Goal: Task Accomplishment & Management: Complete application form

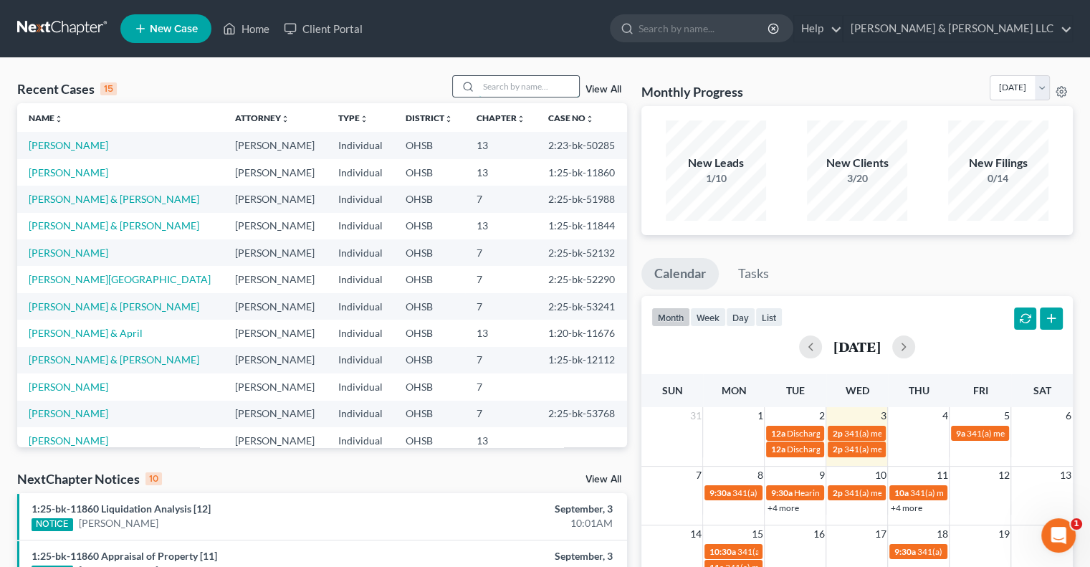
click at [523, 85] on input "search" at bounding box center [529, 86] width 100 height 21
type input "colegate"
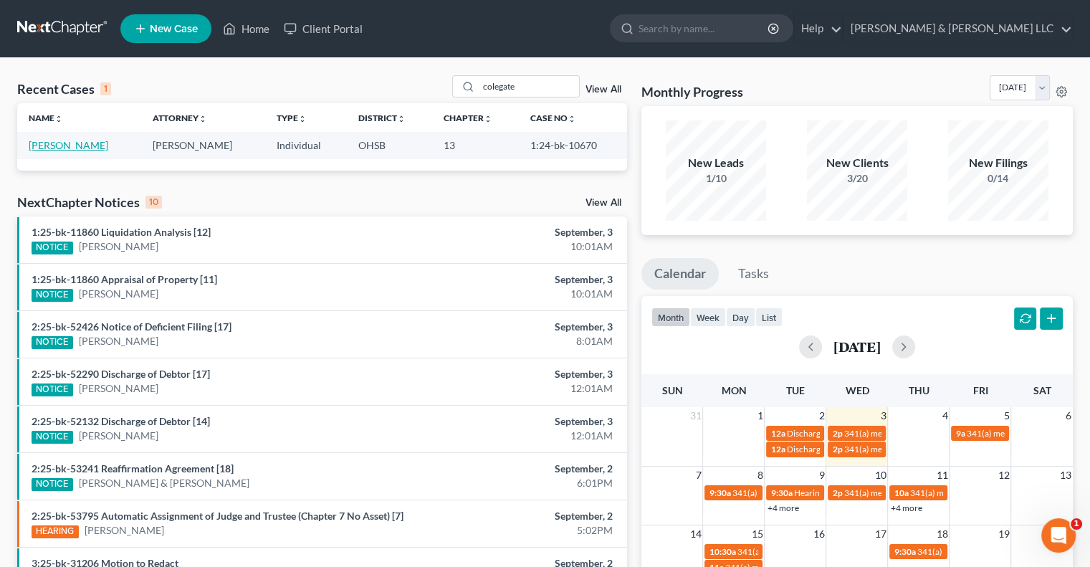
click at [79, 148] on link "[PERSON_NAME]" at bounding box center [69, 145] width 80 height 12
select select "0"
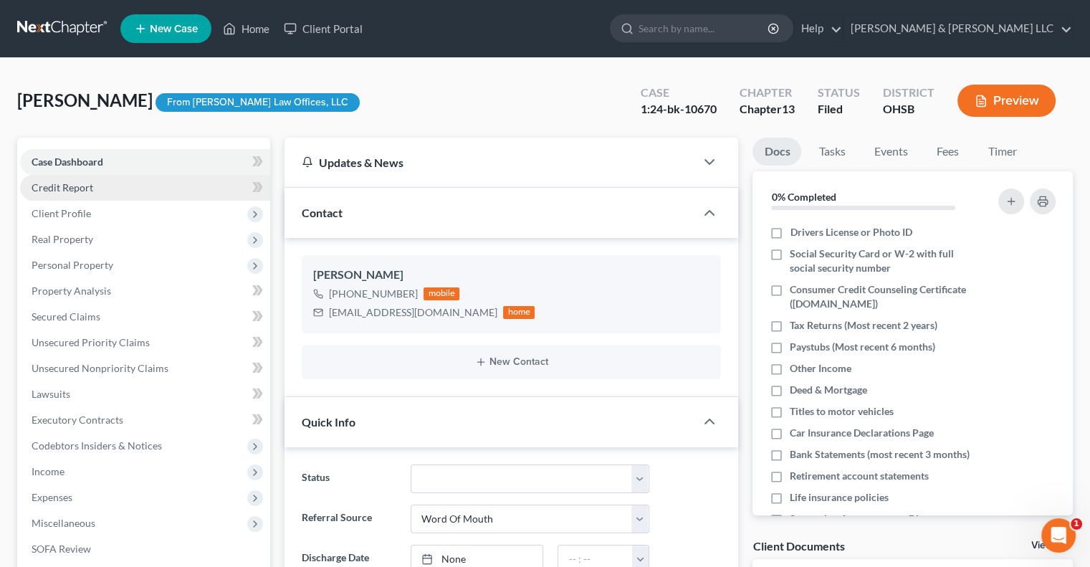
scroll to position [143, 0]
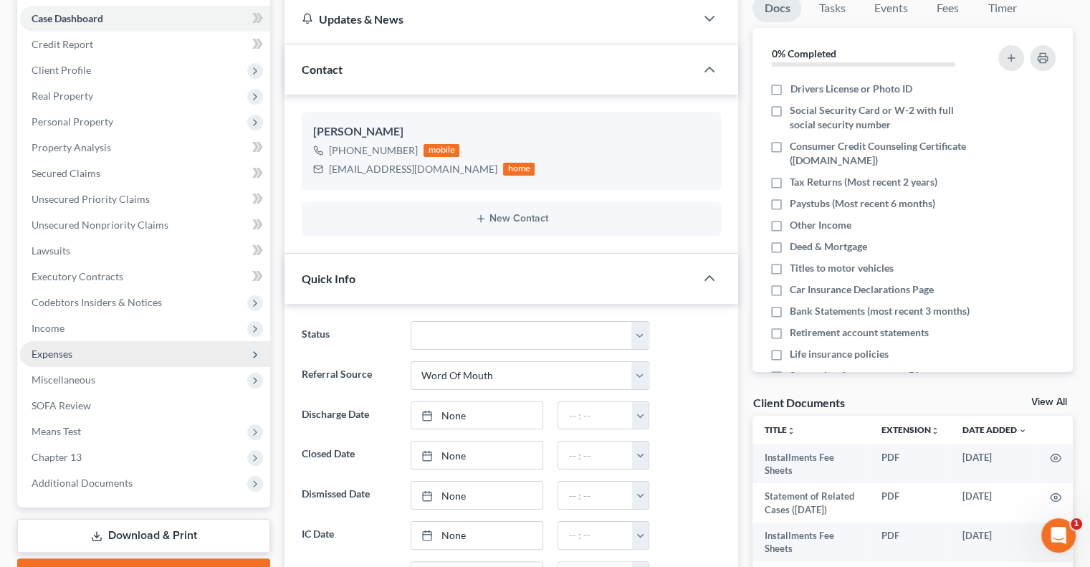
click at [62, 350] on span "Expenses" at bounding box center [52, 353] width 41 height 12
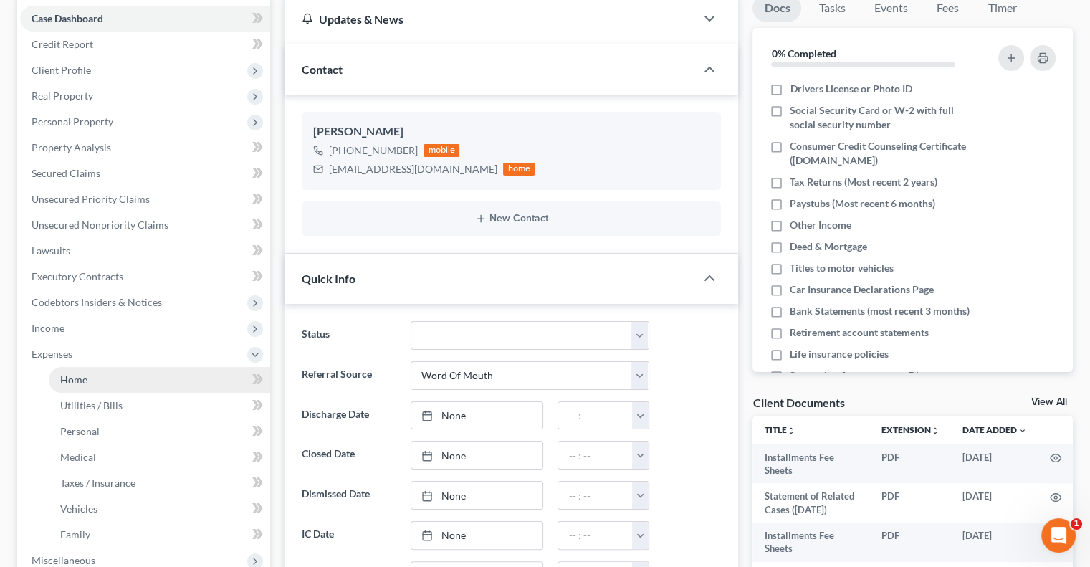
click at [67, 384] on span "Home" at bounding box center [73, 379] width 27 height 12
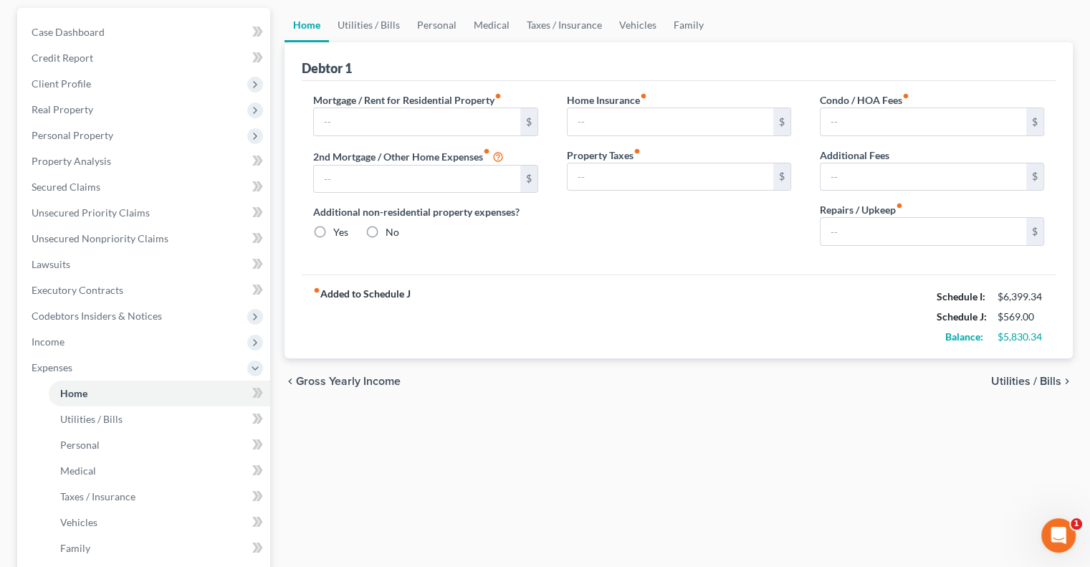
scroll to position [143, 0]
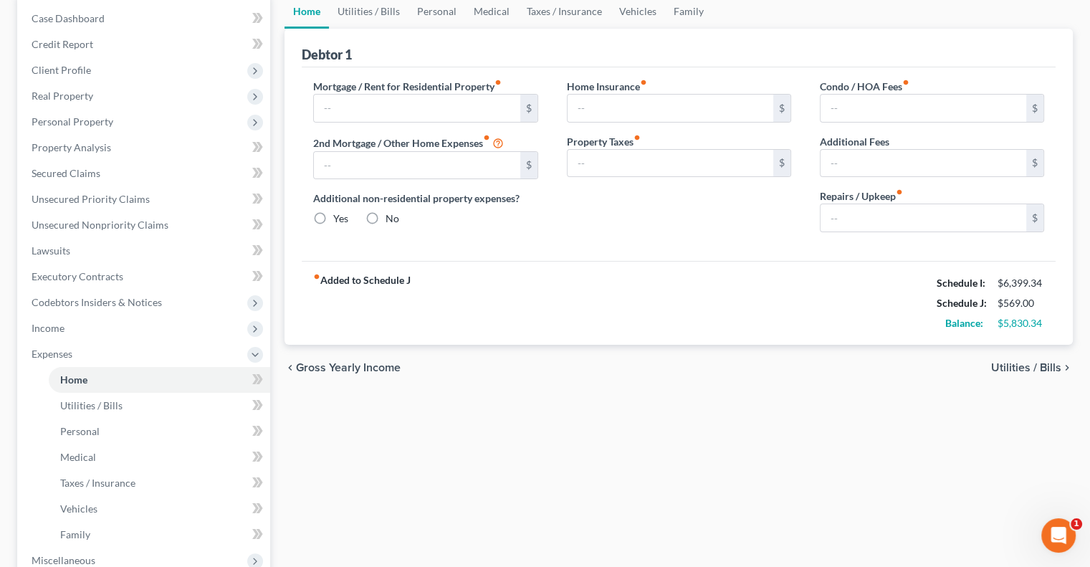
type input "1,021.68"
type input "384.00"
radio input "true"
type input "0.00"
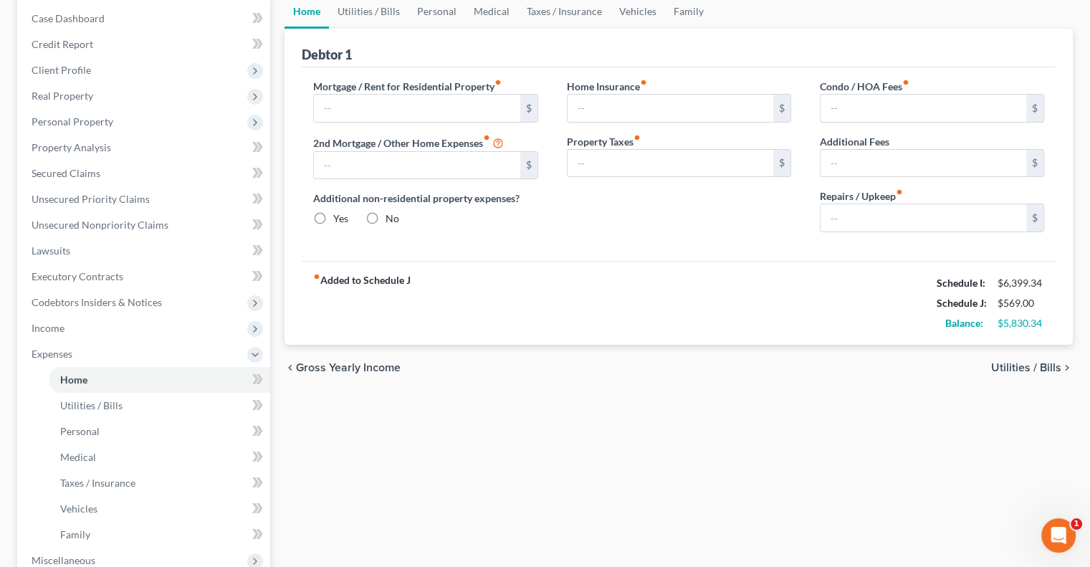
type input "0.00"
type input "150.00"
click at [72, 81] on span "Client Profile" at bounding box center [145, 70] width 250 height 26
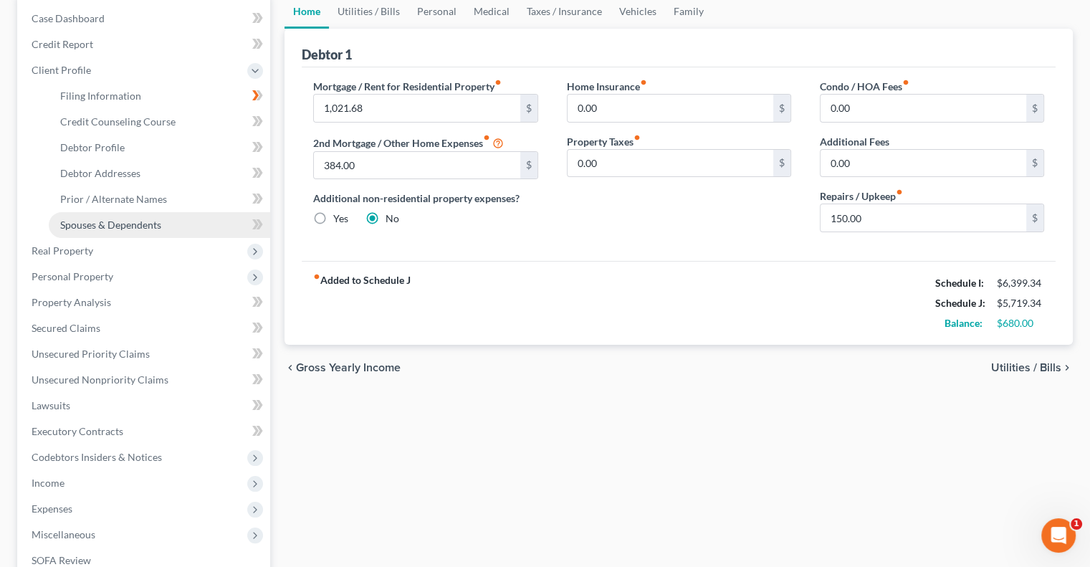
click at [100, 229] on span "Spouses & Dependents" at bounding box center [110, 225] width 101 height 12
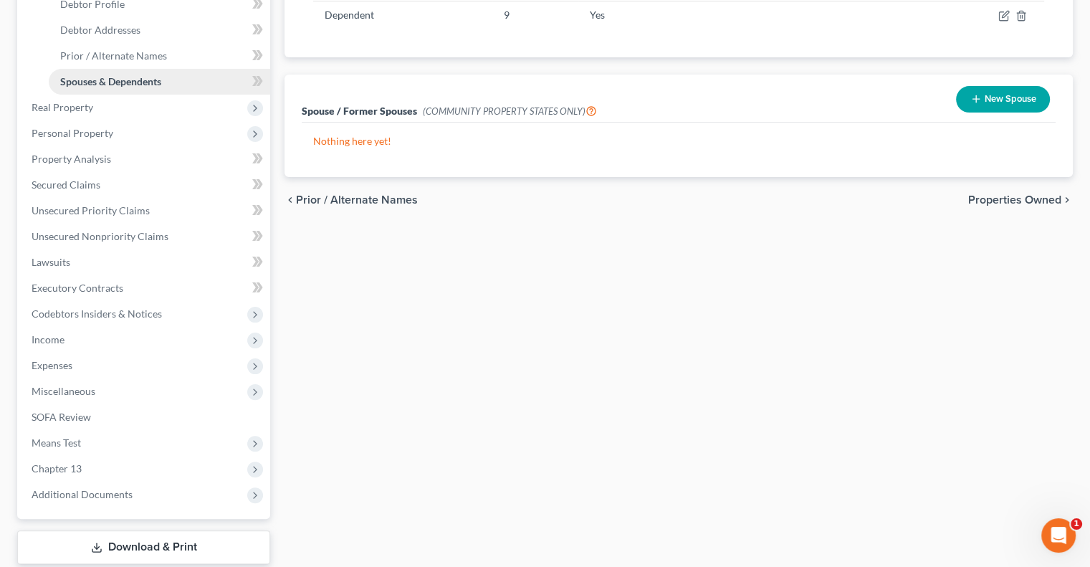
scroll to position [374, 0]
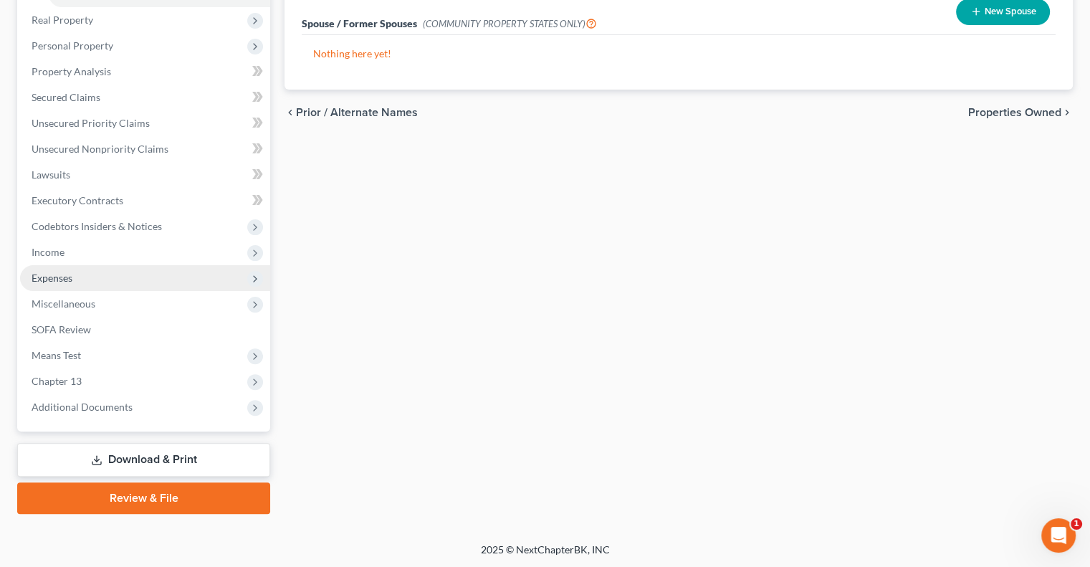
click at [74, 278] on span "Expenses" at bounding box center [145, 278] width 250 height 26
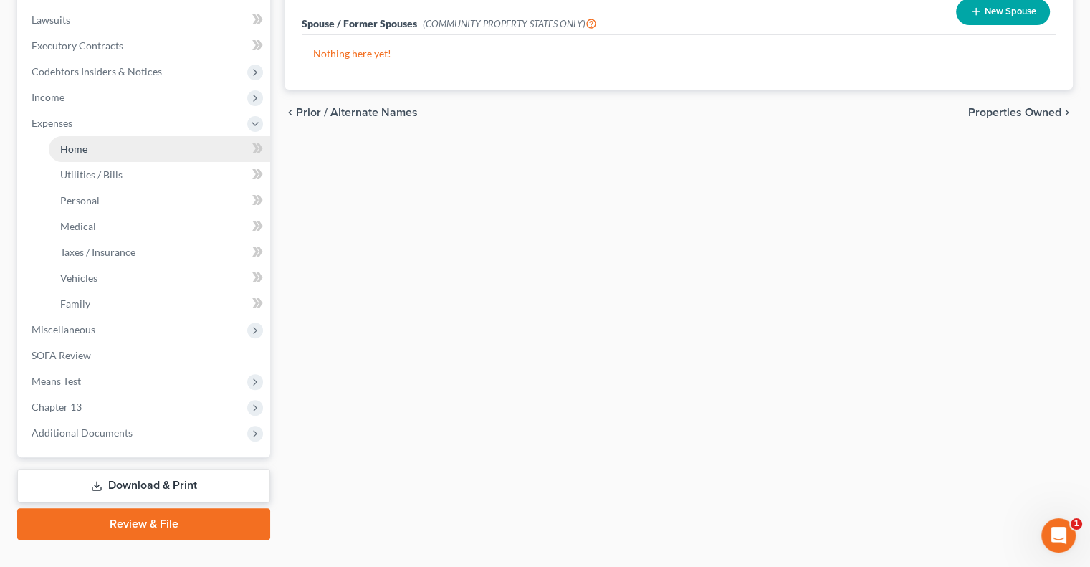
click at [87, 154] on link "Home" at bounding box center [159, 149] width 221 height 26
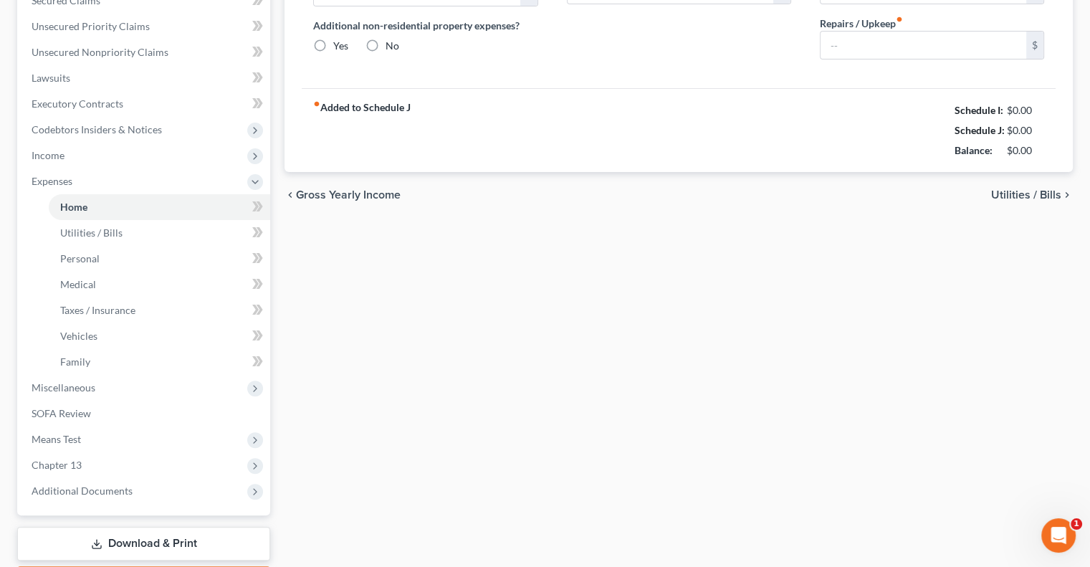
scroll to position [51, 0]
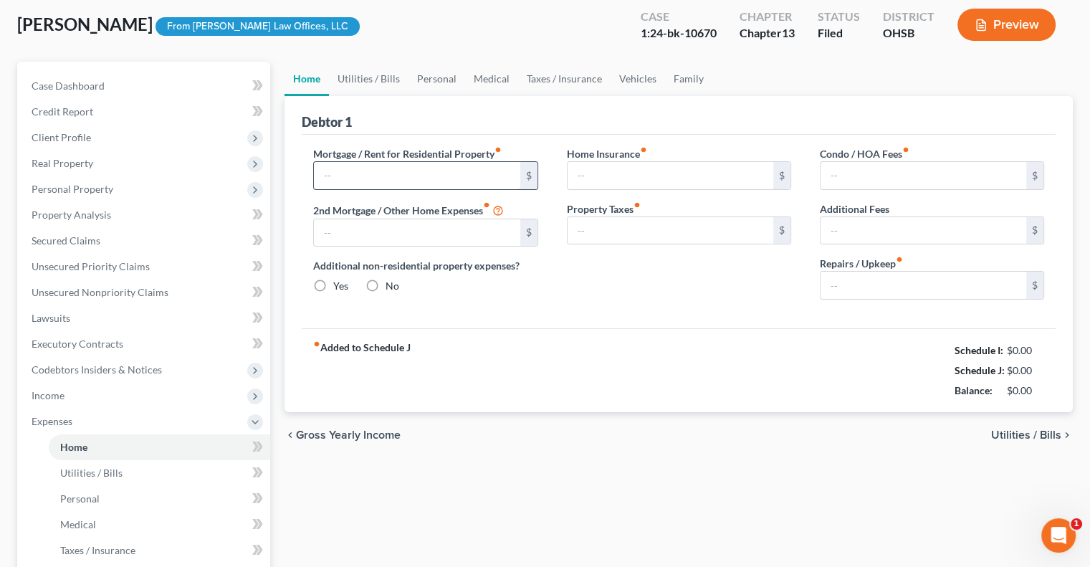
type input "1,021.68"
type input "384.00"
radio input "true"
type input "0.00"
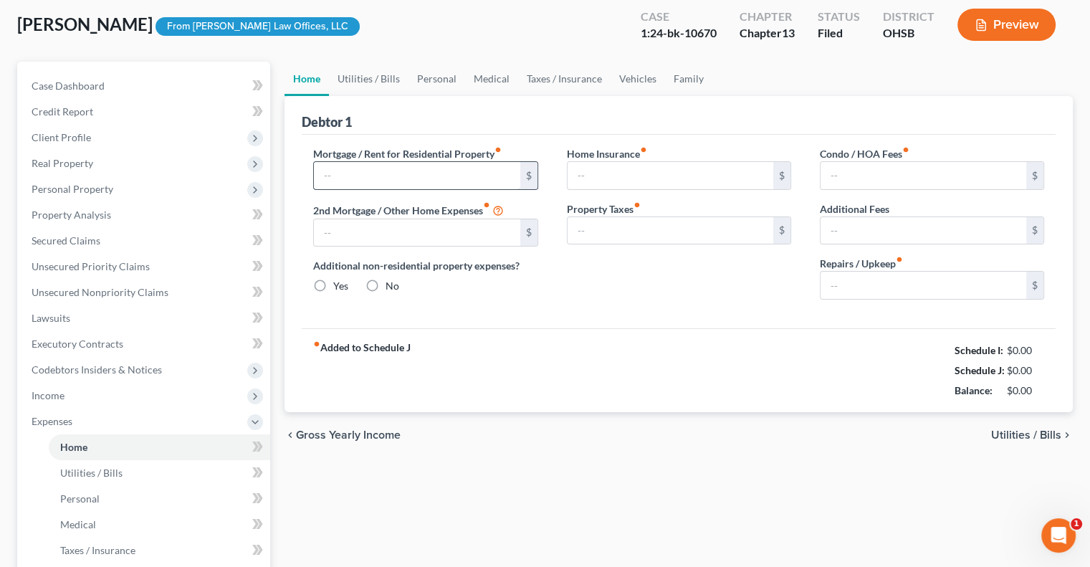
type input "0.00"
type input "150.00"
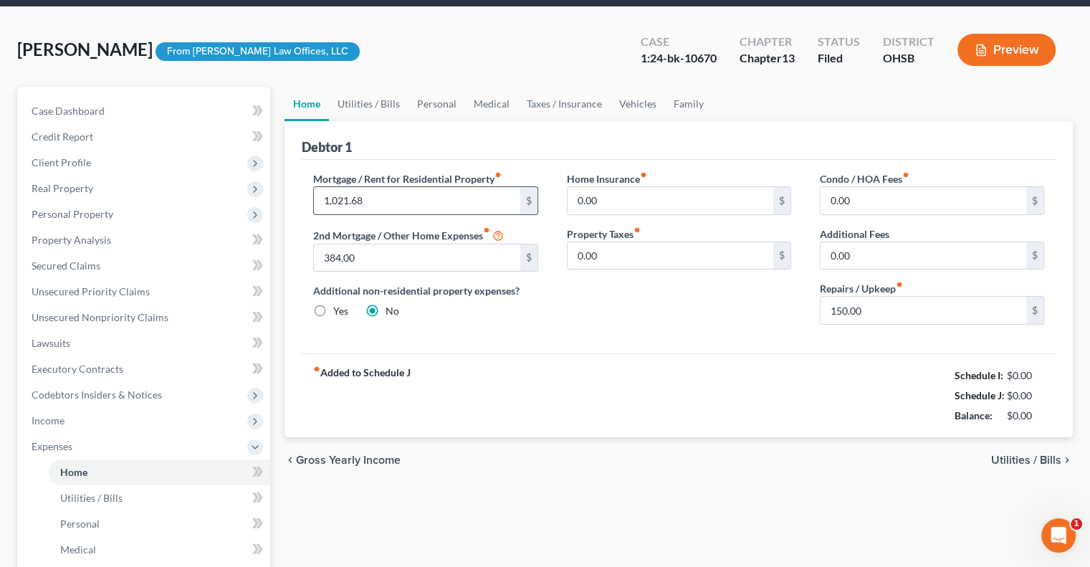
scroll to position [0, 0]
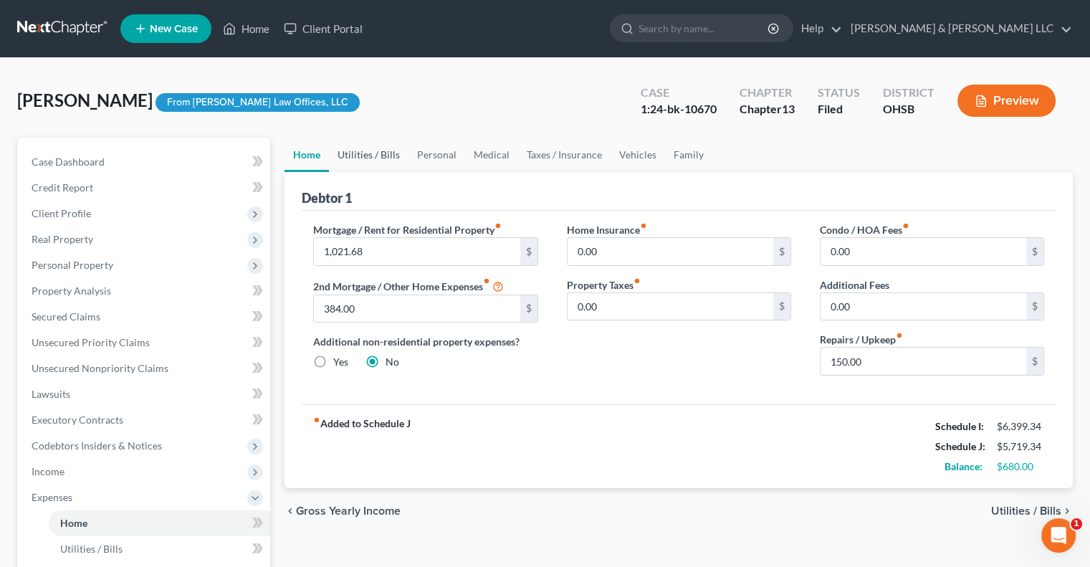
click at [379, 156] on link "Utilities / Bills" at bounding box center [369, 155] width 80 height 34
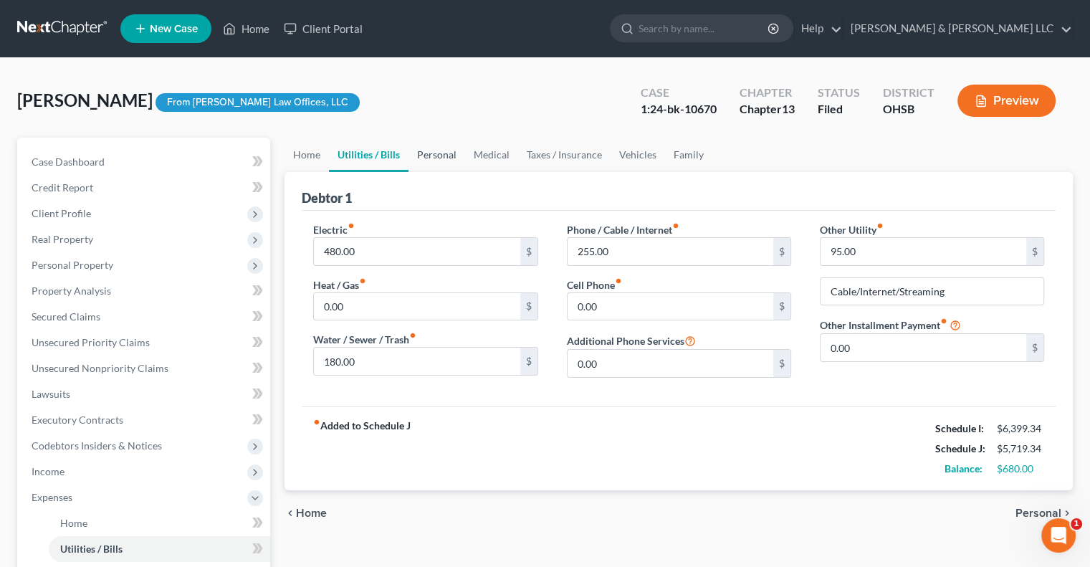
click at [438, 158] on link "Personal" at bounding box center [436, 155] width 57 height 34
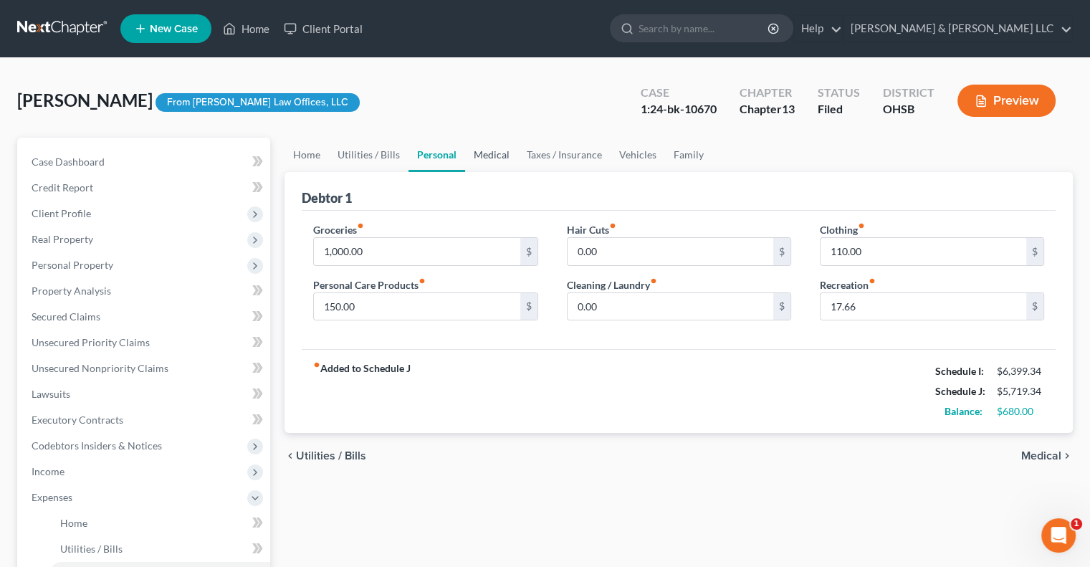
click at [492, 158] on link "Medical" at bounding box center [491, 155] width 53 height 34
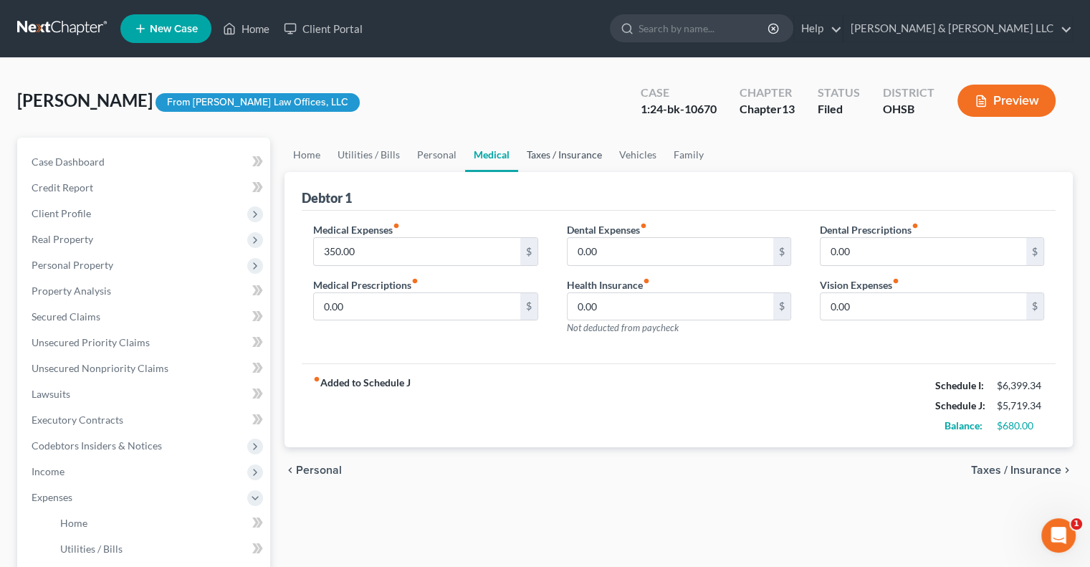
click at [542, 156] on link "Taxes / Insurance" at bounding box center [564, 155] width 92 height 34
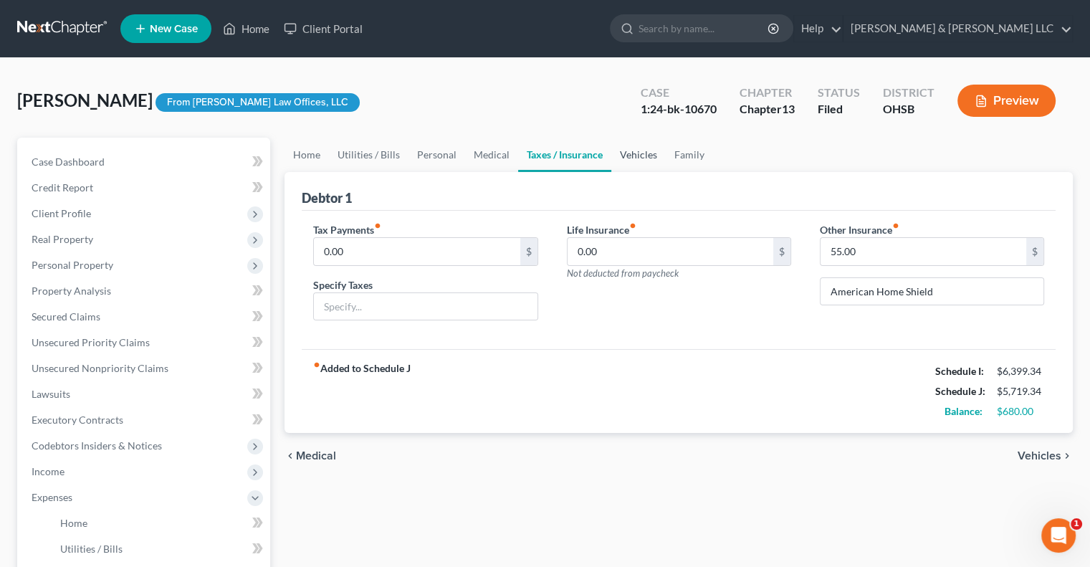
click at [631, 162] on link "Vehicles" at bounding box center [638, 155] width 54 height 34
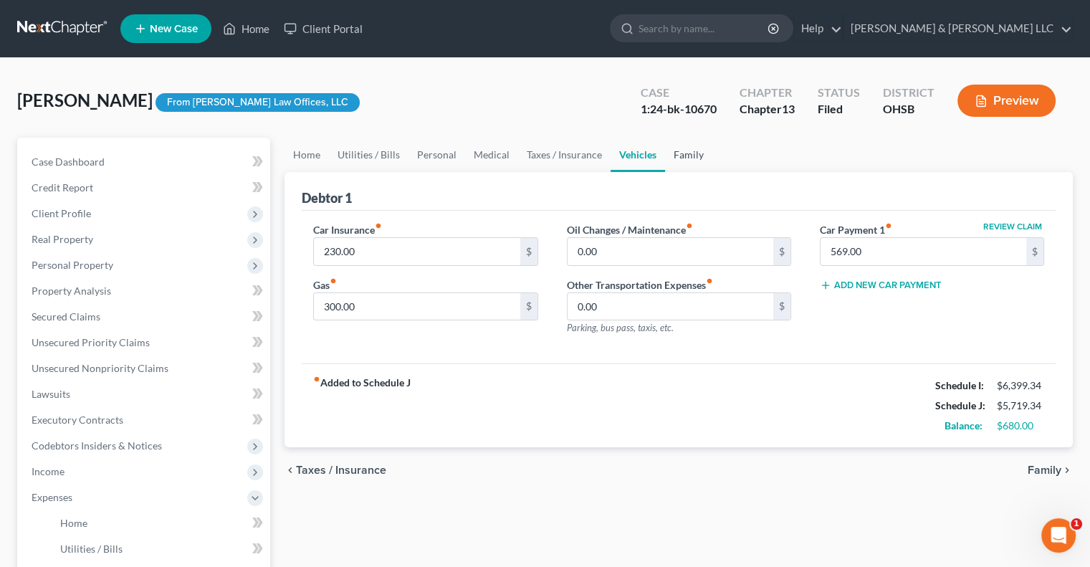
click at [694, 160] on link "Family" at bounding box center [688, 155] width 47 height 34
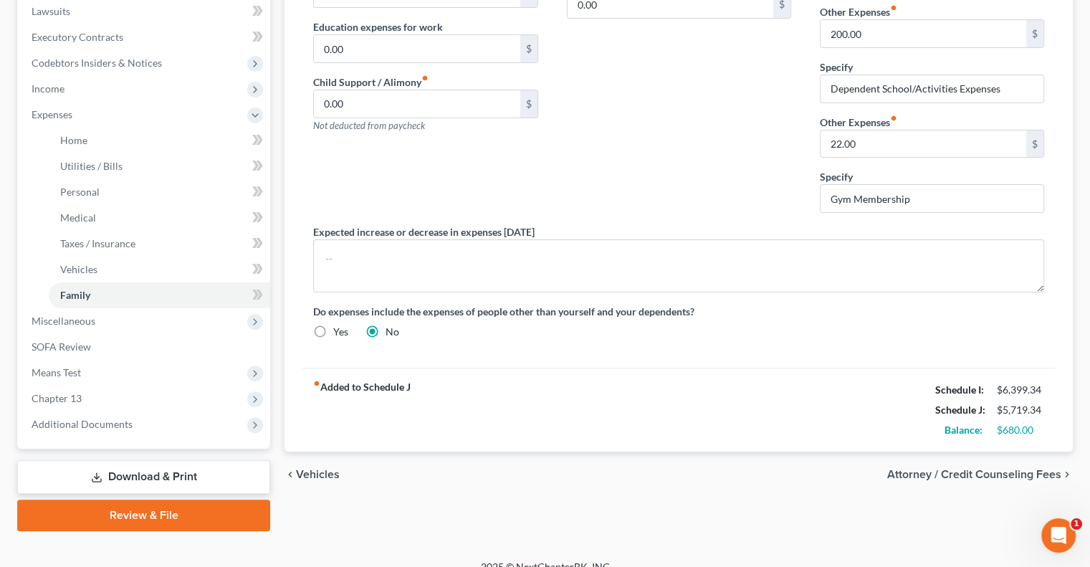
scroll to position [400, 0]
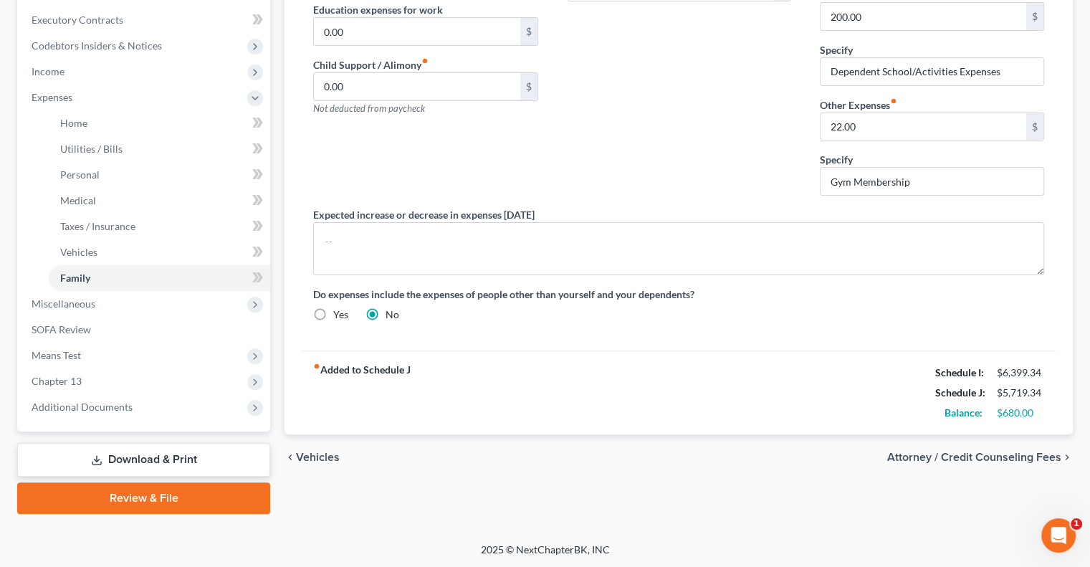
click at [133, 463] on link "Download & Print" at bounding box center [143, 460] width 253 height 34
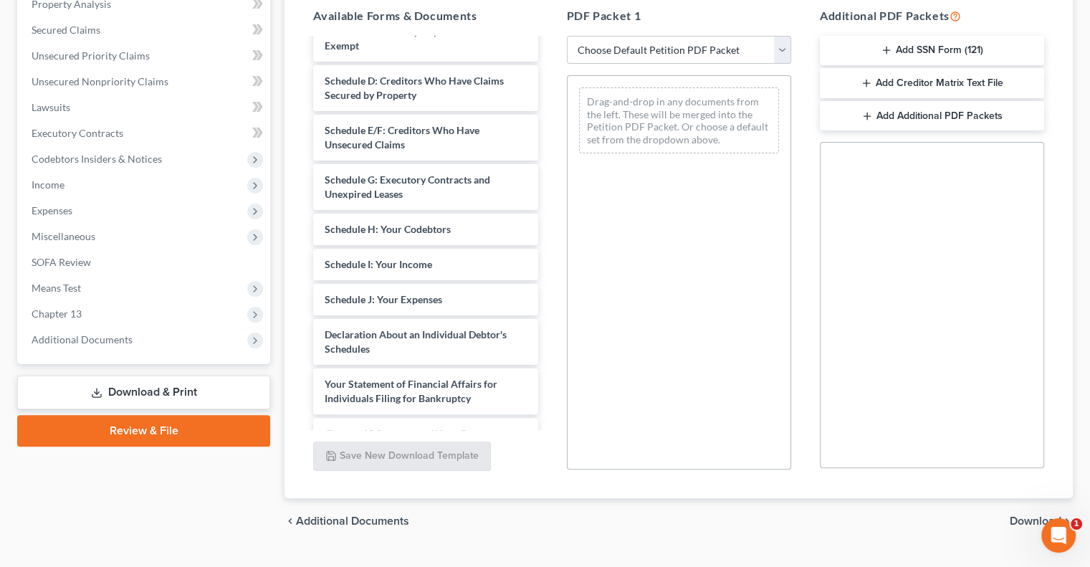
scroll to position [287, 0]
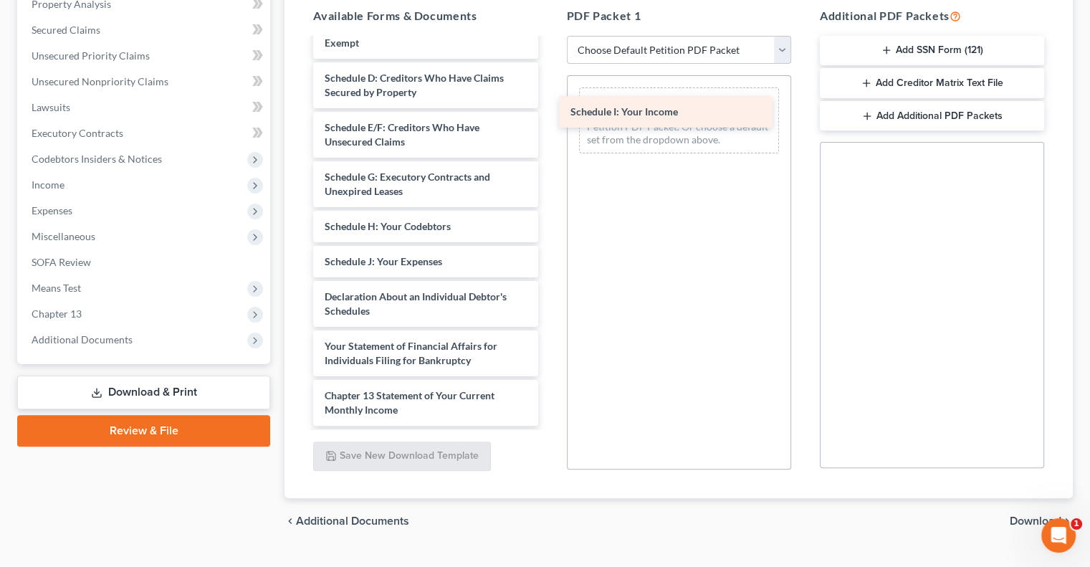
drag, startPoint x: 421, startPoint y: 280, endPoint x: 668, endPoint y: 117, distance: 295.7
click at [549, 117] on div "Schedule I: Your Income Installments Fee Sheets Statement of Related Cases (03/…" at bounding box center [425, 191] width 247 height 877
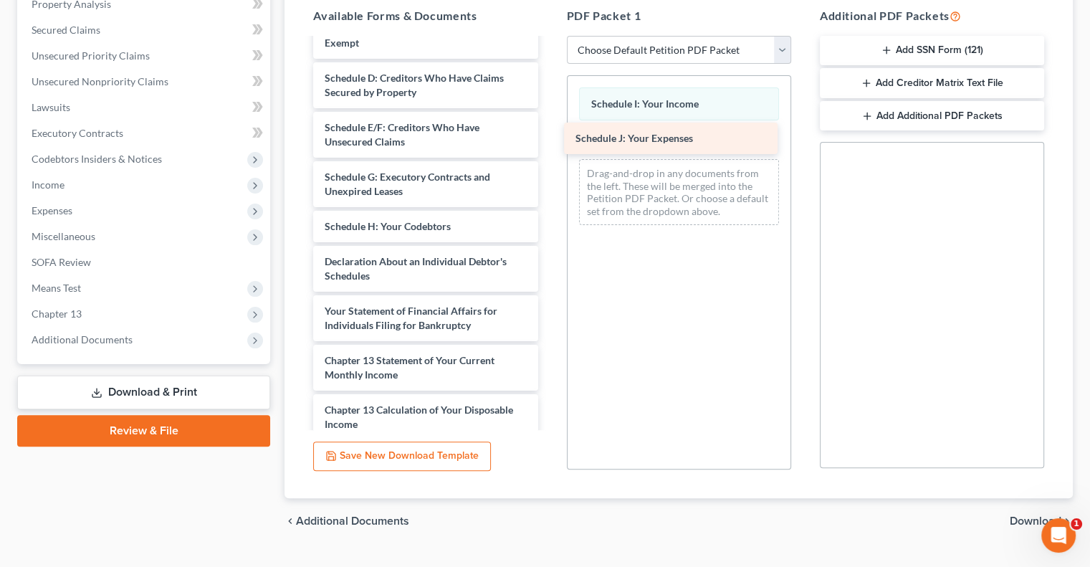
drag, startPoint x: 387, startPoint y: 283, endPoint x: 638, endPoint y: 147, distance: 285.3
click at [549, 147] on div "Schedule J: Your Expenses Installments Fee Sheets Statement of Related Cases (0…" at bounding box center [425, 174] width 247 height 842
click at [787, 51] on select "Choose Default Petition PDF Packet Complete Bankruptcy Petition (all forms and …" at bounding box center [679, 50] width 224 height 29
select select "4"
click at [567, 36] on select "Choose Default Petition PDF Packet Complete Bankruptcy Petition (all forms and …" at bounding box center [679, 50] width 224 height 29
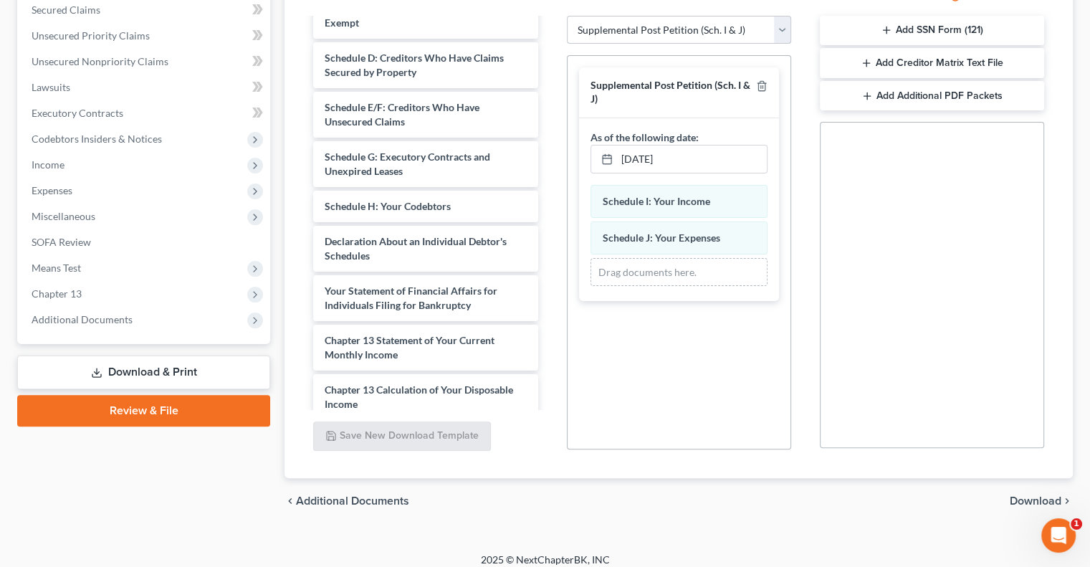
scroll to position [317, 0]
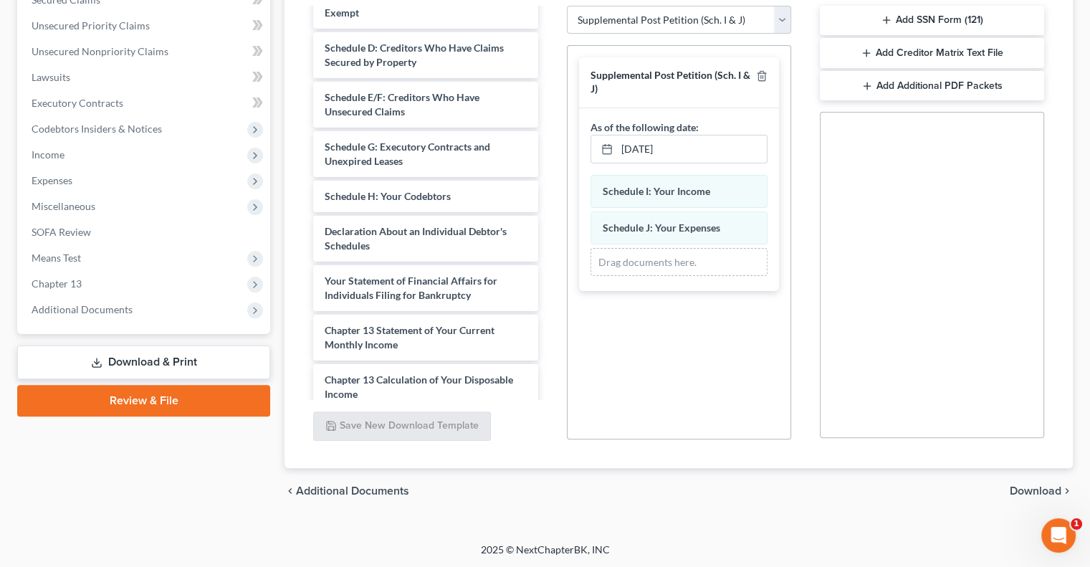
click at [1020, 486] on span "Download" at bounding box center [1036, 490] width 52 height 11
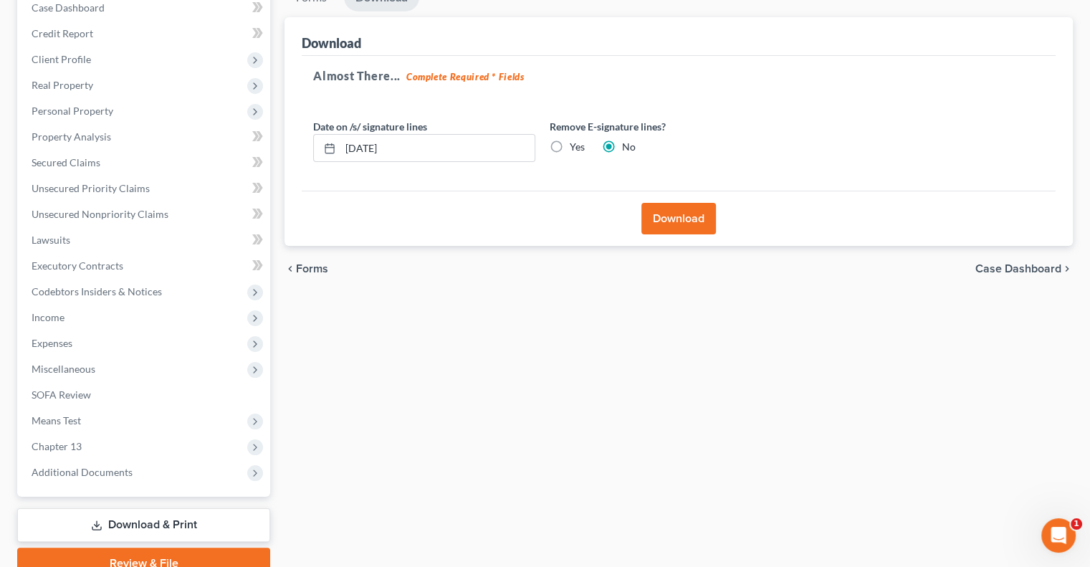
scroll to position [76, 0]
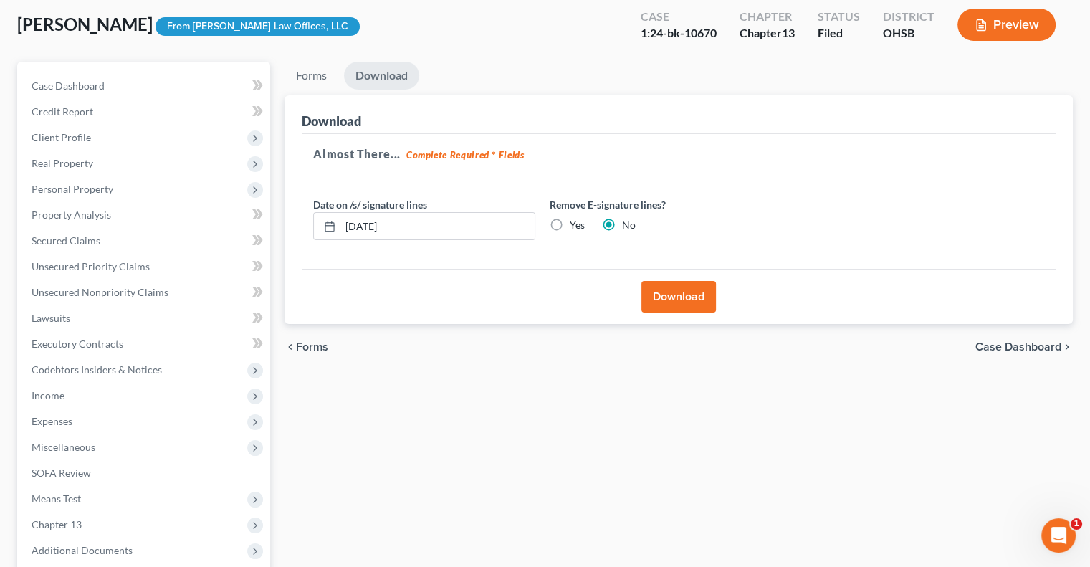
click at [671, 301] on button "Download" at bounding box center [678, 297] width 75 height 32
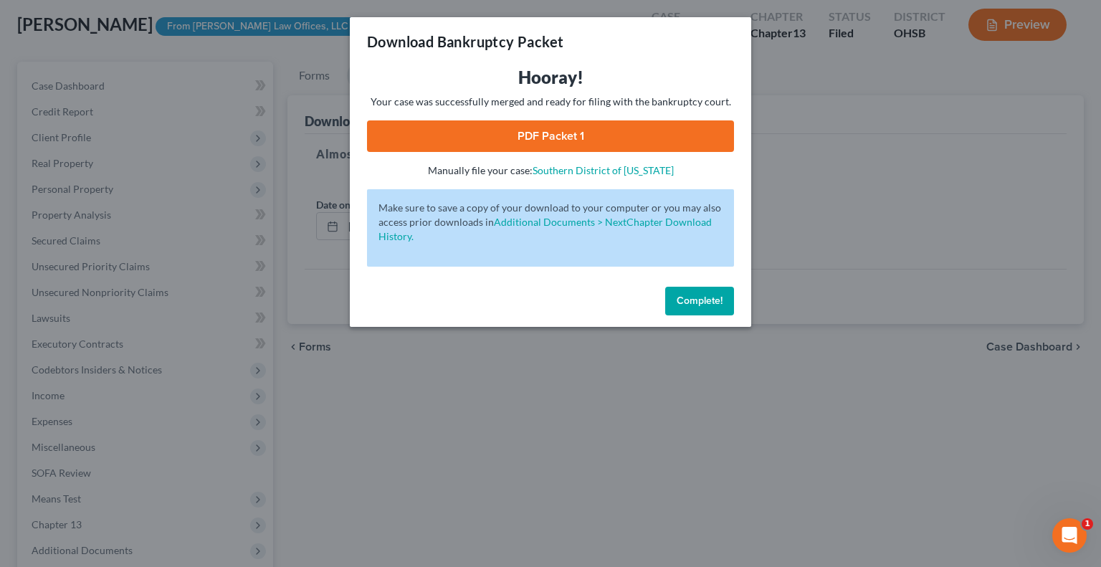
click at [497, 145] on link "PDF Packet 1" at bounding box center [550, 136] width 367 height 32
drag, startPoint x: 716, startPoint y: 306, endPoint x: 709, endPoint y: 303, distance: 7.7
click at [716, 306] on span "Complete!" at bounding box center [699, 300] width 46 height 12
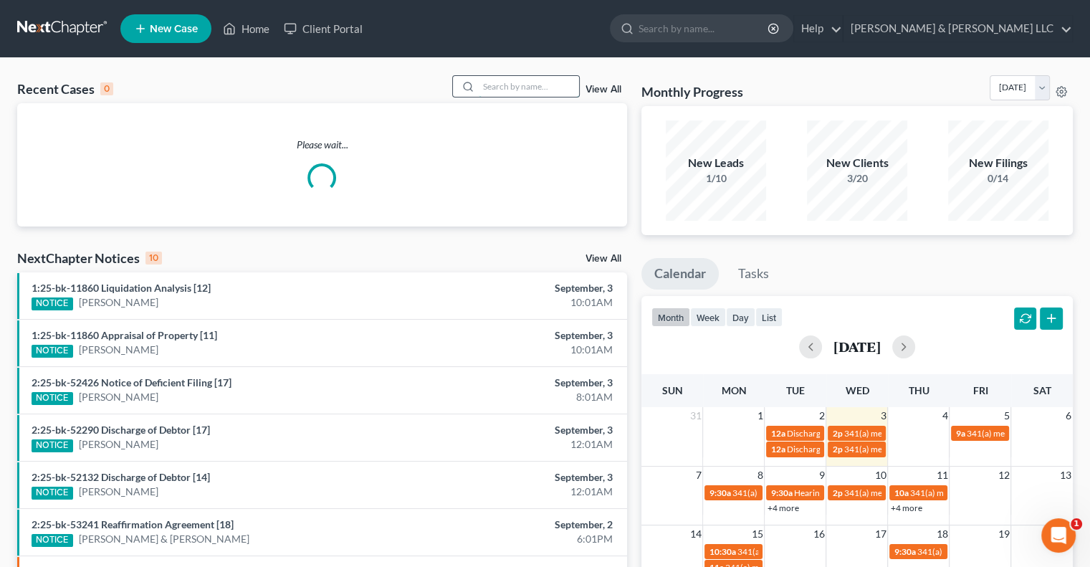
click at [536, 85] on input "search" at bounding box center [529, 86] width 100 height 21
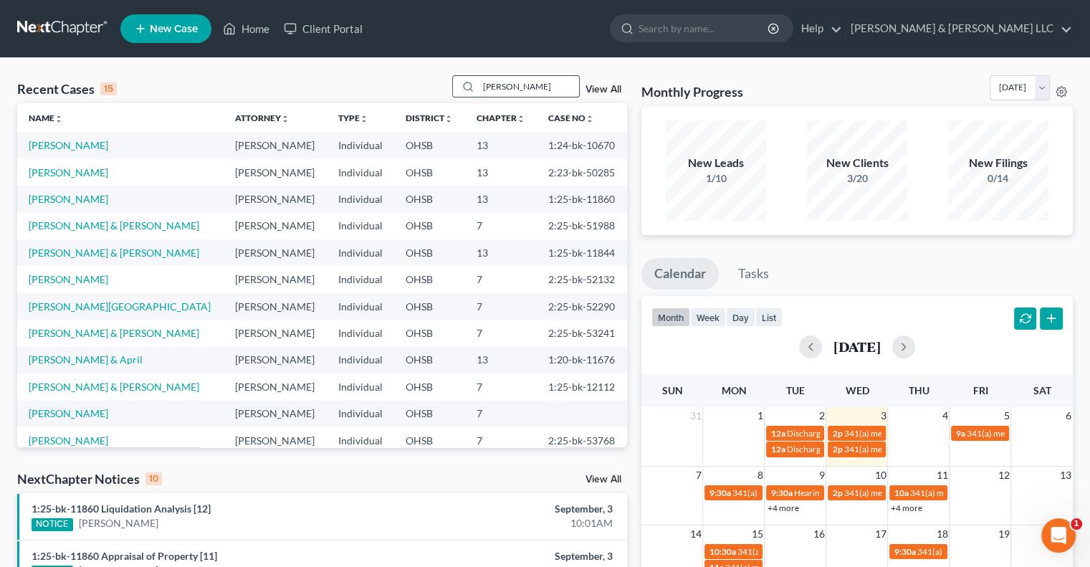
type input "conkle"
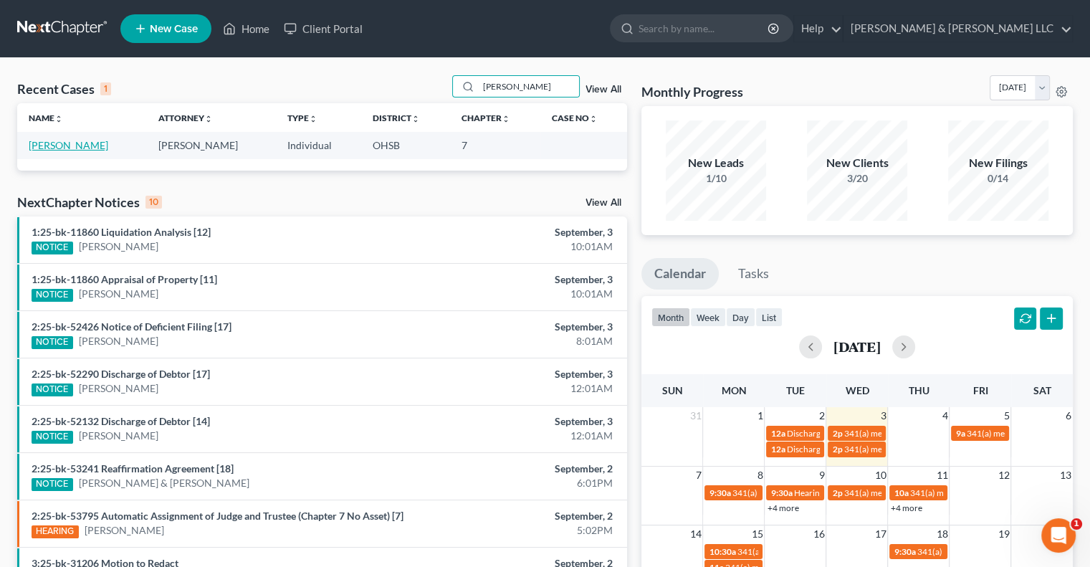
click at [85, 150] on link "Conkle, Christina" at bounding box center [69, 145] width 80 height 12
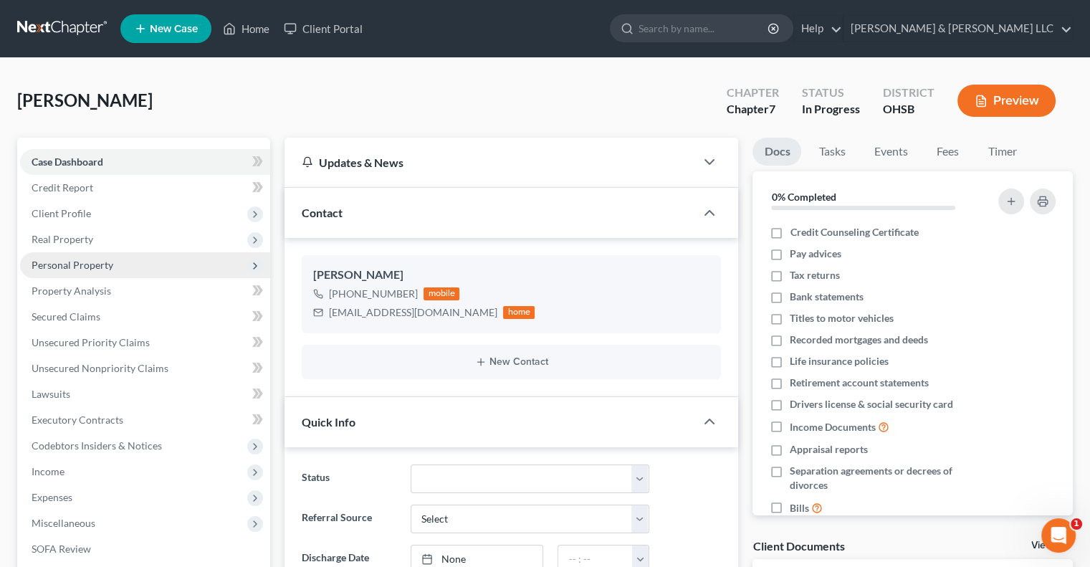
click at [83, 254] on span "Personal Property" at bounding box center [145, 265] width 250 height 26
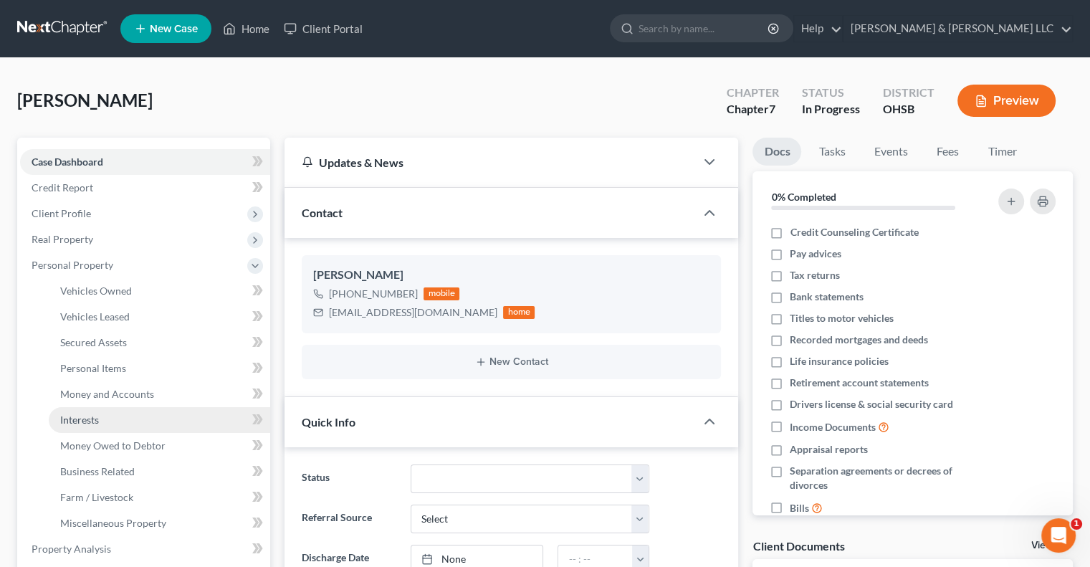
click at [100, 413] on link "Interests" at bounding box center [159, 420] width 221 height 26
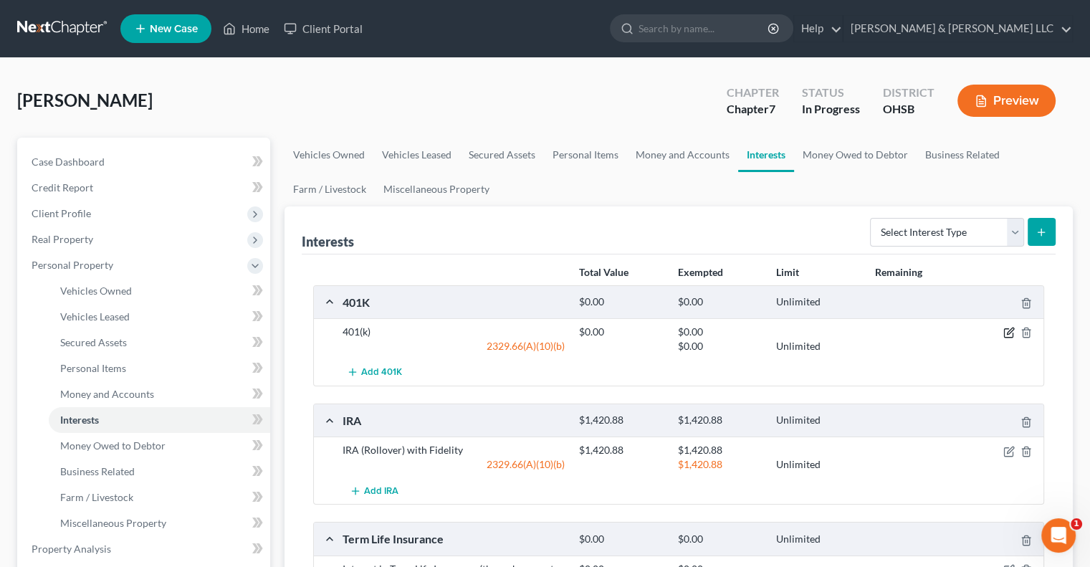
click at [1011, 328] on icon "button" at bounding box center [1010, 331] width 6 height 6
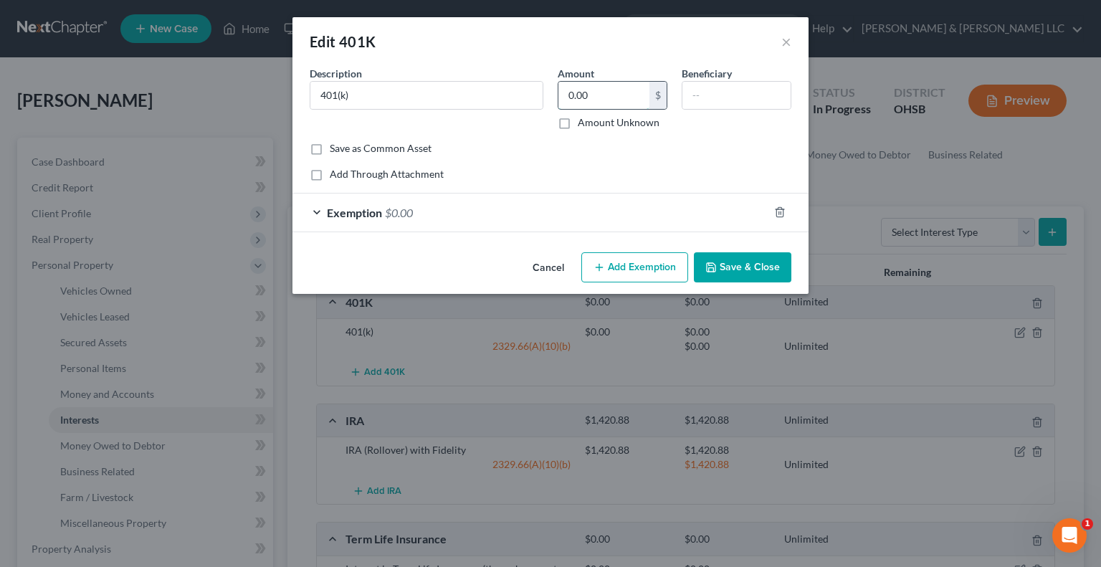
click at [615, 87] on input "0.00" at bounding box center [603, 95] width 91 height 27
paste input "$9,538.48"
type input "9,538.48"
click at [355, 213] on span "Exemption" at bounding box center [354, 213] width 55 height 14
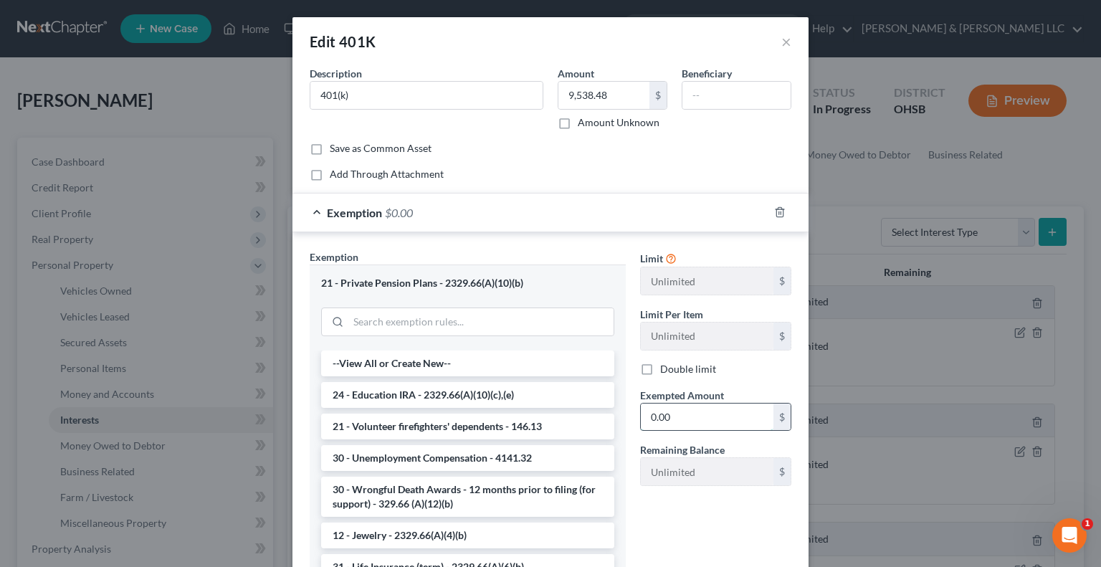
click at [683, 409] on input "0.00" at bounding box center [707, 416] width 133 height 27
paste input "$9,538.48"
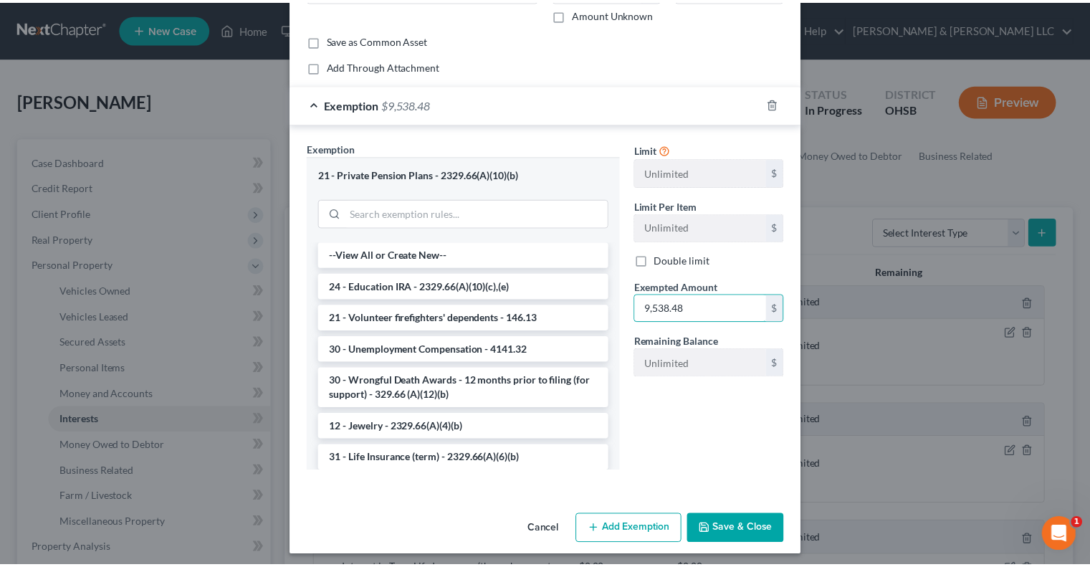
scroll to position [113, 0]
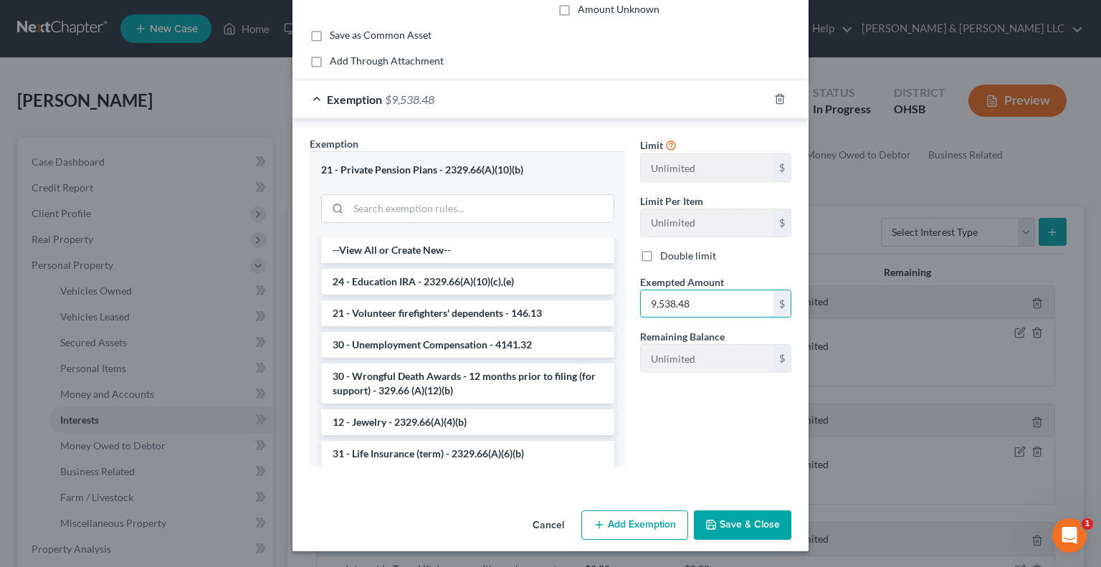
type input "9,538.48"
click at [728, 521] on button "Save & Close" at bounding box center [742, 525] width 97 height 30
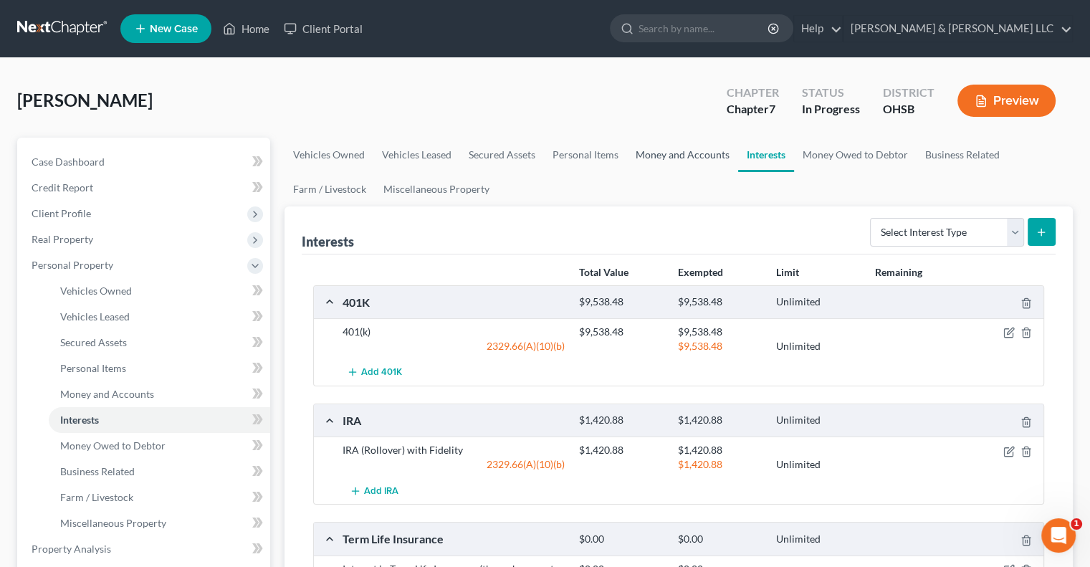
click at [668, 155] on link "Money and Accounts" at bounding box center [682, 155] width 111 height 34
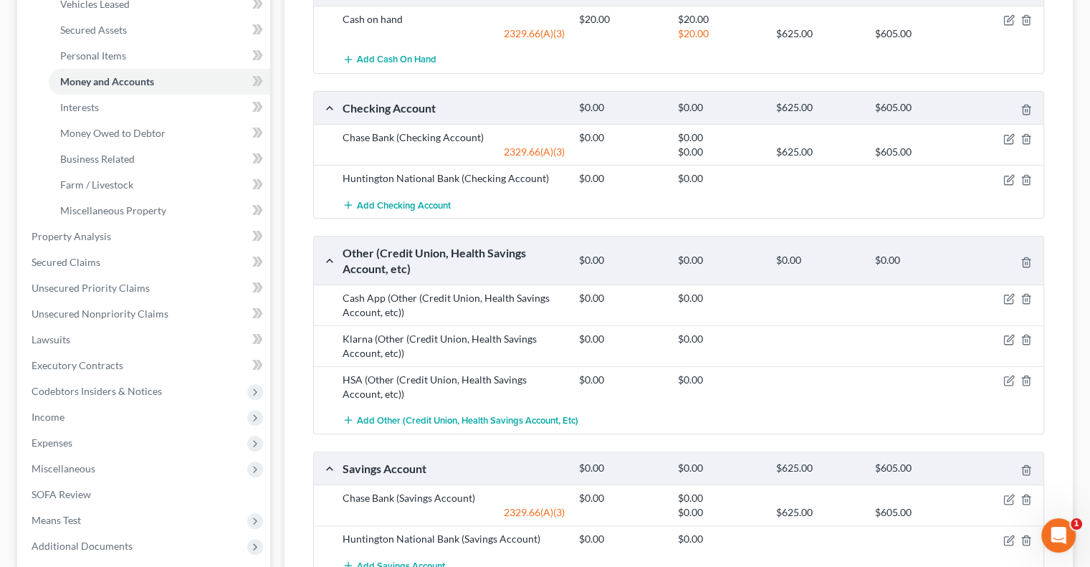
scroll to position [358, 0]
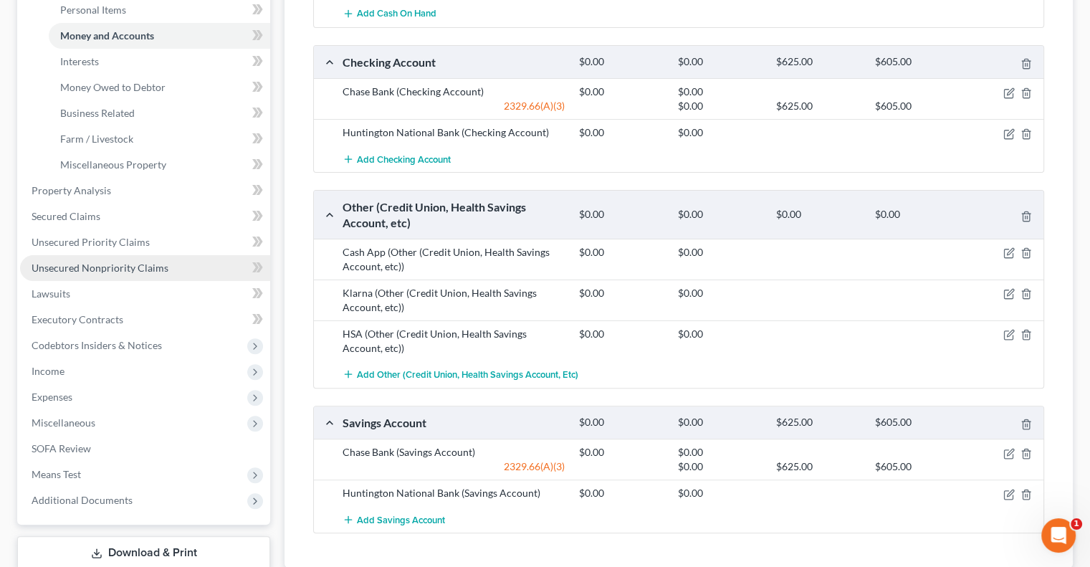
click at [101, 269] on span "Unsecured Nonpriority Claims" at bounding box center [100, 268] width 137 height 12
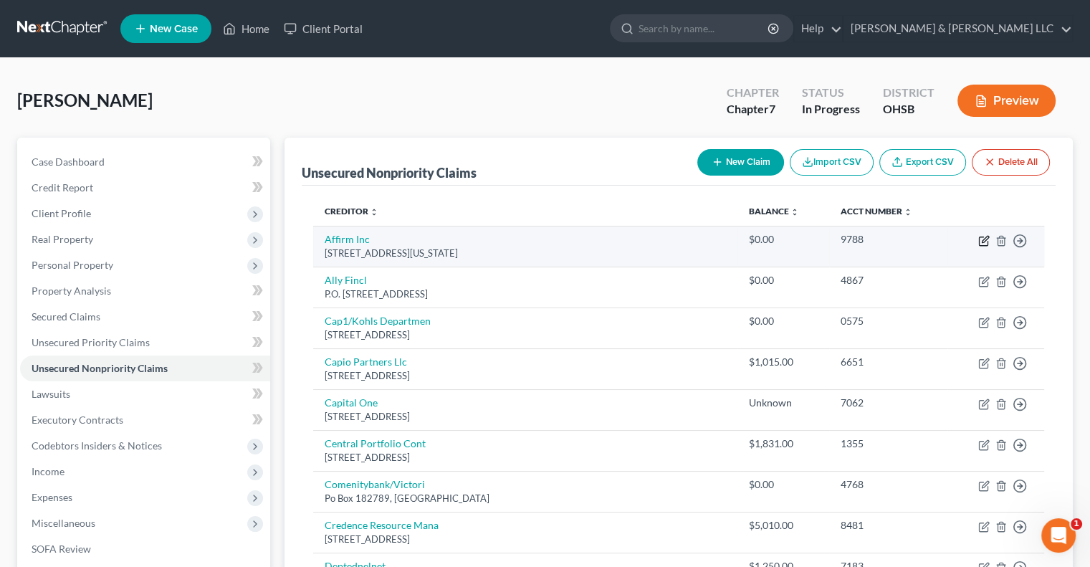
click at [983, 244] on icon "button" at bounding box center [983, 240] width 11 height 11
select select "4"
select select "10"
select select "0"
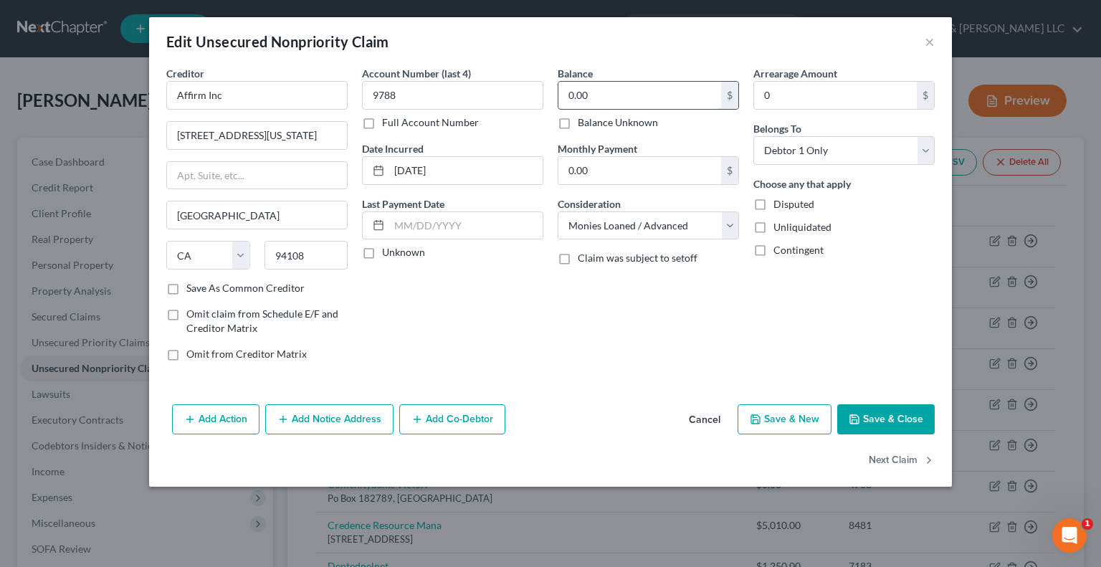
click at [633, 97] on input "0.00" at bounding box center [639, 95] width 163 height 27
paste input "385.44"
type input "385.44"
click at [863, 411] on button "Save & Close" at bounding box center [885, 419] width 97 height 30
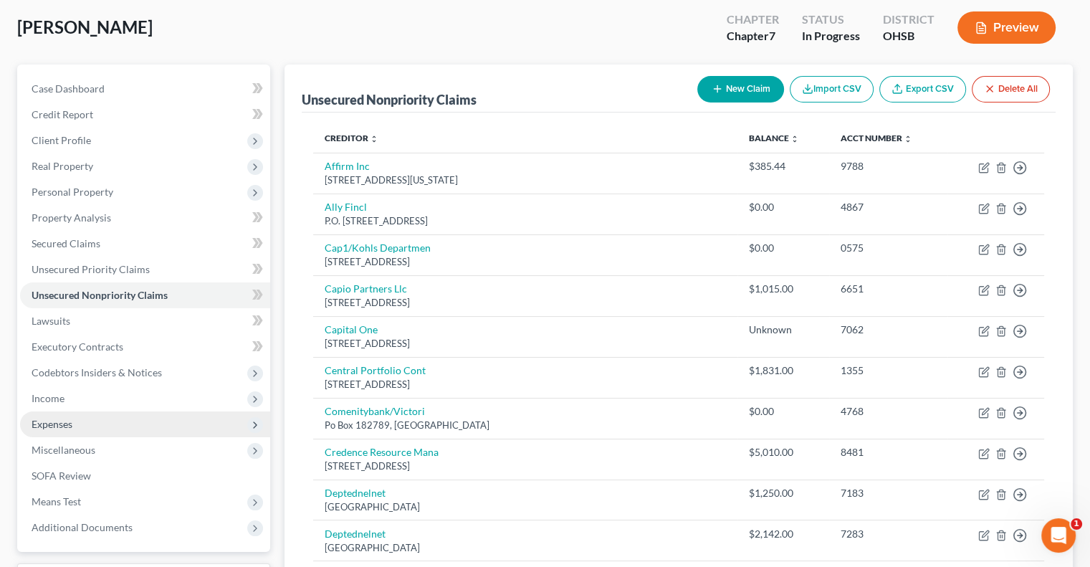
scroll to position [143, 0]
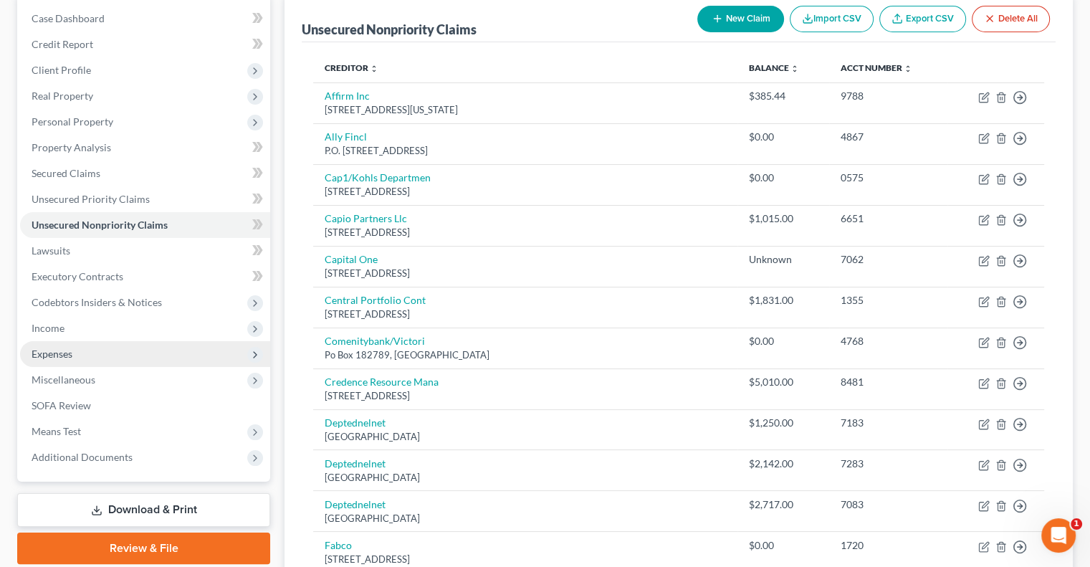
click at [123, 355] on span "Expenses" at bounding box center [145, 354] width 250 height 26
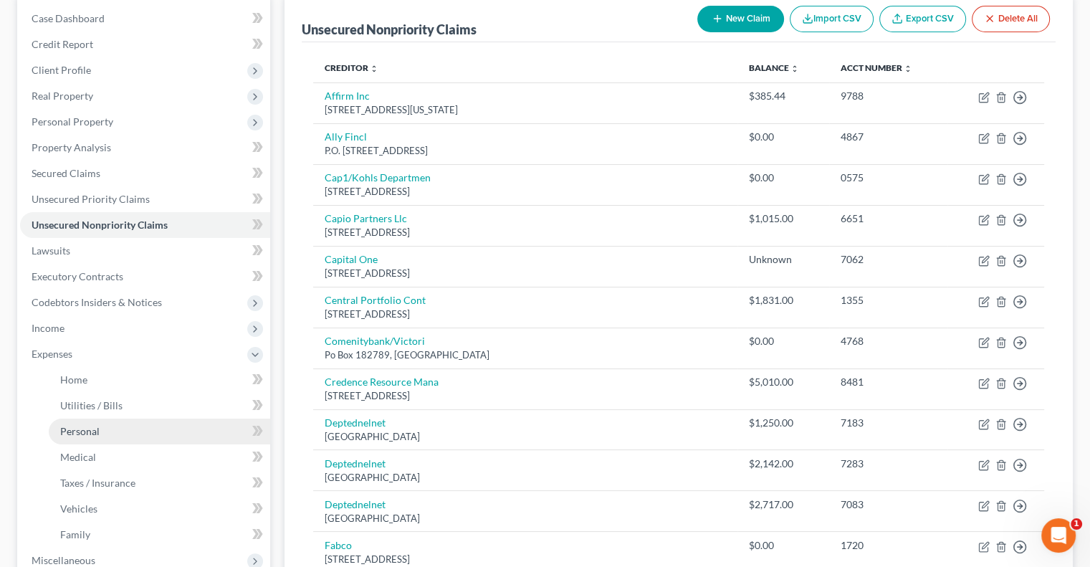
click at [112, 432] on link "Personal" at bounding box center [159, 431] width 221 height 26
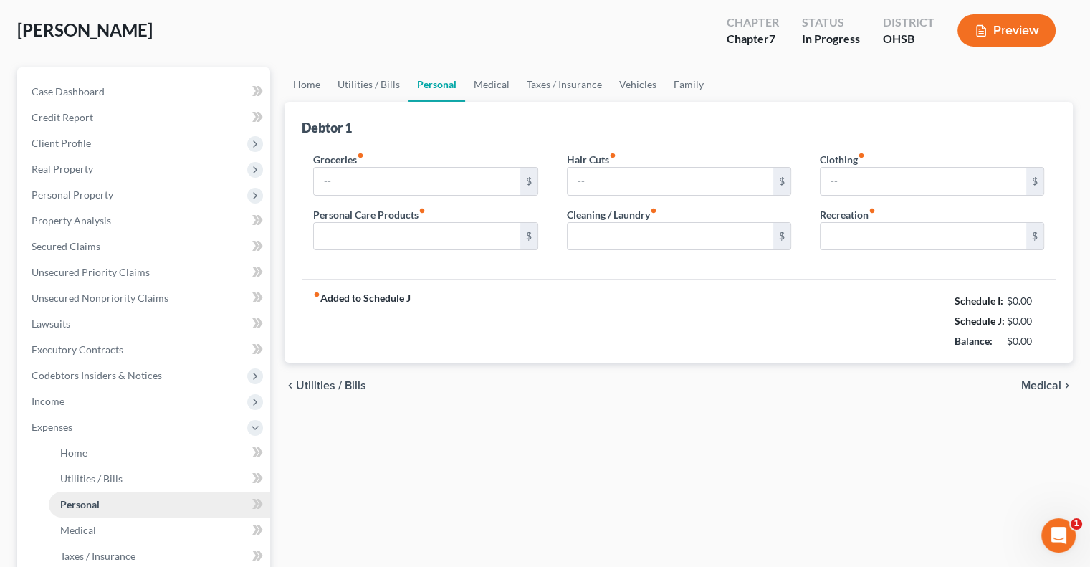
type input "550.00"
type input "50.00"
type input "0.00"
type input "50.00"
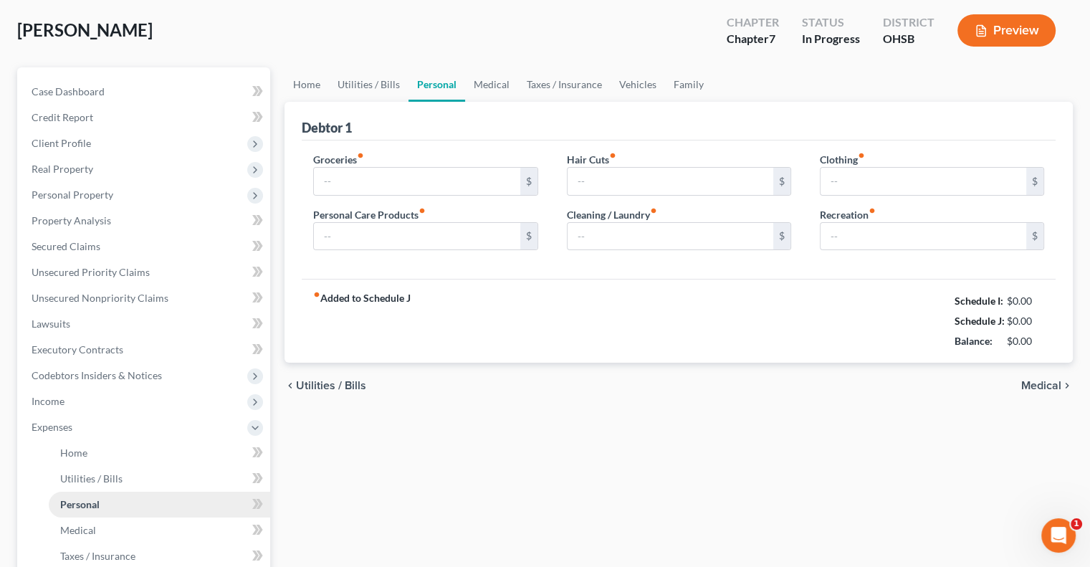
type input "0.00"
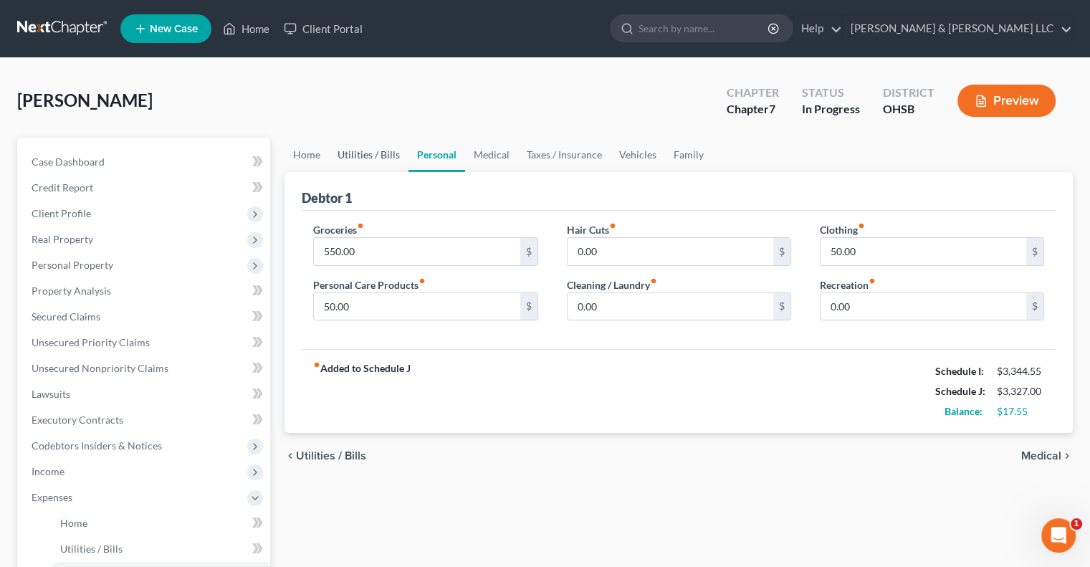
click at [373, 154] on link "Utilities / Bills" at bounding box center [369, 155] width 80 height 34
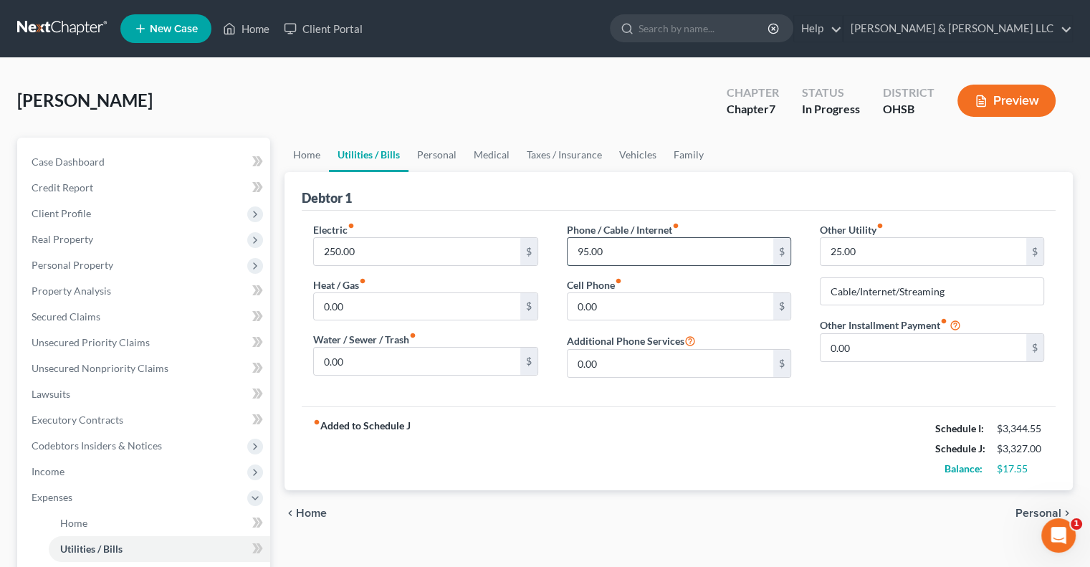
click at [631, 259] on input "95.00" at bounding box center [670, 251] width 206 height 27
drag, startPoint x: 631, startPoint y: 259, endPoint x: 562, endPoint y: 257, distance: 68.8
click at [562, 257] on div "Phone / Cable / Internet fiber_manual_record 170 $ Cell Phone fiber_manual_reco…" at bounding box center [678, 305] width 253 height 167
click at [603, 305] on input "0.00" at bounding box center [670, 306] width 206 height 27
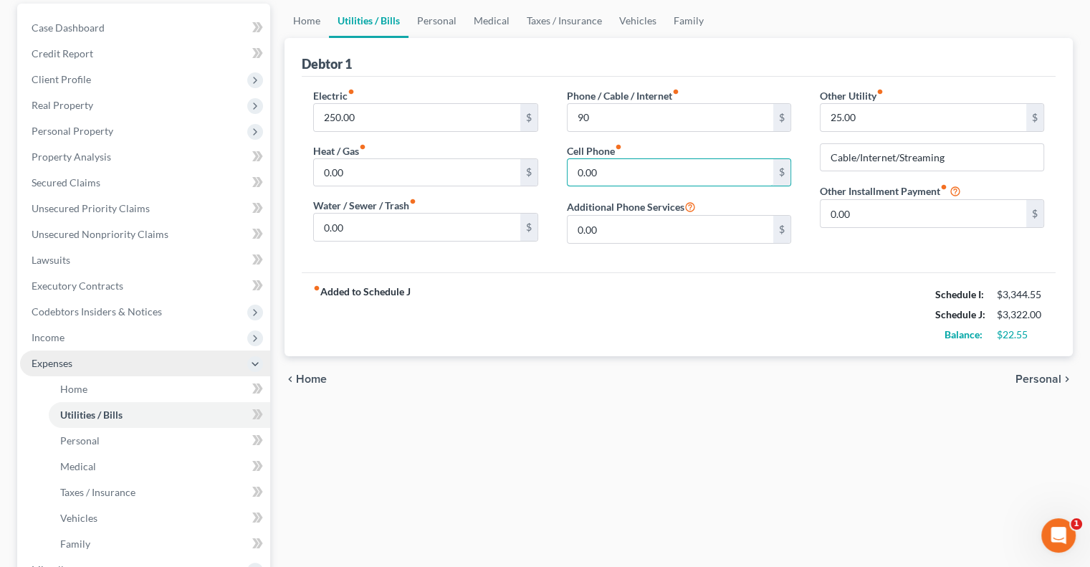
scroll to position [143, 0]
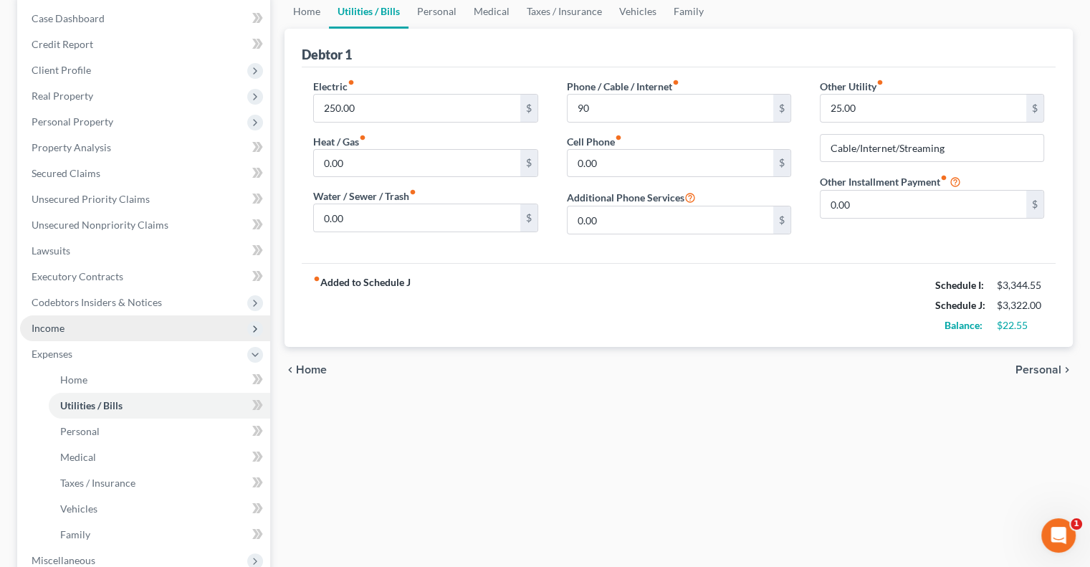
click at [72, 330] on span "Income" at bounding box center [145, 328] width 250 height 26
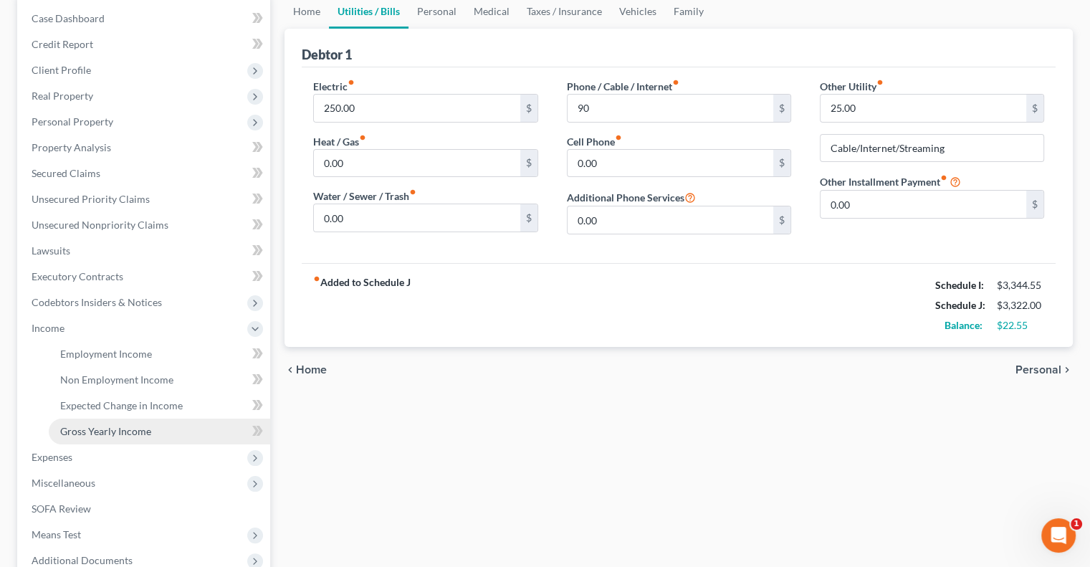
click at [96, 429] on span "Gross Yearly Income" at bounding box center [105, 431] width 91 height 12
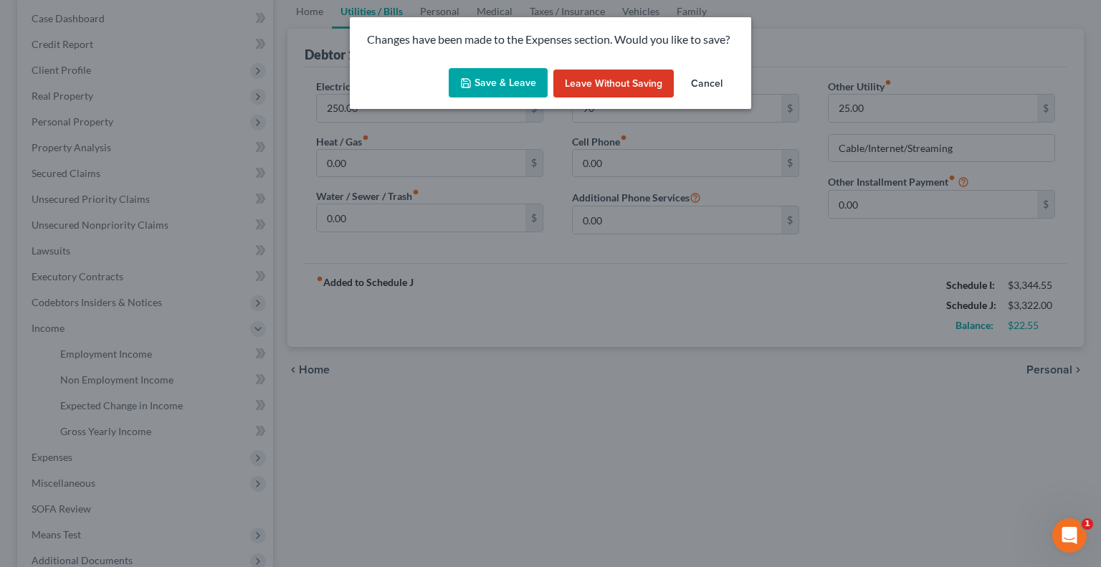
click at [517, 83] on button "Save & Leave" at bounding box center [498, 83] width 99 height 30
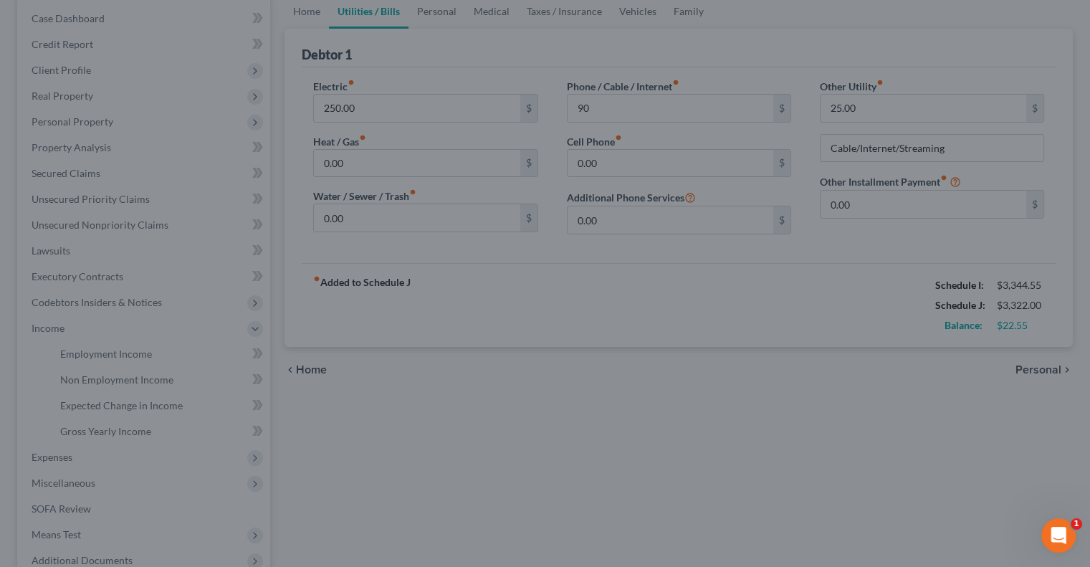
type input "90.00"
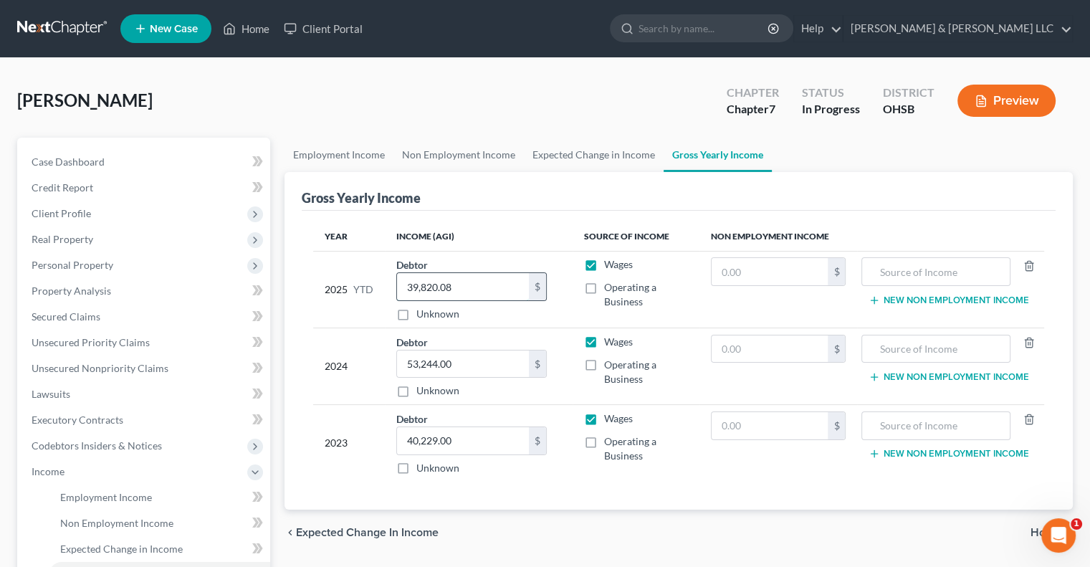
click at [467, 290] on input "39,820.08" at bounding box center [463, 286] width 132 height 27
paste input "42,825.2"
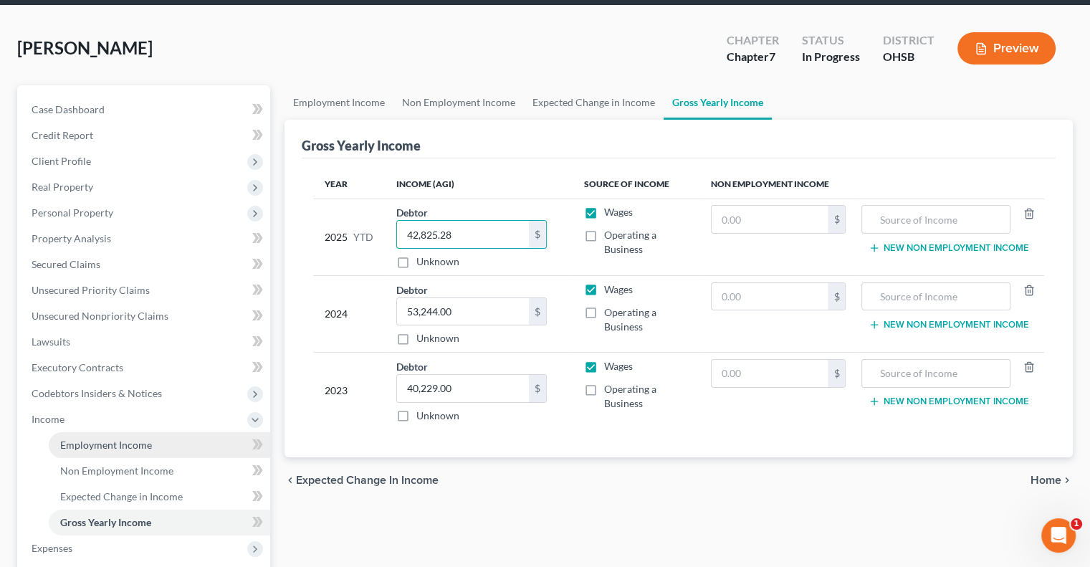
scroll to position [143, 0]
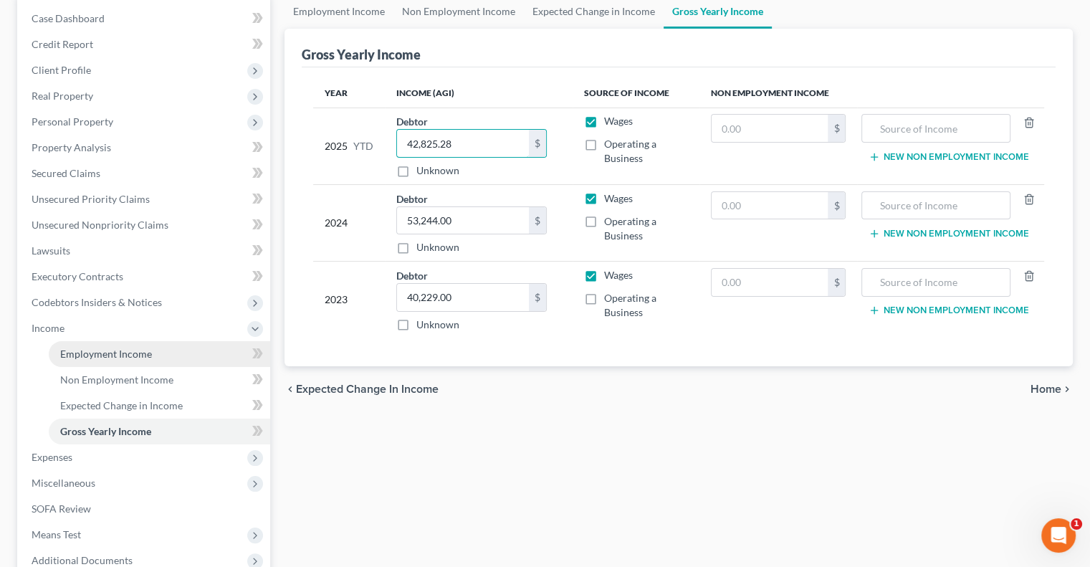
type input "42,825.28"
click at [135, 351] on span "Employment Income" at bounding box center [106, 353] width 92 height 12
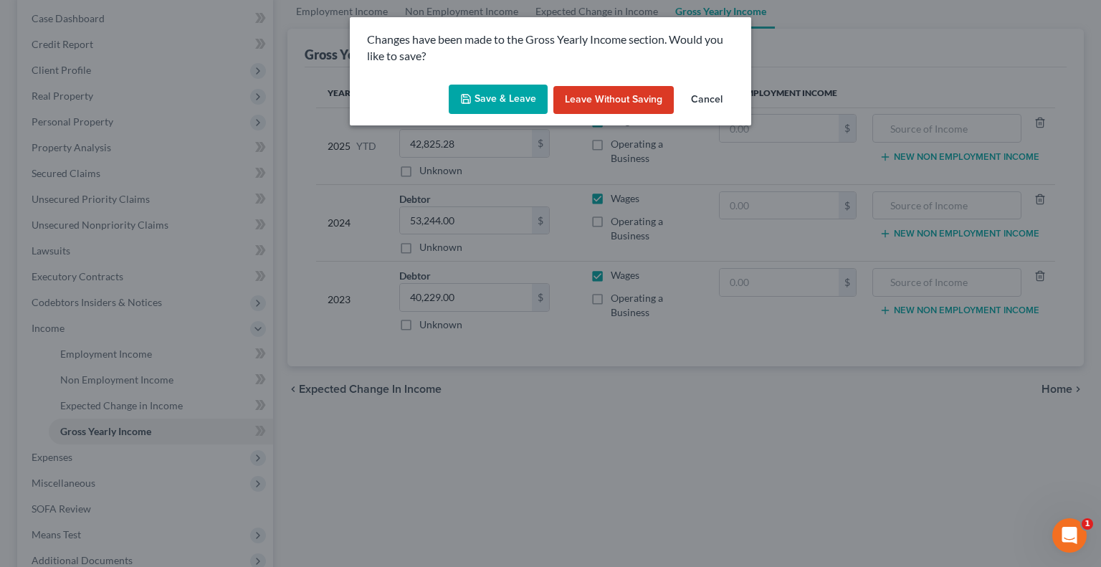
click at [470, 100] on icon "button" at bounding box center [465, 99] width 9 height 9
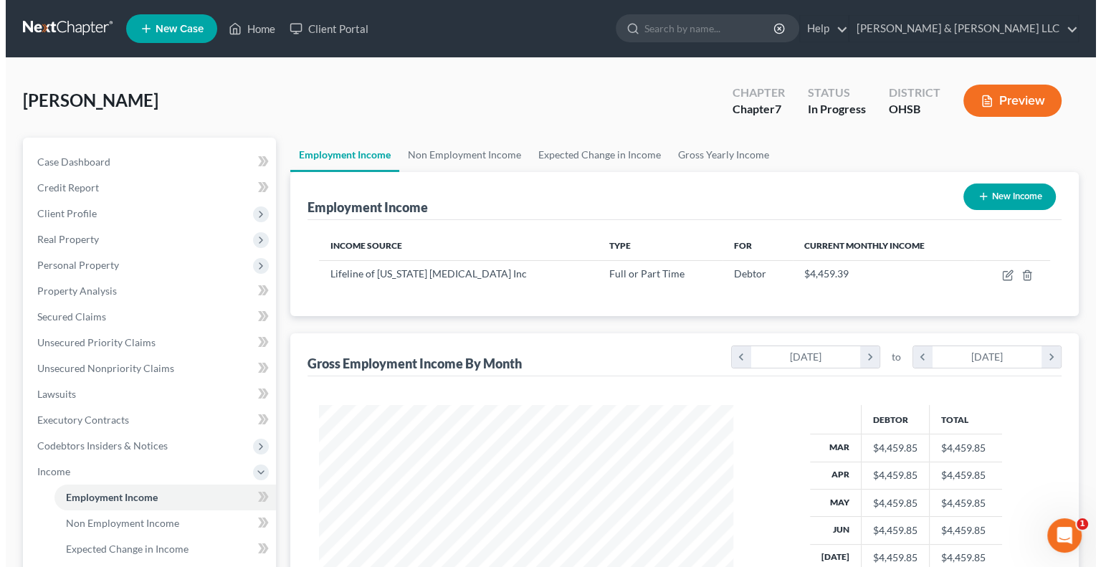
scroll to position [255, 442]
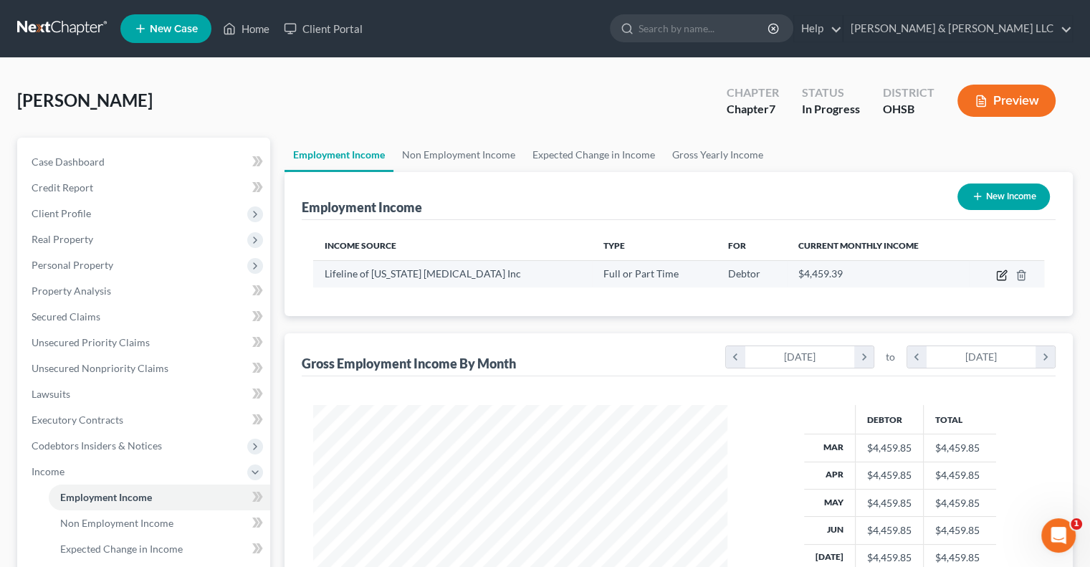
click at [1000, 279] on icon "button" at bounding box center [1001, 276] width 9 height 9
select select "0"
select select "36"
select select "2"
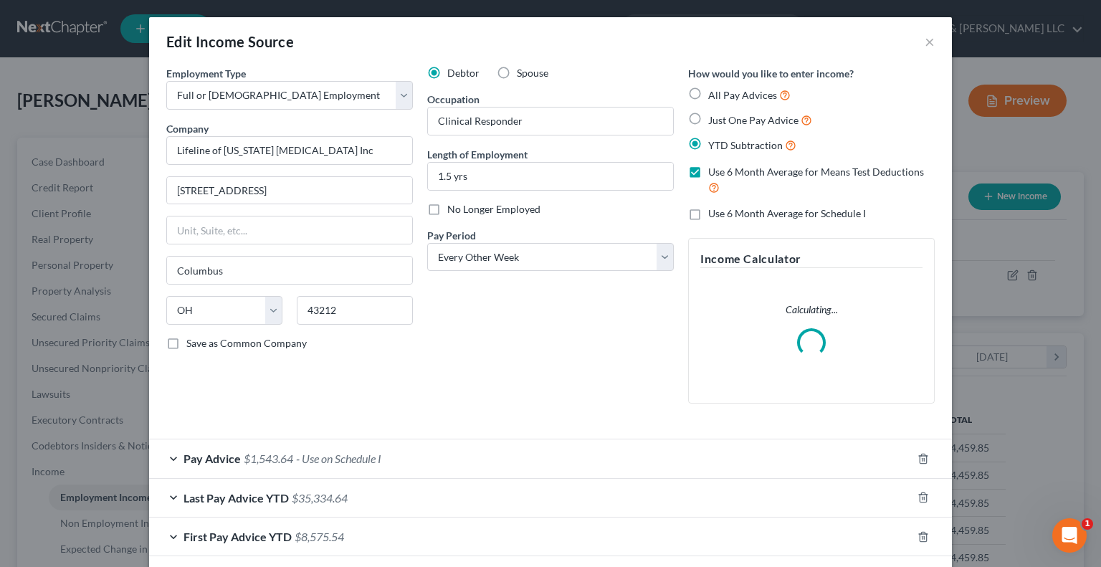
scroll to position [67, 0]
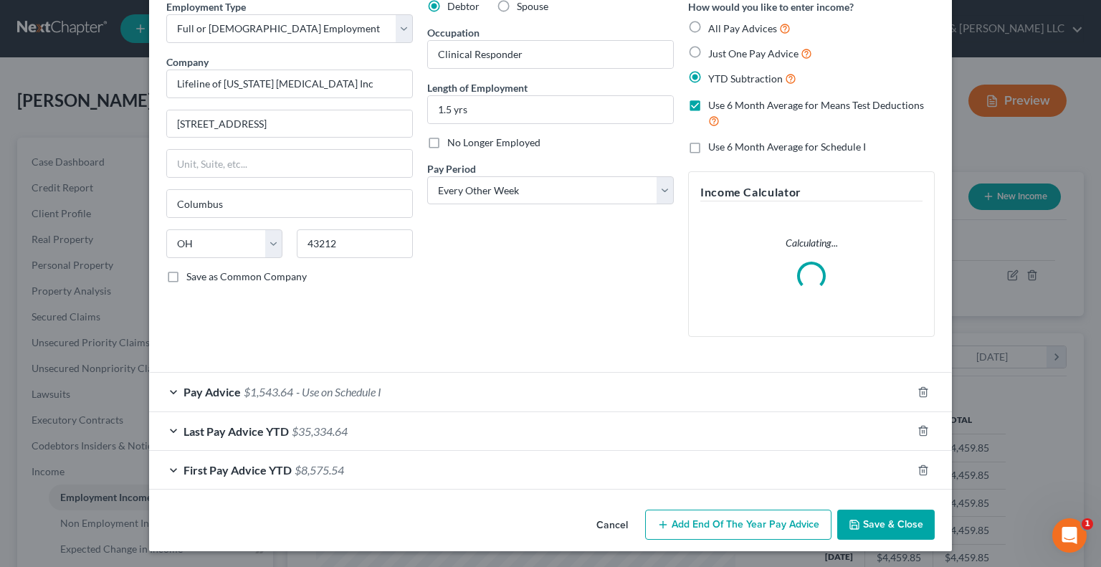
click at [193, 432] on span "Last Pay Advice YTD" at bounding box center [235, 431] width 105 height 14
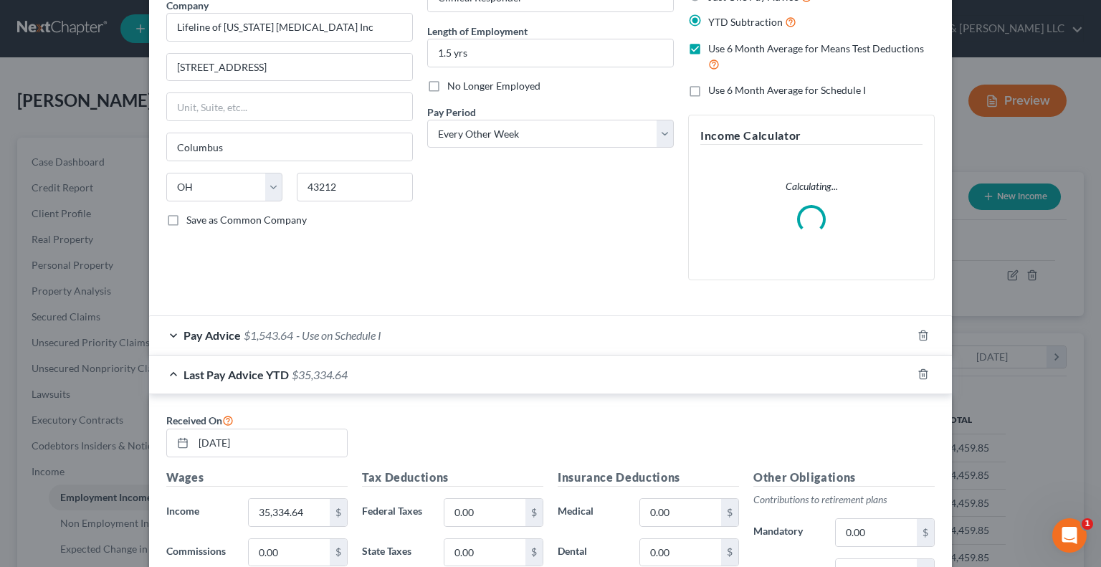
scroll to position [210, 0]
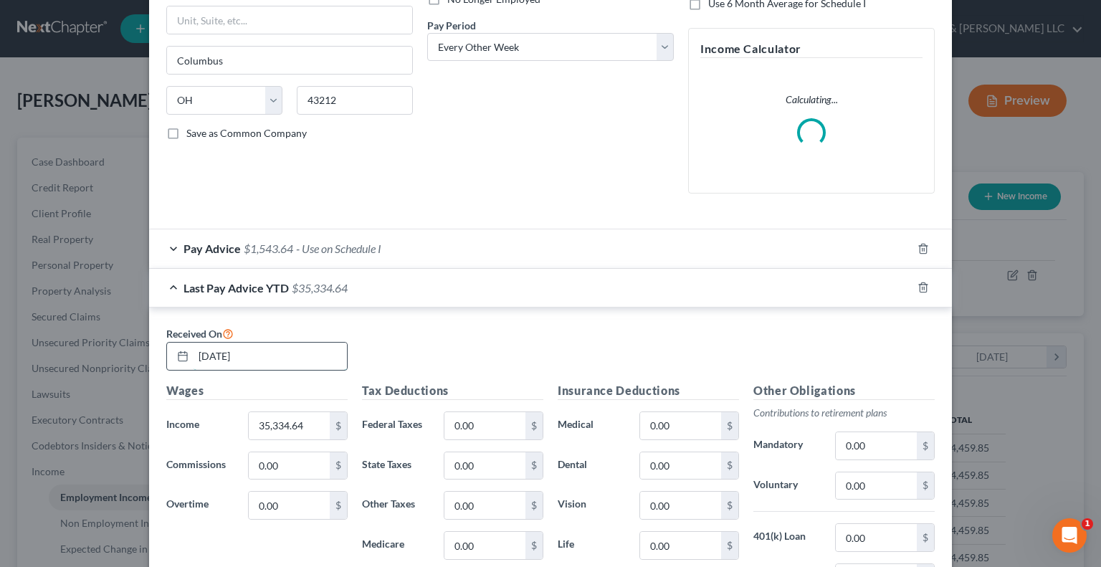
click at [262, 355] on input "07/18/2025" at bounding box center [269, 355] width 153 height 27
drag, startPoint x: 262, startPoint y: 355, endPoint x: 158, endPoint y: 369, distance: 105.6
click at [159, 369] on div "Received On 07/18/2025" at bounding box center [550, 353] width 782 height 57
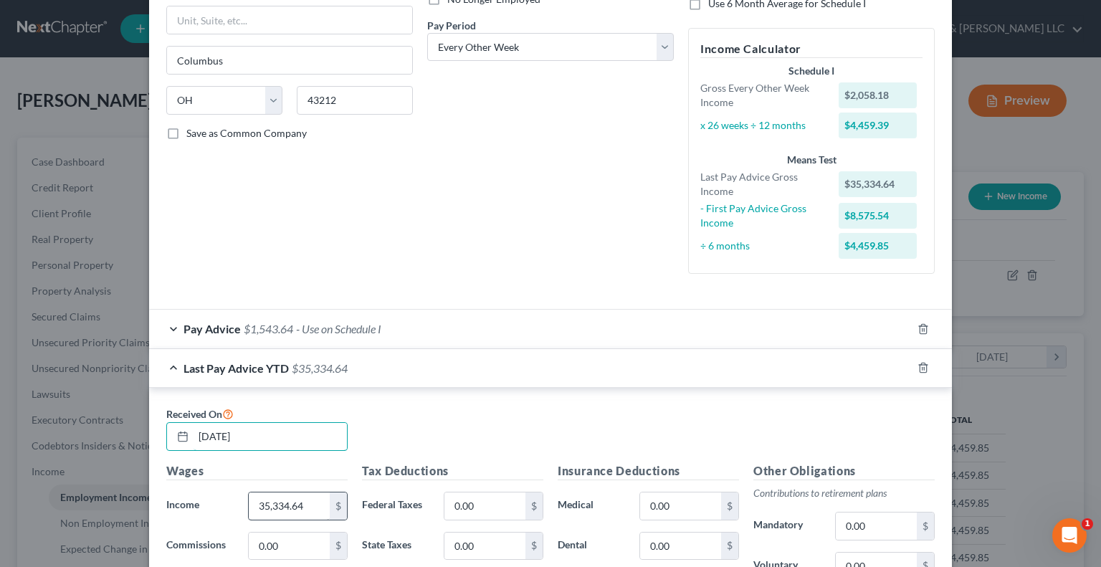
type input "08/29/2025"
paste input "42,825.28"
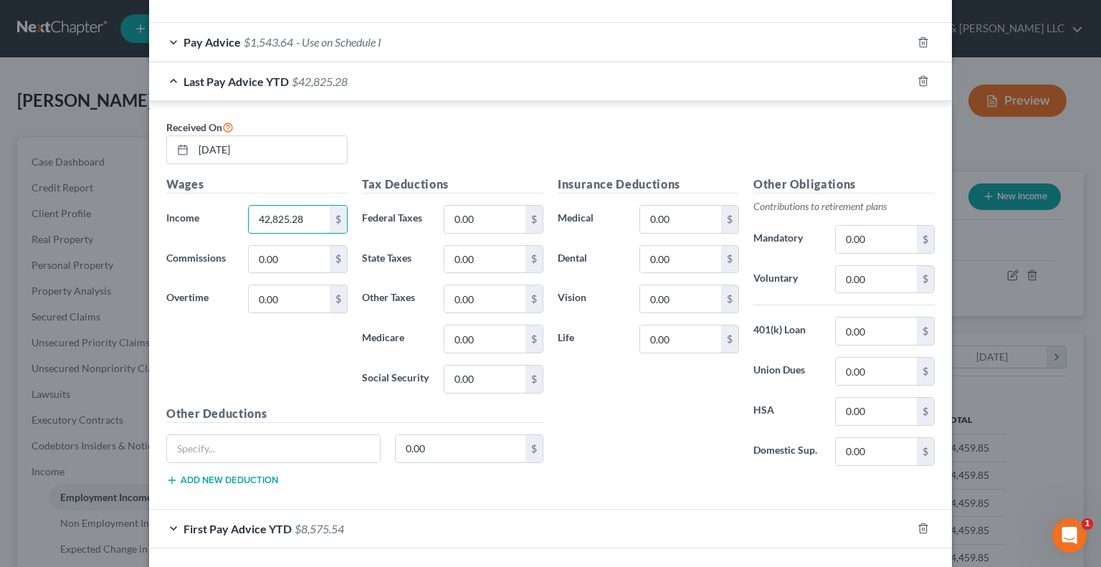
scroll to position [553, 0]
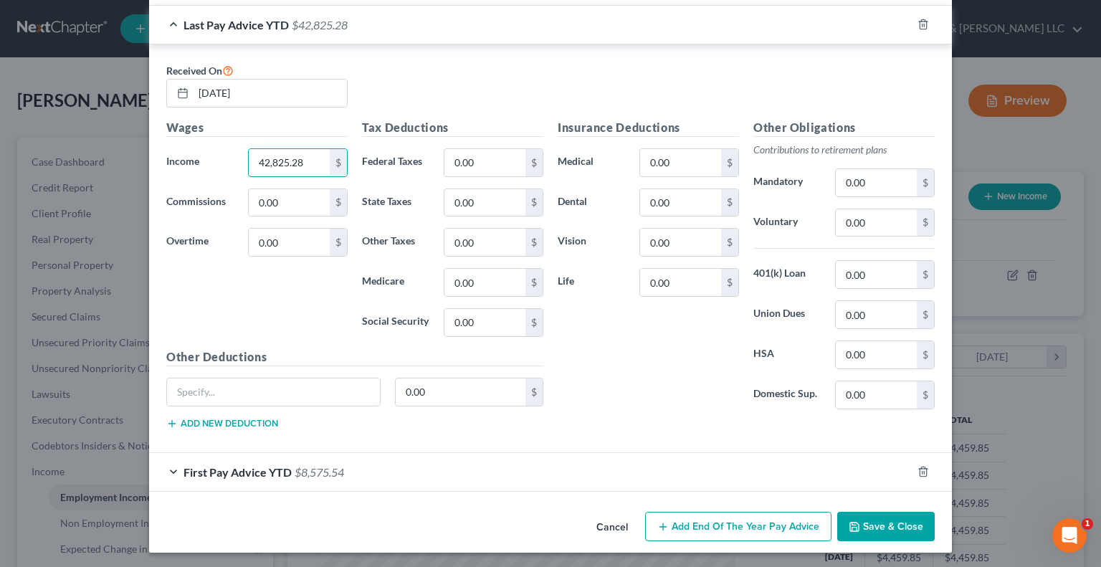
type input "42,825.28"
click at [175, 464] on div "First Pay Advice YTD $8,575.54" at bounding box center [530, 472] width 762 height 38
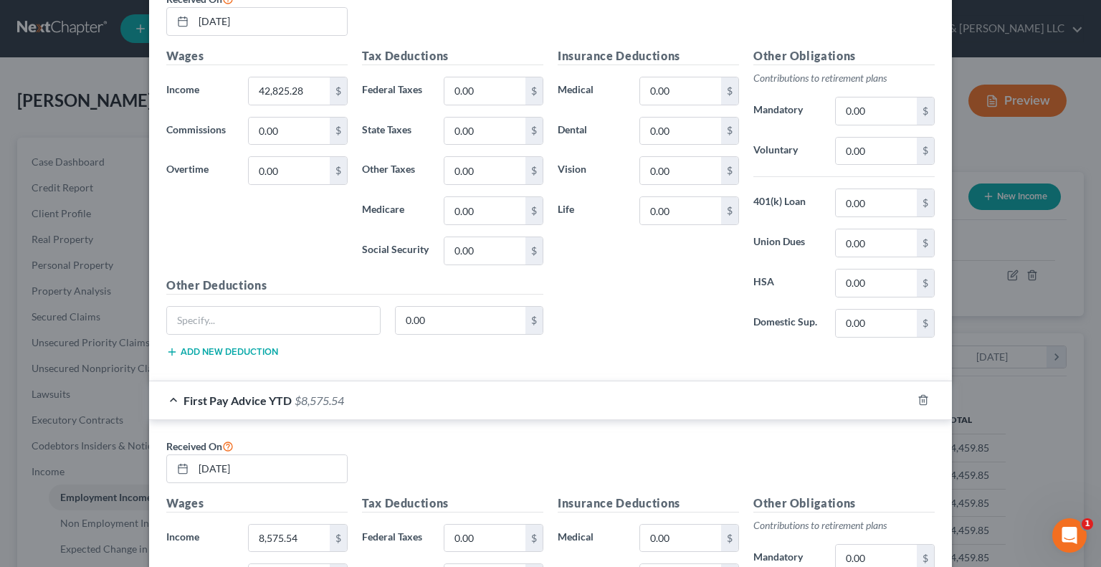
scroll to position [696, 0]
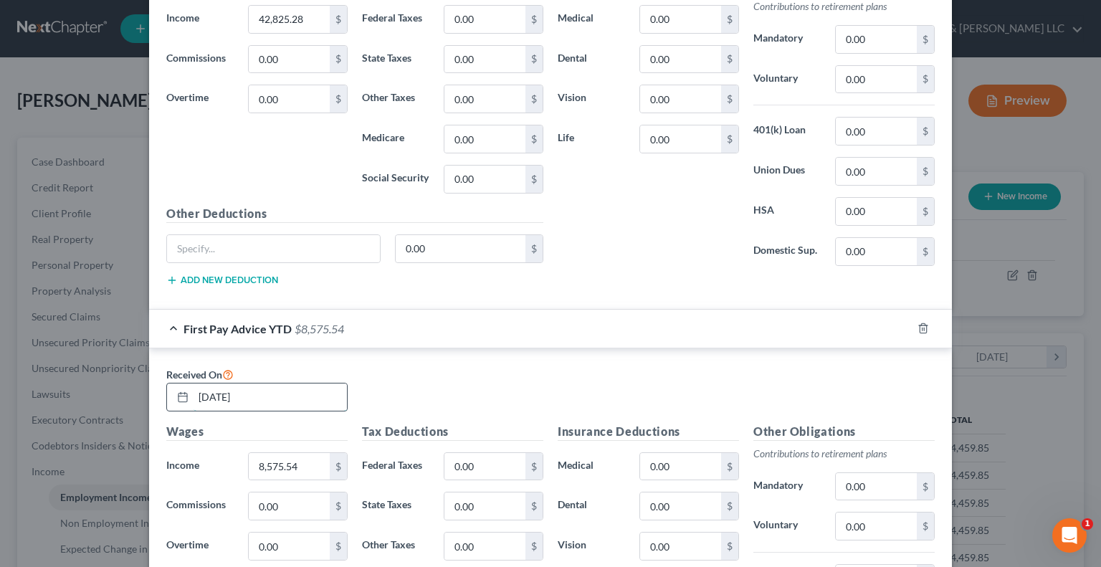
drag, startPoint x: 196, startPoint y: 394, endPoint x: 218, endPoint y: 391, distance: 22.4
click at [218, 391] on input "01/31/2025" at bounding box center [269, 396] width 153 height 27
type input "02/28/2025"
click at [301, 469] on input "8,575.54" at bounding box center [289, 466] width 81 height 27
paste input "12,869.07"
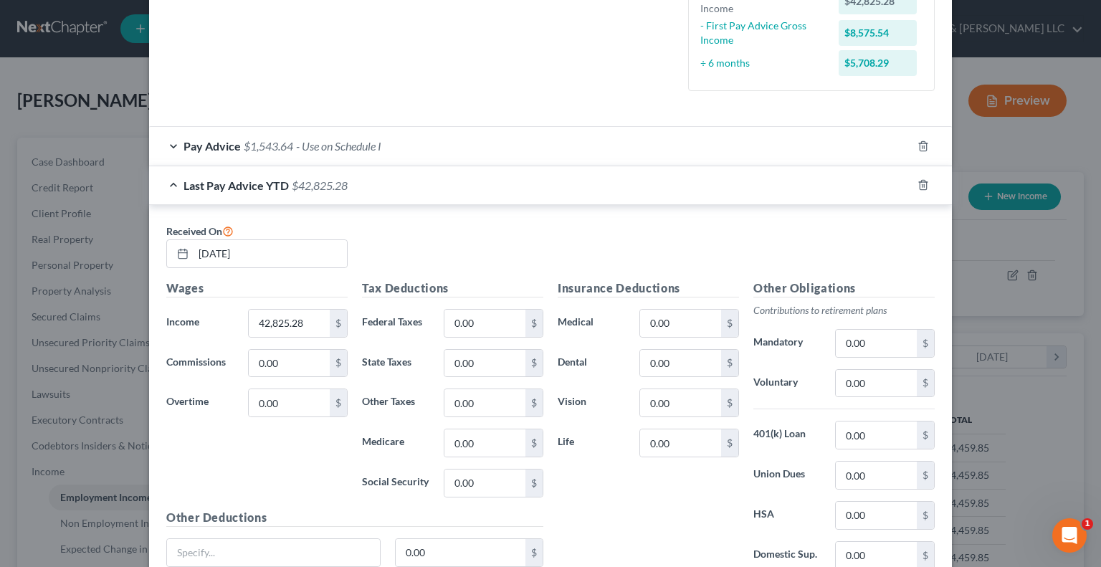
scroll to position [170, 0]
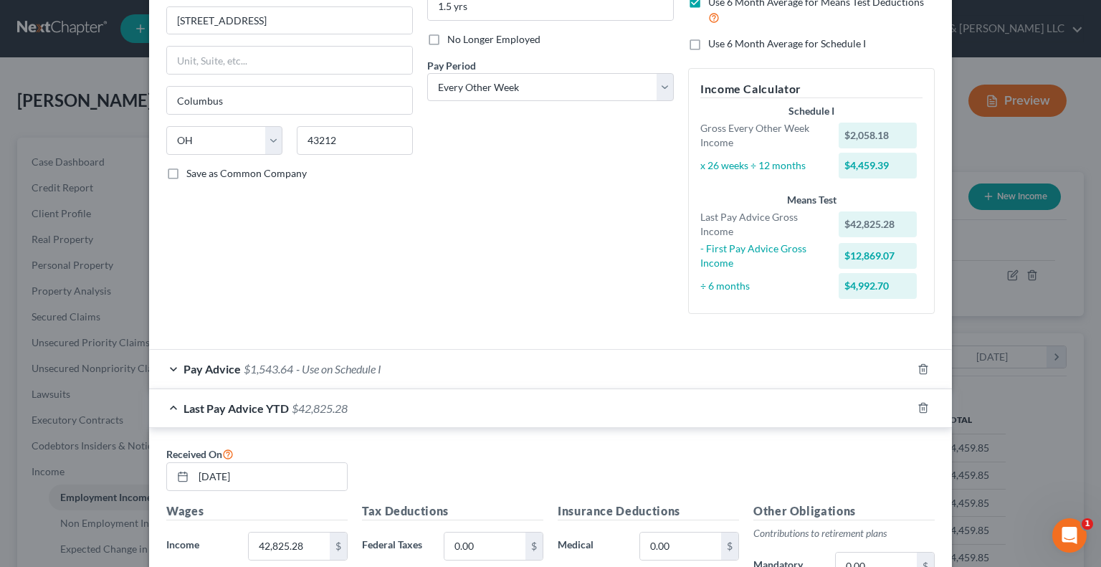
type input "12,869.07"
click at [430, 364] on div "Pay Advice $1,543.64 - Use on Schedule I" at bounding box center [530, 369] width 762 height 38
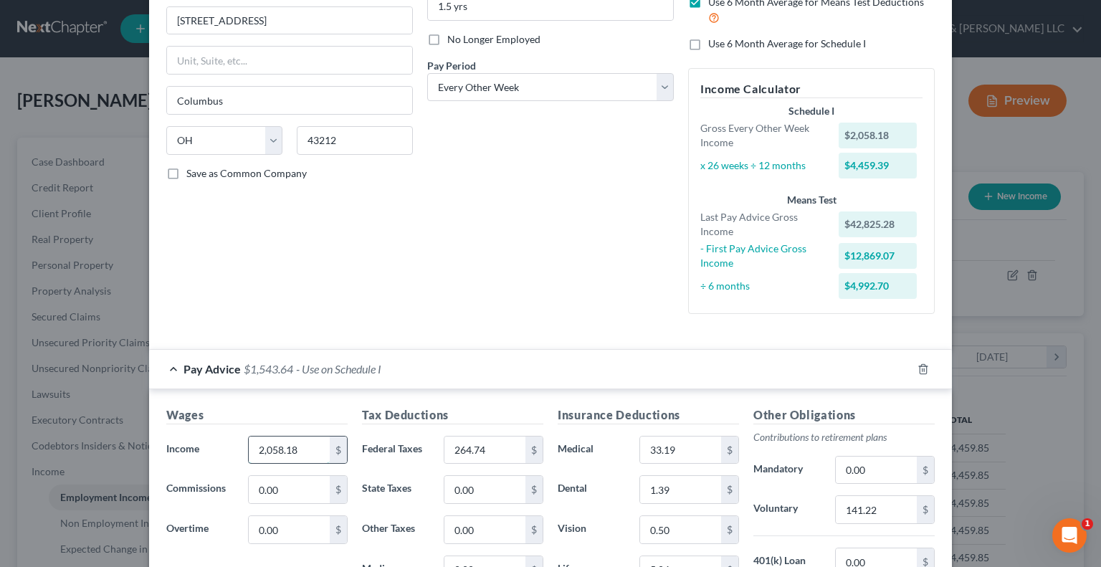
click at [297, 453] on input "2,058.18" at bounding box center [289, 449] width 81 height 27
type input "2,427.26"
click at [502, 449] on input "264.74" at bounding box center [484, 449] width 81 height 27
type input "353.65"
click at [891, 498] on input "141.22" at bounding box center [875, 509] width 81 height 27
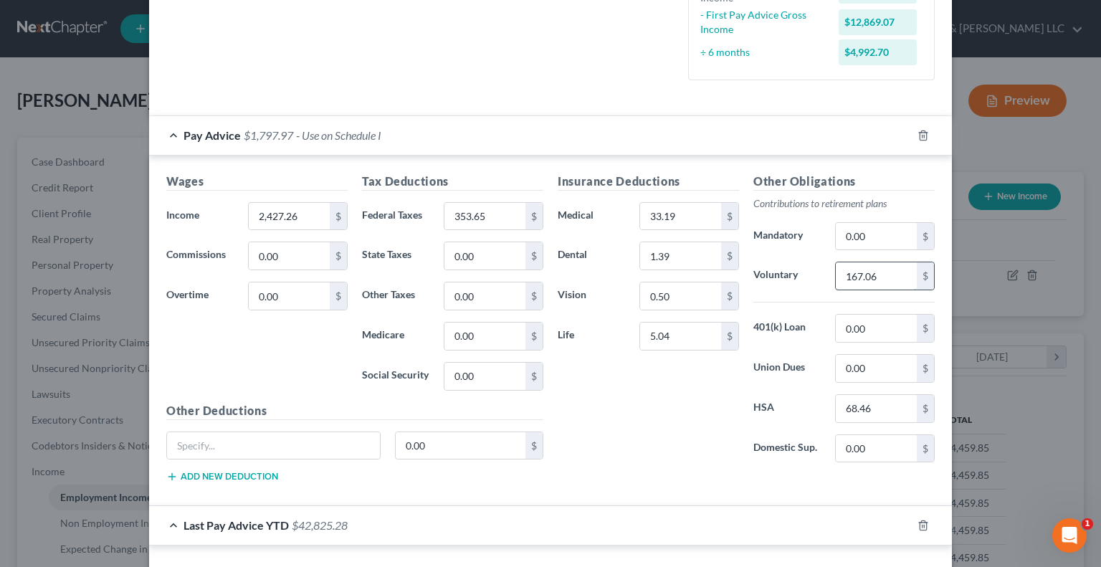
scroll to position [385, 0]
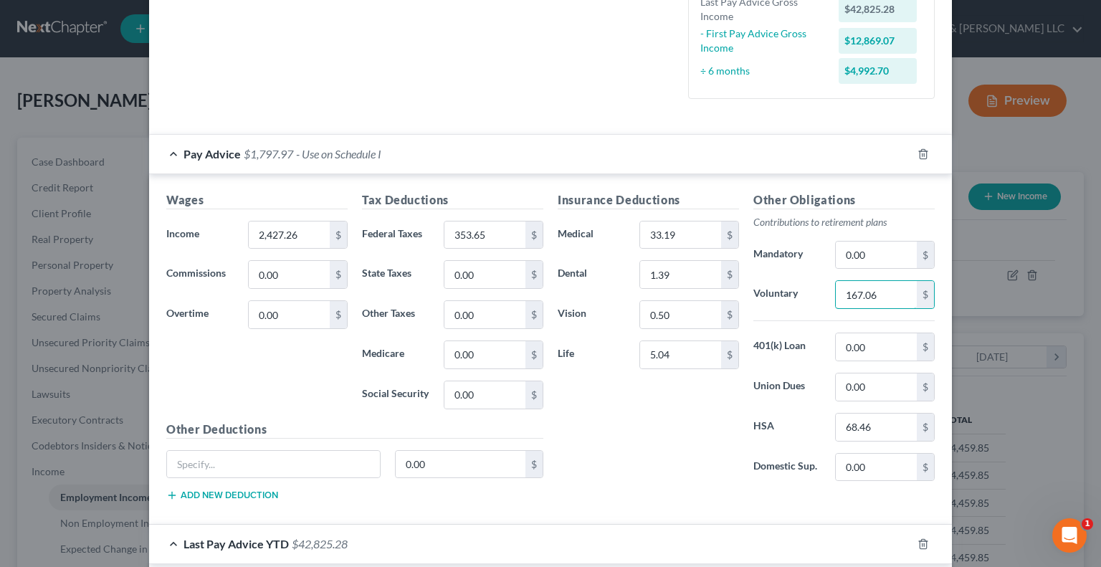
type input "167.06"
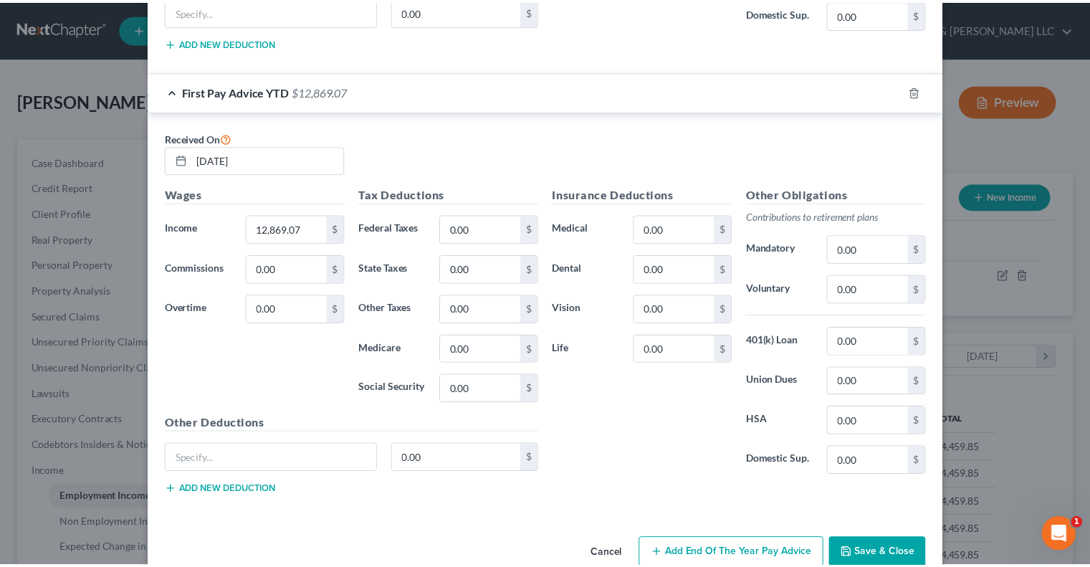
scroll to position [1307, 0]
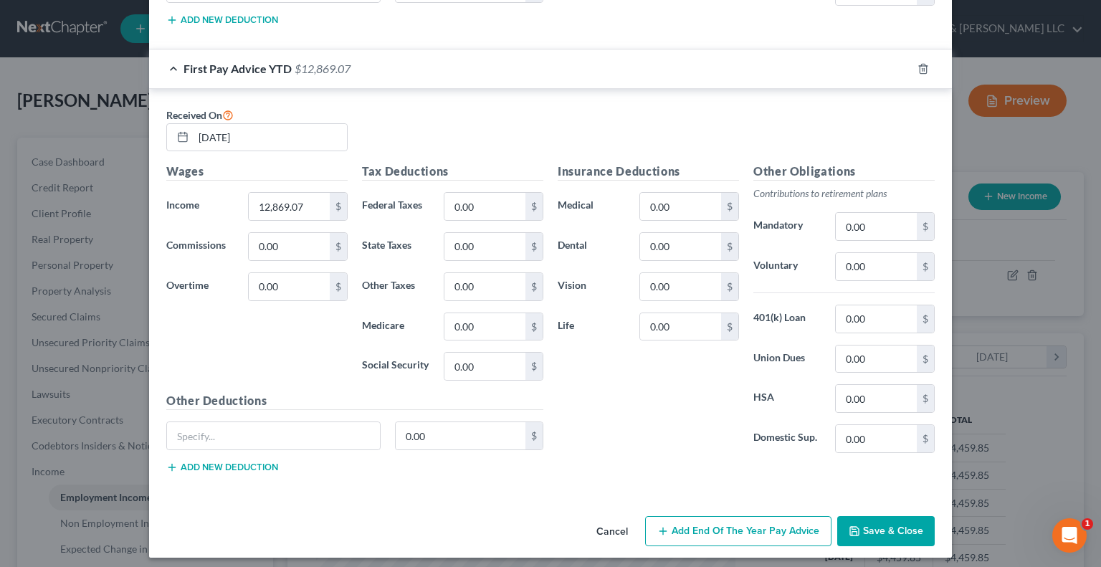
click at [879, 527] on button "Save & Close" at bounding box center [885, 531] width 97 height 30
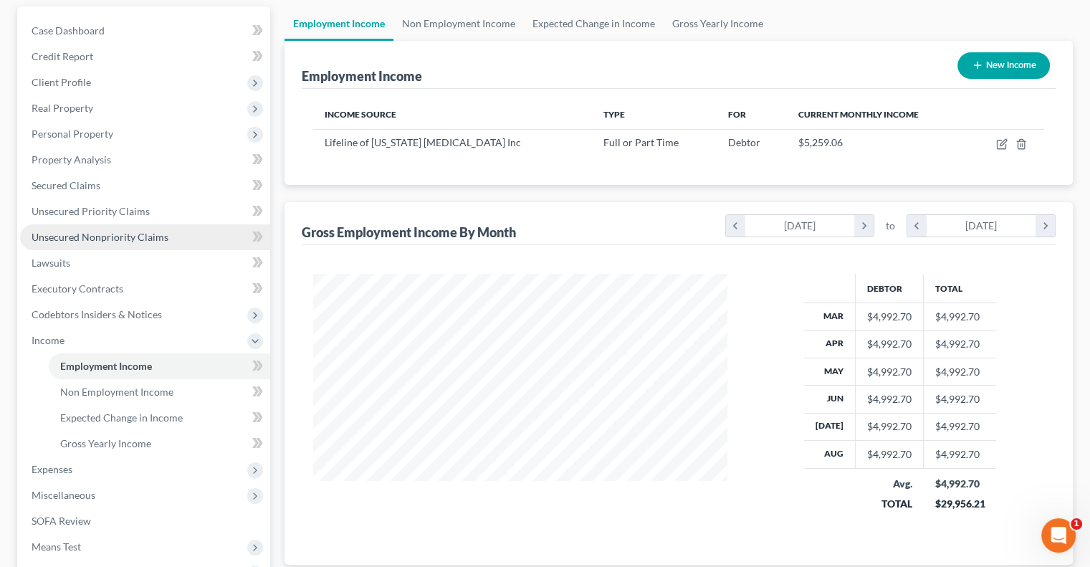
scroll to position [143, 0]
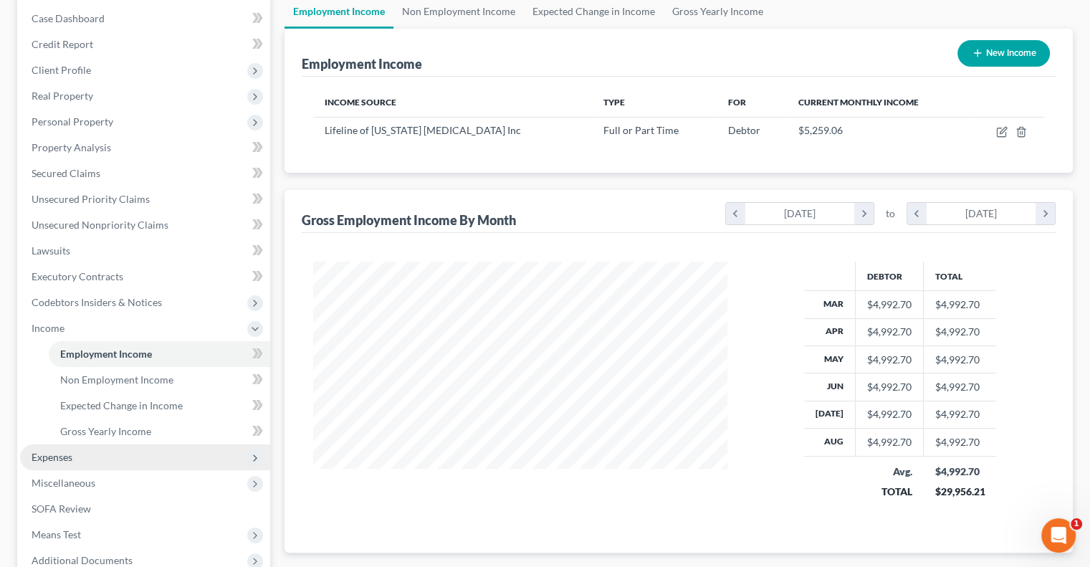
click at [80, 455] on span "Expenses" at bounding box center [145, 457] width 250 height 26
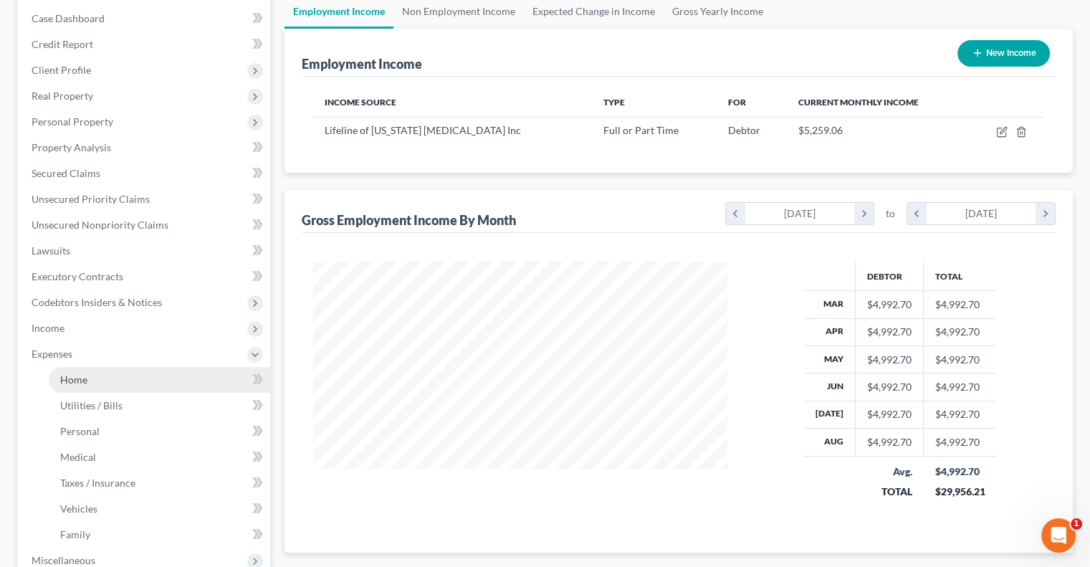
click at [85, 382] on span "Home" at bounding box center [73, 379] width 27 height 12
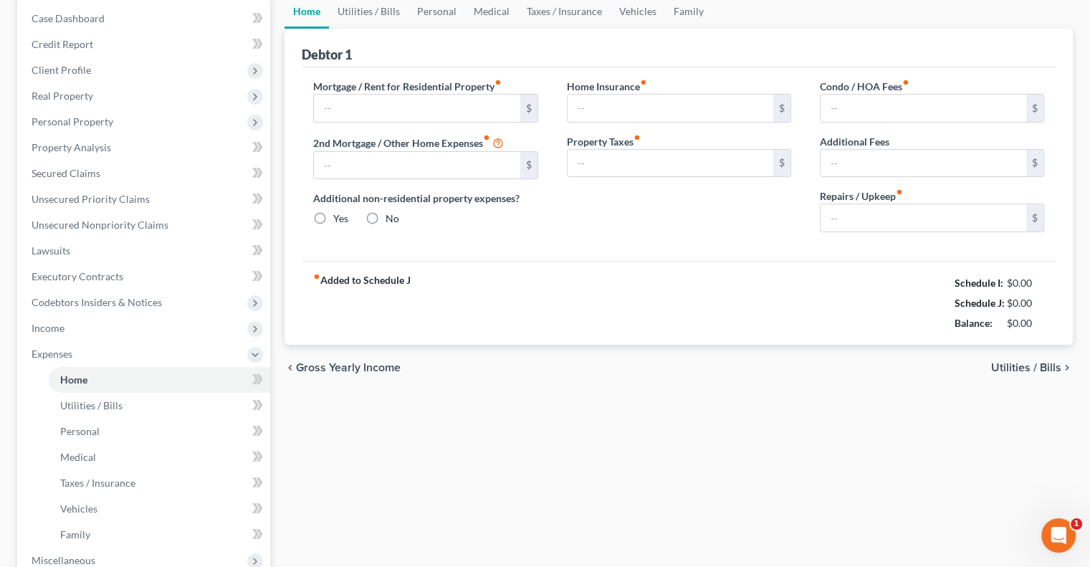
scroll to position [16, 0]
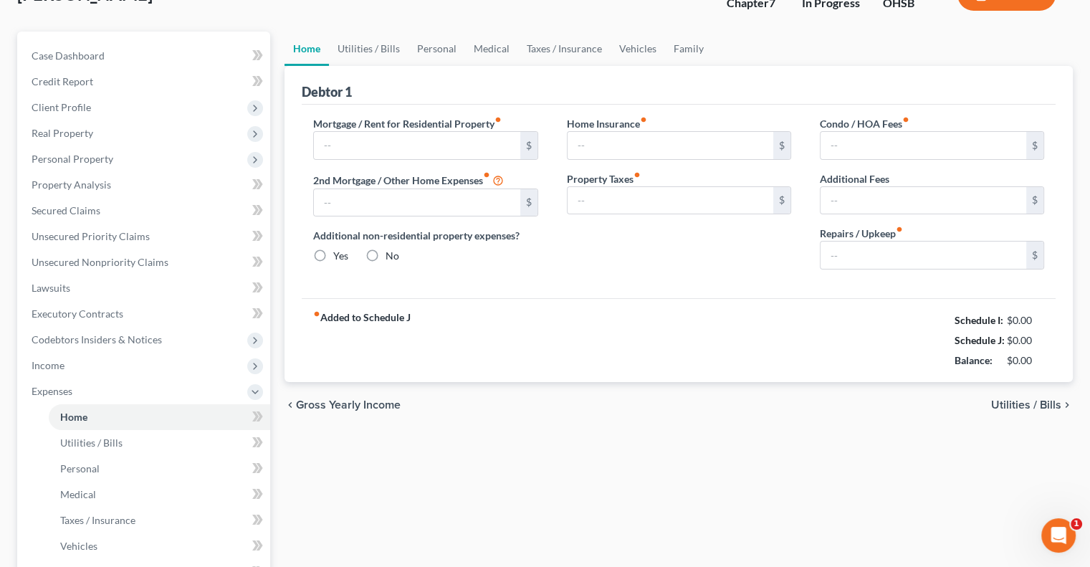
type input "1,300.00"
type input "0.00"
radio input "true"
type input "0.00"
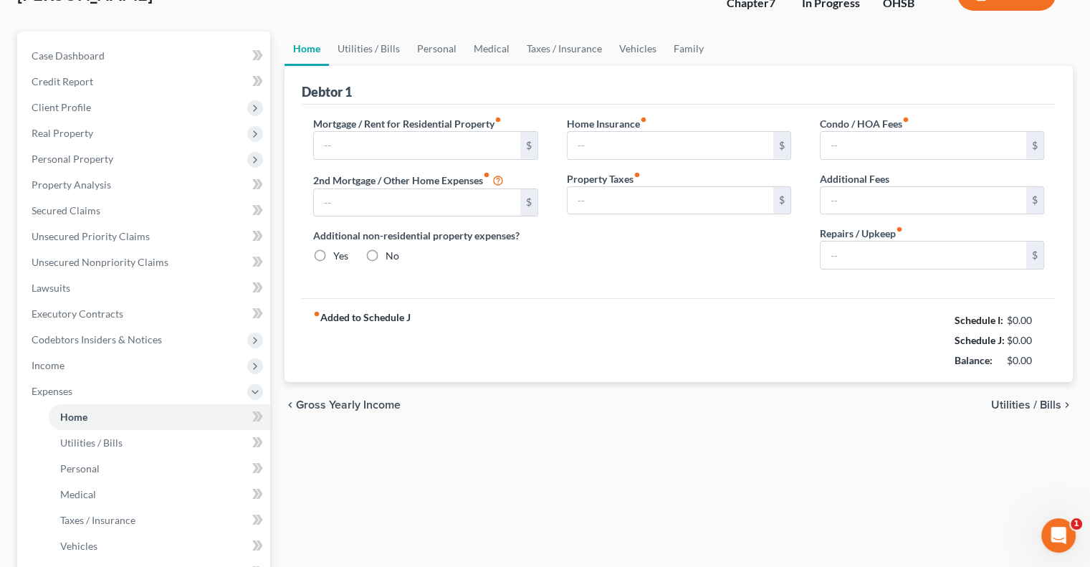
type input "0.00"
type input "25.00"
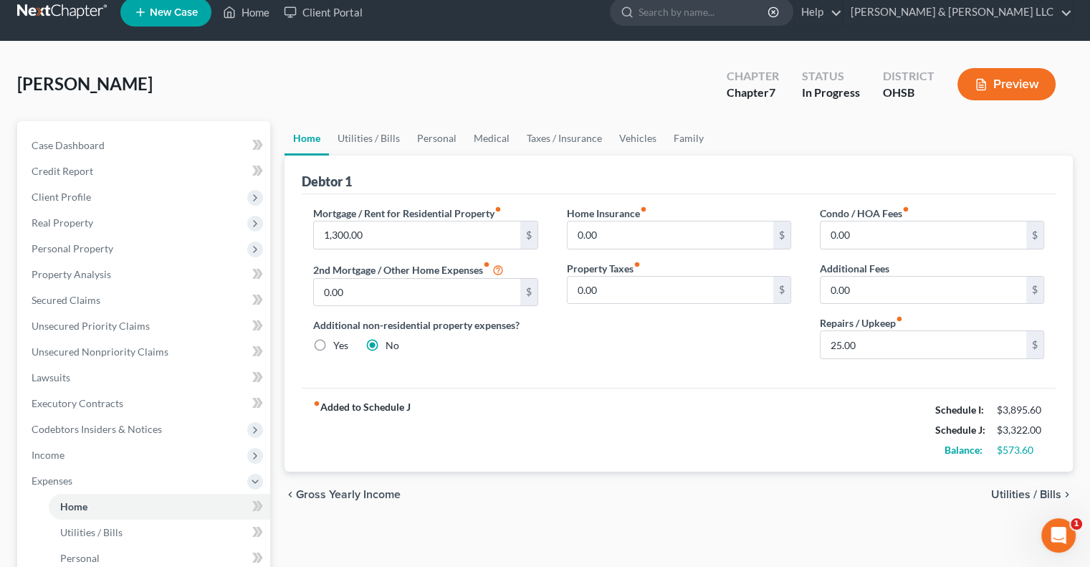
scroll to position [0, 0]
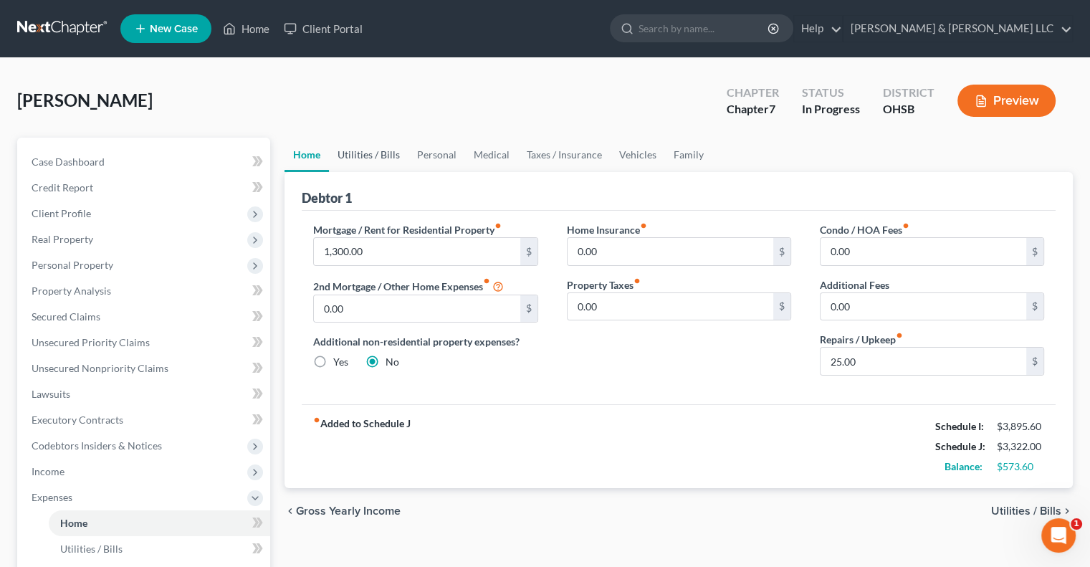
click at [384, 152] on link "Utilities / Bills" at bounding box center [369, 155] width 80 height 34
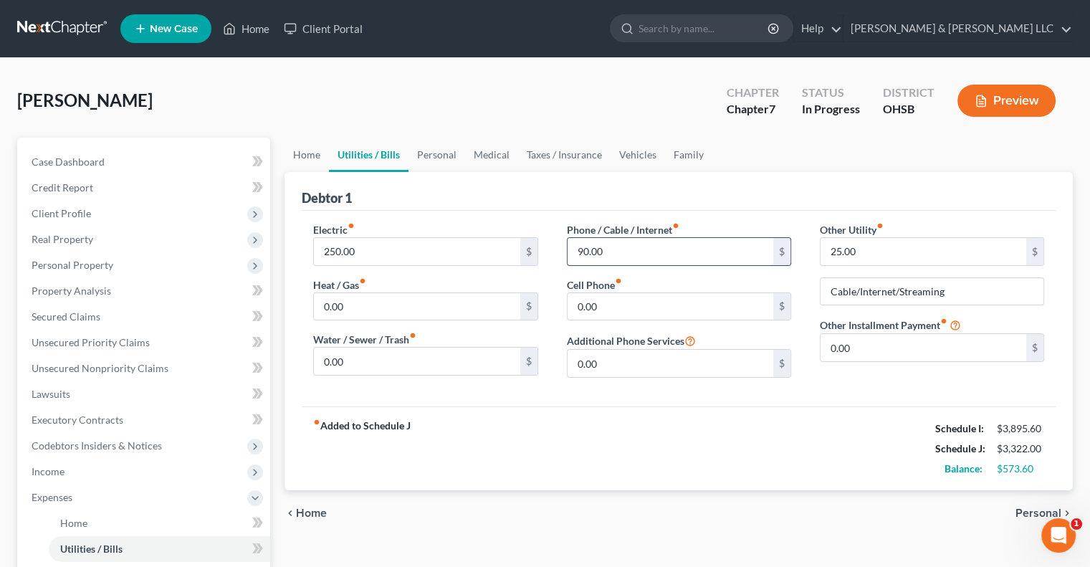
click at [618, 251] on input "90.00" at bounding box center [670, 251] width 206 height 27
type input "175"
click at [900, 249] on input "25.00" at bounding box center [923, 251] width 206 height 27
type input "65"
click at [446, 263] on input "250.00" at bounding box center [417, 251] width 206 height 27
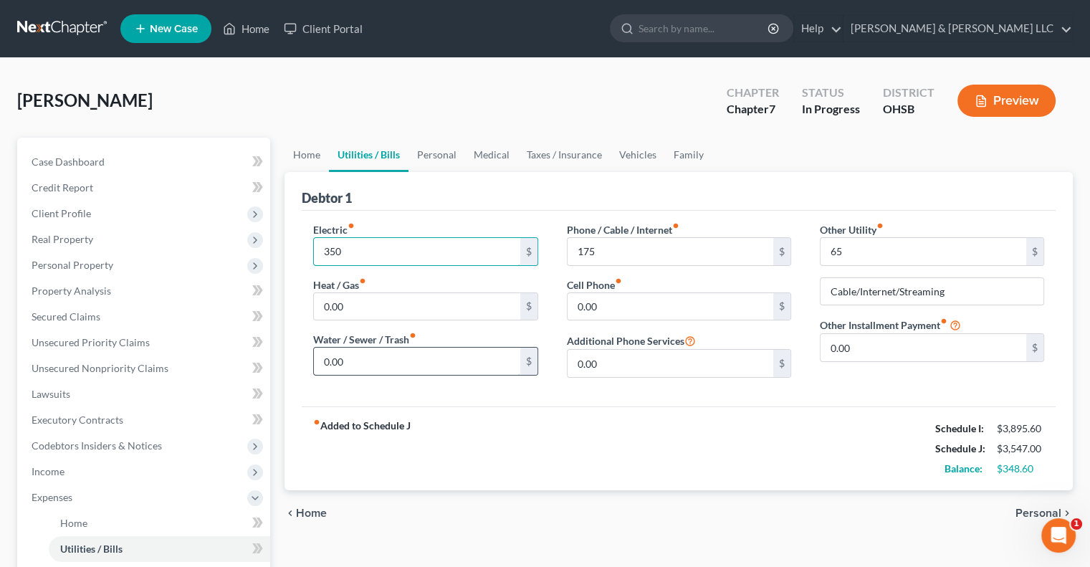
type input "350"
click at [391, 354] on input "0.00" at bounding box center [417, 360] width 206 height 27
type input "50"
click at [311, 163] on link "Home" at bounding box center [306, 155] width 44 height 34
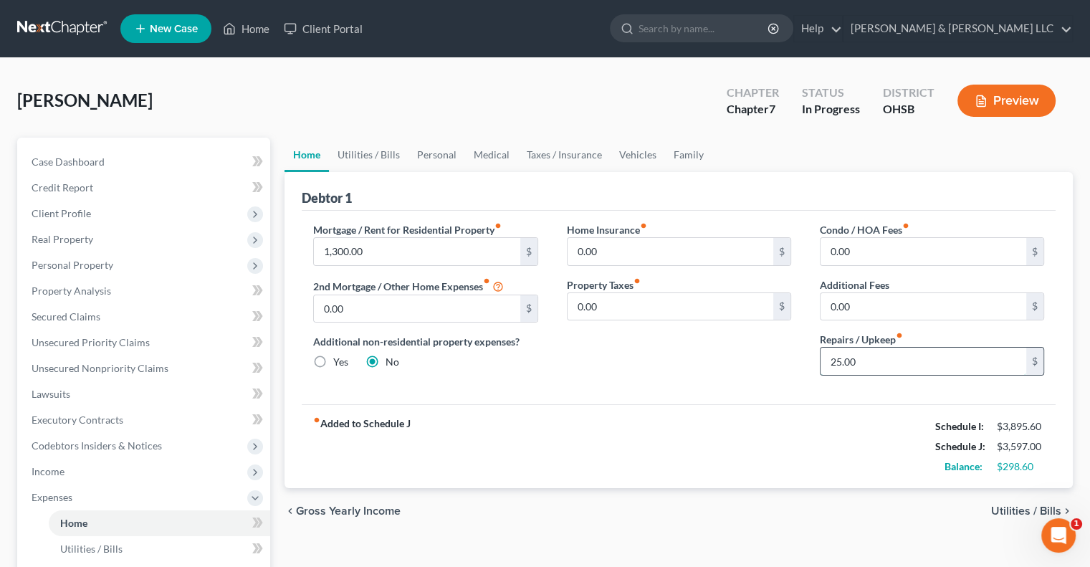
click at [868, 356] on input "25.00" at bounding box center [923, 360] width 206 height 27
type input "75"
click at [367, 158] on link "Utilities / Bills" at bounding box center [369, 155] width 80 height 34
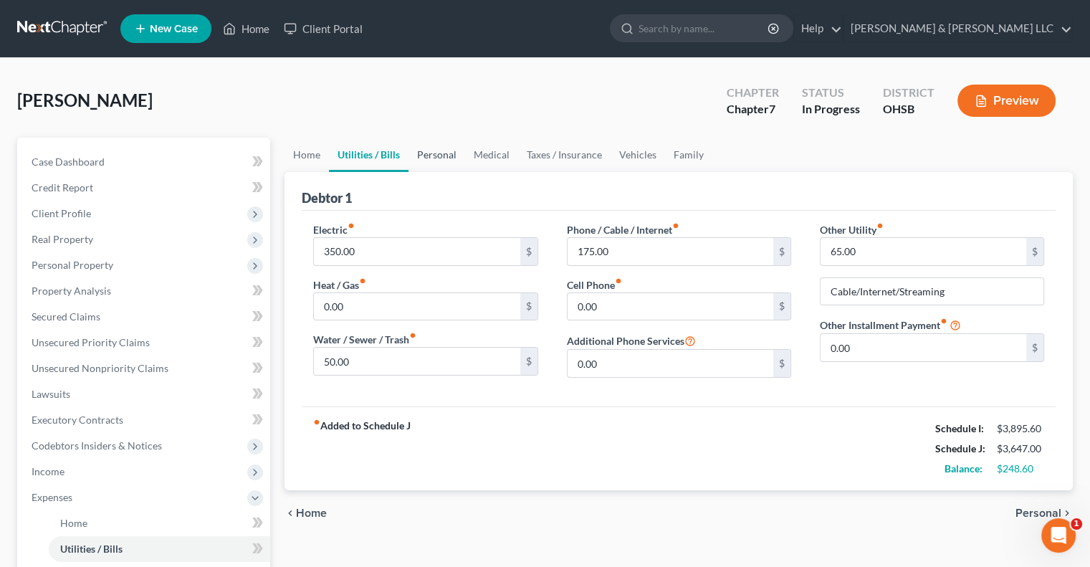
click at [432, 155] on link "Personal" at bounding box center [436, 155] width 57 height 34
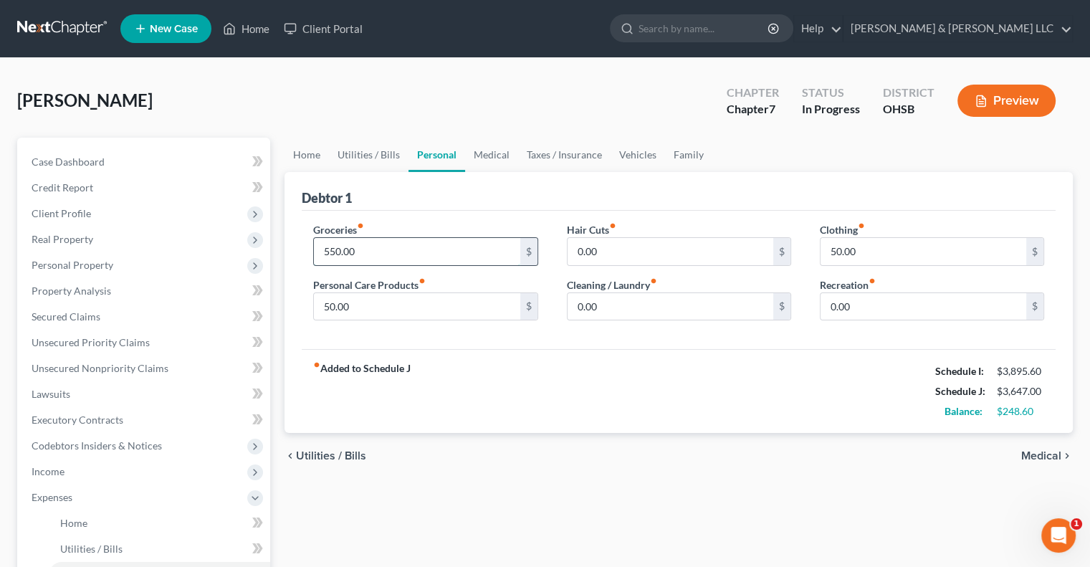
click at [394, 257] on input "550.00" at bounding box center [417, 251] width 206 height 27
type input "650"
click at [375, 299] on input "50.00" at bounding box center [417, 306] width 206 height 27
type input "75"
click at [868, 246] on input "50.00" at bounding box center [923, 251] width 206 height 27
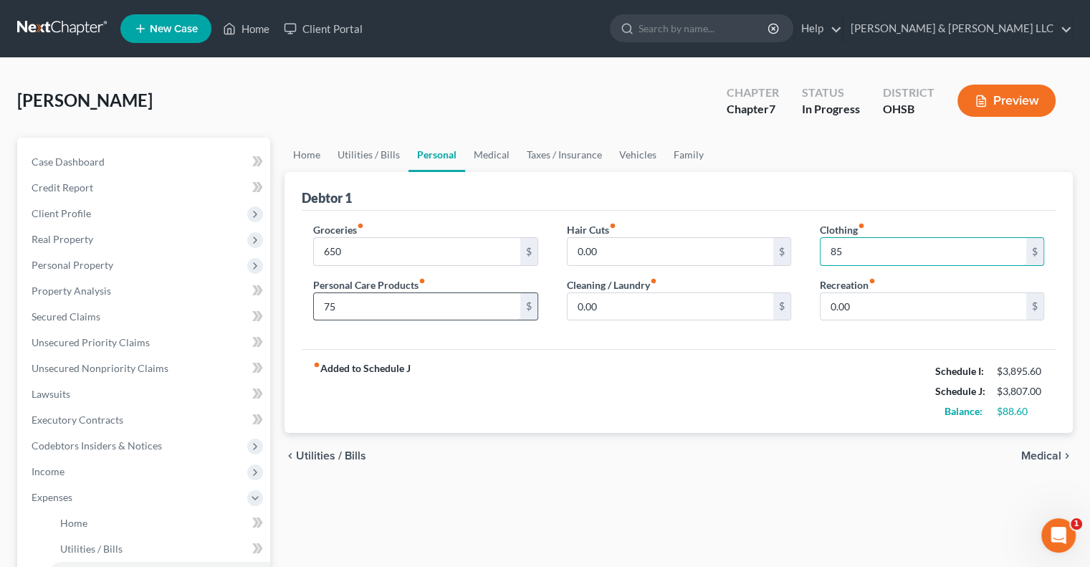
type input "85"
click at [355, 310] on input "75" at bounding box center [417, 306] width 206 height 27
type input "85"
click at [490, 161] on link "Medical" at bounding box center [491, 155] width 53 height 34
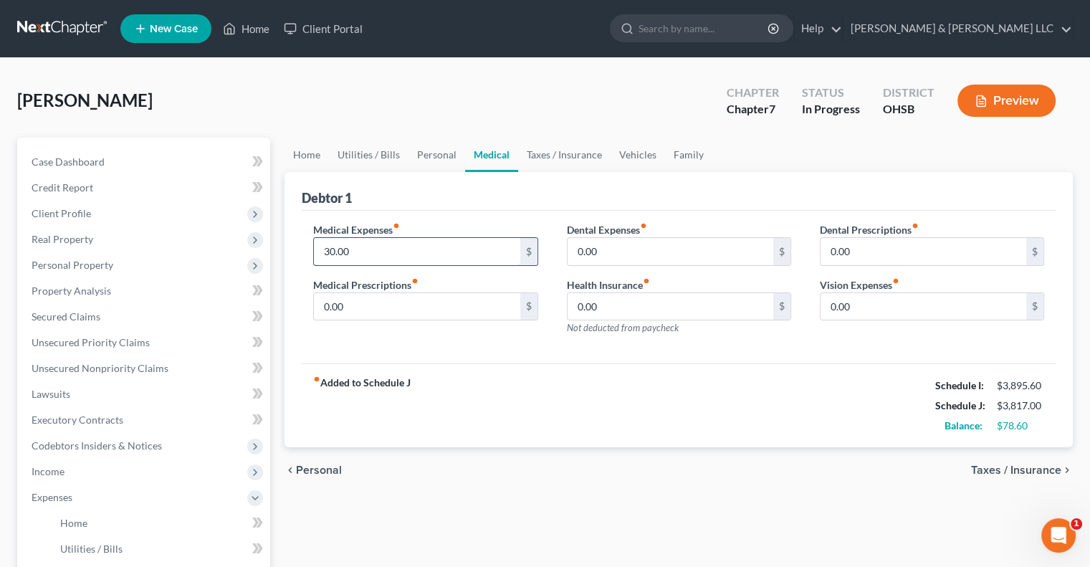
click at [396, 254] on input "30.00" at bounding box center [417, 251] width 206 height 27
type input "75"
click at [560, 158] on link "Taxes / Insurance" at bounding box center [564, 155] width 92 height 34
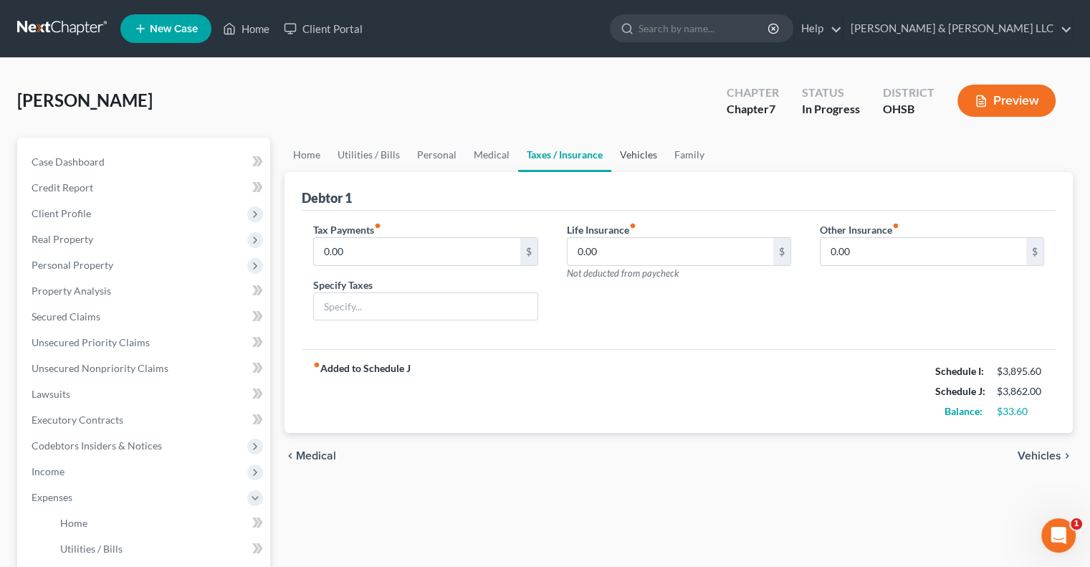
click at [641, 155] on link "Vehicles" at bounding box center [638, 155] width 54 height 34
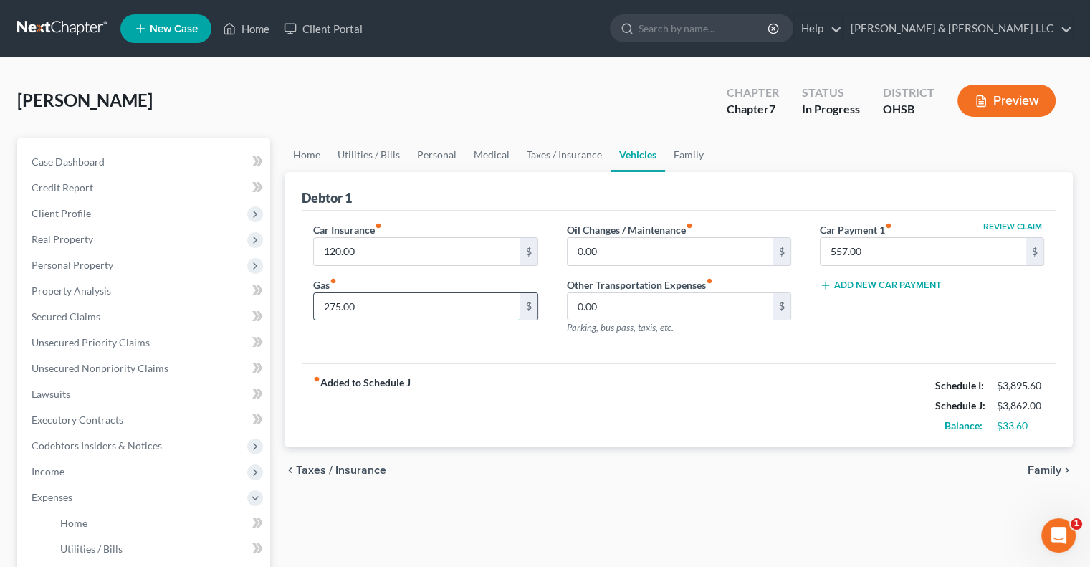
click at [401, 312] on input "275.00" at bounding box center [417, 306] width 206 height 27
type input "295"
click at [681, 153] on link "Family" at bounding box center [688, 155] width 47 height 34
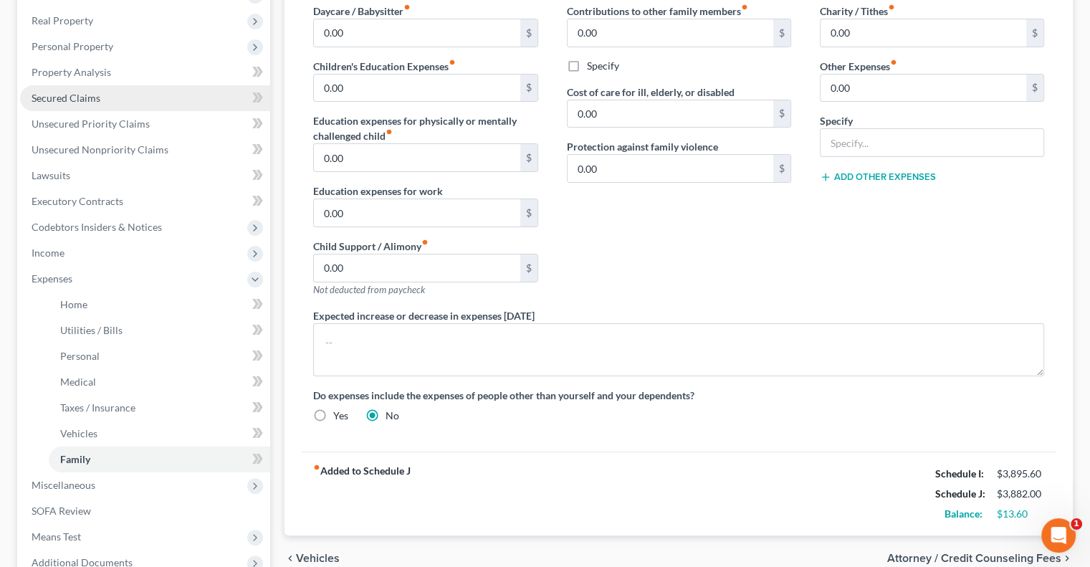
scroll to position [287, 0]
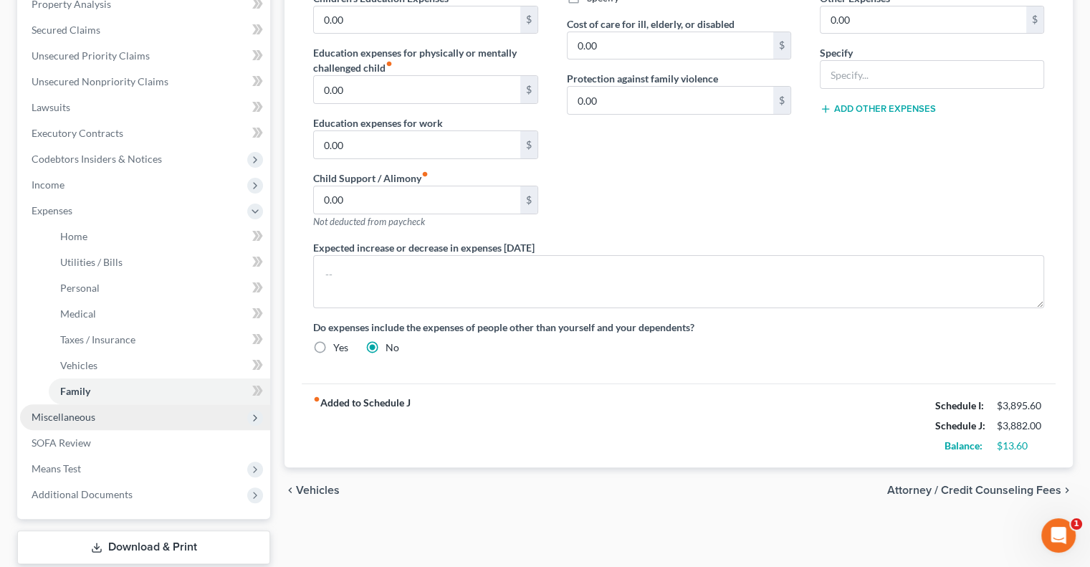
click at [53, 416] on span "Miscellaneous" at bounding box center [64, 417] width 64 height 12
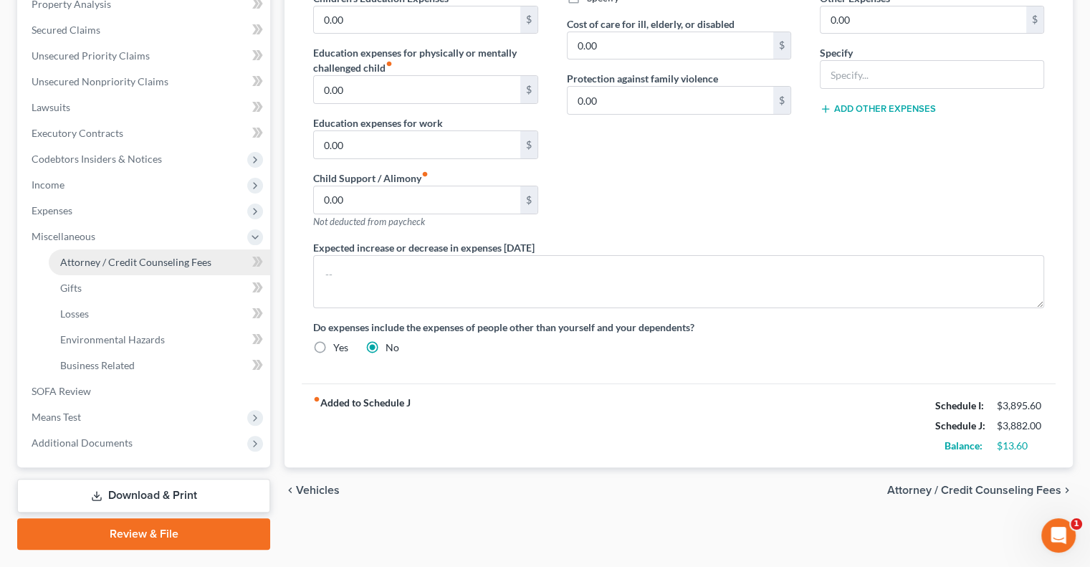
click at [82, 264] on span "Attorney / Credit Counseling Fees" at bounding box center [135, 262] width 151 height 12
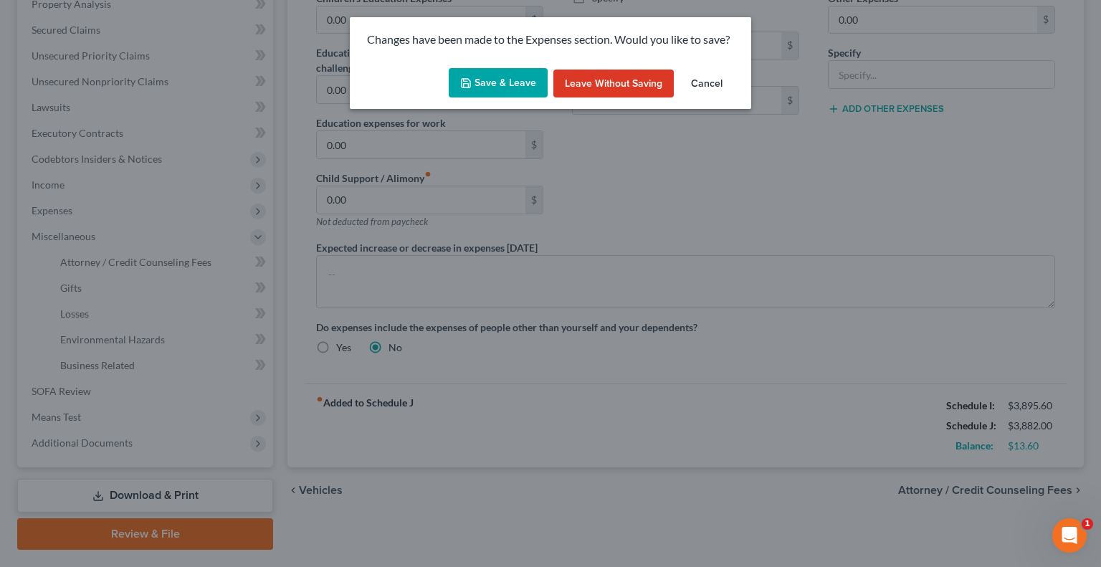
click at [519, 87] on button "Save & Leave" at bounding box center [498, 83] width 99 height 30
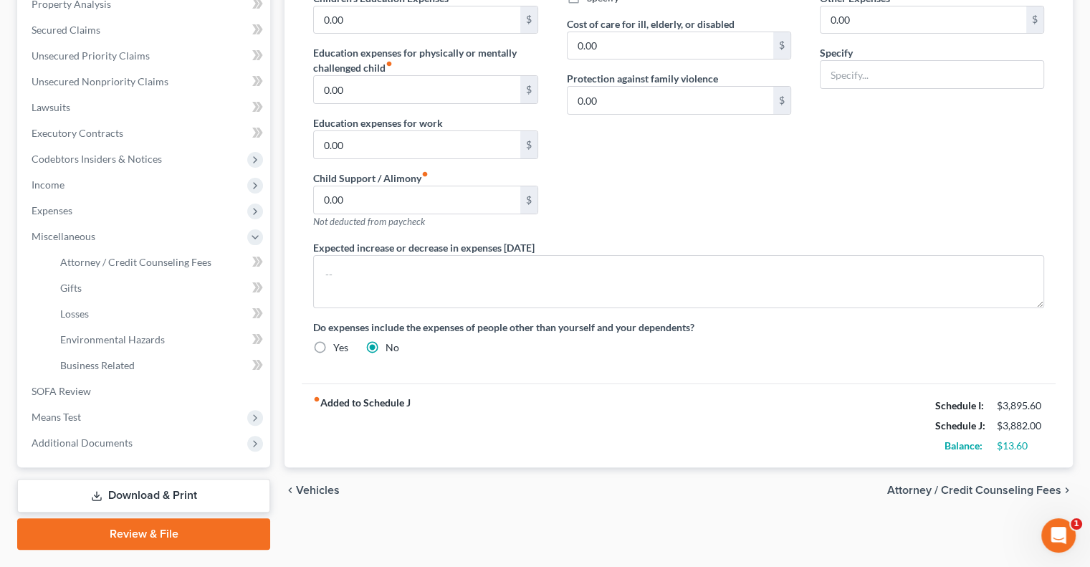
select select "0"
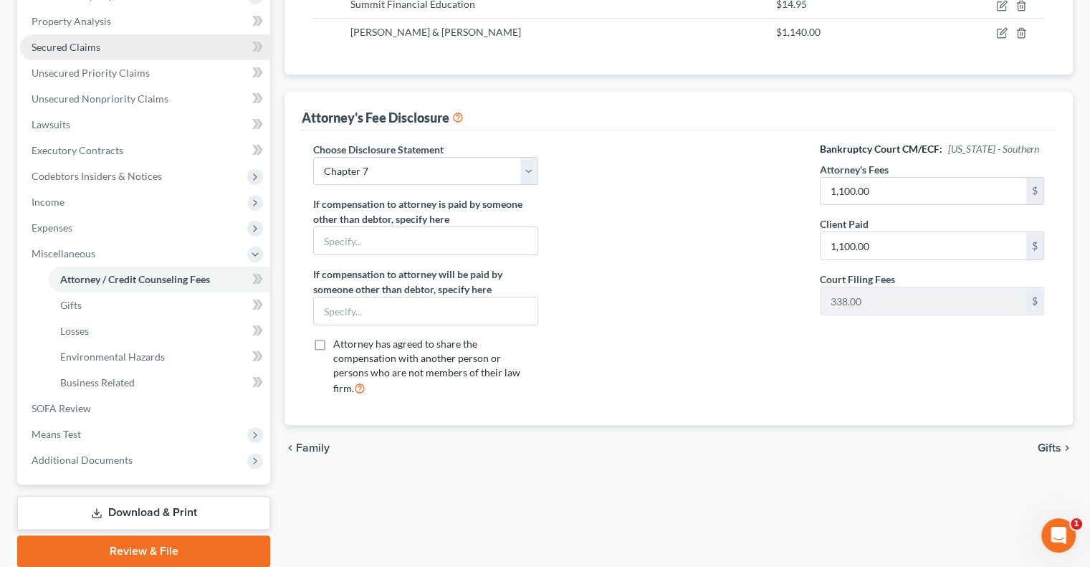
scroll to position [322, 0]
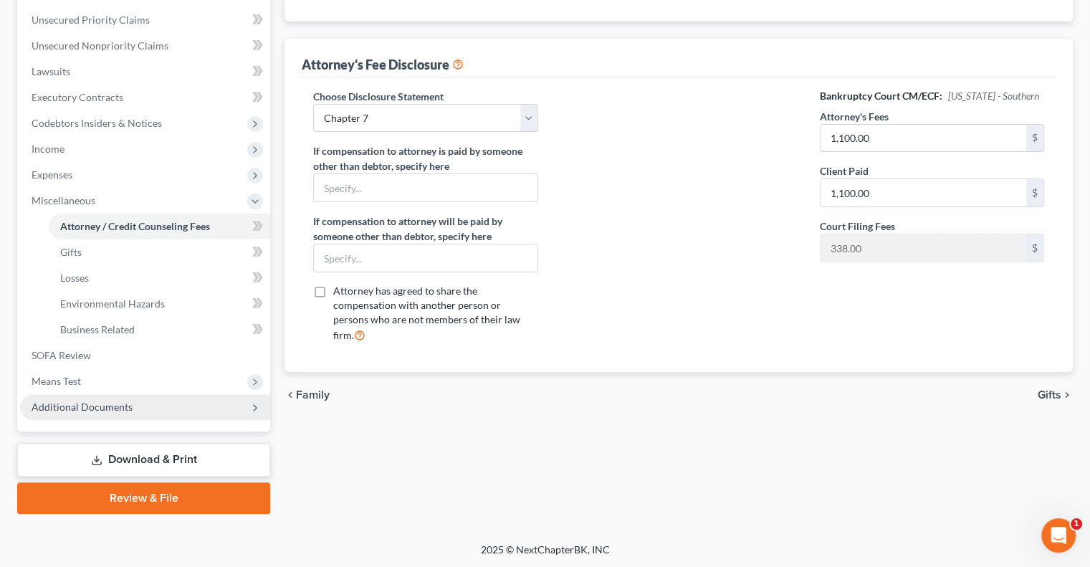
click at [75, 405] on span "Additional Documents" at bounding box center [82, 407] width 101 height 12
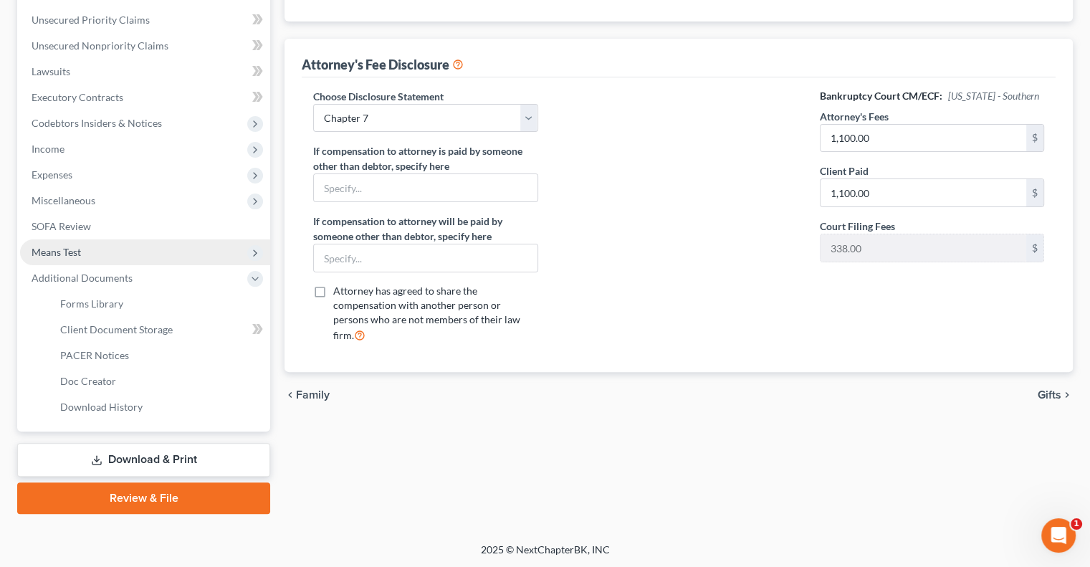
click at [52, 257] on span "Means Test" at bounding box center [145, 252] width 250 height 26
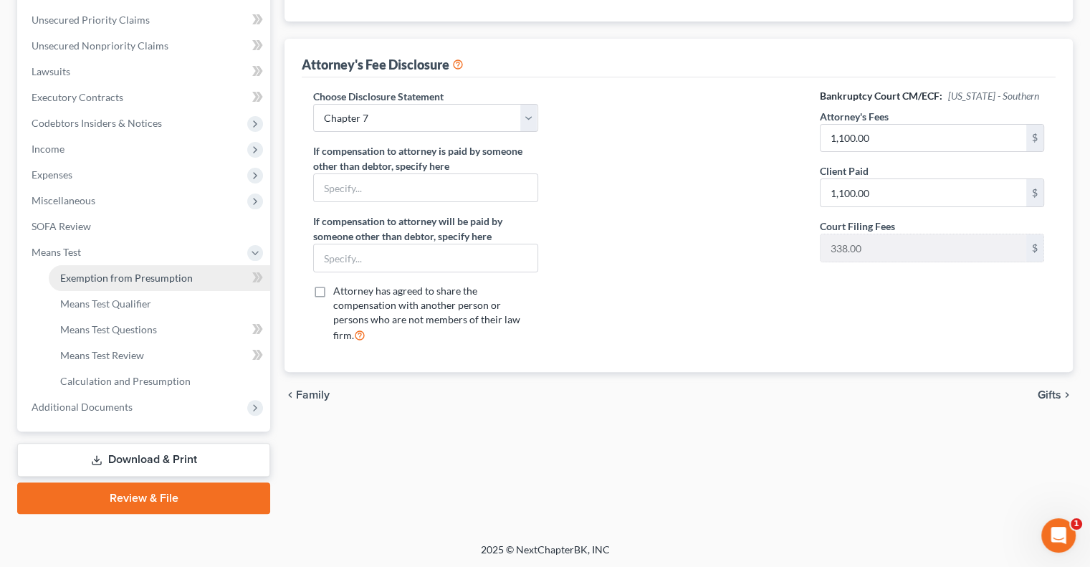
click at [64, 280] on span "Exemption from Presumption" at bounding box center [126, 278] width 133 height 12
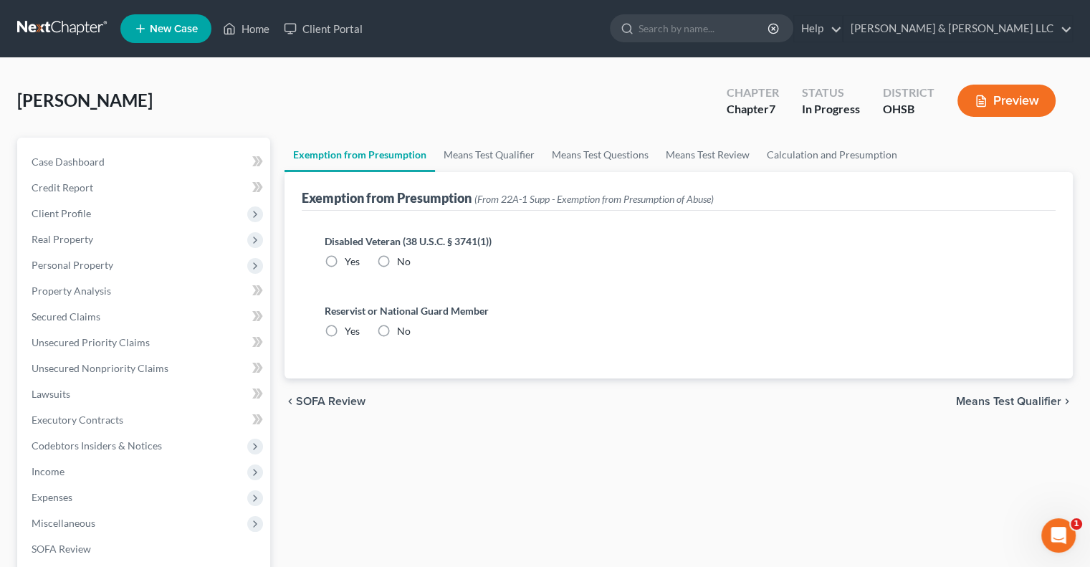
radio input "true"
click at [473, 159] on link "Means Test Qualifier" at bounding box center [489, 155] width 108 height 34
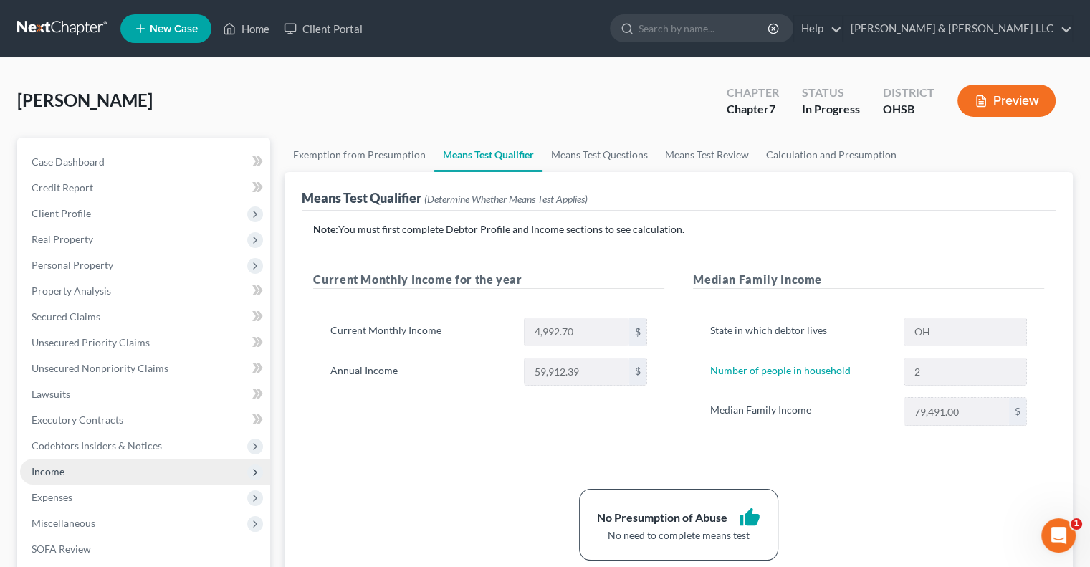
click at [78, 474] on span "Income" at bounding box center [145, 472] width 250 height 26
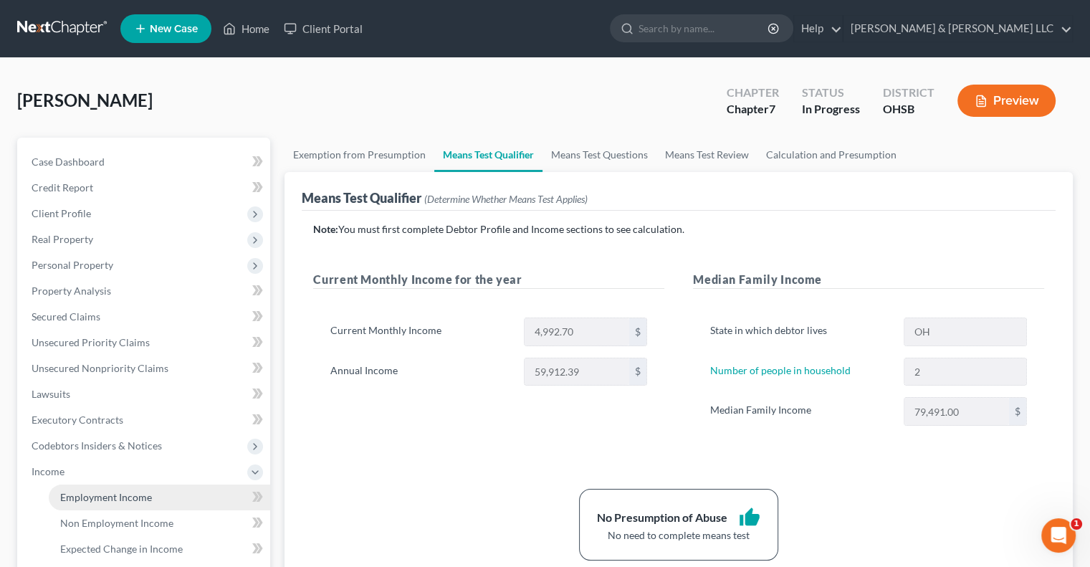
click at [83, 494] on span "Employment Income" at bounding box center [106, 497] width 92 height 12
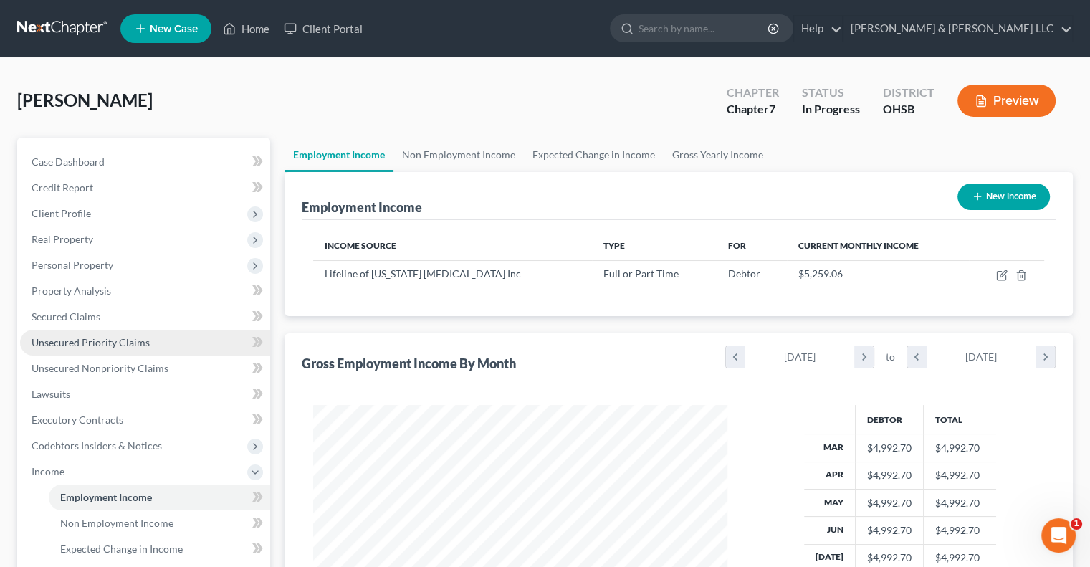
scroll to position [143, 0]
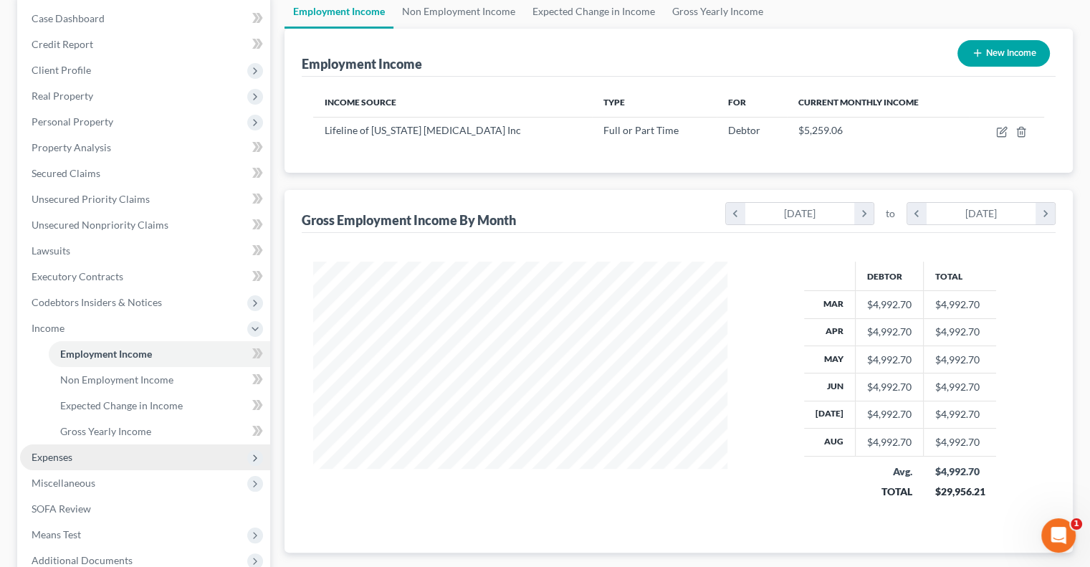
click at [79, 455] on span "Expenses" at bounding box center [145, 457] width 250 height 26
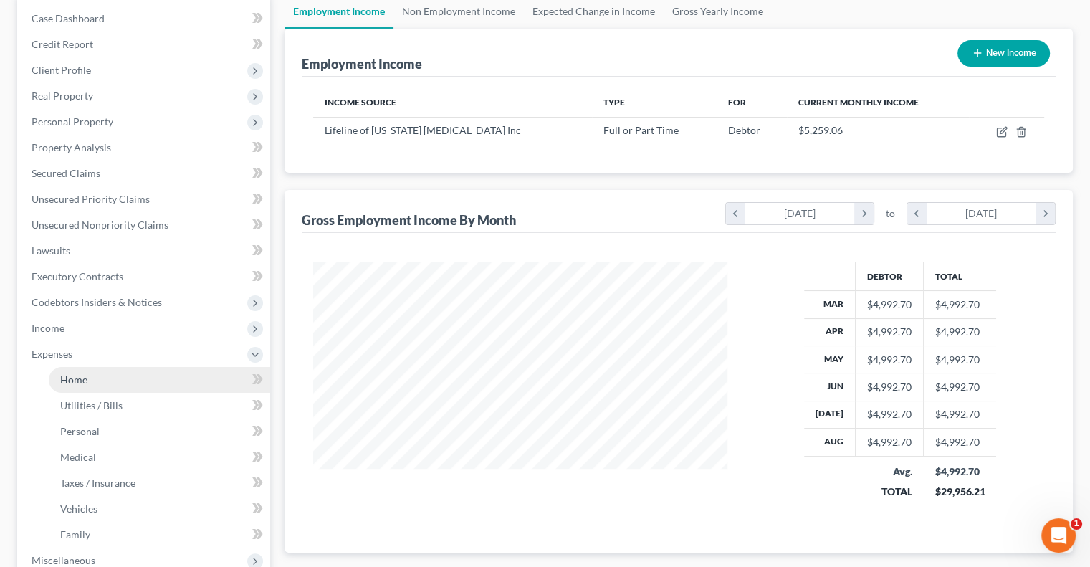
click at [103, 387] on link "Home" at bounding box center [159, 380] width 221 height 26
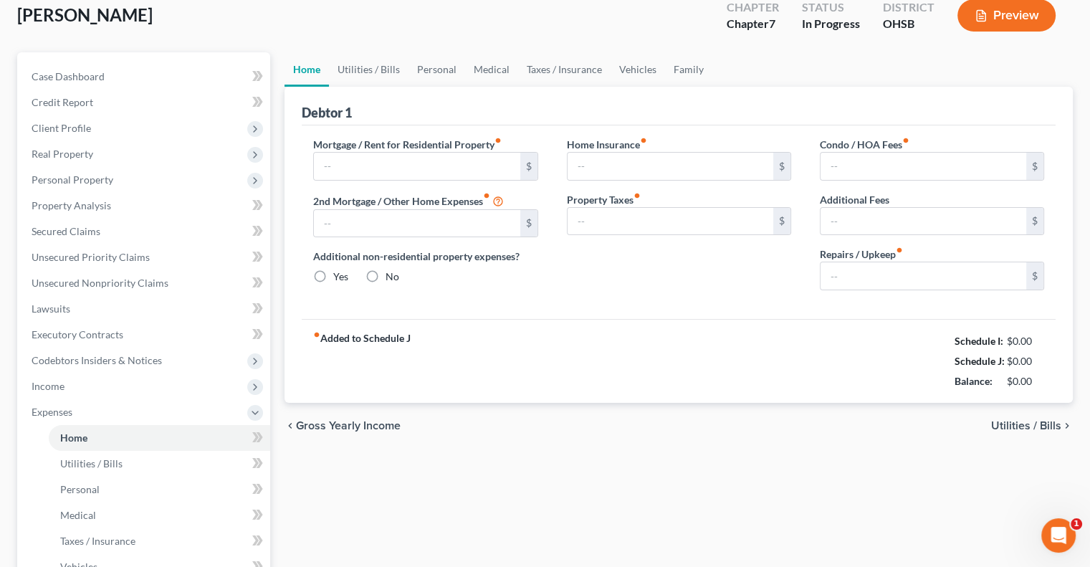
type input "1,300.00"
type input "0.00"
radio input "true"
type input "0.00"
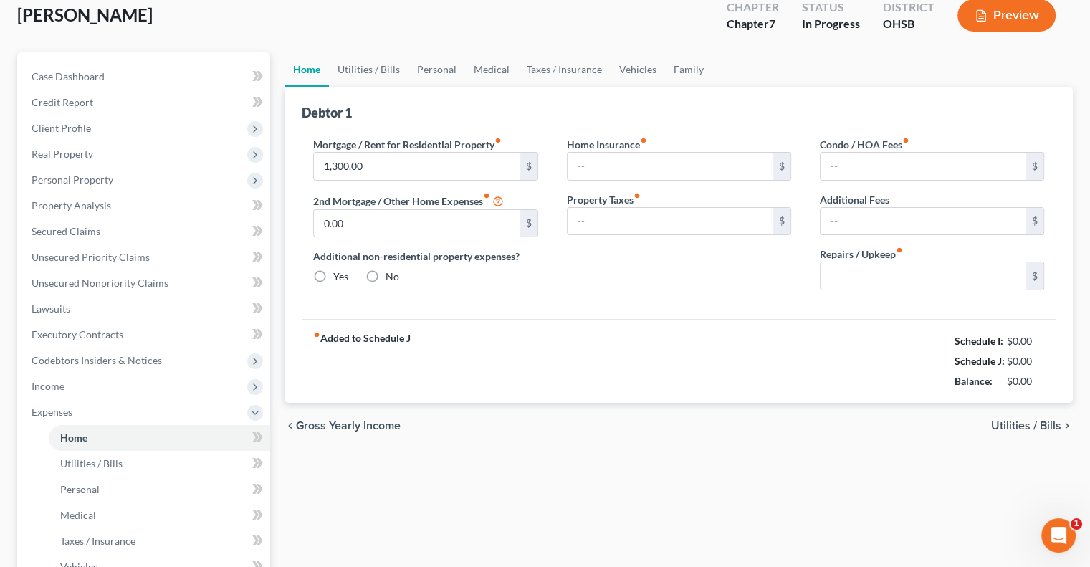
type input "0.00"
type input "75.00"
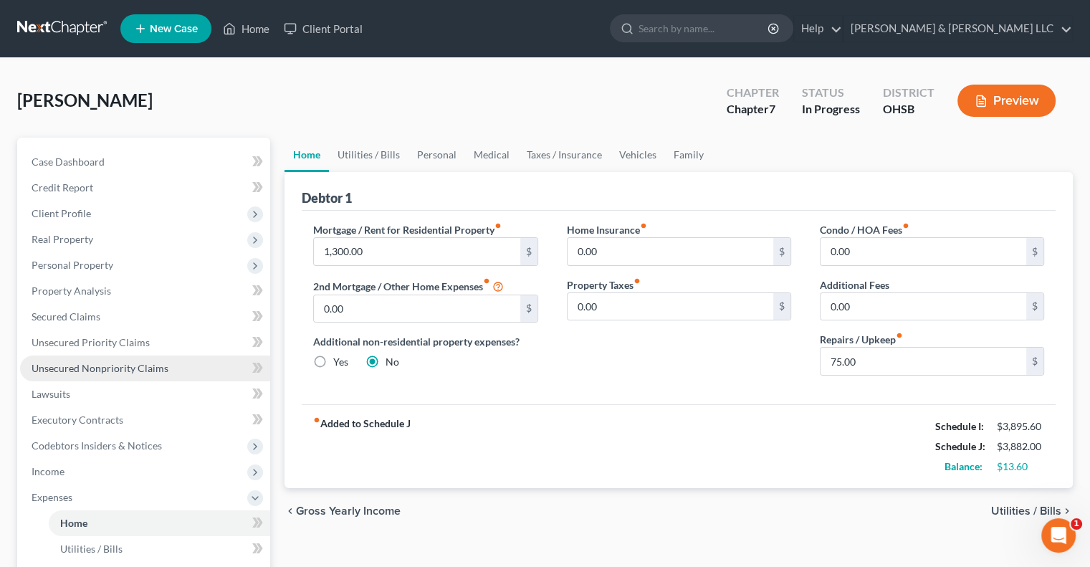
click at [105, 362] on span "Unsecured Nonpriority Claims" at bounding box center [100, 368] width 137 height 12
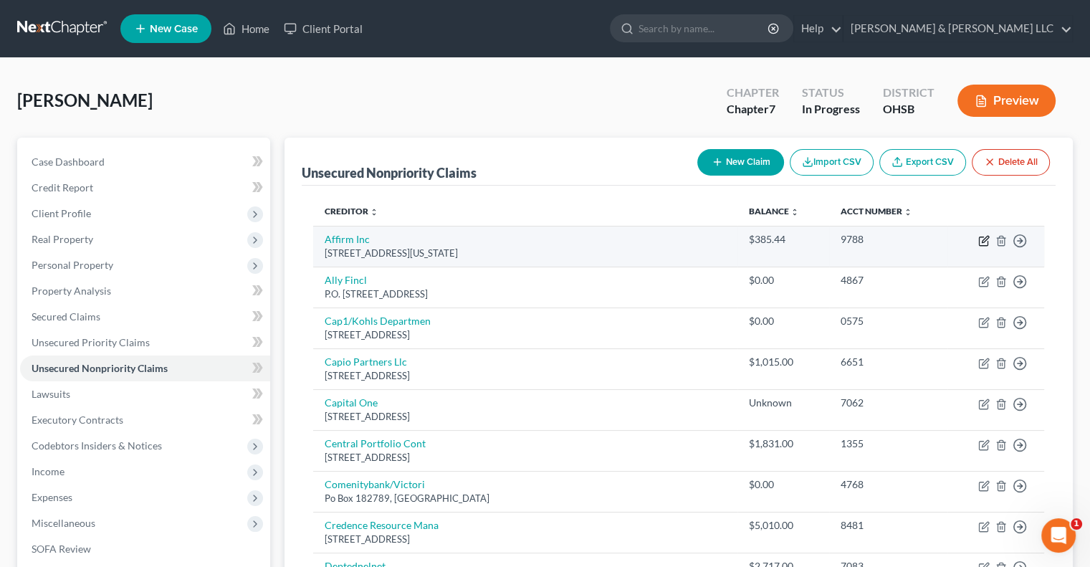
click at [983, 239] on icon "button" at bounding box center [985, 239] width 6 height 6
select select "4"
select select "10"
select select "0"
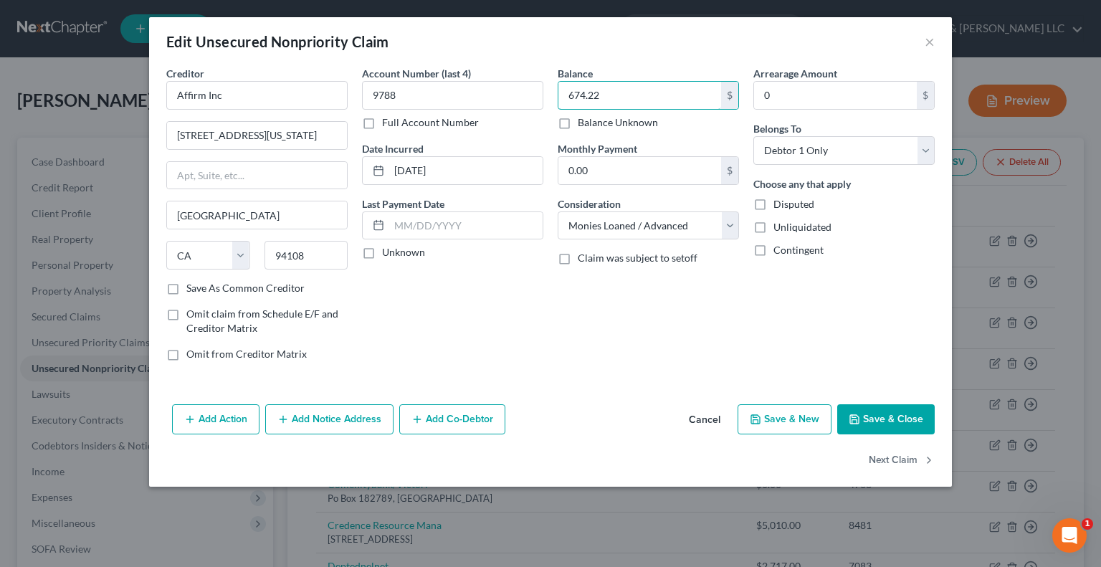
type input "674.22"
click at [868, 413] on button "Save & Close" at bounding box center [885, 419] width 97 height 30
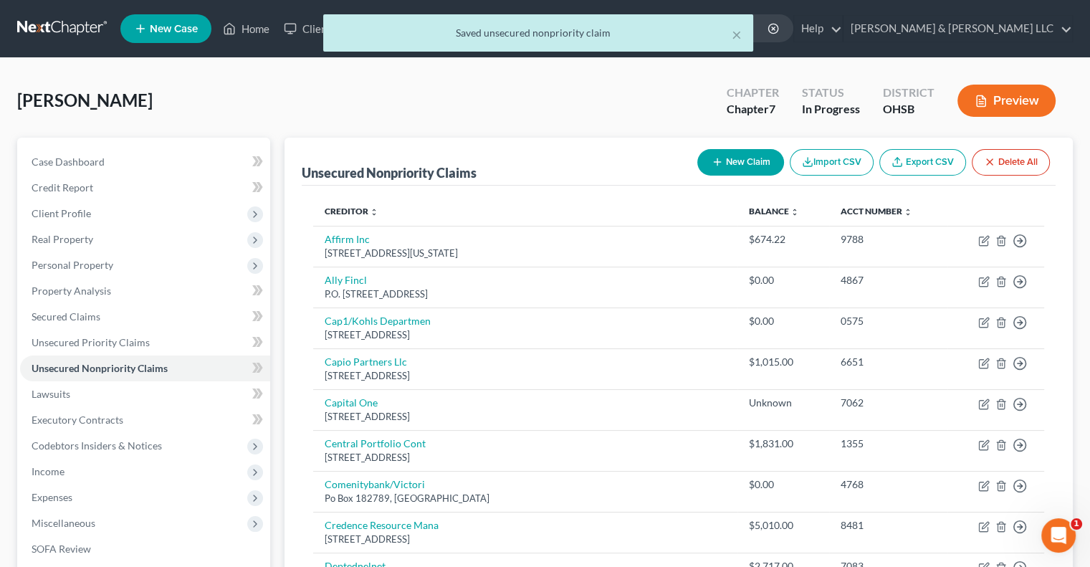
click at [728, 155] on button "New Claim" at bounding box center [740, 162] width 87 height 27
select select "0"
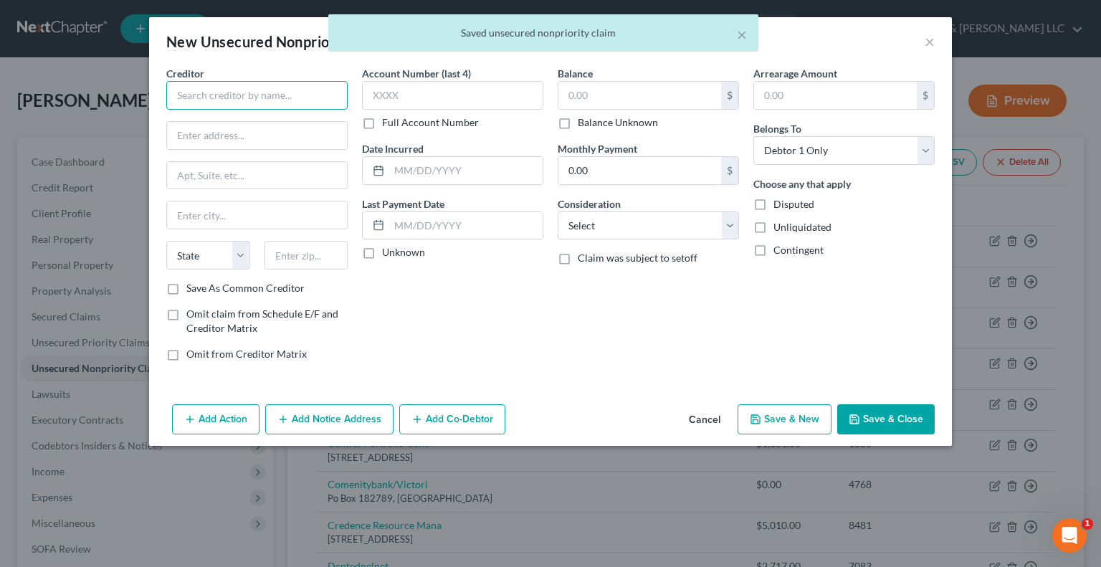
click at [195, 90] on input "text" at bounding box center [256, 95] width 181 height 29
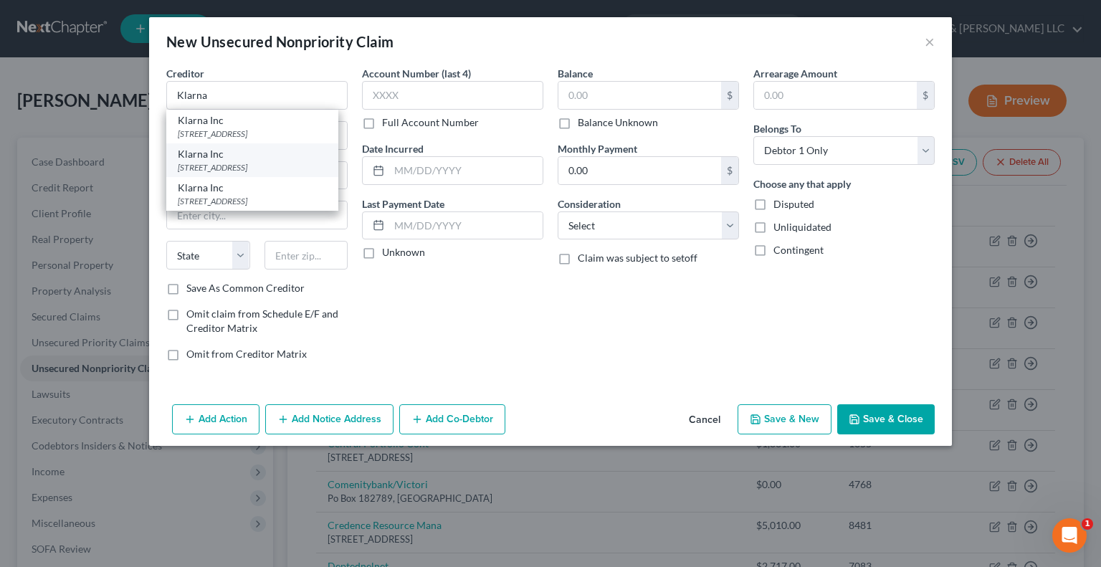
click at [219, 161] on div "Klarna Inc" at bounding box center [252, 154] width 149 height 14
type input "Klarna Inc"
type input "629 N High St Ste 300"
type input "Columbus"
select select "36"
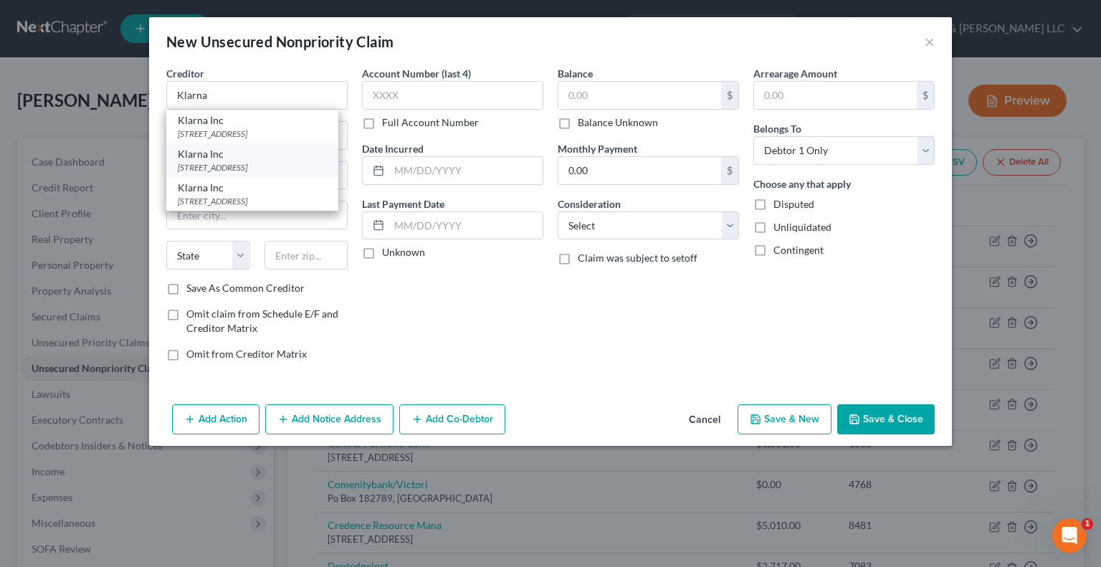
type input "43215"
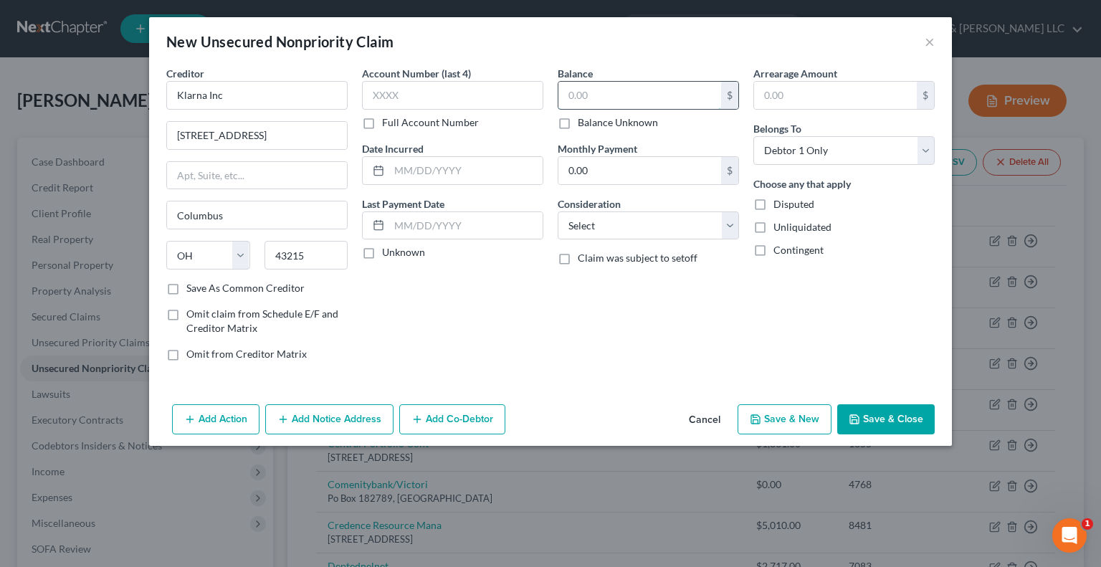
click at [593, 90] on input "text" at bounding box center [639, 95] width 163 height 27
click at [592, 234] on select "Select Cable / Satellite Services Collection Agency Credit Card Debt Debt Couns…" at bounding box center [647, 225] width 181 height 29
select select "10"
click at [557, 211] on select "Select Cable / Satellite Services Collection Agency Credit Card Debt Debt Couns…" at bounding box center [647, 225] width 181 height 29
click at [593, 98] on input "text" at bounding box center [639, 95] width 163 height 27
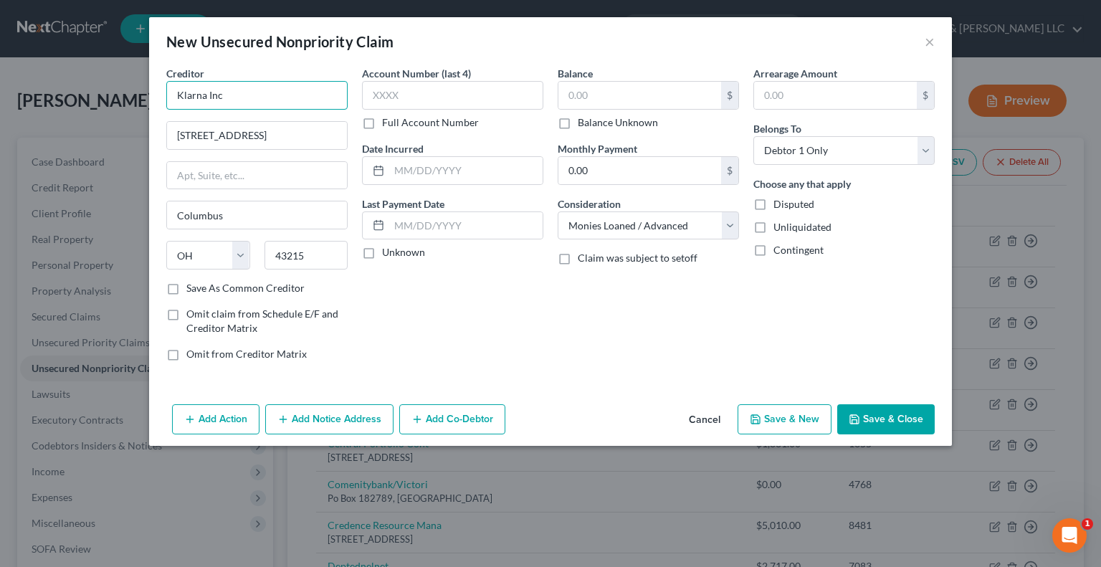
drag, startPoint x: 267, startPoint y: 86, endPoint x: 110, endPoint y: 94, distance: 157.1
click at [110, 93] on div "New Unsecured Nonpriority Claim × Creditor * Klarna Inc 629 N High St Ste 300 C…" at bounding box center [550, 283] width 1101 height 567
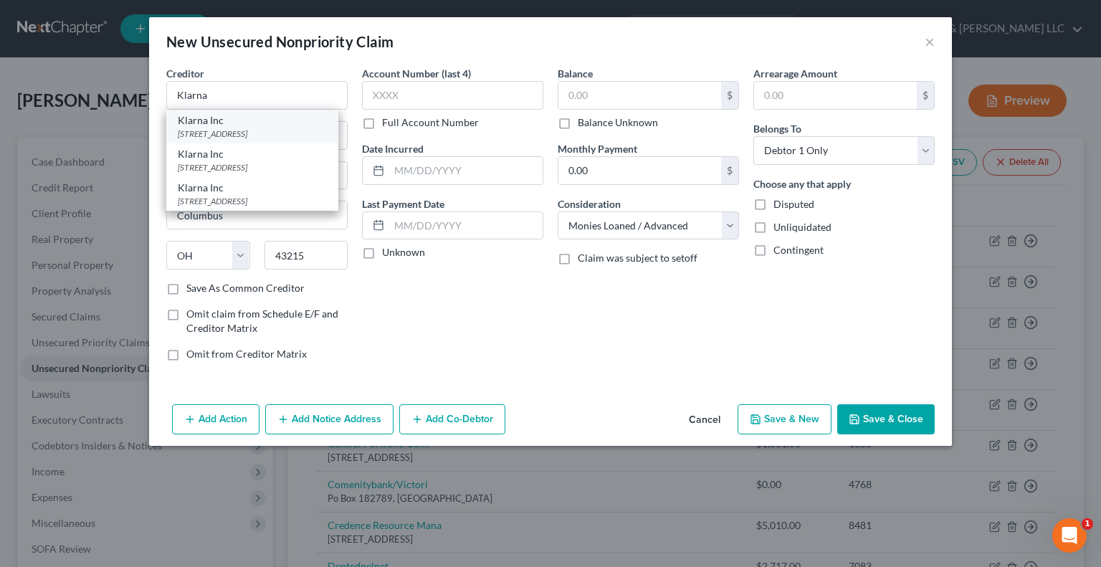
click at [201, 128] on div "800 N. High St, Ste. 400, Columbus, OH 43215" at bounding box center [252, 134] width 149 height 12
type input "Klarna Inc"
type input "800 N. High St, Ste. 400"
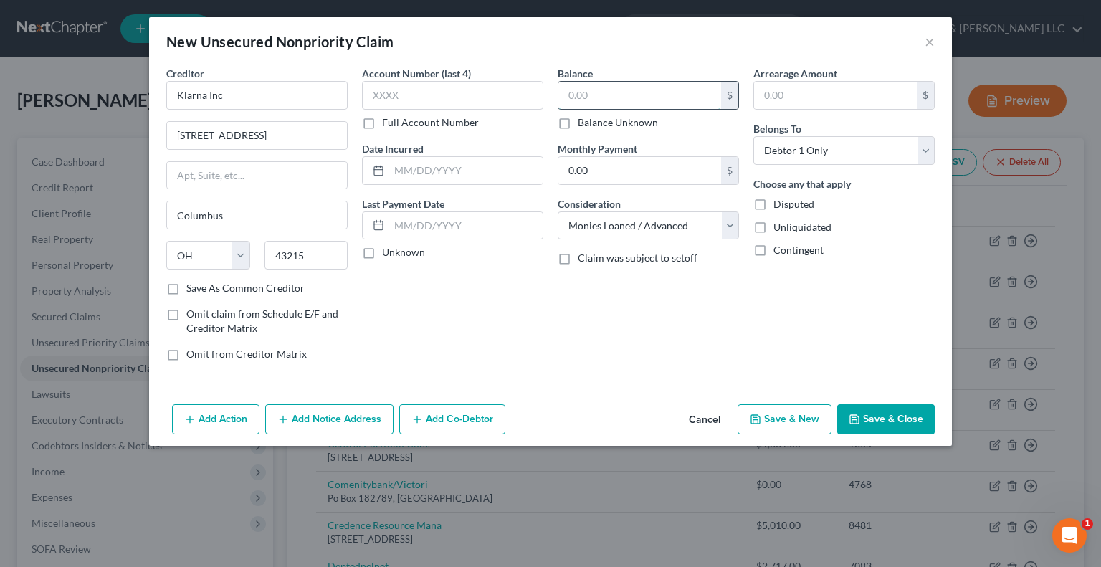
click at [591, 100] on input "text" at bounding box center [639, 95] width 163 height 27
type input "7"
type input "70.69"
drag, startPoint x: 881, startPoint y: 418, endPoint x: 502, endPoint y: 243, distance: 418.3
click at [853, 407] on button "Save & Close" at bounding box center [885, 419] width 97 height 30
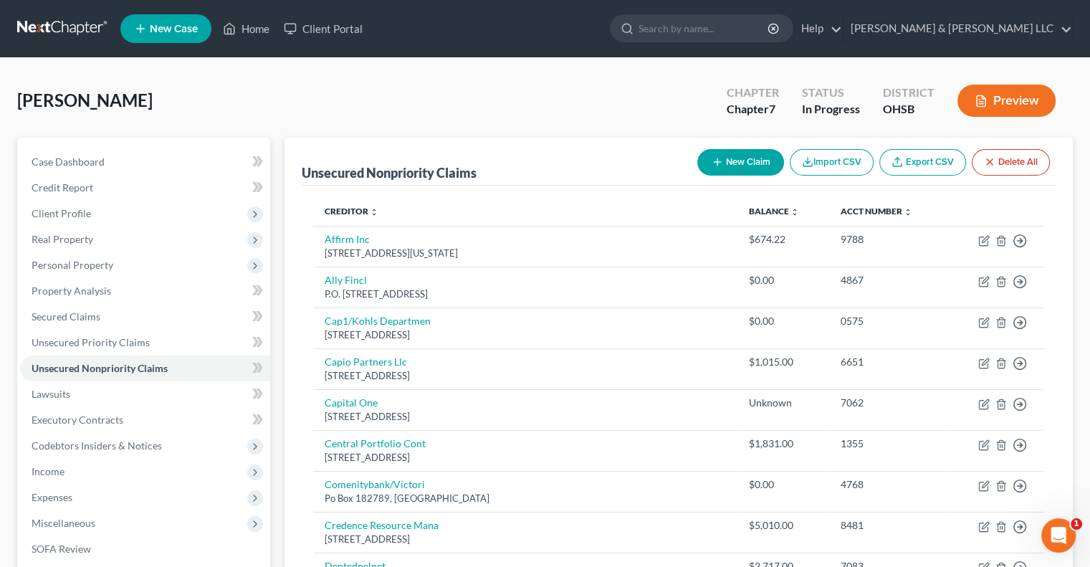
click at [732, 160] on button "New Claim" at bounding box center [740, 162] width 87 height 27
select select "0"
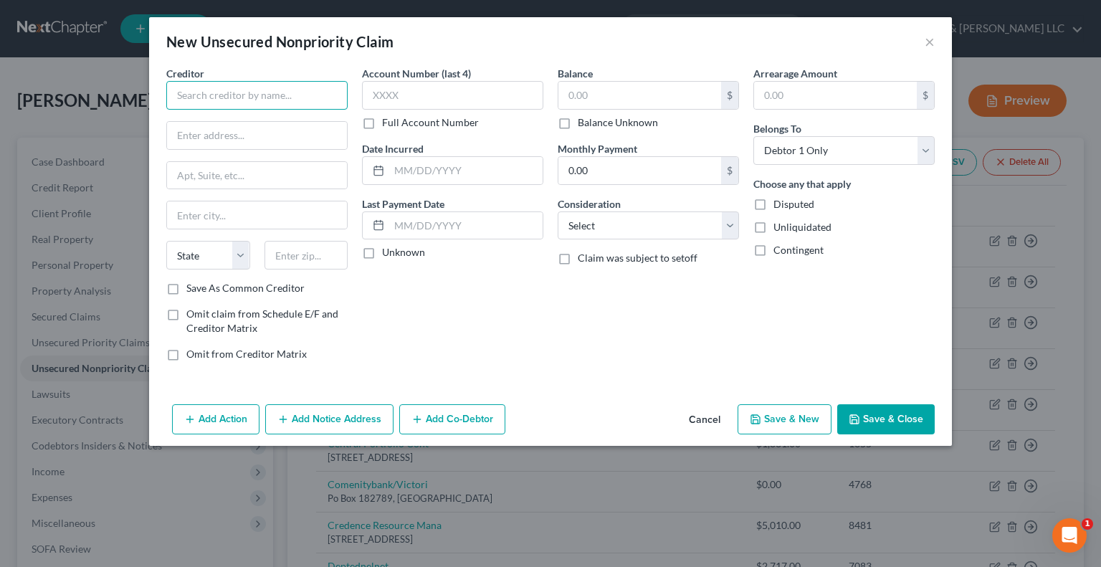
click at [208, 88] on input "text" at bounding box center [256, 95] width 181 height 29
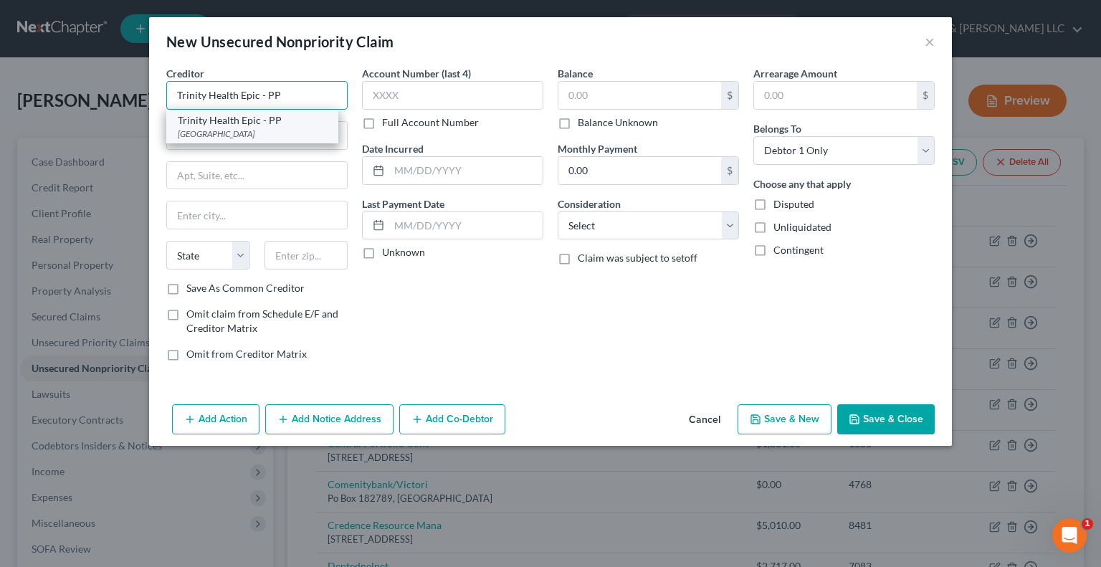
type input "Trinity Health Epic - PP"
click at [221, 120] on div "Trinity Health Epic - PP" at bounding box center [252, 120] width 149 height 14
type input "PO Box 933327"
type input "Cleveland"
select select "36"
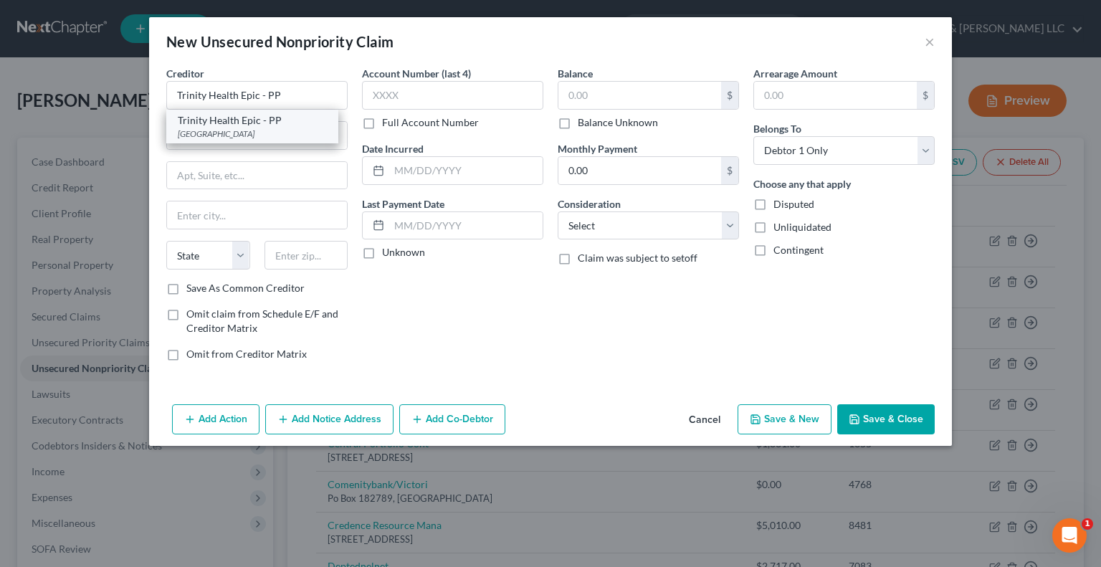
type input "44193"
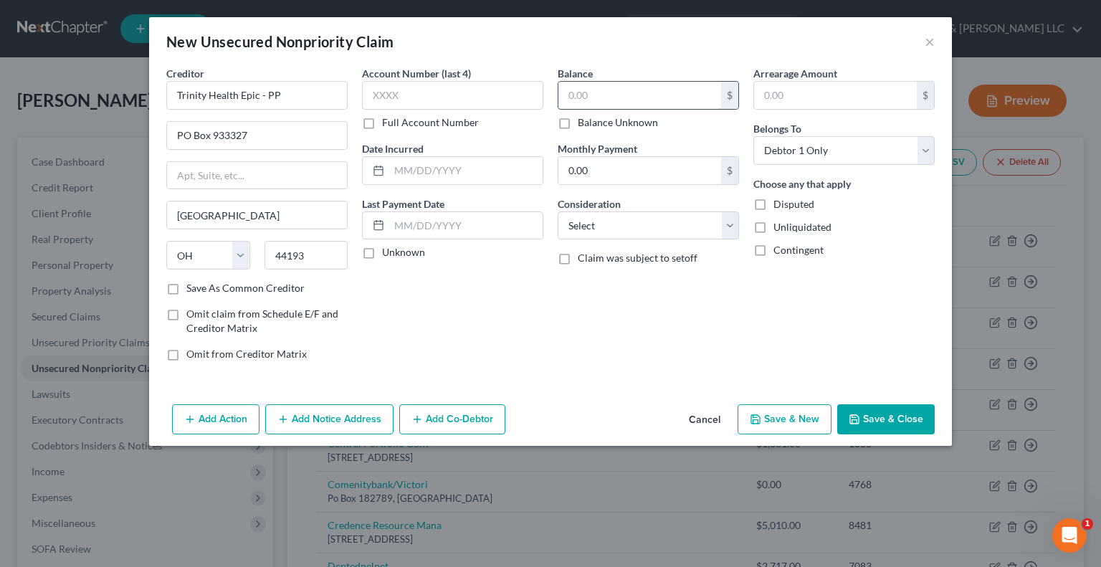
click at [630, 94] on input "text" at bounding box center [639, 95] width 163 height 27
type input "3,888.68"
click at [588, 223] on select "Select Cable / Satellite Services Collection Agency Credit Card Debt Debt Couns…" at bounding box center [647, 225] width 181 height 29
select select "9"
click at [557, 211] on select "Select Cable / Satellite Services Collection Agency Credit Card Debt Debt Couns…" at bounding box center [647, 225] width 181 height 29
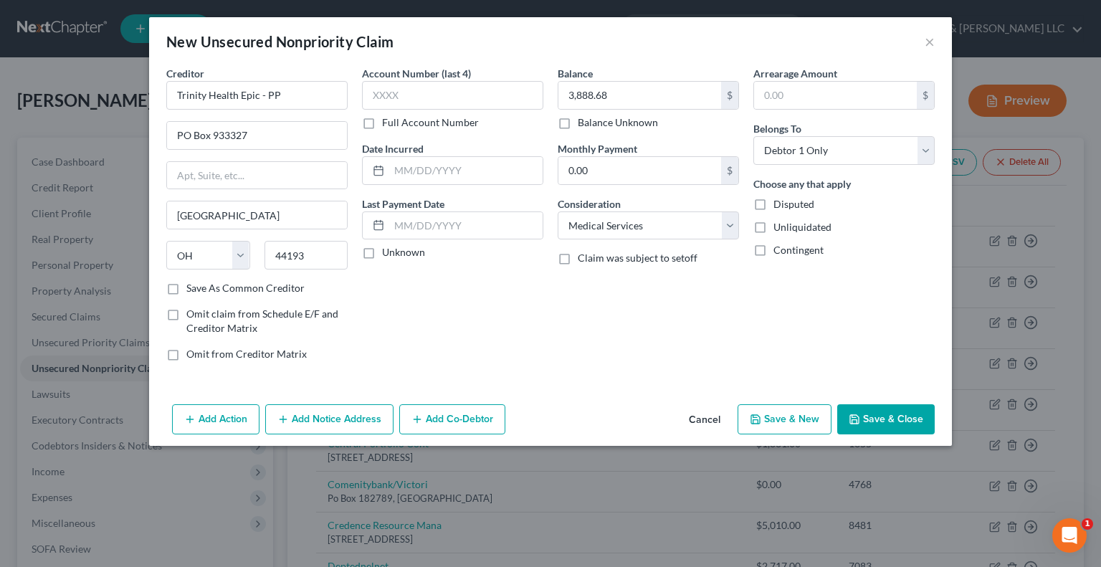
click at [886, 415] on button "Save & Close" at bounding box center [885, 419] width 97 height 30
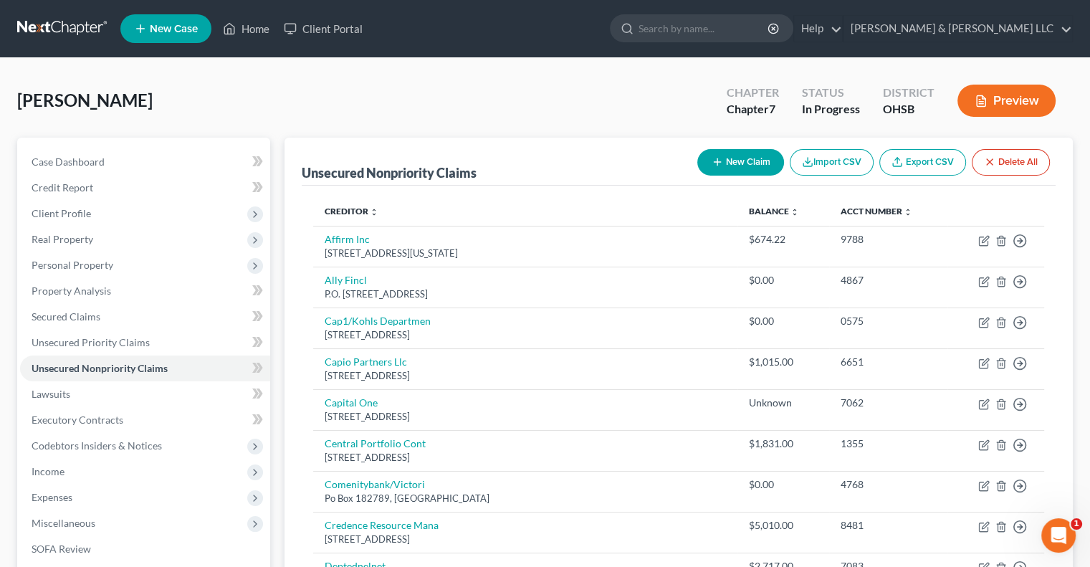
click at [749, 163] on button "New Claim" at bounding box center [740, 162] width 87 height 27
select select "0"
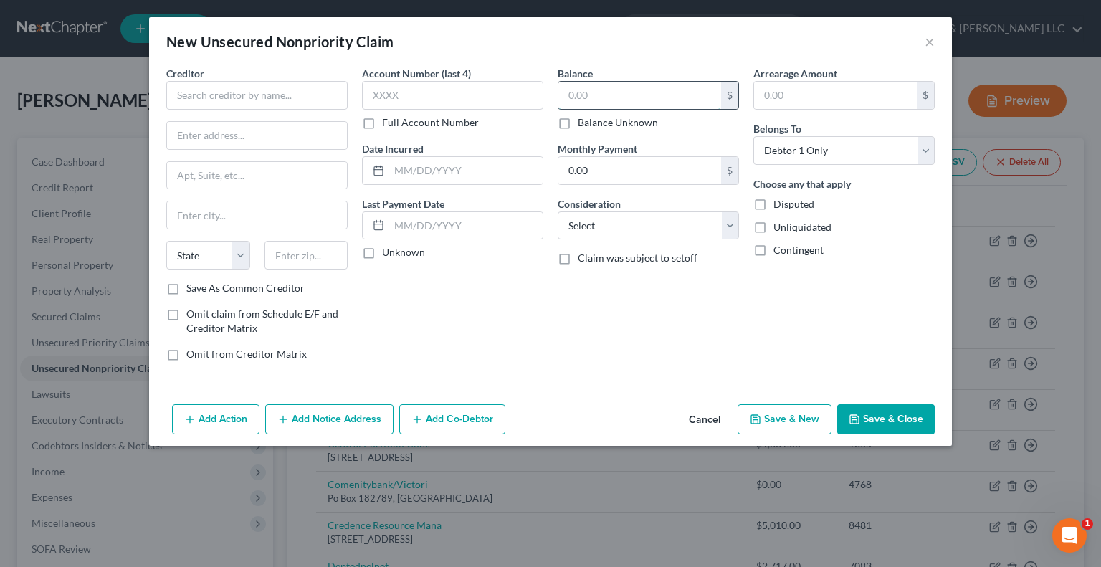
click at [600, 100] on input "text" at bounding box center [639, 95] width 163 height 27
type input "407.67"
click at [605, 229] on select "Select Cable / Satellite Services Collection Agency Credit Card Debt Debt Couns…" at bounding box center [647, 225] width 181 height 29
select select "2"
click at [557, 211] on select "Select Cable / Satellite Services Collection Agency Credit Card Debt Debt Couns…" at bounding box center [647, 225] width 181 height 29
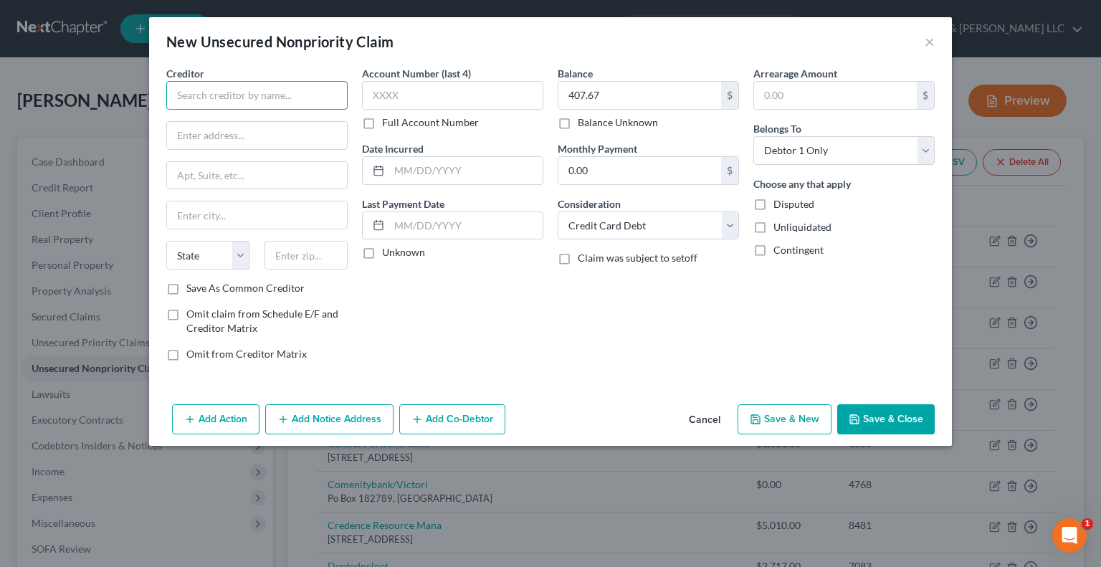
click at [228, 100] on input "text" at bounding box center [256, 95] width 181 height 29
type input "TBO Bank"
type input "113 E South Front St"
type input "PO Box 199"
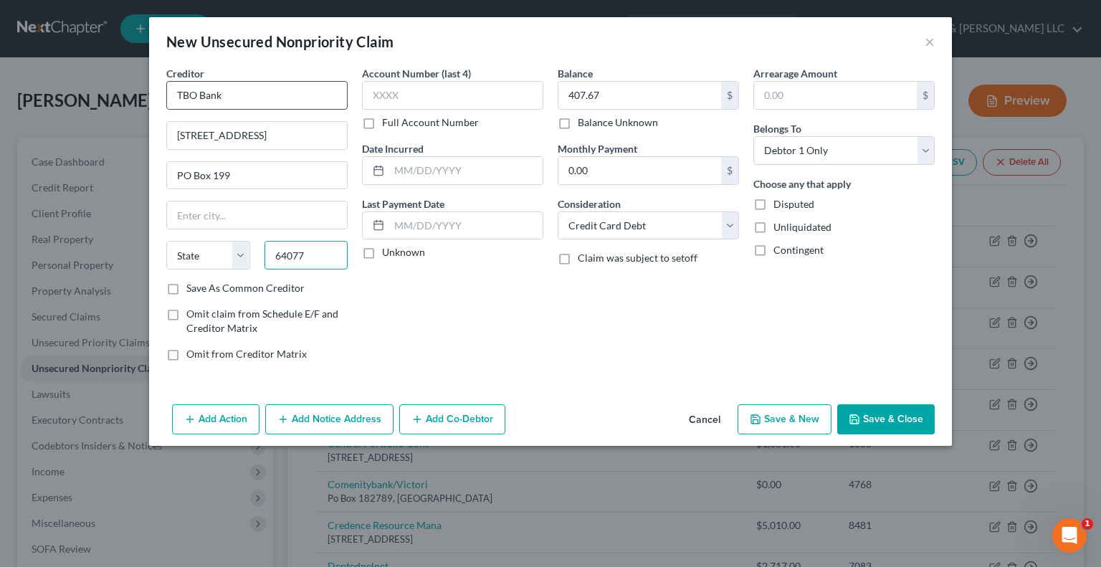
type input "64077"
type input "Orrick"
select select "26"
click at [891, 416] on button "Save & Close" at bounding box center [885, 419] width 97 height 30
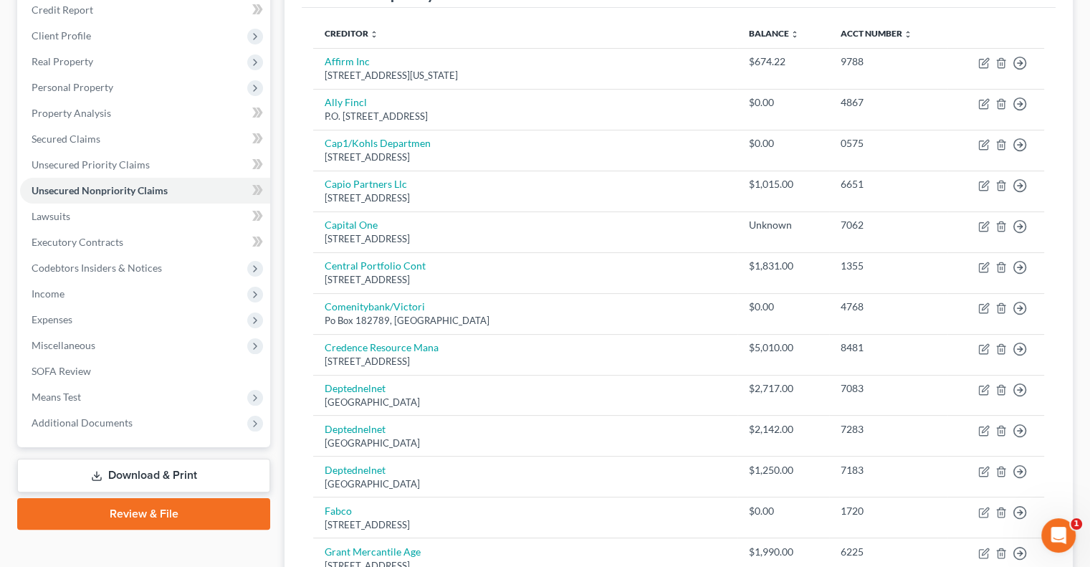
scroll to position [123, 0]
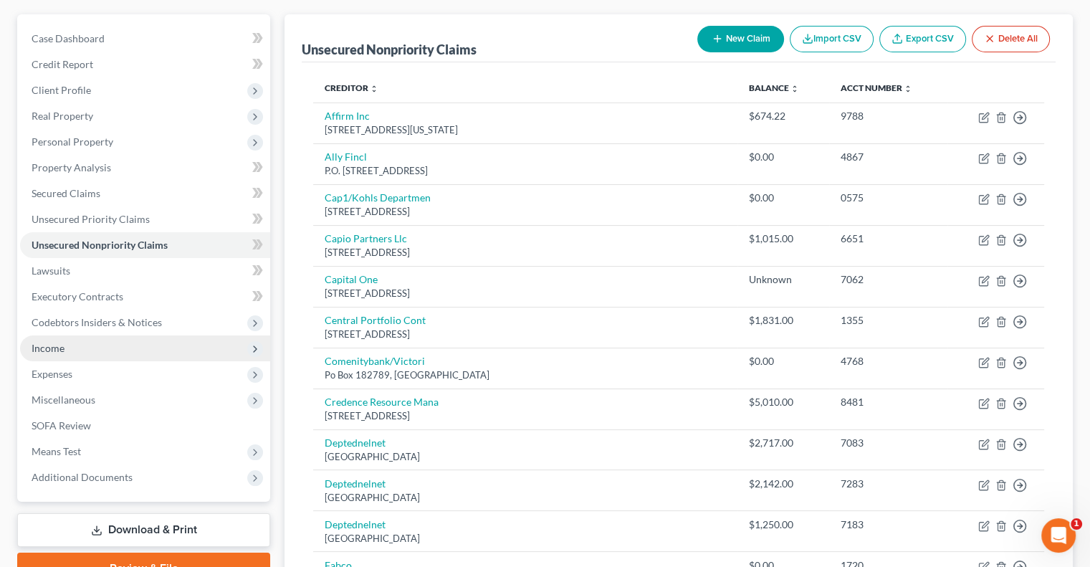
click at [73, 353] on span "Income" at bounding box center [145, 348] width 250 height 26
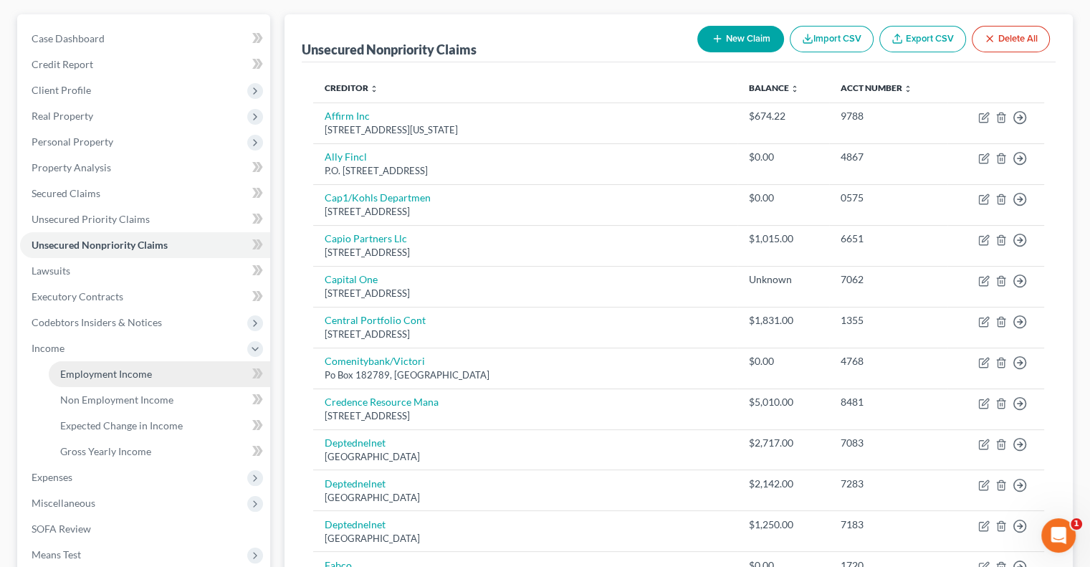
click at [106, 375] on span "Employment Income" at bounding box center [106, 374] width 92 height 12
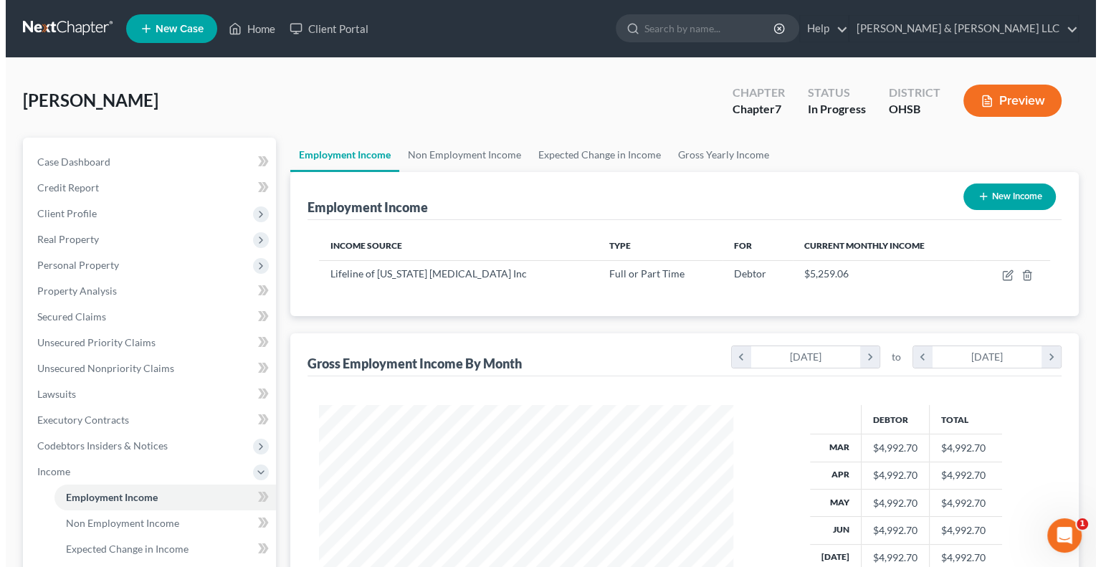
scroll to position [255, 442]
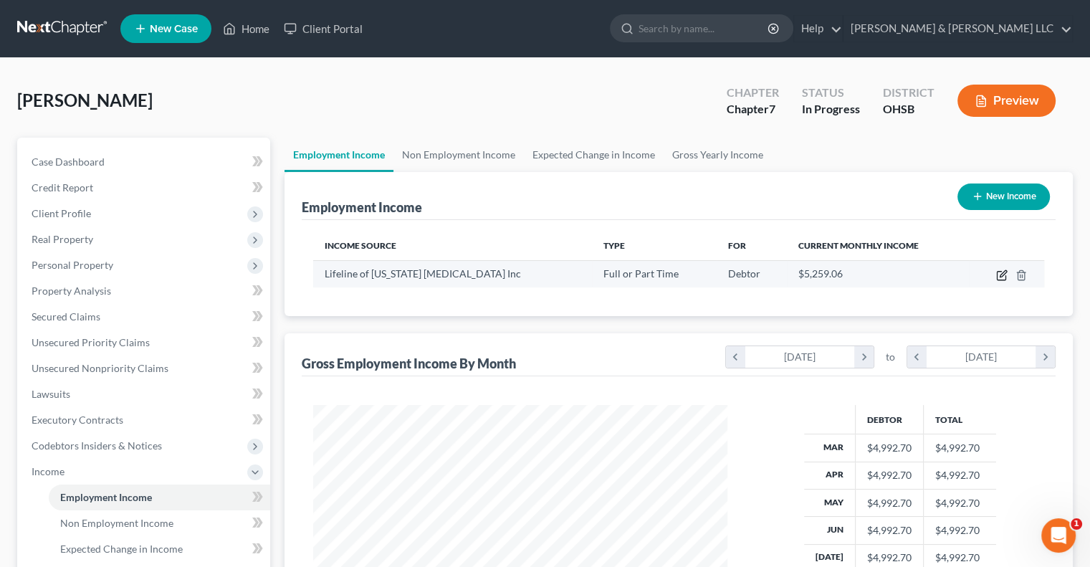
click at [1003, 277] on icon "button" at bounding box center [1001, 274] width 11 height 11
select select "0"
select select "36"
select select "2"
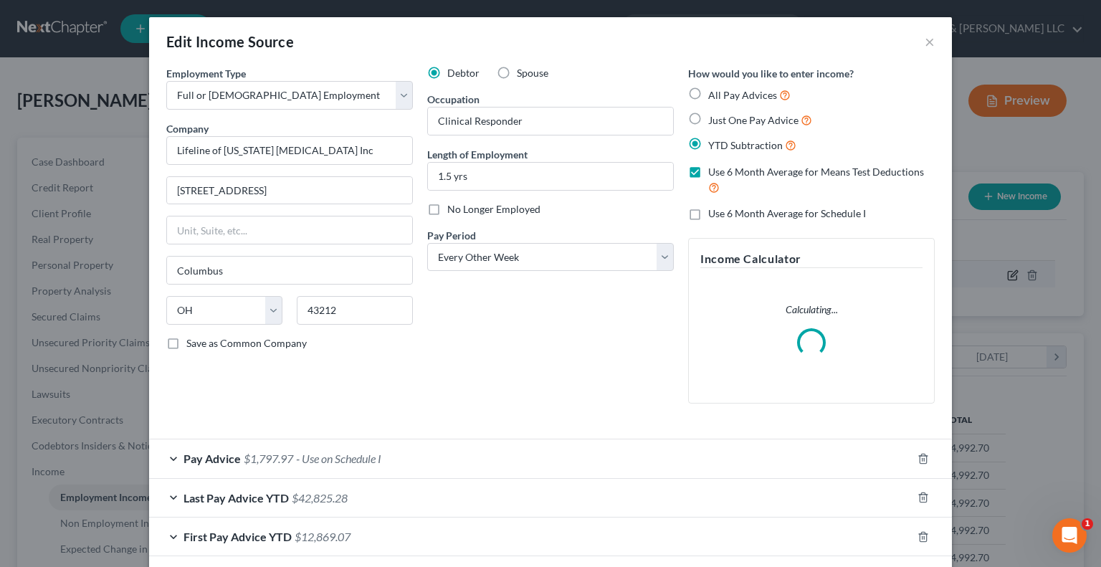
scroll to position [255, 447]
click at [226, 455] on span "Pay Advice" at bounding box center [211, 458] width 57 height 14
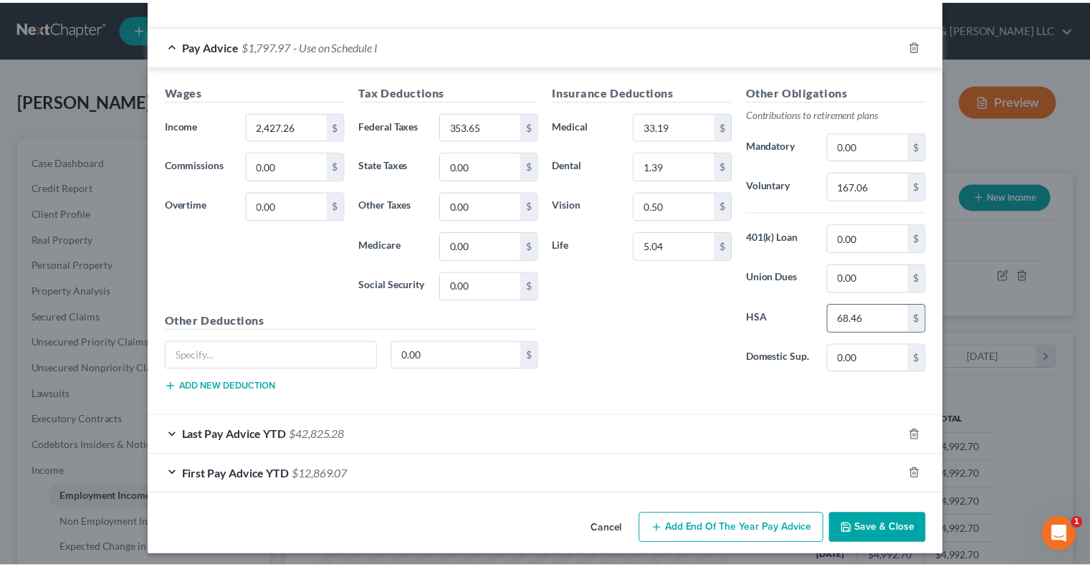
scroll to position [496, 0]
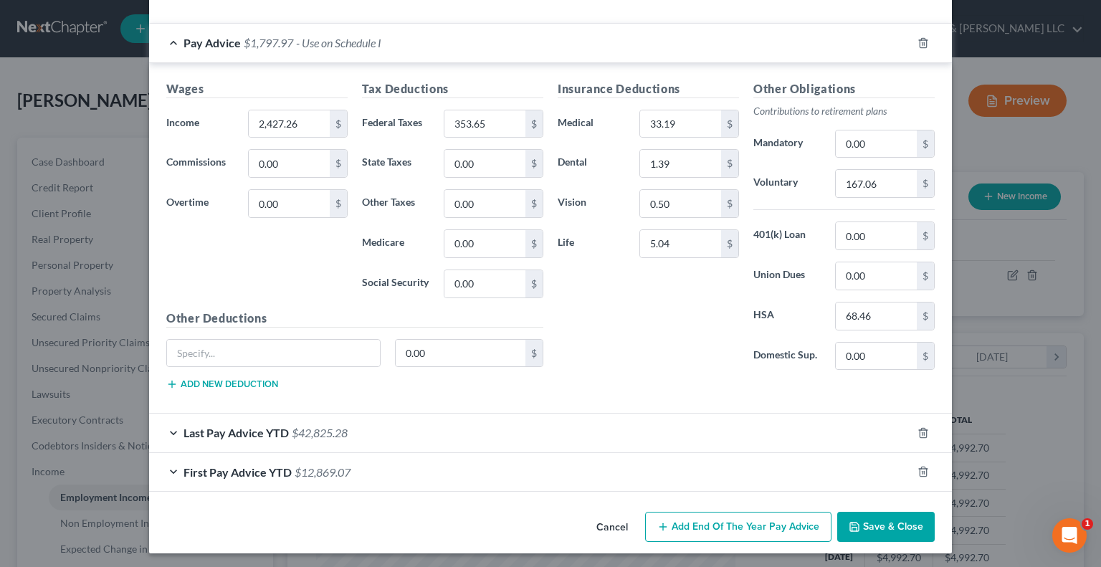
click at [884, 527] on button "Save & Close" at bounding box center [885, 527] width 97 height 30
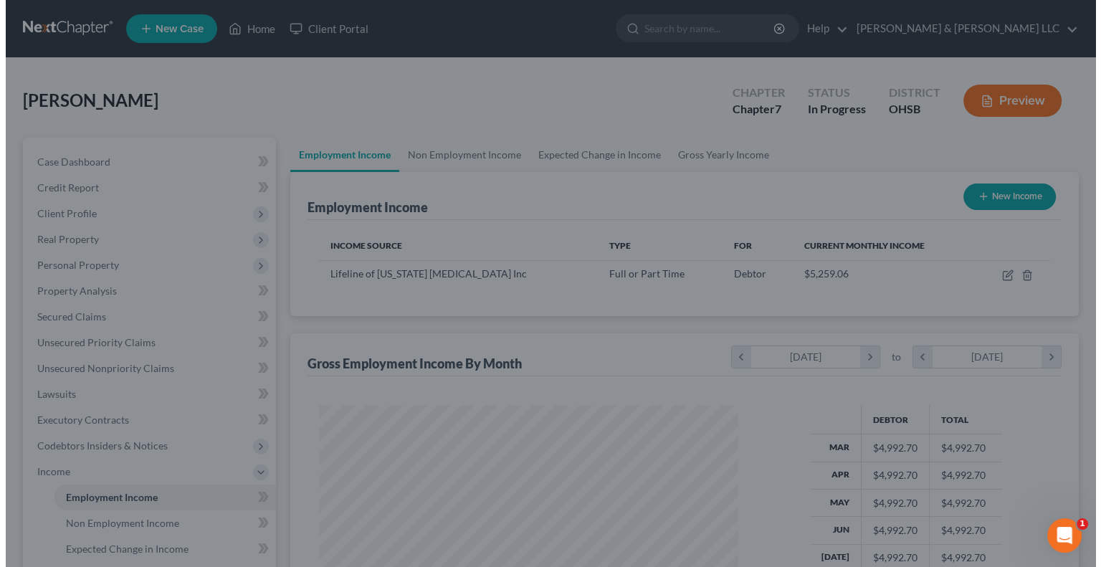
scroll to position [716232, 716044]
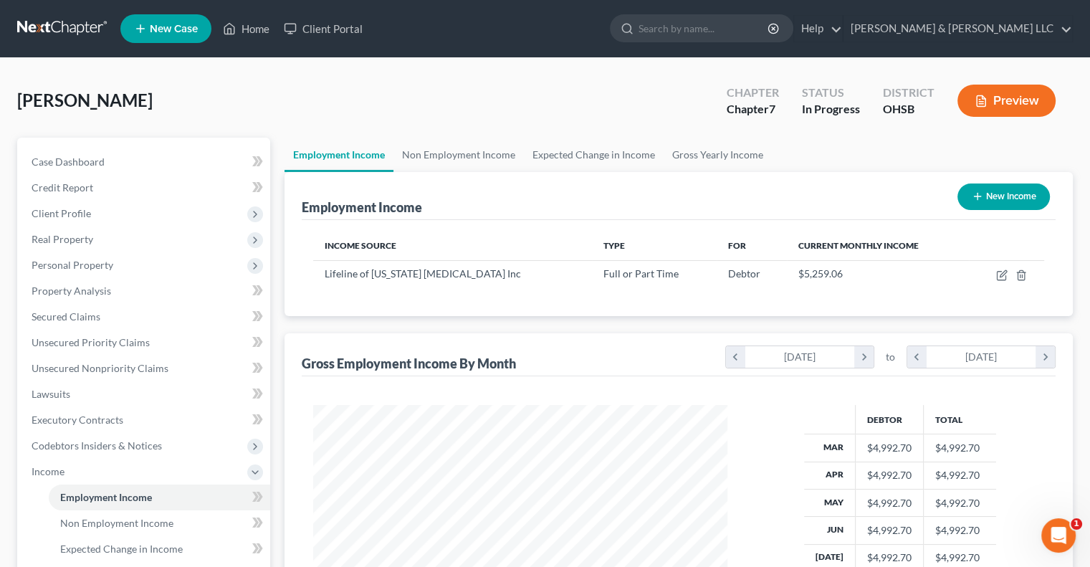
click at [990, 98] on button "Preview" at bounding box center [1006, 101] width 98 height 32
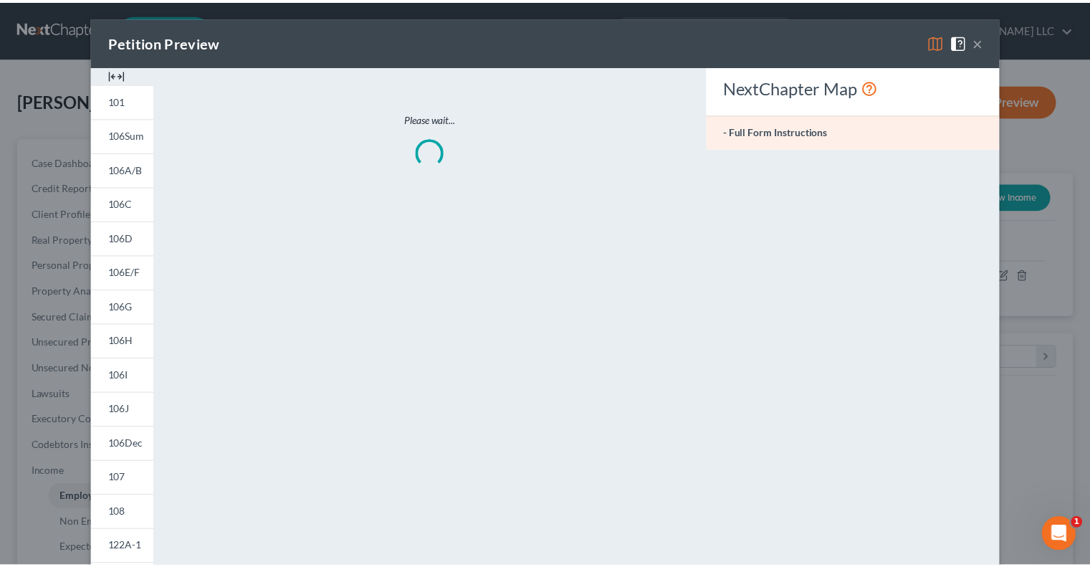
scroll to position [255, 447]
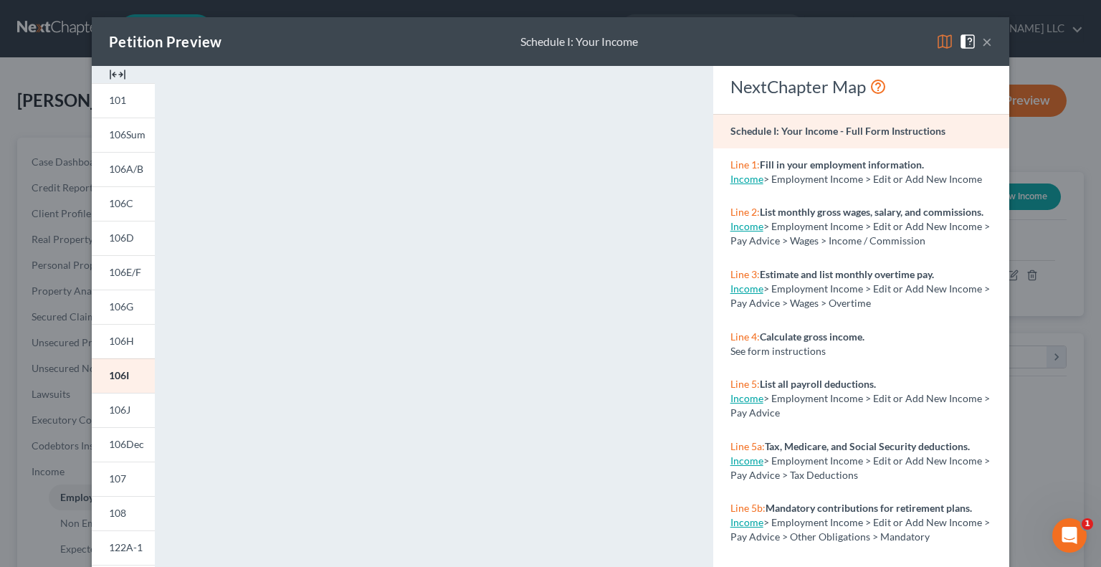
click at [982, 41] on button "×" at bounding box center [987, 41] width 10 height 17
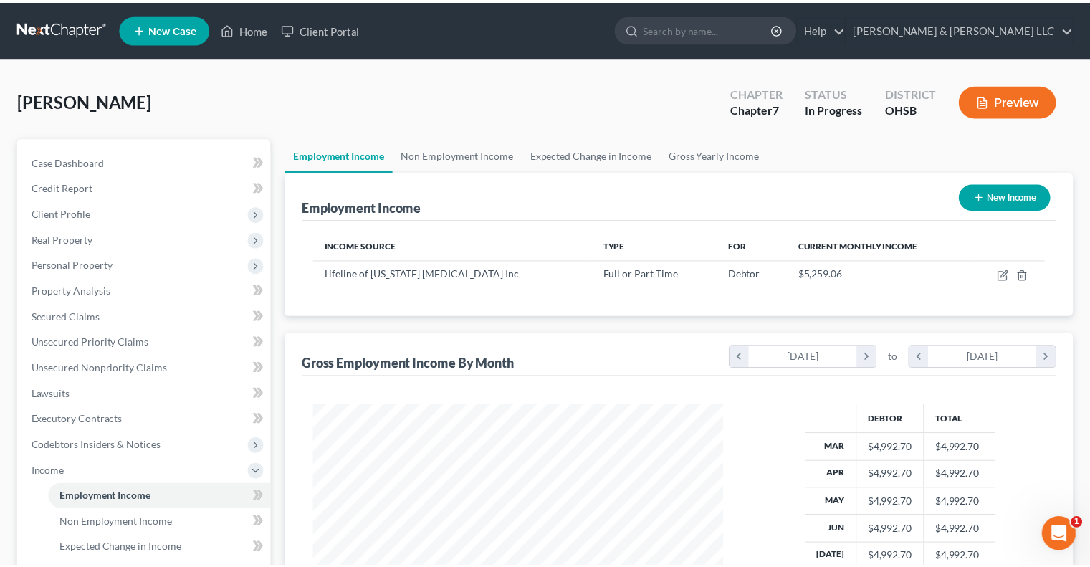
scroll to position [716232, 716044]
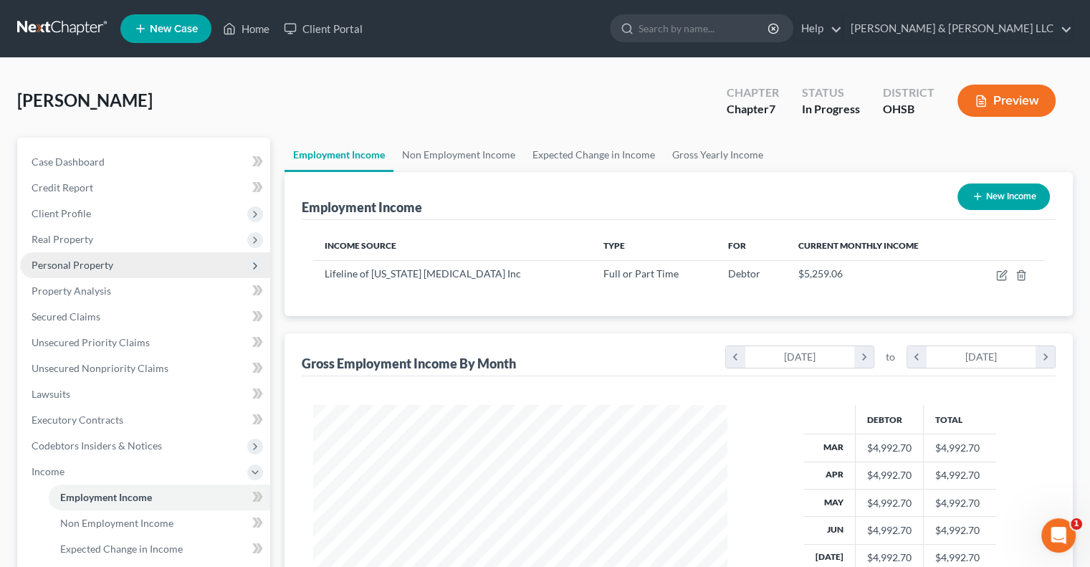
click at [69, 260] on span "Personal Property" at bounding box center [73, 265] width 82 height 12
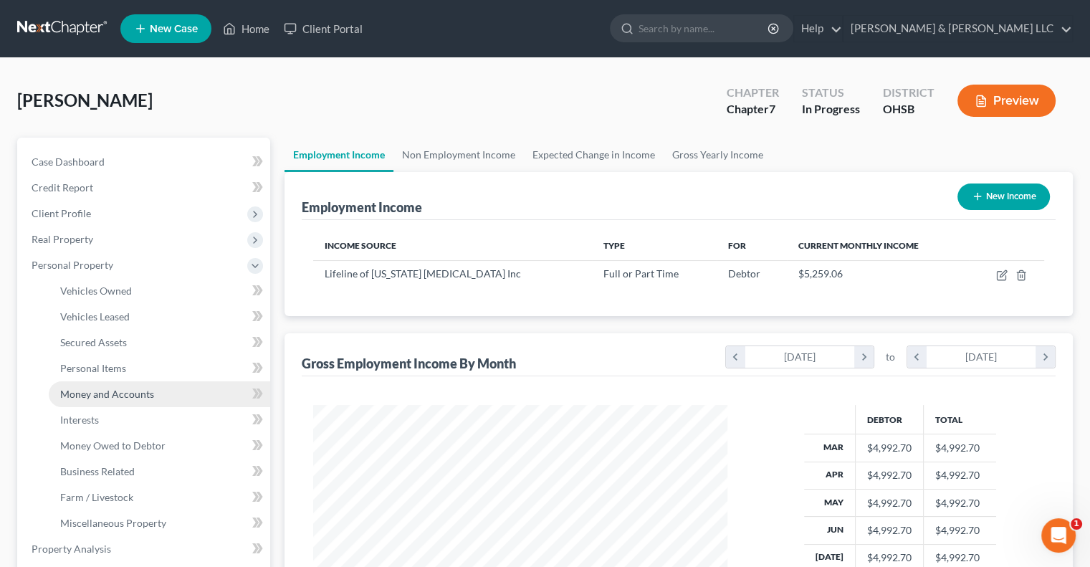
click at [124, 401] on link "Money and Accounts" at bounding box center [159, 394] width 221 height 26
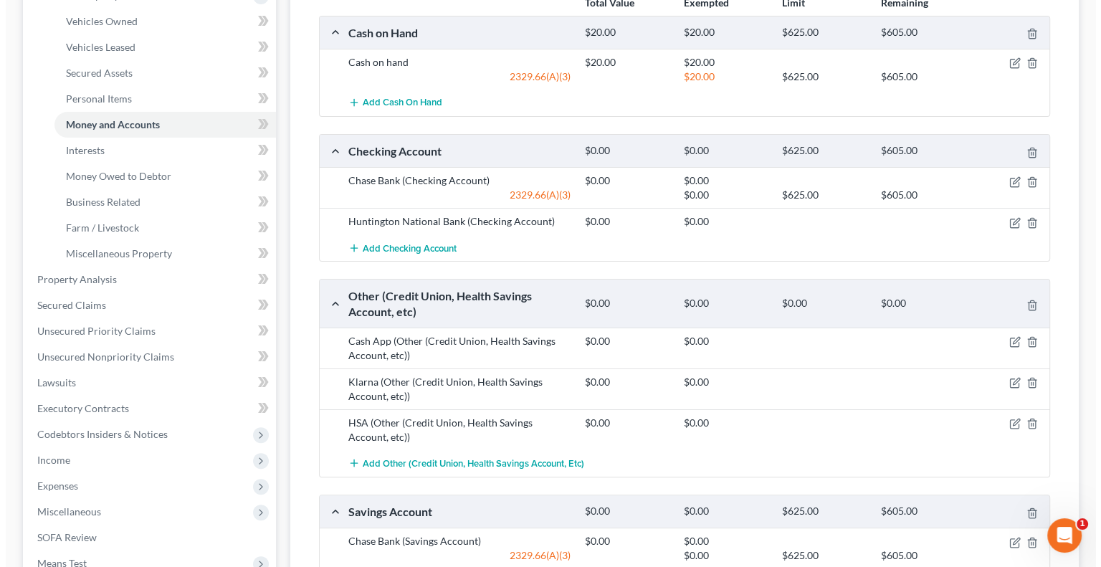
scroll to position [287, 0]
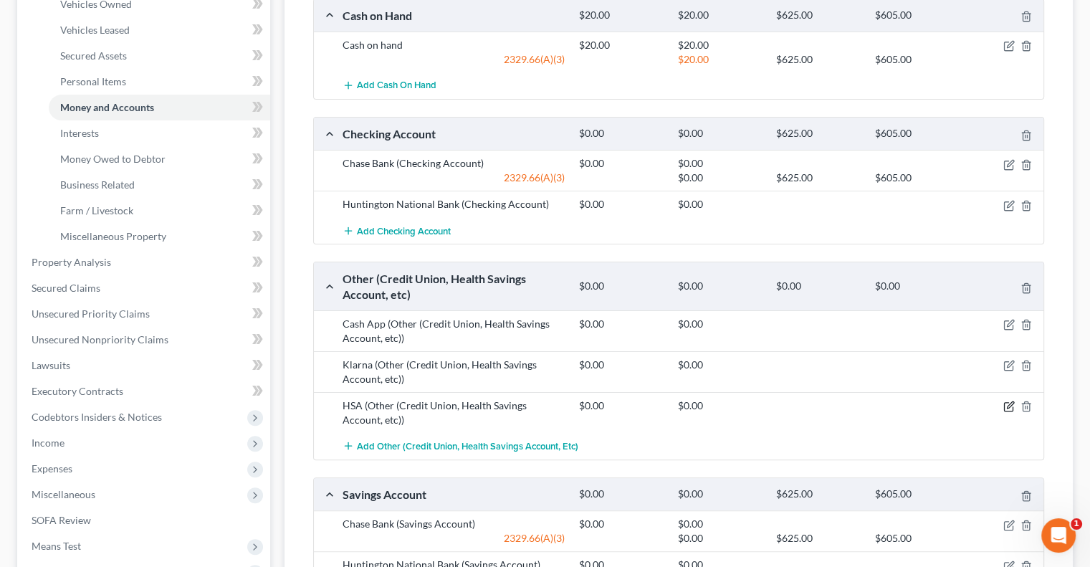
click at [1009, 401] on icon "button" at bounding box center [1008, 406] width 11 height 11
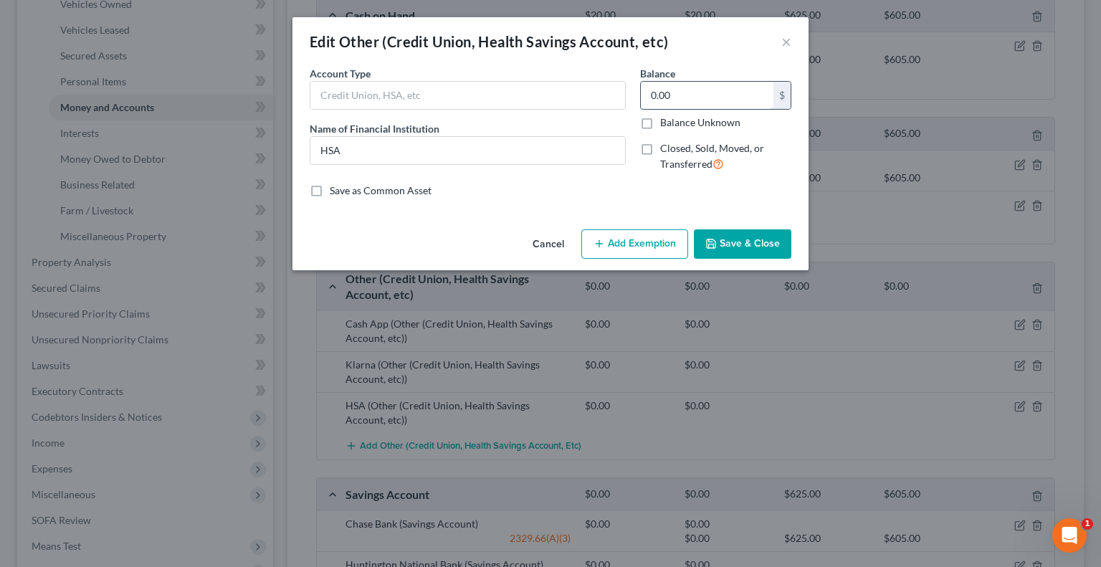
click at [697, 97] on input "0.00" at bounding box center [707, 95] width 133 height 27
type input "484.14"
click at [609, 246] on button "Add Exemption" at bounding box center [634, 244] width 107 height 30
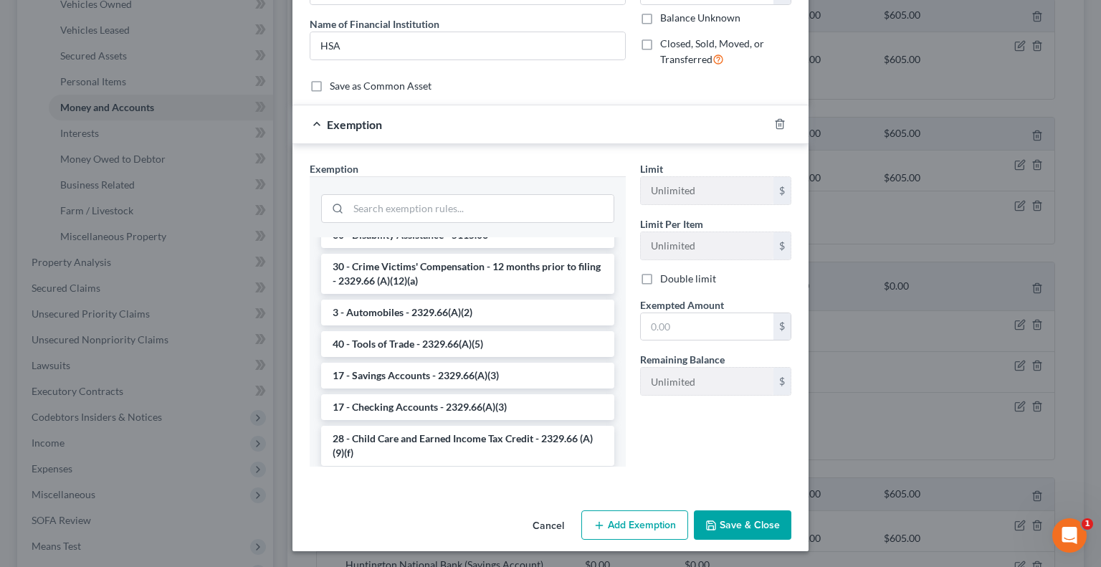
scroll to position [1576, 0]
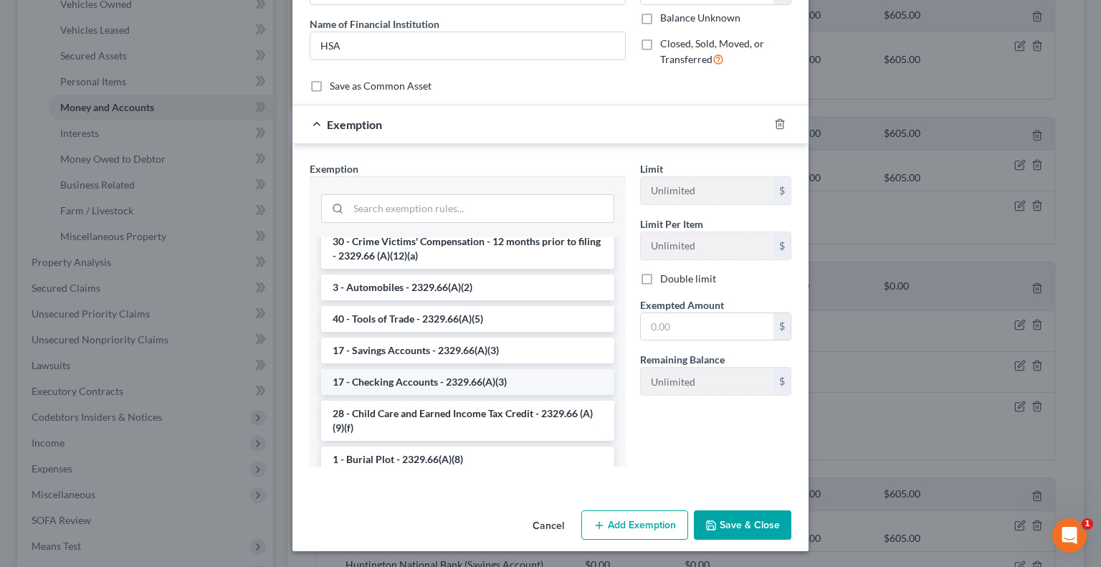
click at [398, 395] on li "17 - Checking Accounts - 2329.66(A)(3)" at bounding box center [467, 382] width 293 height 26
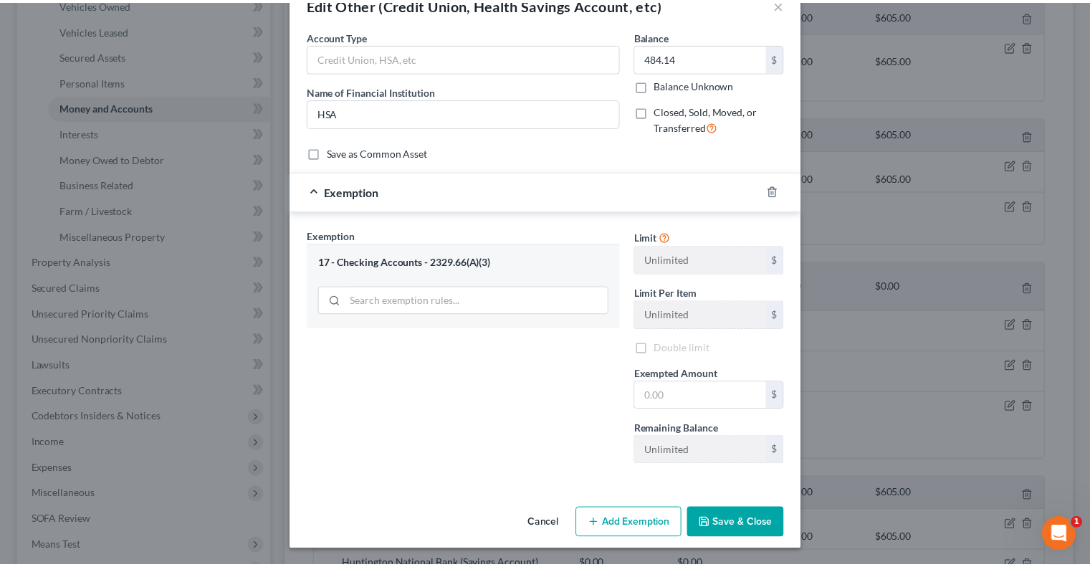
scroll to position [36, 0]
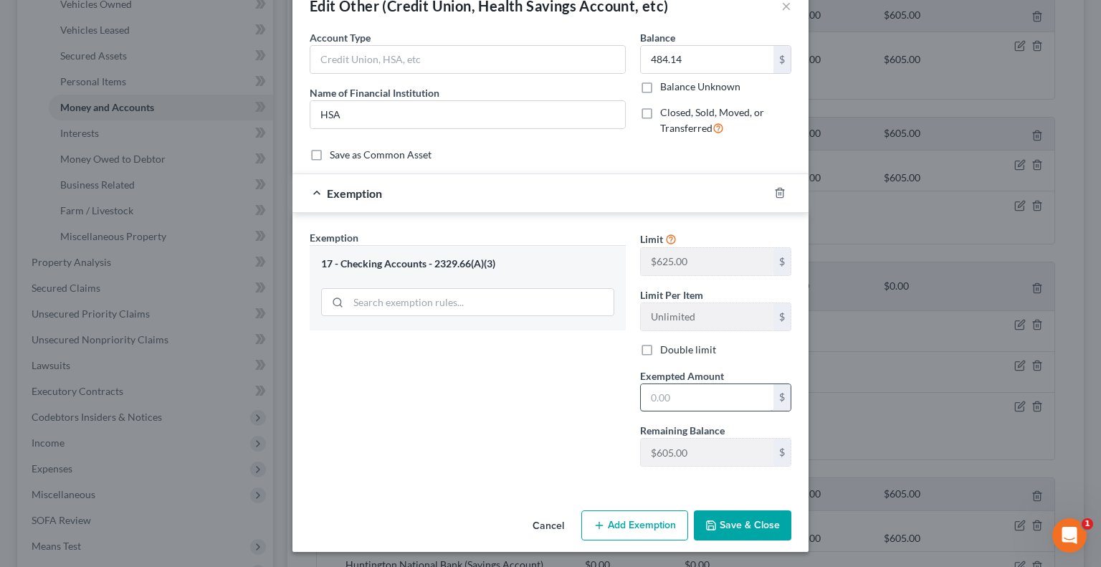
click at [680, 395] on input "text" at bounding box center [707, 397] width 133 height 27
type input "484.14"
click at [707, 529] on button "Save & Close" at bounding box center [742, 525] width 97 height 30
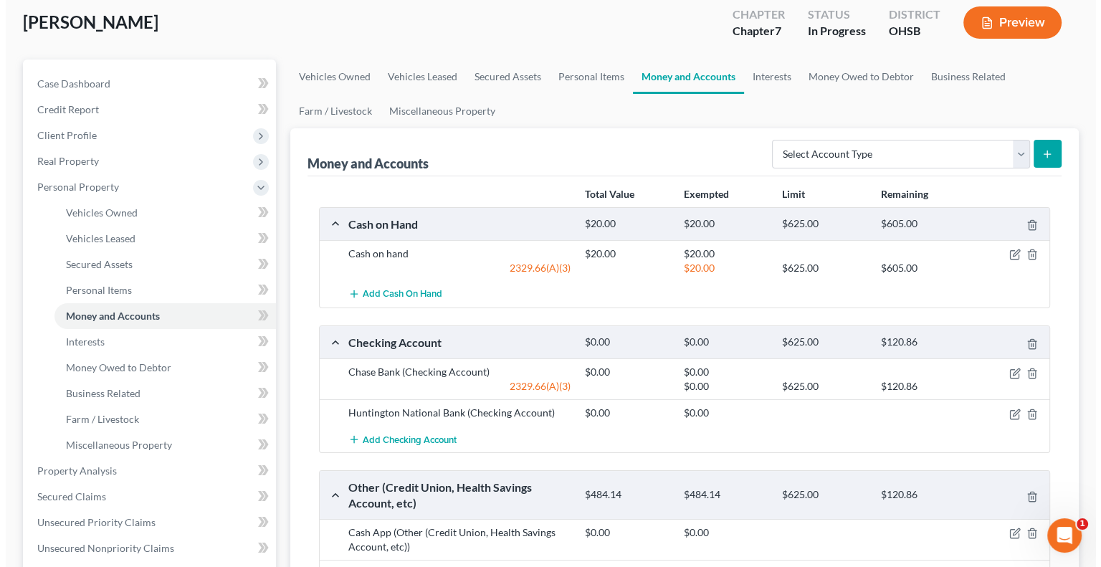
scroll to position [72, 0]
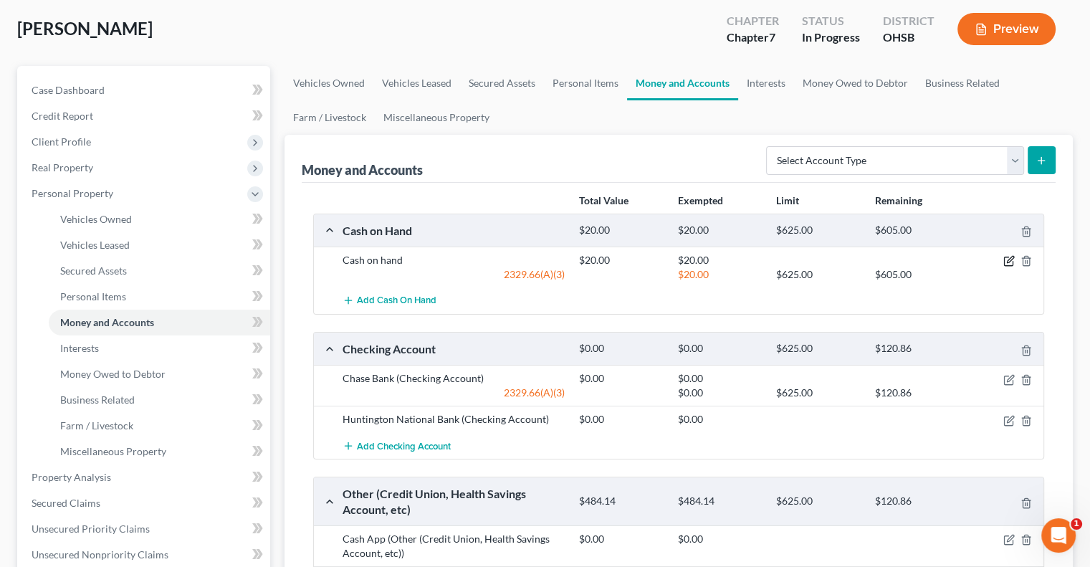
click at [1008, 262] on icon "button" at bounding box center [1008, 260] width 11 height 11
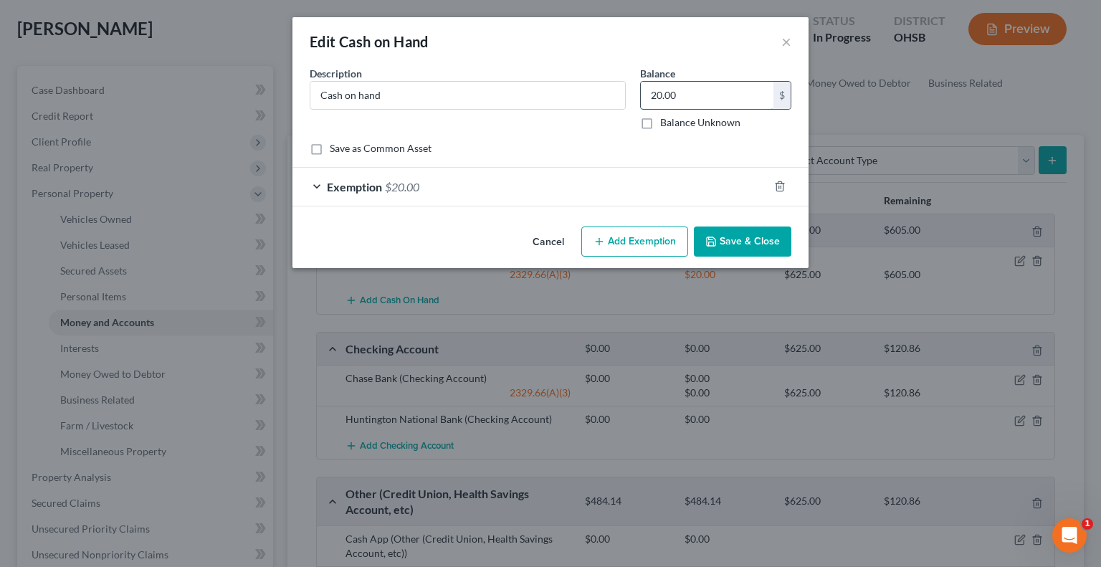
click at [688, 97] on input "20.00" at bounding box center [707, 95] width 133 height 27
type input "5"
click at [347, 188] on span "Exemption" at bounding box center [354, 187] width 55 height 14
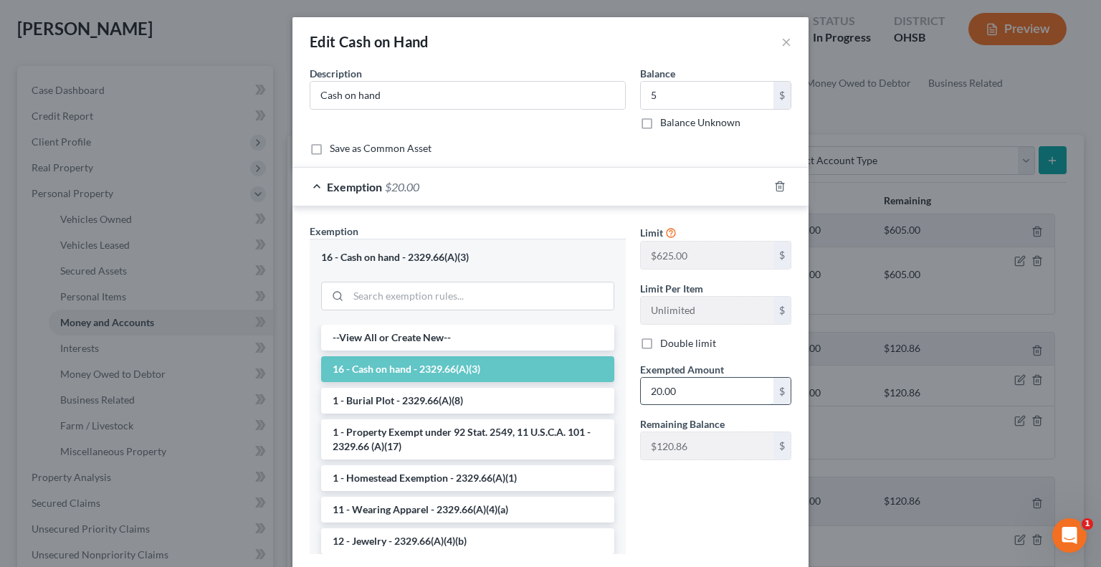
click at [679, 381] on input "20.00" at bounding box center [707, 391] width 133 height 27
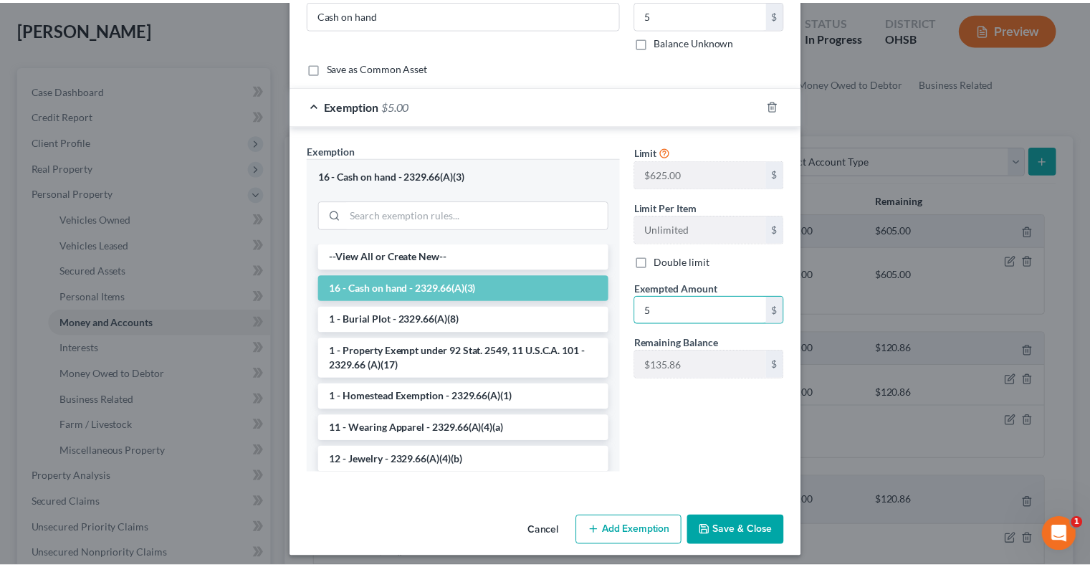
scroll to position [87, 0]
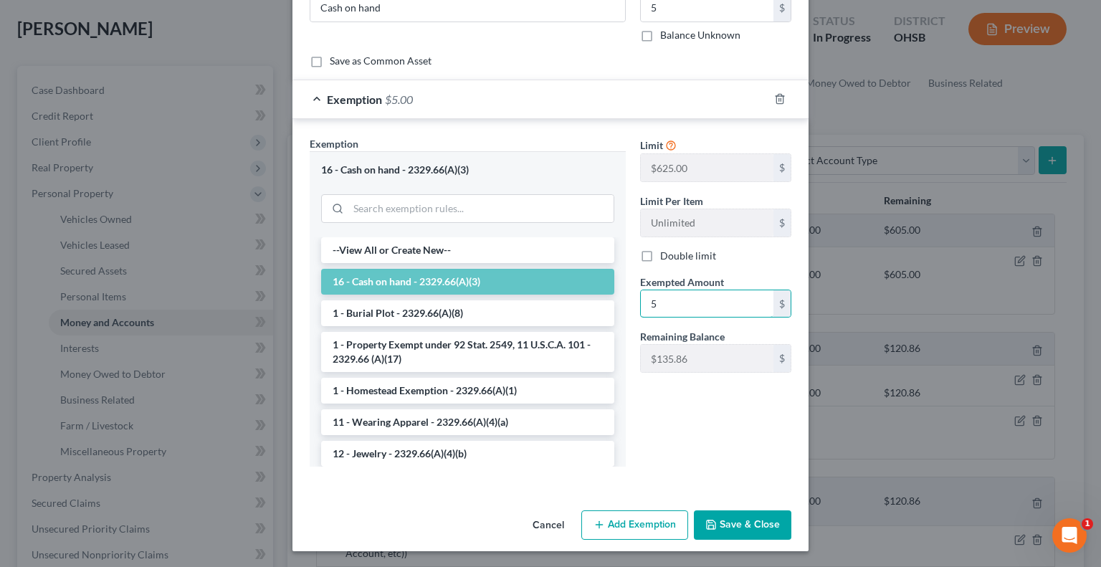
type input "5"
click at [723, 523] on button "Save & Close" at bounding box center [742, 525] width 97 height 30
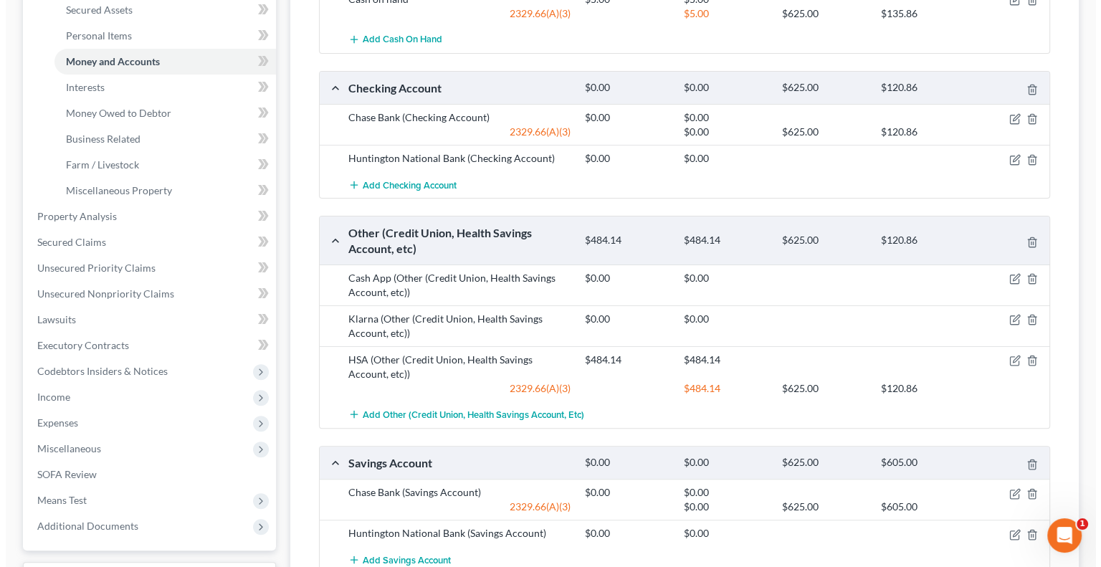
scroll to position [358, 0]
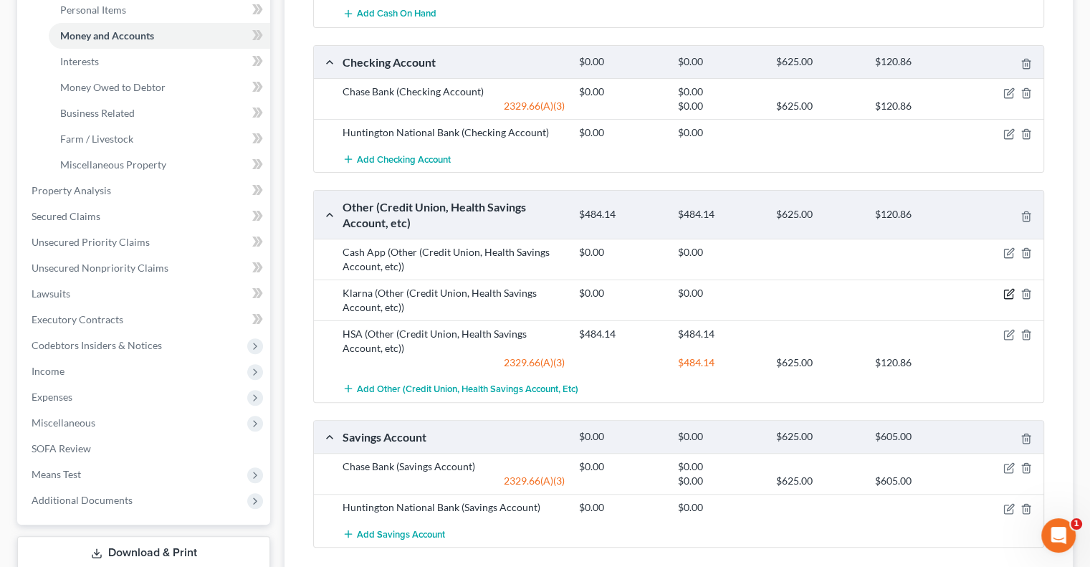
click at [1011, 289] on icon "button" at bounding box center [1010, 292] width 6 height 6
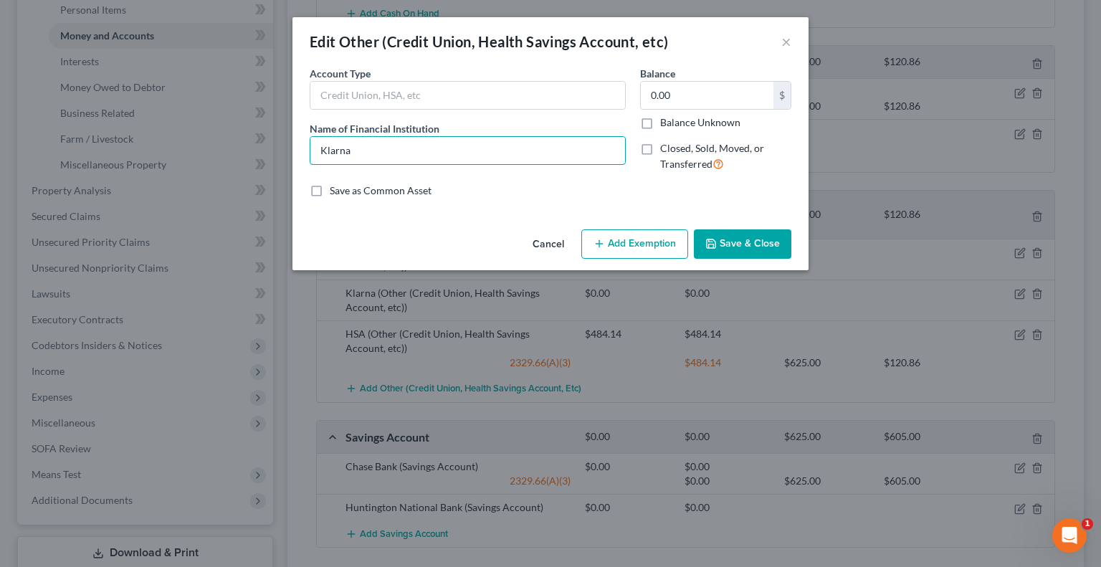
drag, startPoint x: 433, startPoint y: 145, endPoint x: 178, endPoint y: 145, distance: 254.4
click at [178, 145] on div "Edit Other (Credit Union, Health Savings Account, etc) × An exemption set must …" at bounding box center [550, 283] width 1101 height 567
type input "Credit Karma"
type input "10.47"
click at [650, 231] on button "Add Exemption" at bounding box center [634, 244] width 107 height 30
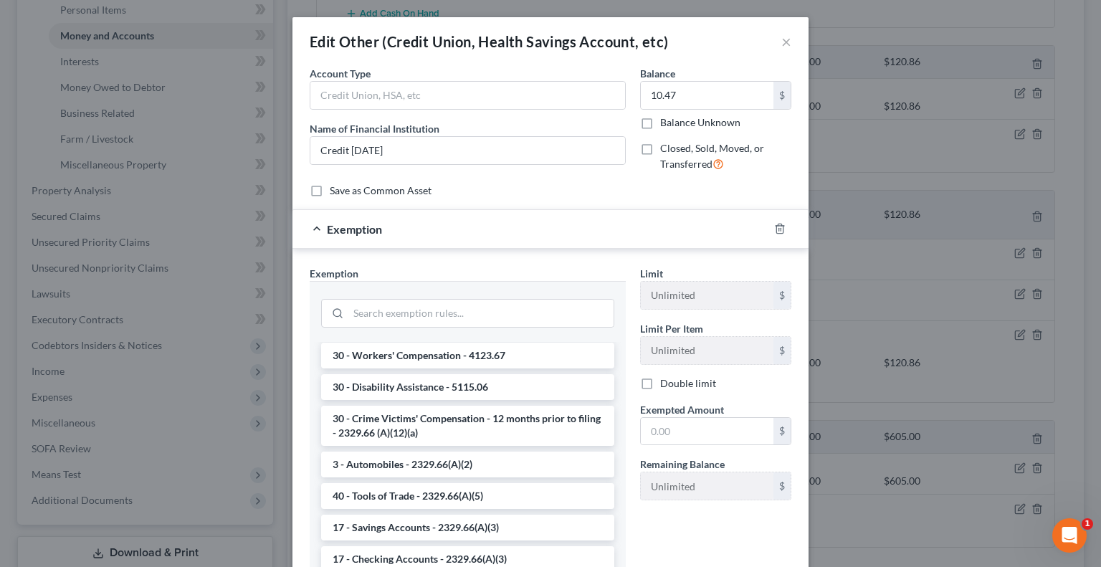
scroll to position [1576, 0]
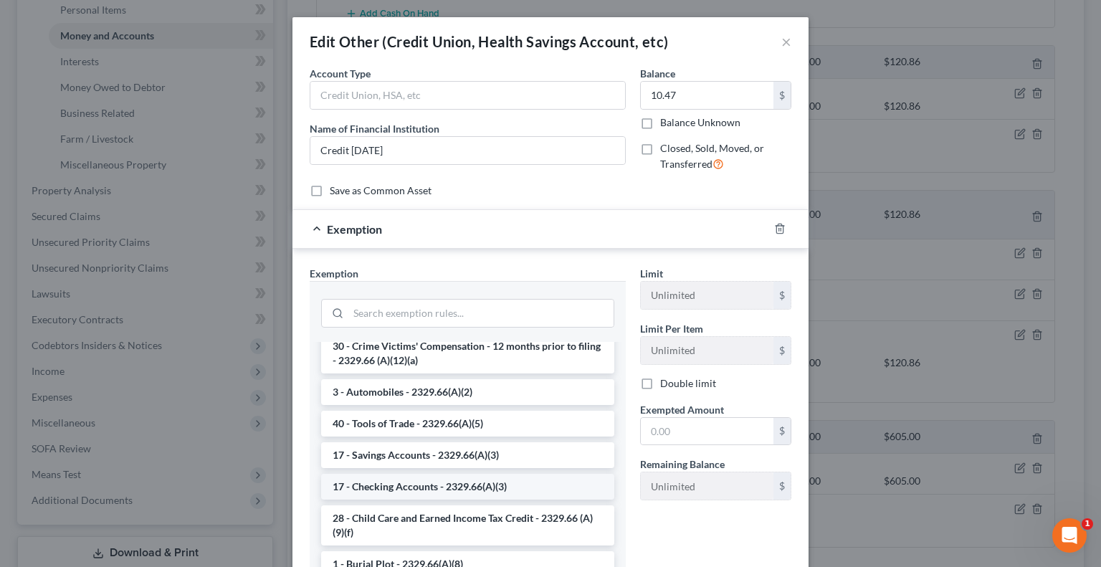
click at [400, 499] on li "17 - Checking Accounts - 2329.66(A)(3)" at bounding box center [467, 487] width 293 height 26
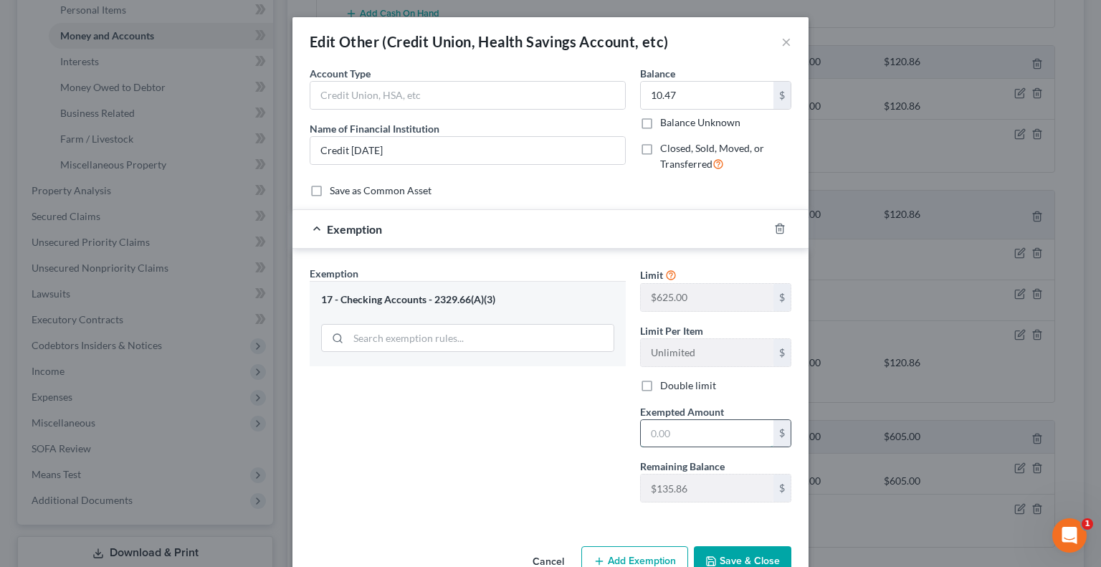
click at [654, 436] on input "text" at bounding box center [707, 433] width 133 height 27
type input "10.47"
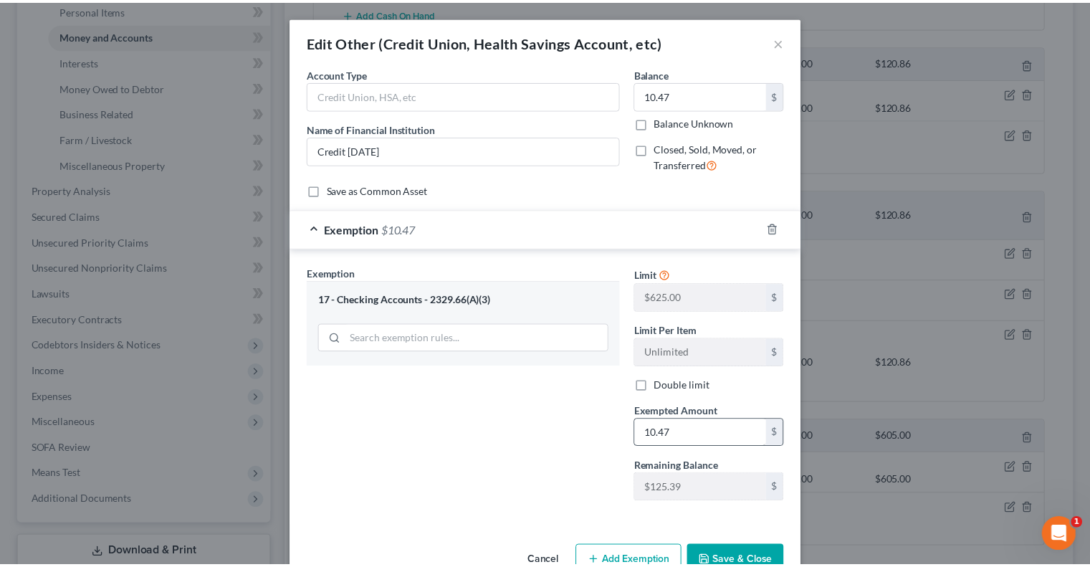
scroll to position [7, 0]
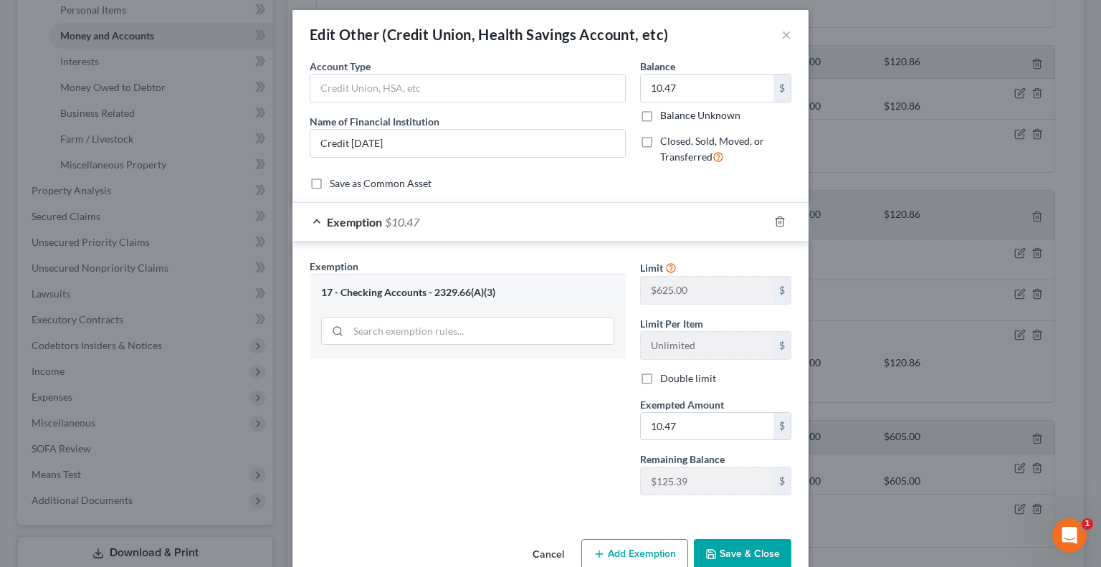
click at [717, 552] on button "Save & Close" at bounding box center [742, 554] width 97 height 30
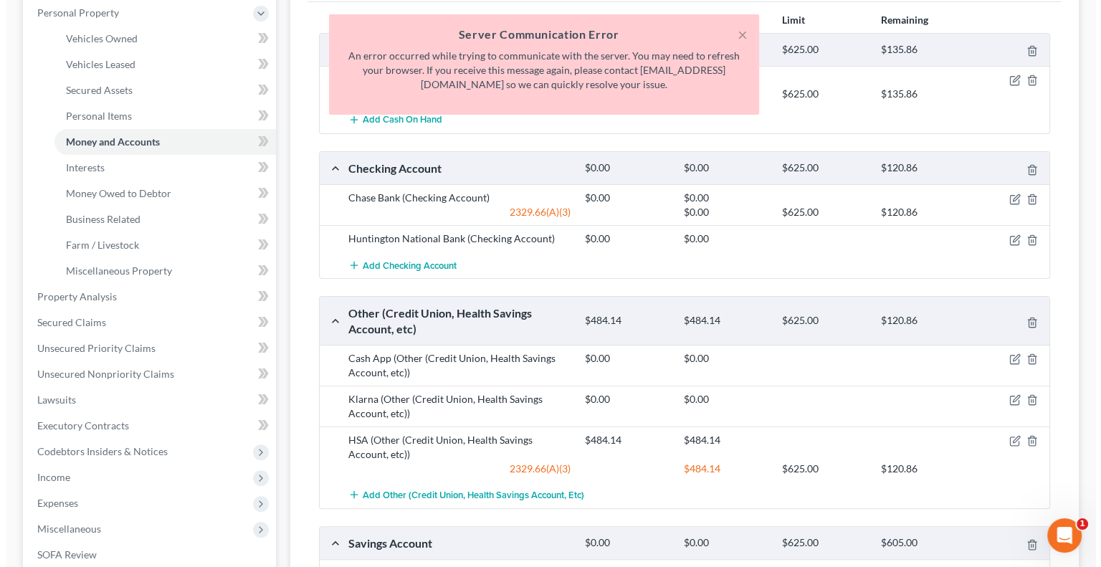
scroll to position [287, 0]
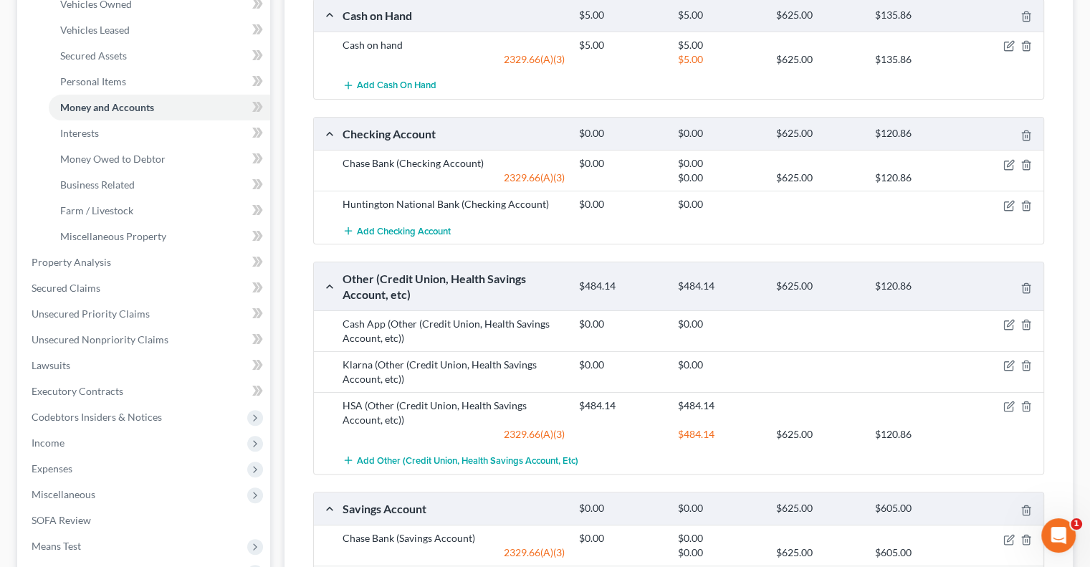
click at [498, 365] on div "Klarna (Other (Credit Union, Health Savings Account, etc))" at bounding box center [453, 372] width 236 height 29
click at [1010, 363] on icon "button" at bounding box center [1008, 365] width 11 height 11
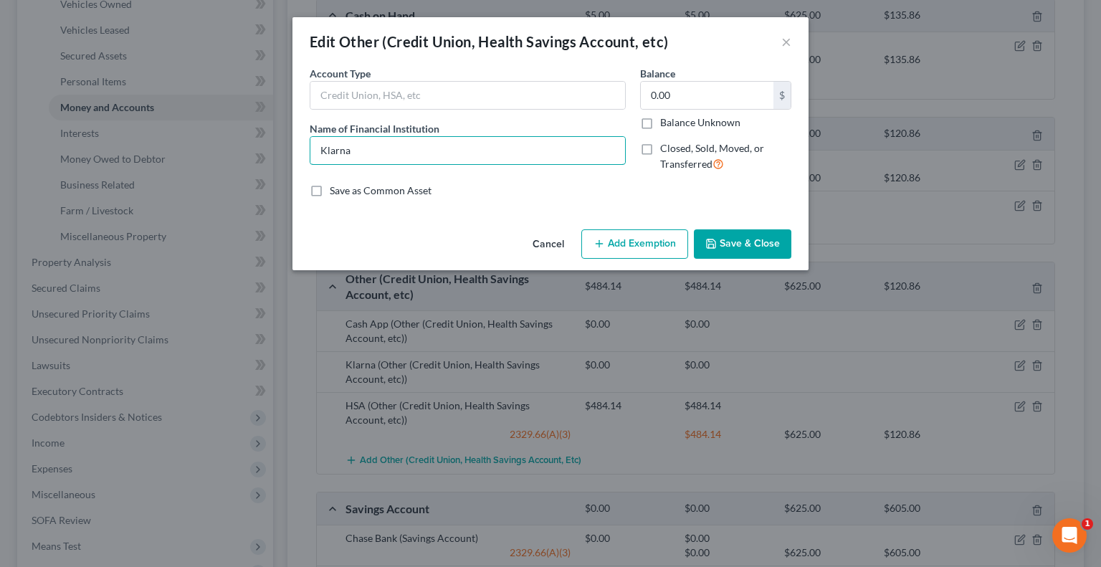
drag, startPoint x: 390, startPoint y: 160, endPoint x: 232, endPoint y: 151, distance: 158.6
click at [232, 151] on div "Edit Other (Credit Union, Health Savings Account, etc) × An exemption set must …" at bounding box center [550, 283] width 1101 height 567
type input "Credit Karma"
type input "10.47"
click at [622, 230] on button "Add Exemption" at bounding box center [634, 244] width 107 height 30
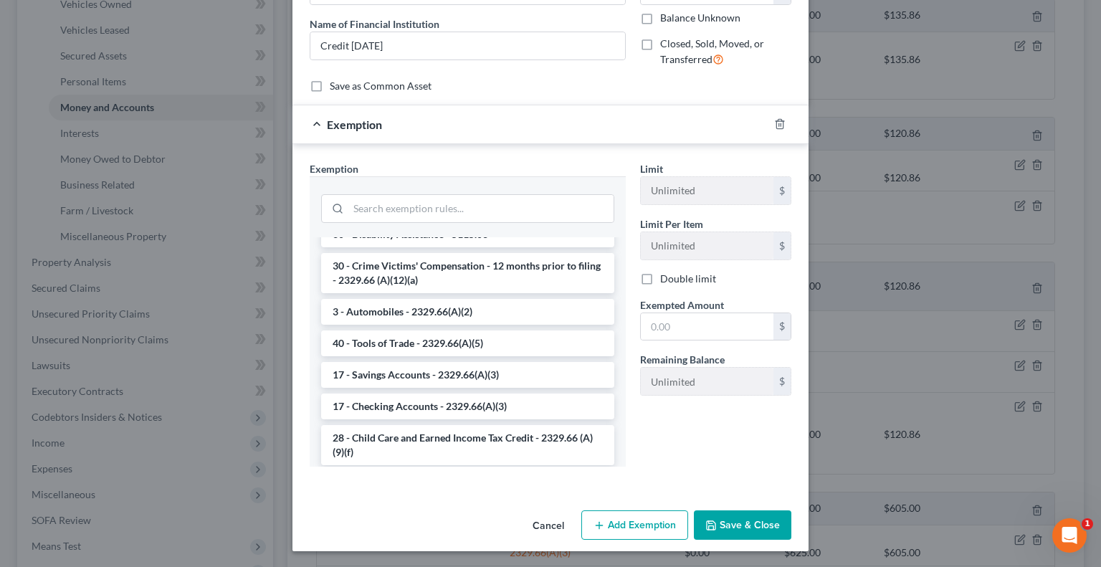
scroll to position [1576, 0]
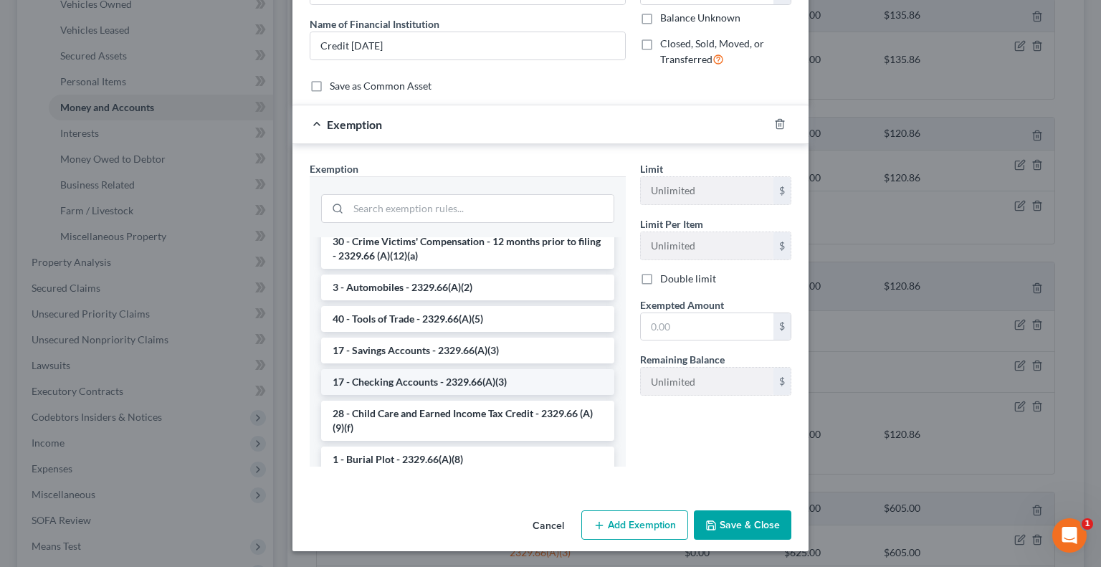
click at [387, 395] on li "17 - Checking Accounts - 2329.66(A)(3)" at bounding box center [467, 382] width 293 height 26
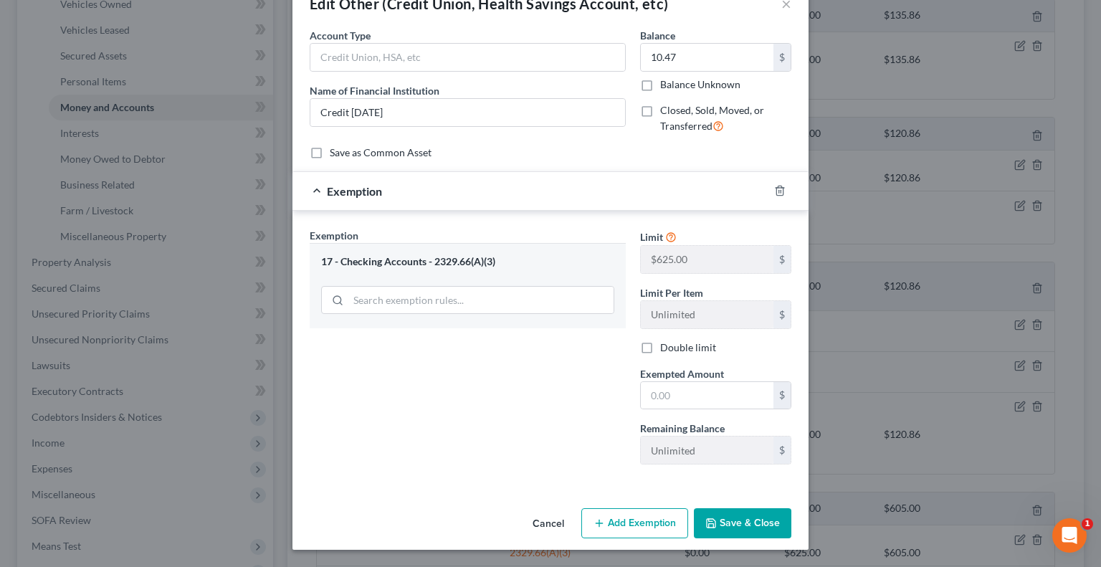
scroll to position [36, 0]
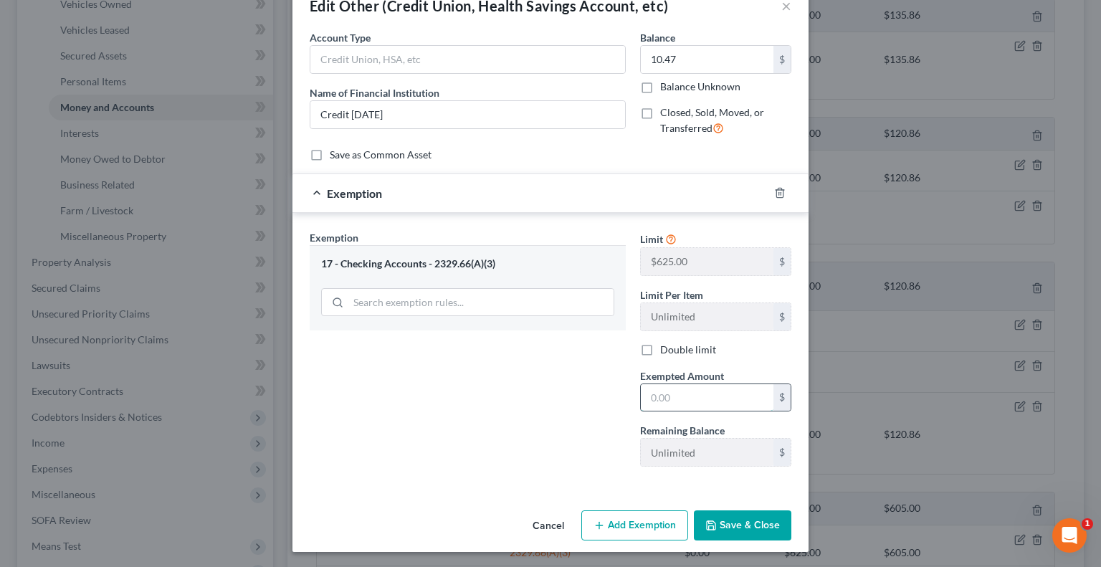
click at [676, 403] on input "text" at bounding box center [707, 397] width 133 height 27
type input "10.47"
click at [729, 521] on button "Save & Close" at bounding box center [742, 525] width 97 height 30
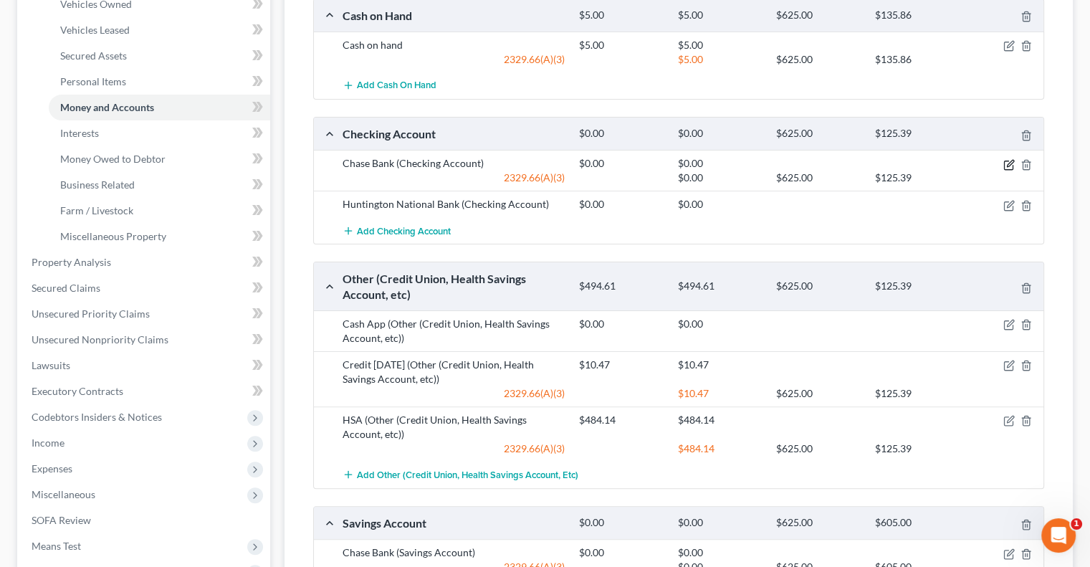
click at [1005, 160] on icon "button" at bounding box center [1008, 164] width 9 height 9
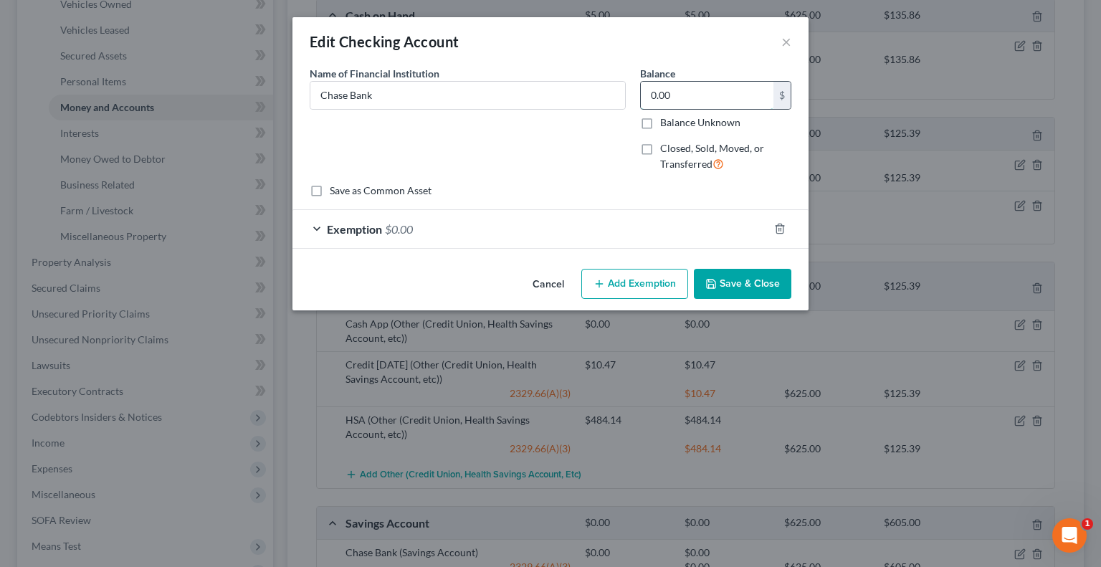
click at [701, 101] on input "0.00" at bounding box center [707, 95] width 133 height 27
type input "5.78"
click at [361, 233] on span "Exemption" at bounding box center [354, 229] width 55 height 14
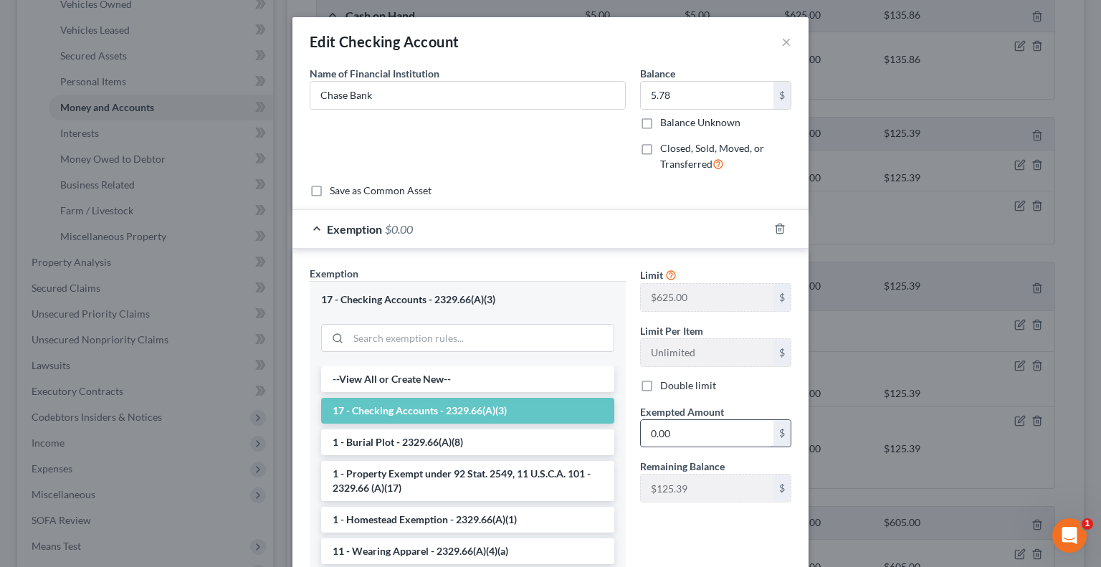
click at [699, 430] on input "0.00" at bounding box center [707, 433] width 133 height 27
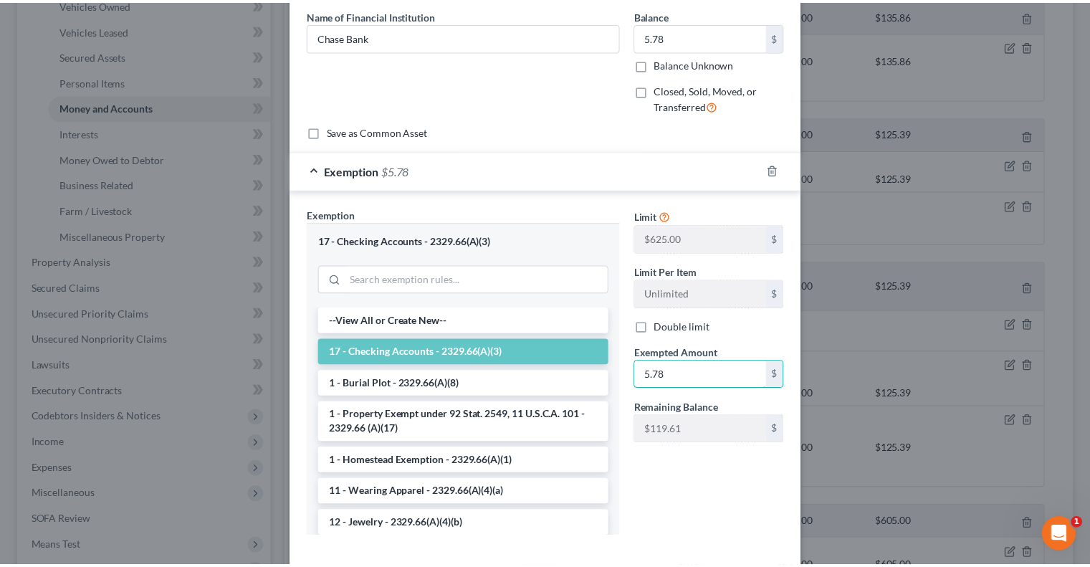
scroll to position [130, 0]
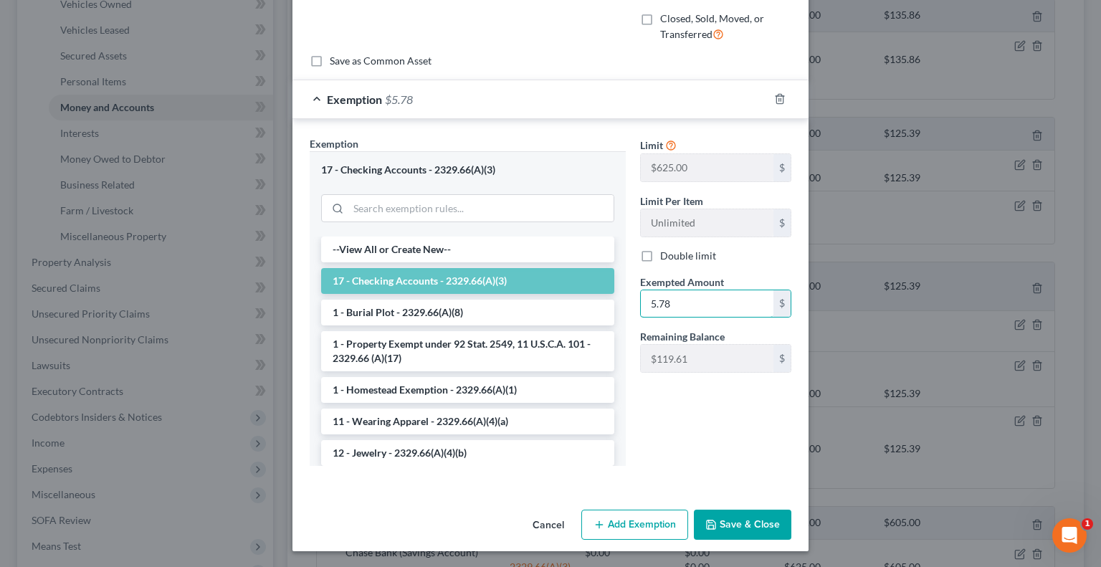
type input "5.78"
click at [727, 517] on button "Save & Close" at bounding box center [742, 524] width 97 height 30
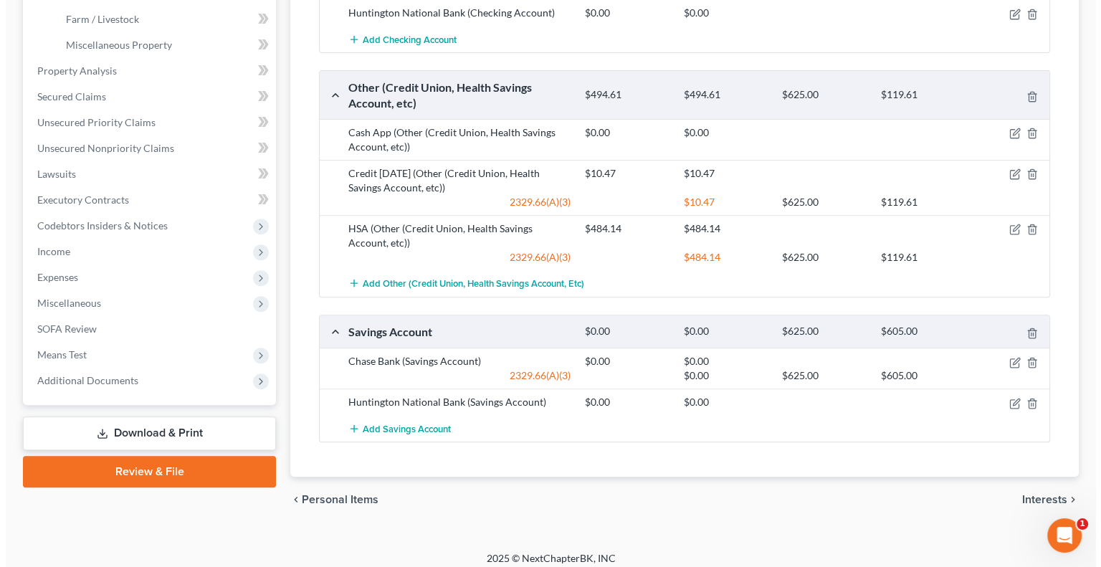
scroll to position [484, 0]
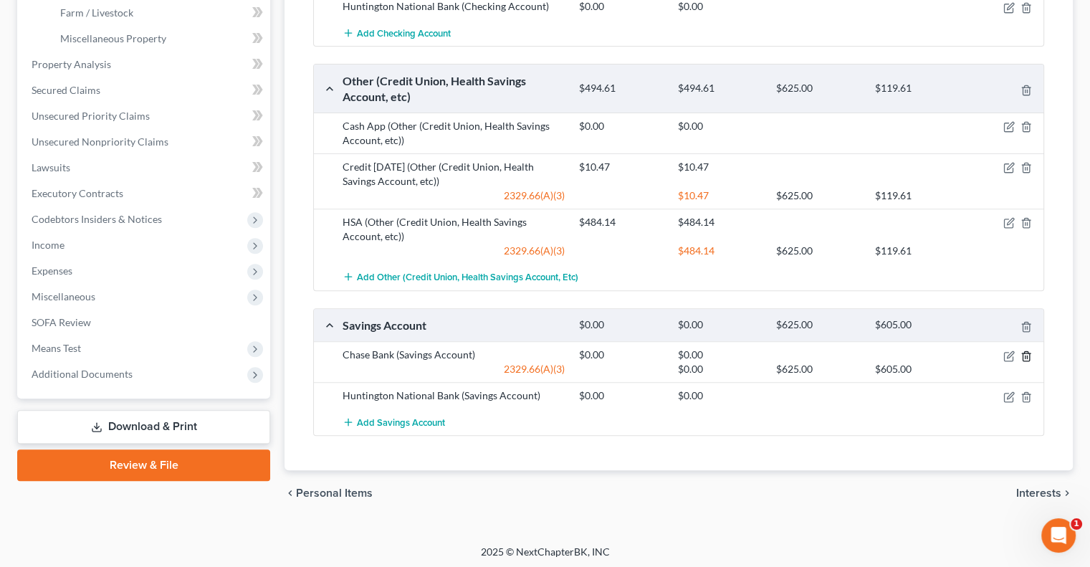
click at [1024, 353] on icon "button" at bounding box center [1025, 355] width 11 height 11
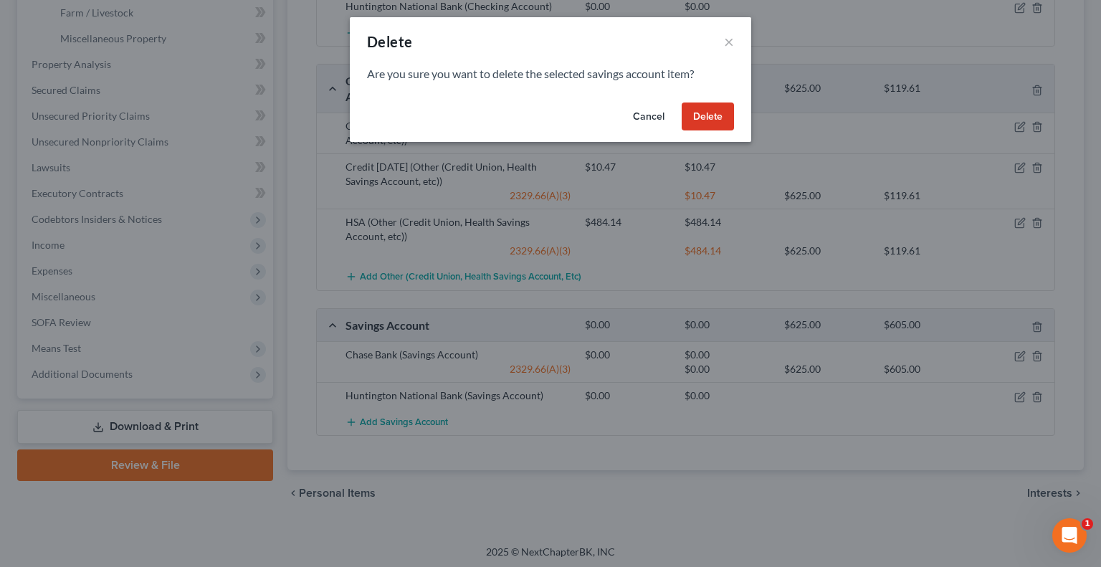
click at [716, 115] on button "Delete" at bounding box center [707, 116] width 52 height 29
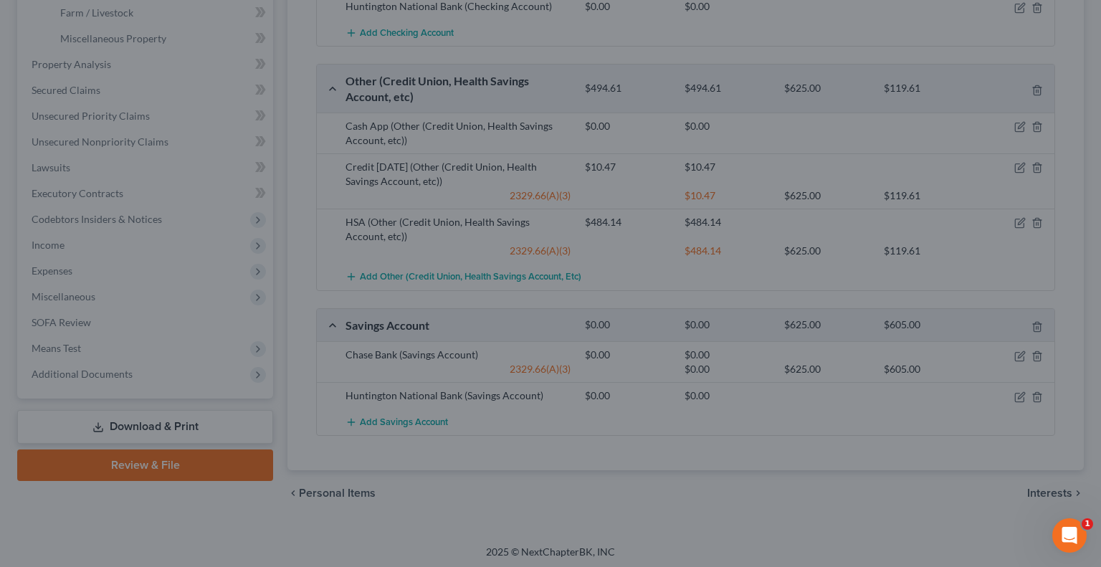
scroll to position [451, 0]
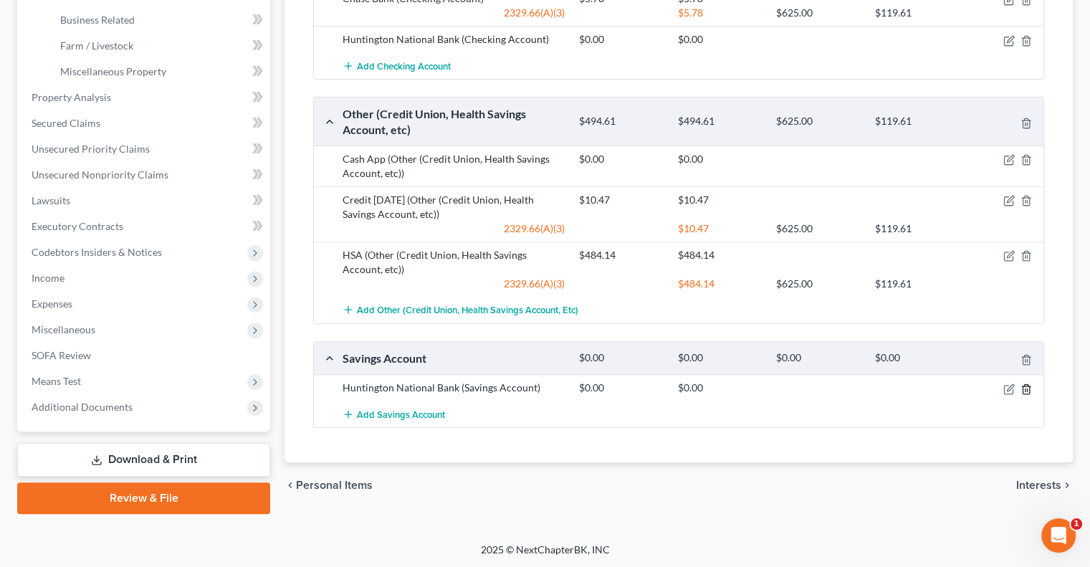
click at [1024, 388] on icon "button" at bounding box center [1025, 388] width 11 height 11
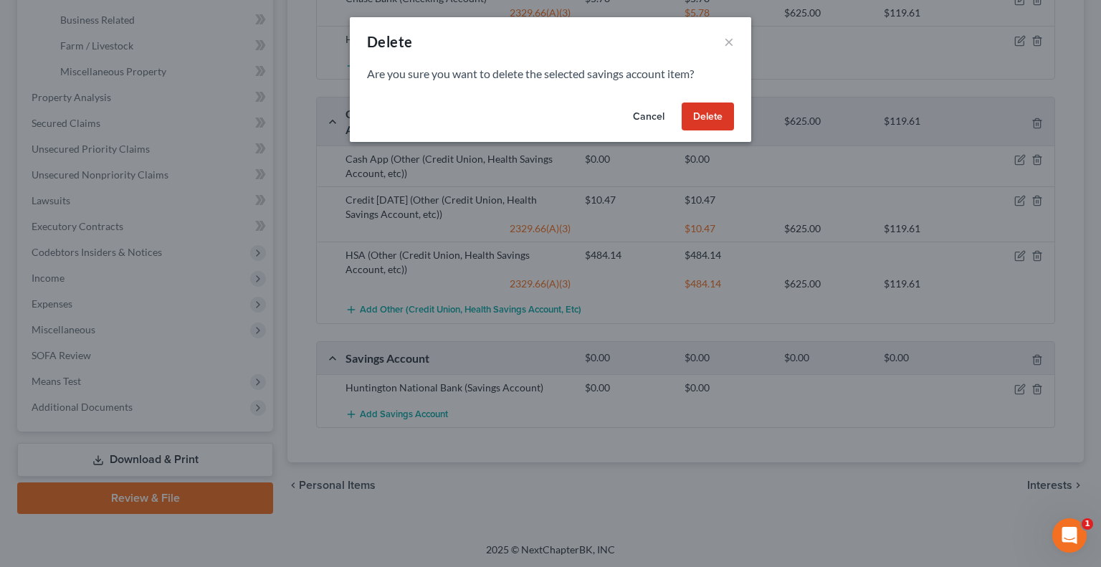
click at [716, 124] on button "Delete" at bounding box center [707, 116] width 52 height 29
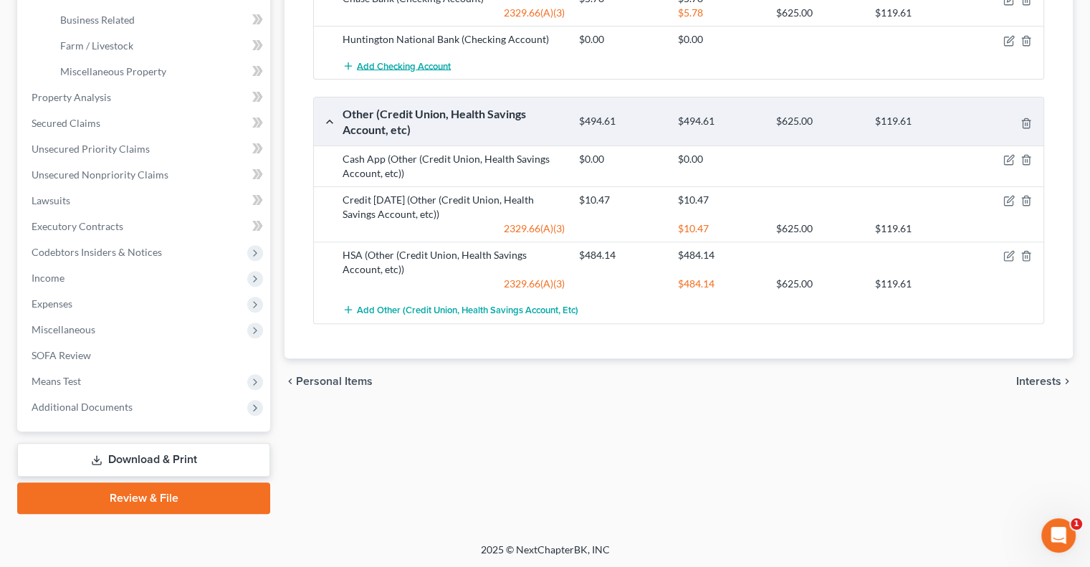
click at [435, 60] on span "Add Checking Account" at bounding box center [404, 65] width 94 height 11
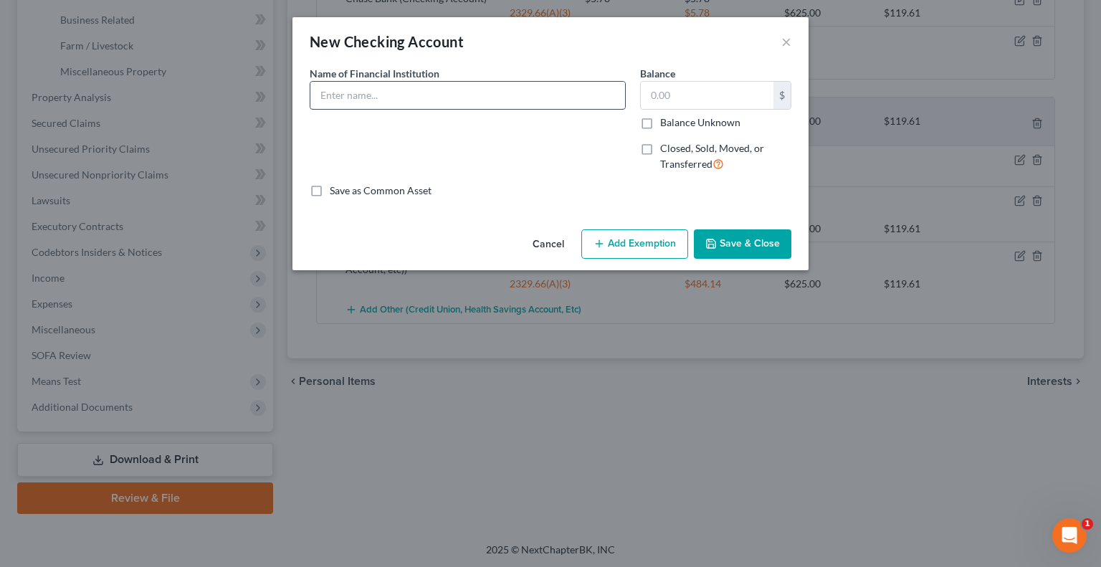
click at [410, 99] on input "text" at bounding box center [467, 95] width 315 height 27
type input "Huntington National Bank"
click at [688, 84] on input "text" at bounding box center [707, 95] width 133 height 27
type input "3.68"
click at [615, 254] on button "Add Exemption" at bounding box center [634, 244] width 107 height 30
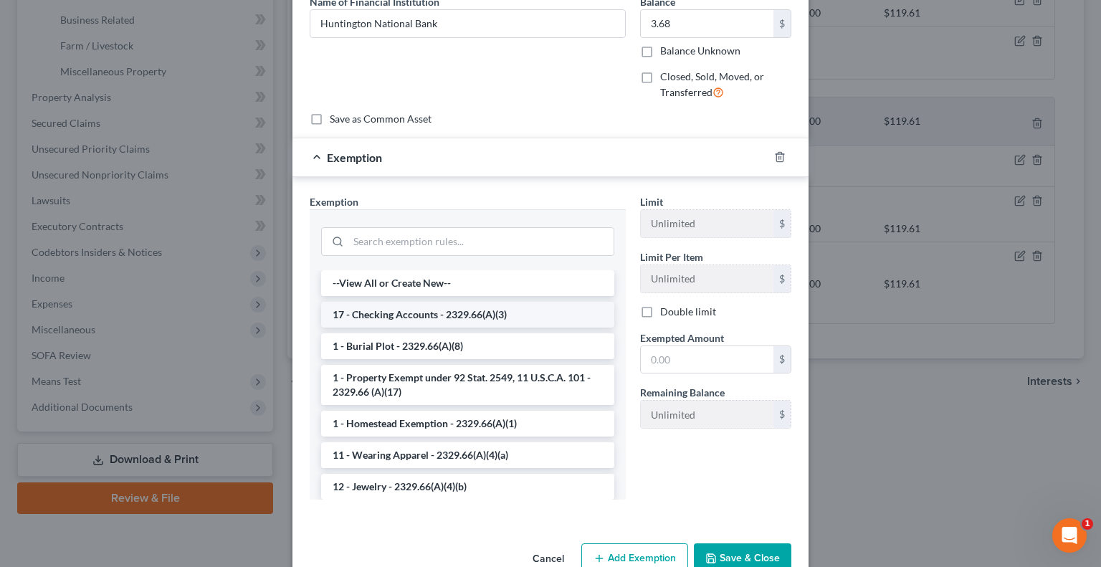
click at [473, 307] on li "17 - Checking Accounts - 2329.66(A)(3)" at bounding box center [467, 315] width 293 height 26
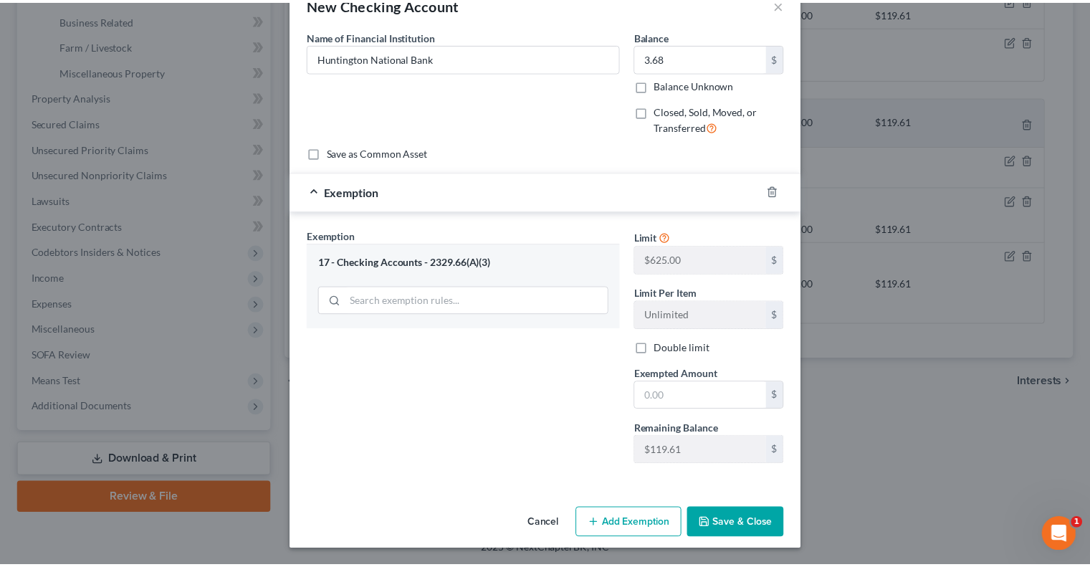
scroll to position [36, 0]
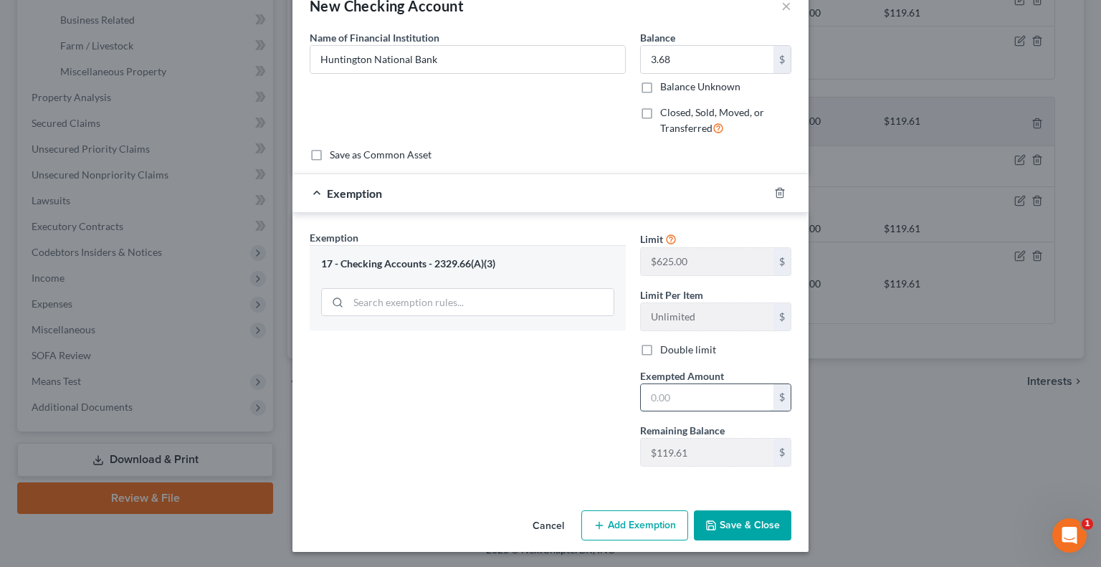
click at [673, 406] on input "text" at bounding box center [707, 397] width 133 height 27
type input "3.68"
click at [737, 525] on button "Save & Close" at bounding box center [742, 525] width 97 height 30
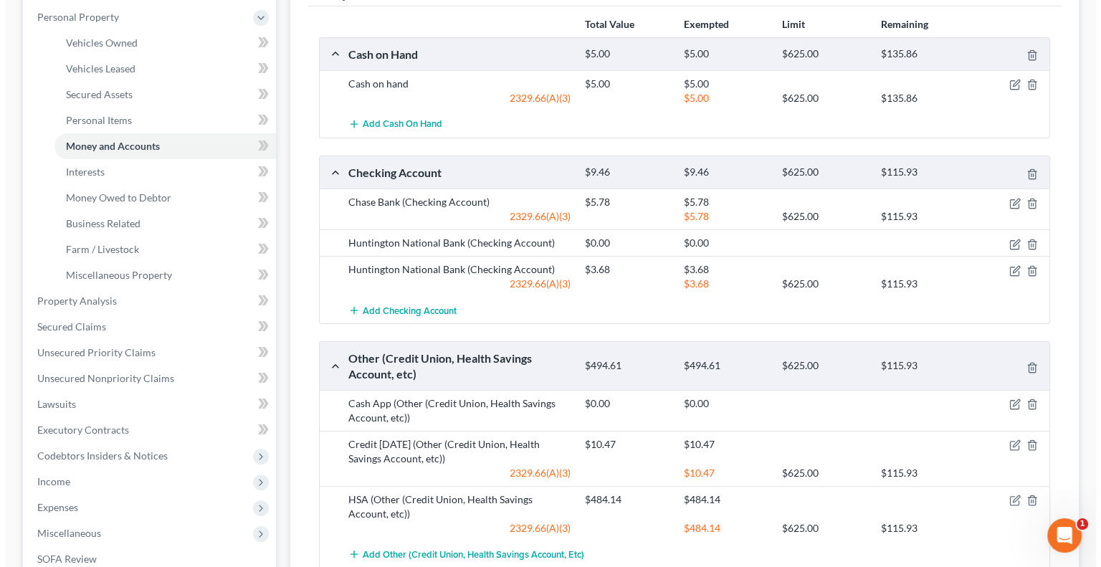
scroll to position [236, 0]
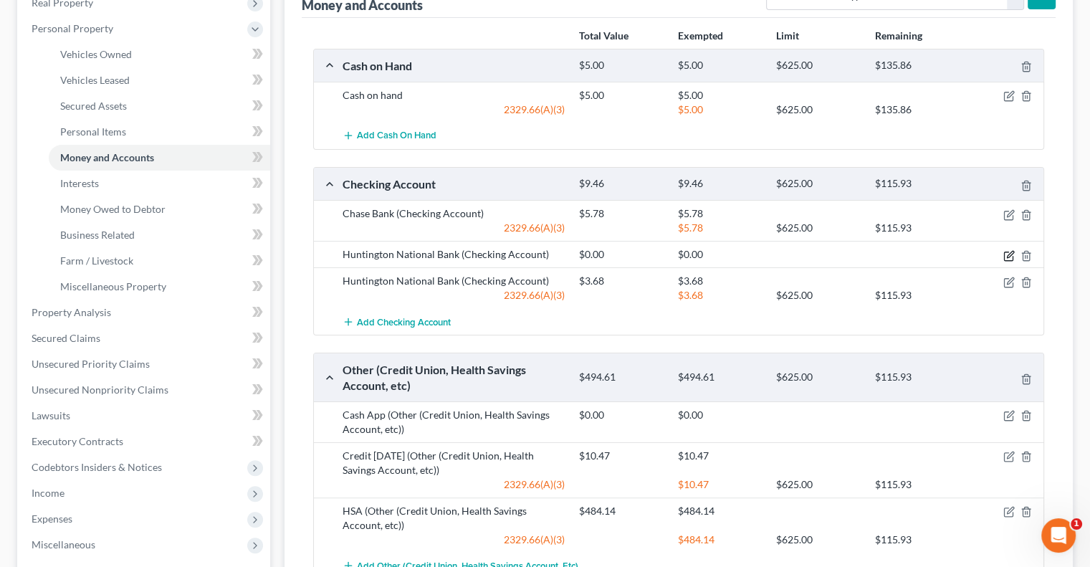
click at [1005, 251] on icon "button" at bounding box center [1008, 255] width 11 height 11
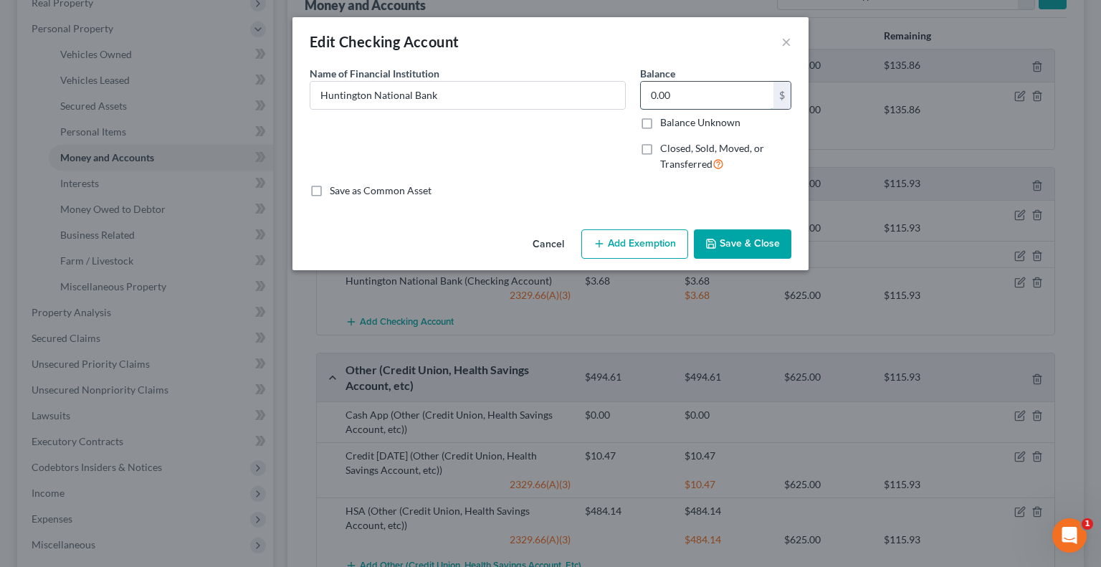
click at [736, 100] on input "0.00" at bounding box center [707, 95] width 133 height 27
type input "579.29"
click at [605, 257] on button "Add Exemption" at bounding box center [634, 244] width 107 height 30
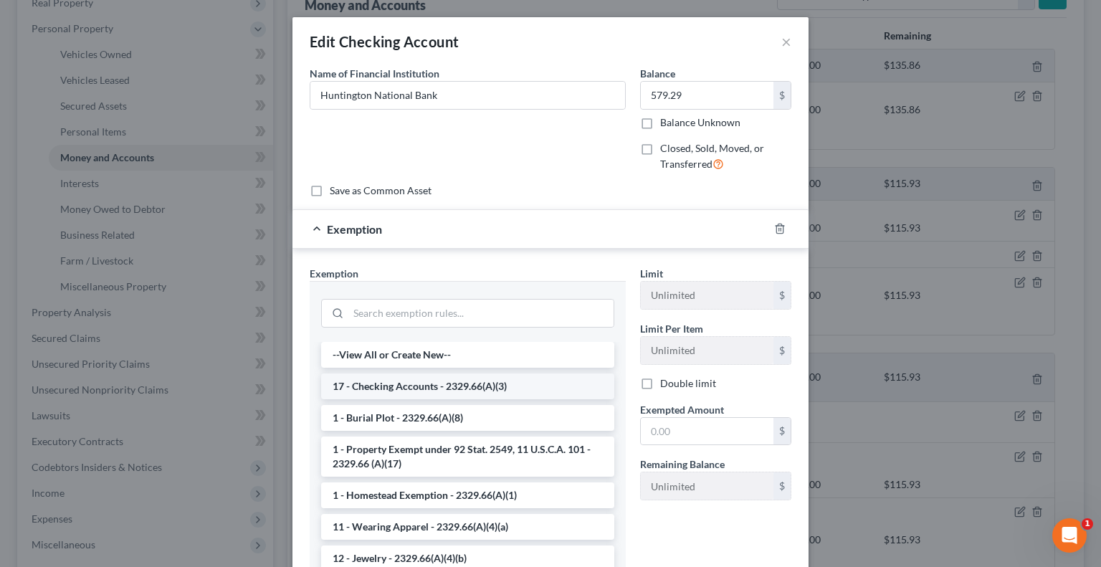
click at [371, 386] on li "17 - Checking Accounts - 2329.66(A)(3)" at bounding box center [467, 386] width 293 height 26
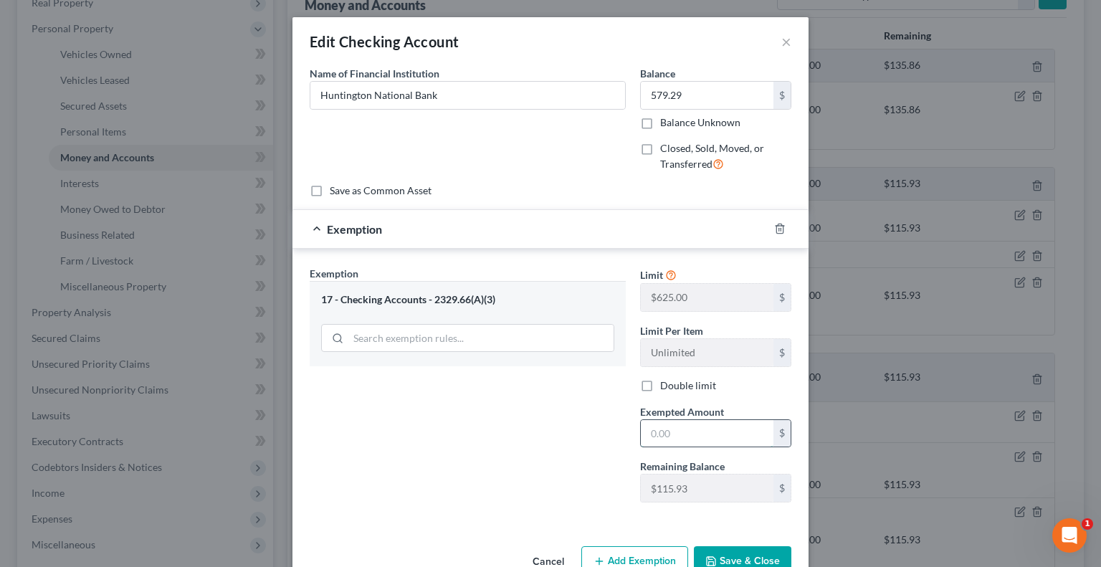
click at [712, 435] on input "text" at bounding box center [707, 433] width 133 height 27
type input "115.93"
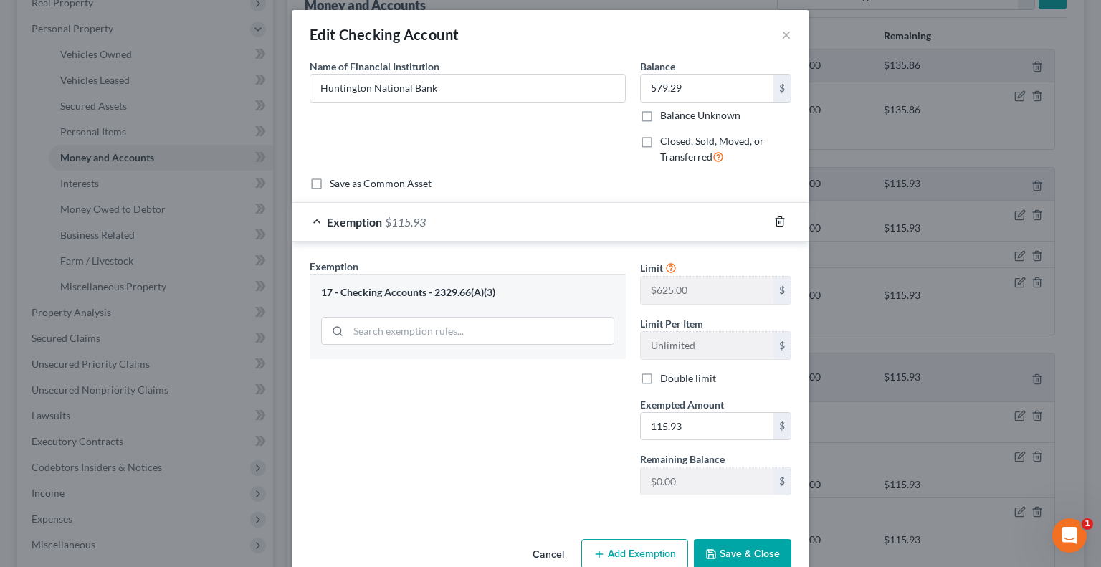
click at [774, 224] on icon "button" at bounding box center [779, 221] width 11 height 11
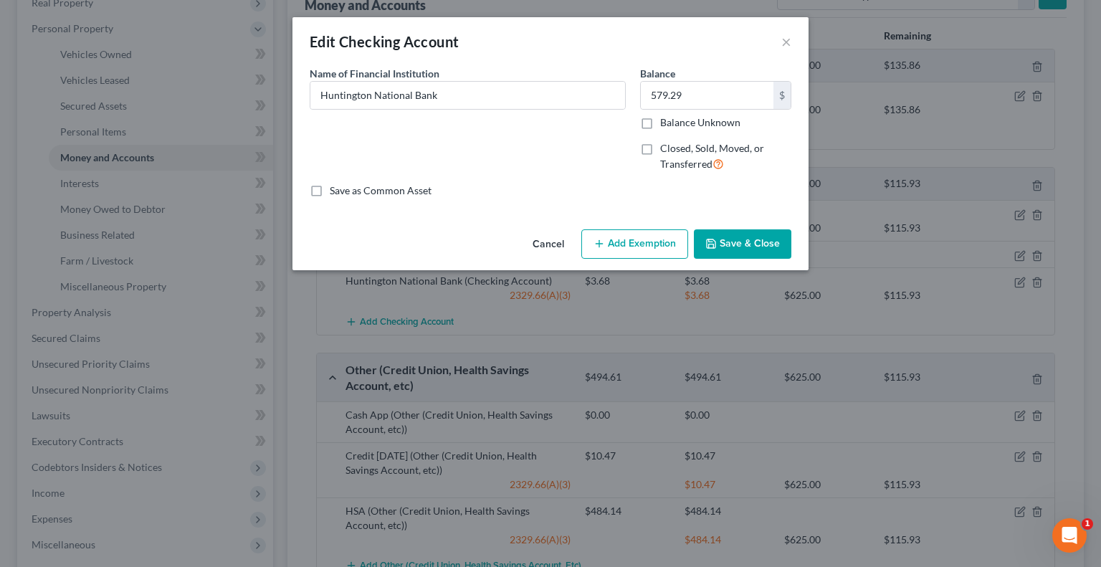
click at [628, 249] on button "Add Exemption" at bounding box center [634, 244] width 107 height 30
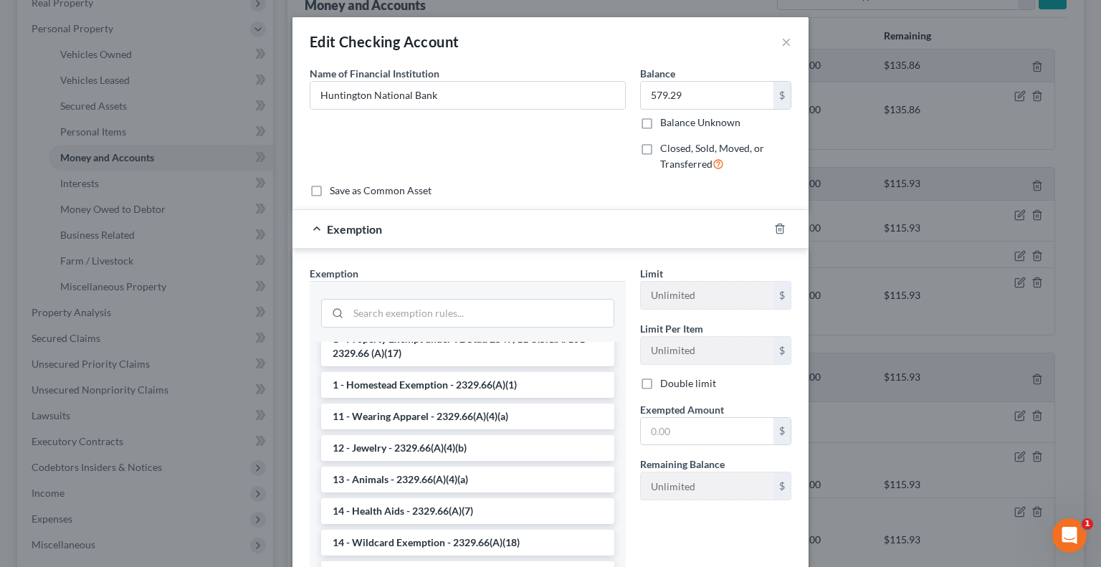
scroll to position [143, 0]
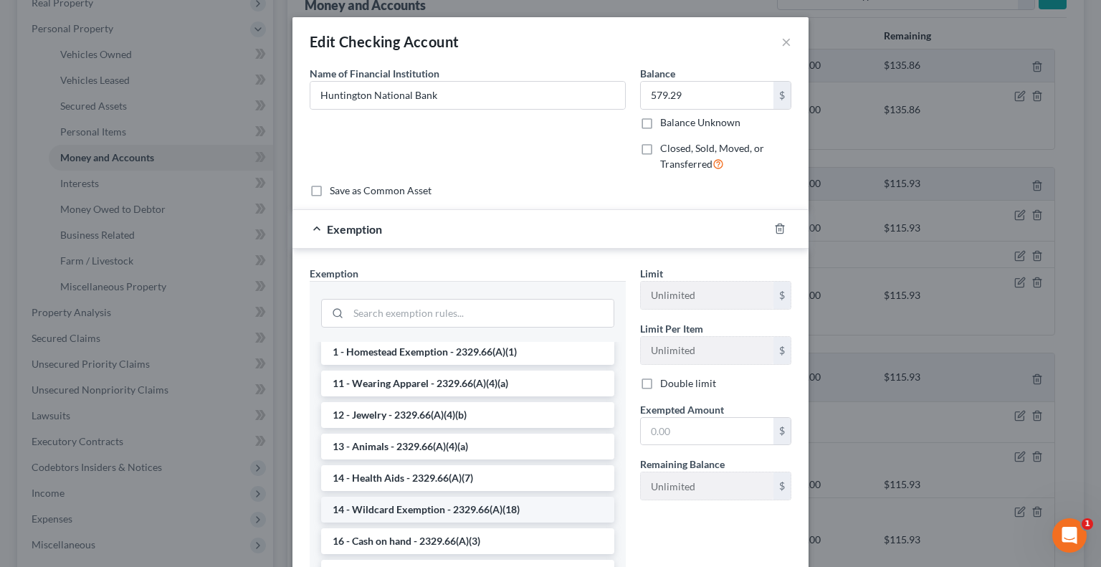
click at [370, 510] on li "14 - Wildcard Exemption - 2329.66(A)(18)" at bounding box center [467, 510] width 293 height 26
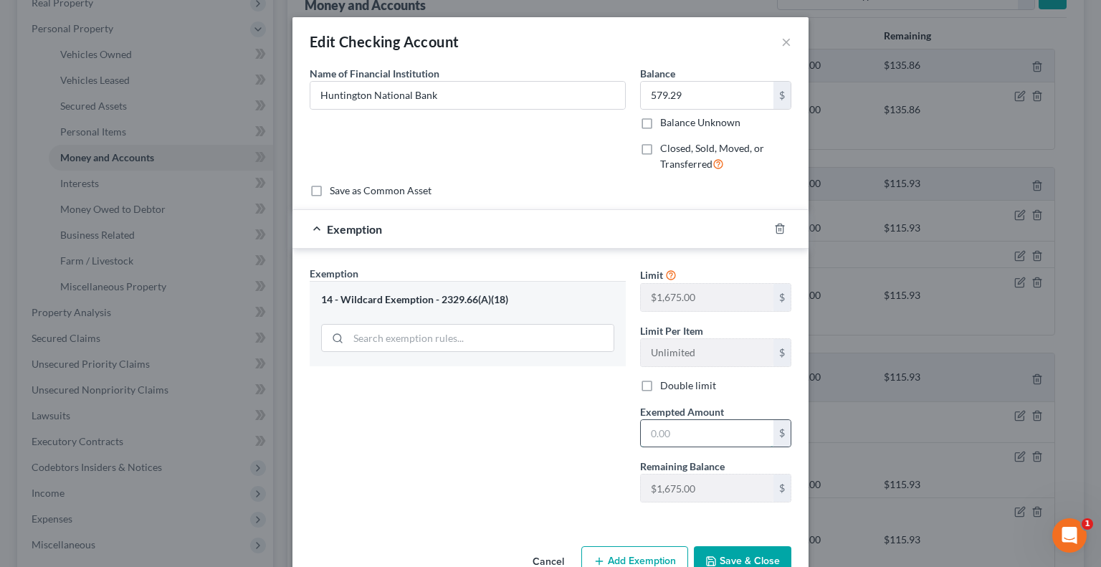
click at [667, 435] on input "text" at bounding box center [707, 433] width 133 height 27
type input "579.29"
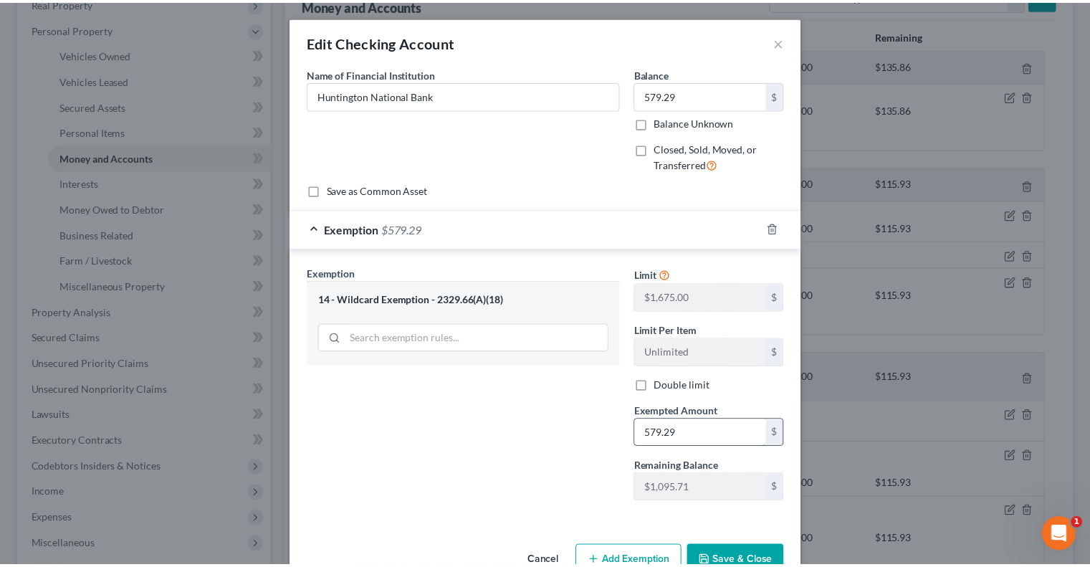
scroll to position [7, 0]
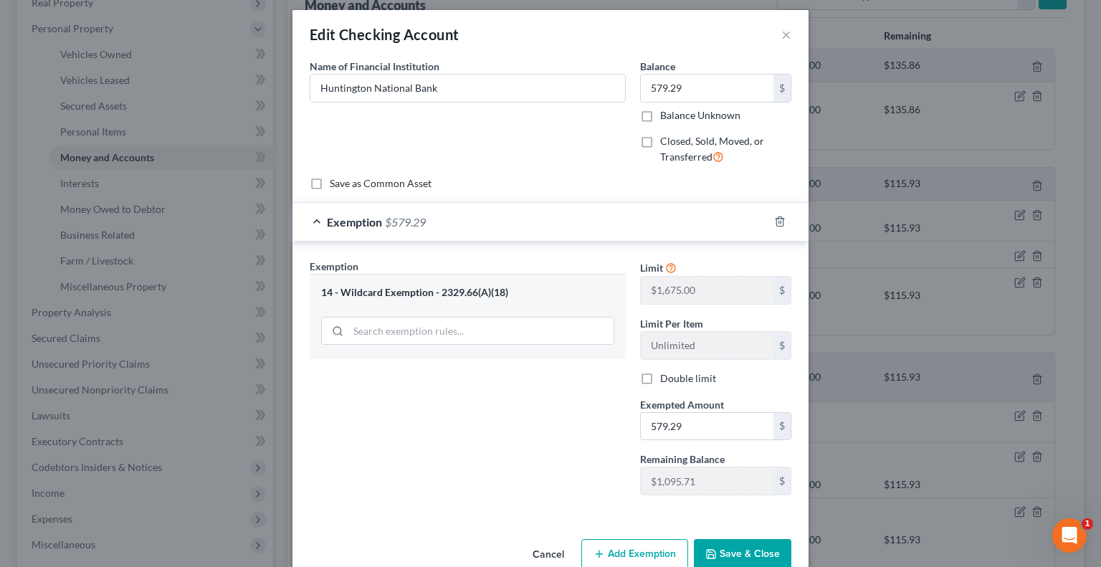
click at [739, 547] on button "Save & Close" at bounding box center [742, 554] width 97 height 30
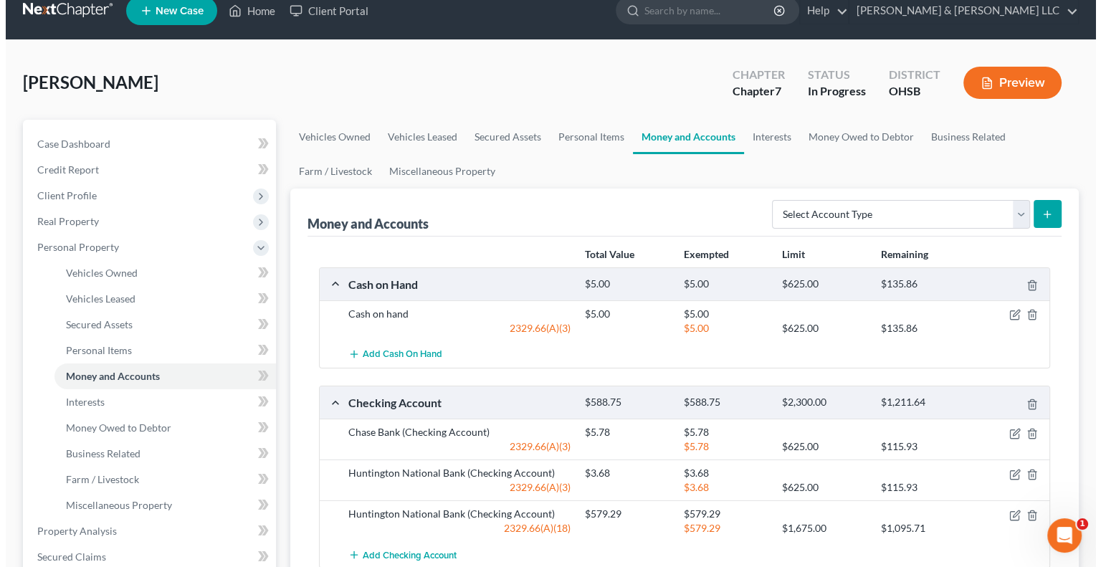
scroll to position [0, 0]
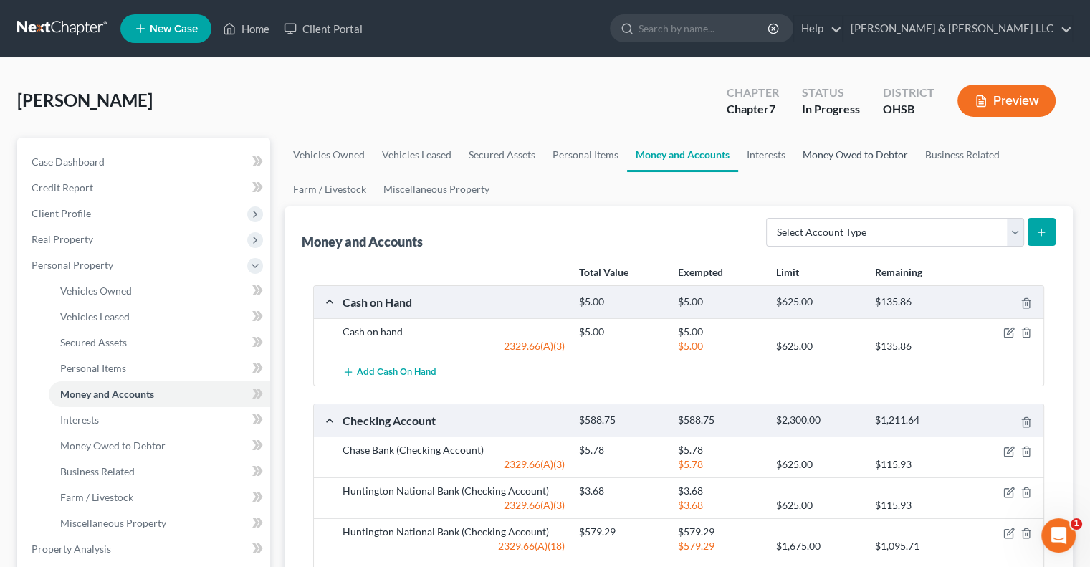
click at [875, 162] on link "Money Owed to Debtor" at bounding box center [855, 155] width 123 height 34
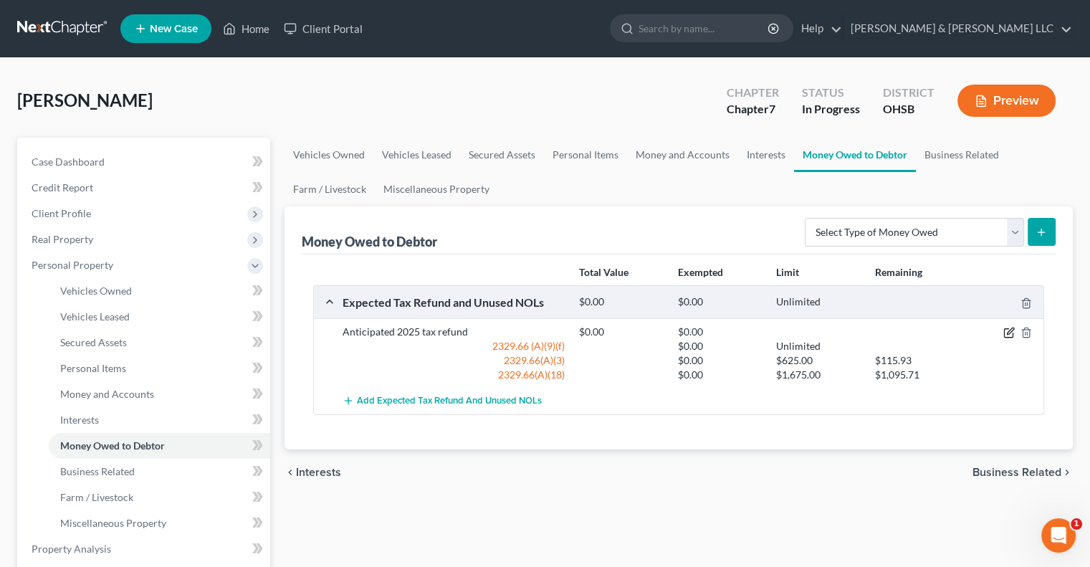
click at [1009, 334] on icon "button" at bounding box center [1008, 332] width 11 height 11
select select "0"
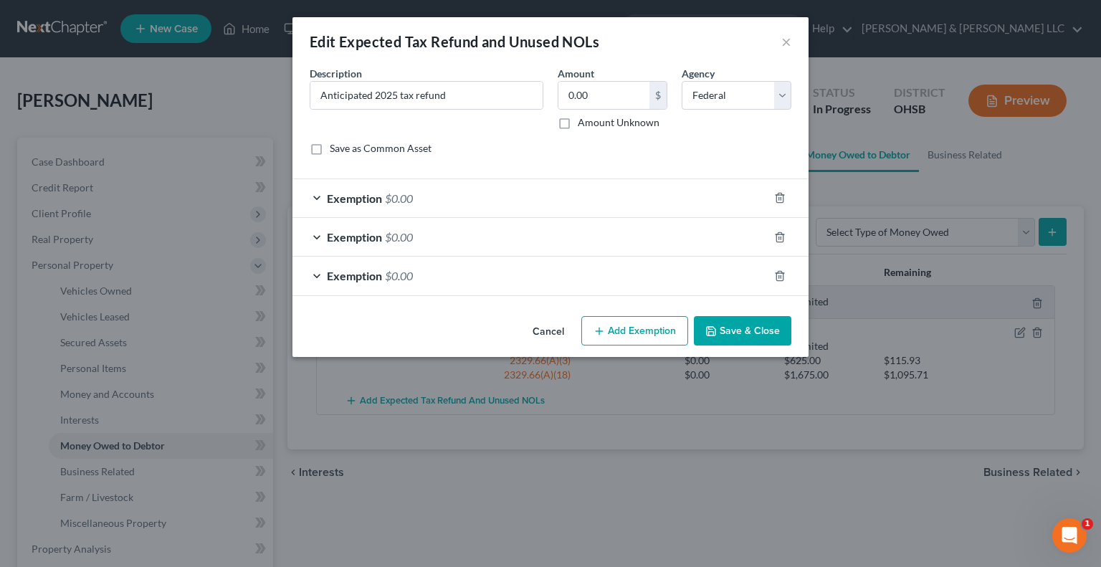
click at [375, 199] on span "Exemption" at bounding box center [354, 198] width 55 height 14
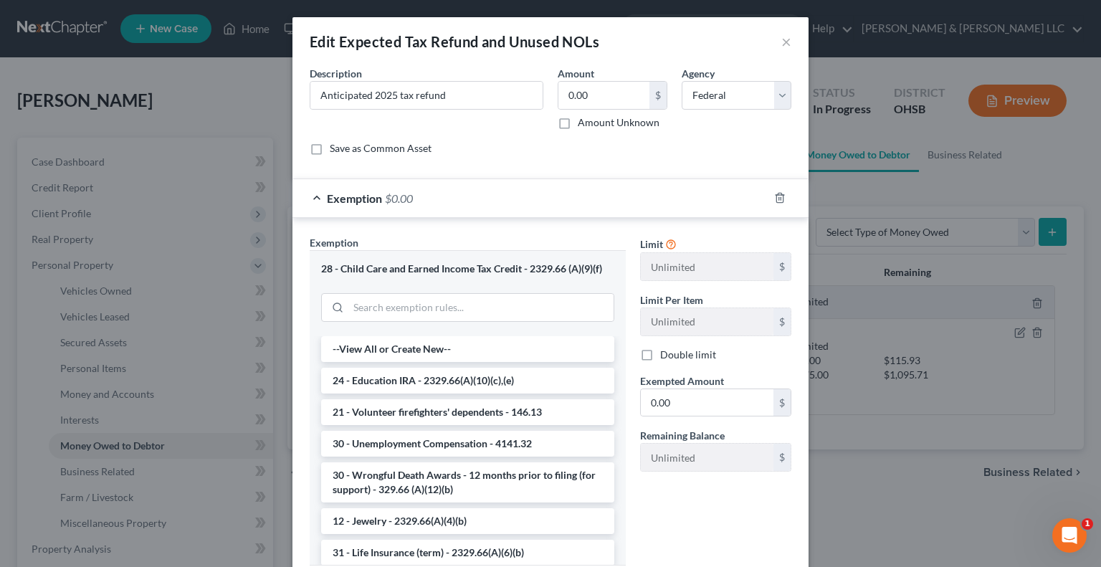
click at [312, 199] on div "Exemption $0.00" at bounding box center [530, 198] width 476 height 38
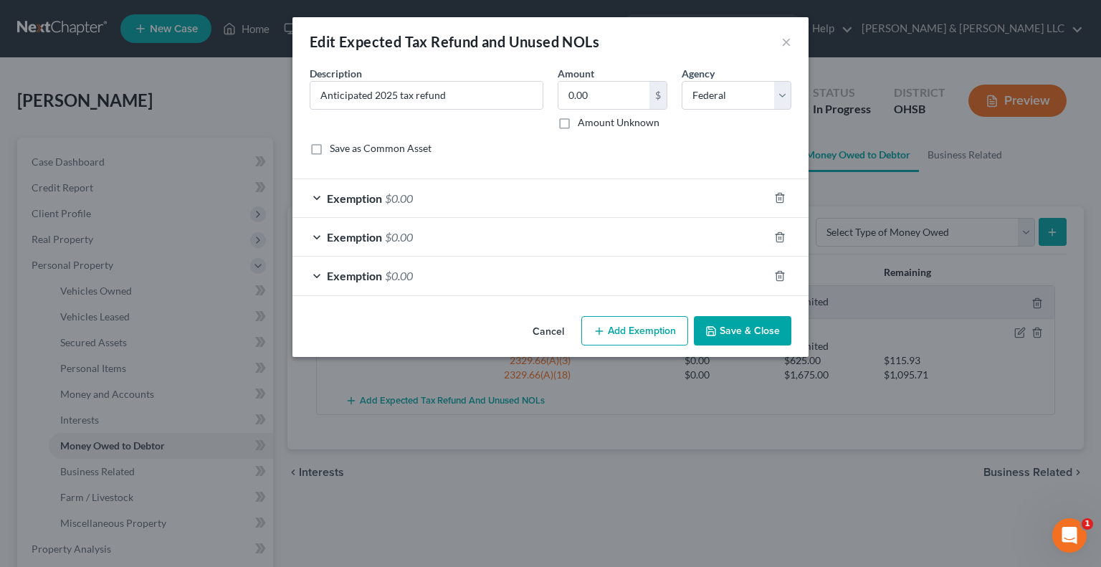
click at [398, 240] on span "$0.00" at bounding box center [399, 237] width 28 height 14
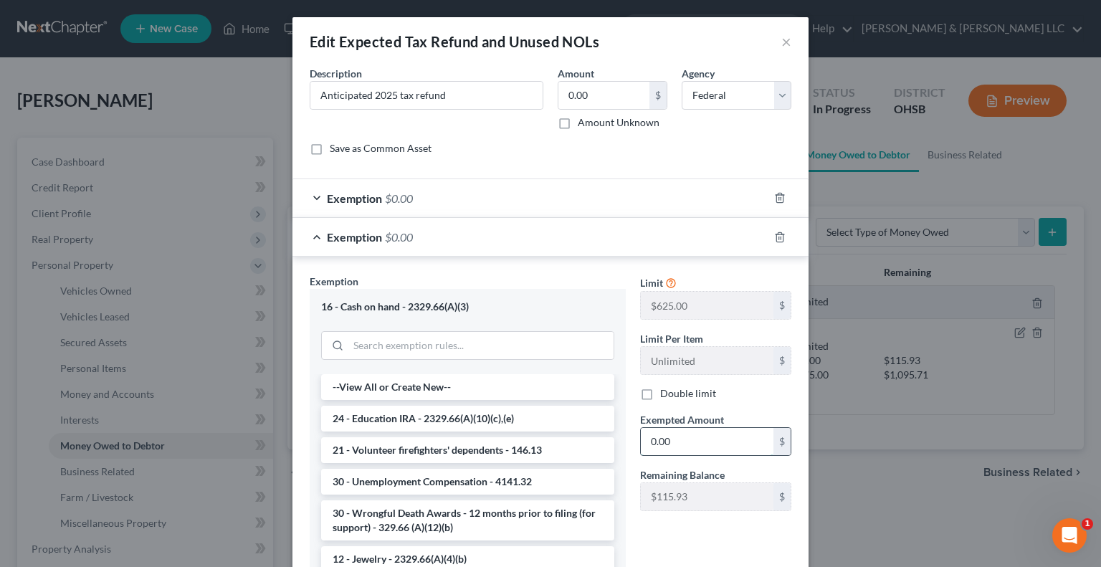
click at [694, 440] on input "0.00" at bounding box center [707, 441] width 133 height 27
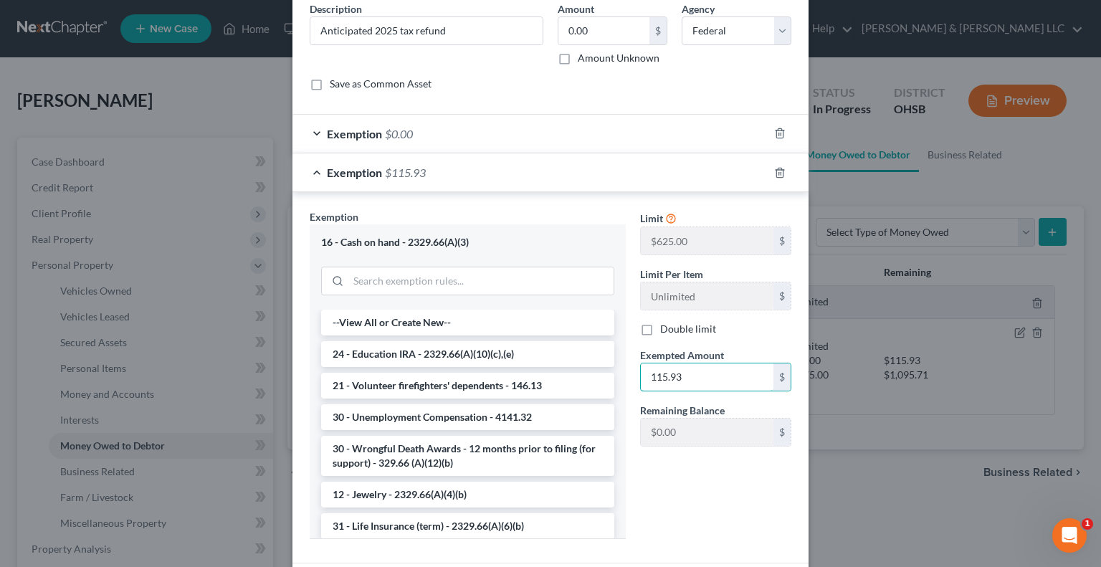
scroll to position [177, 0]
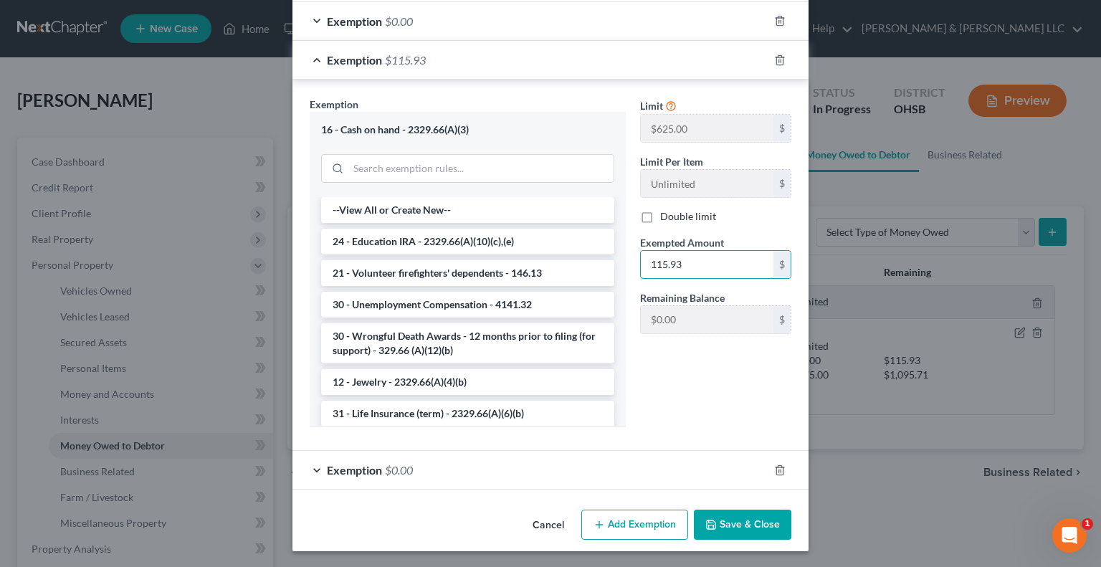
type input "115.93"
click at [338, 471] on span "Exemption" at bounding box center [354, 470] width 55 height 14
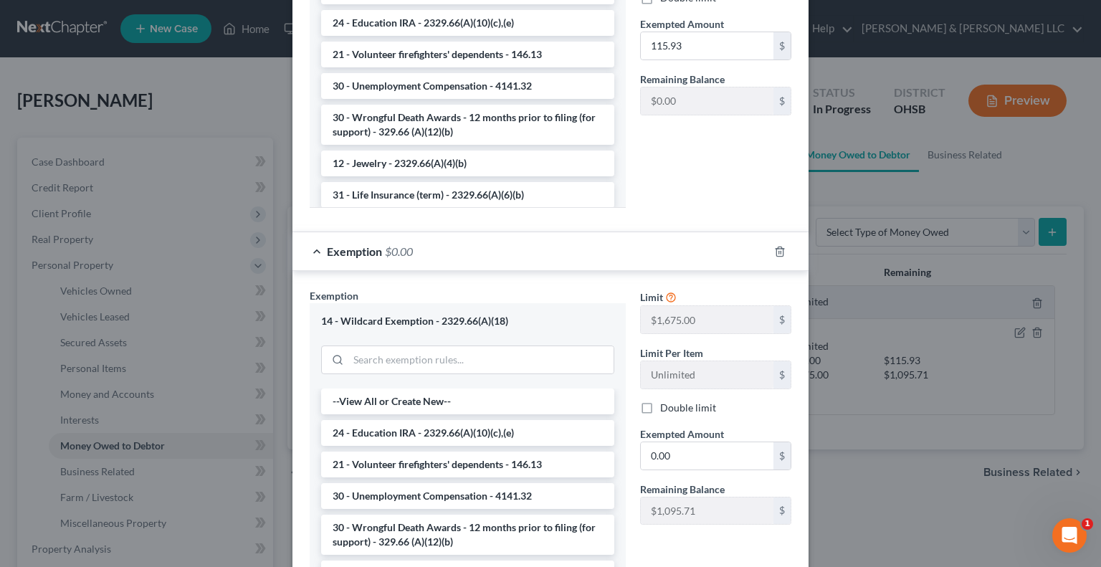
scroll to position [464, 0]
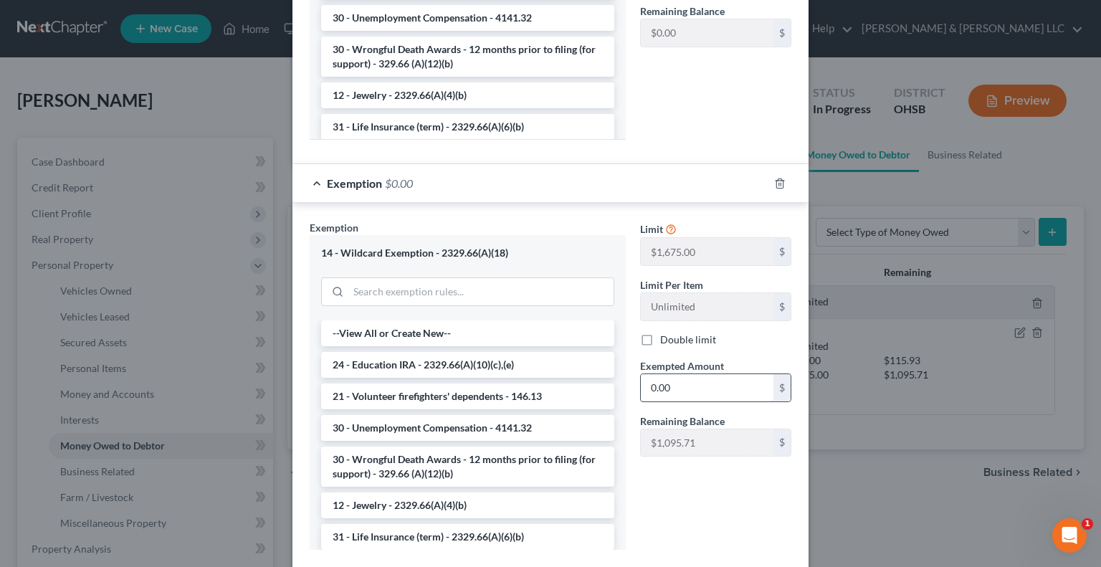
click at [691, 391] on input "0.00" at bounding box center [707, 387] width 133 height 27
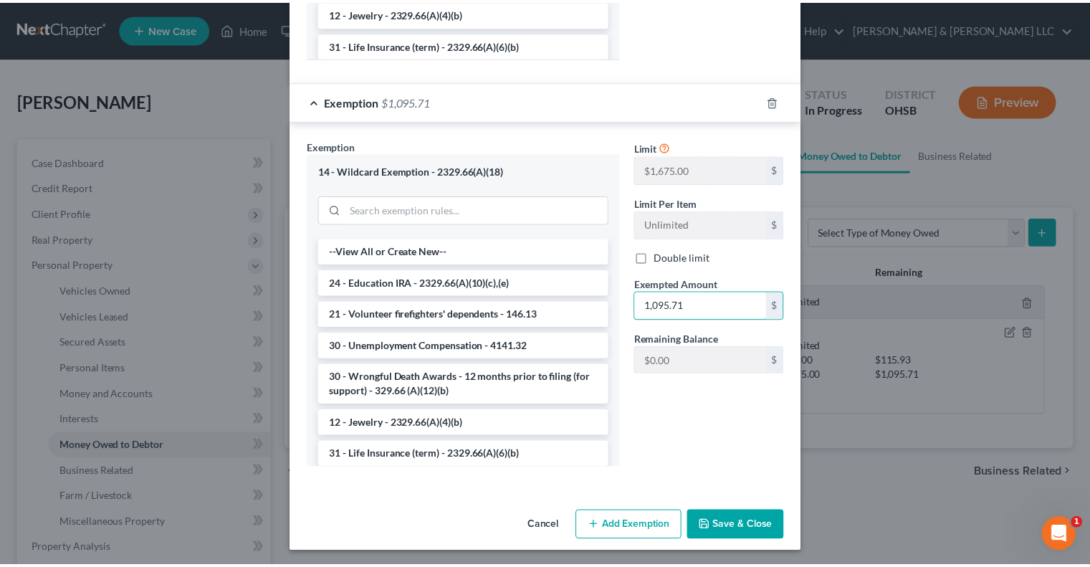
scroll to position [547, 0]
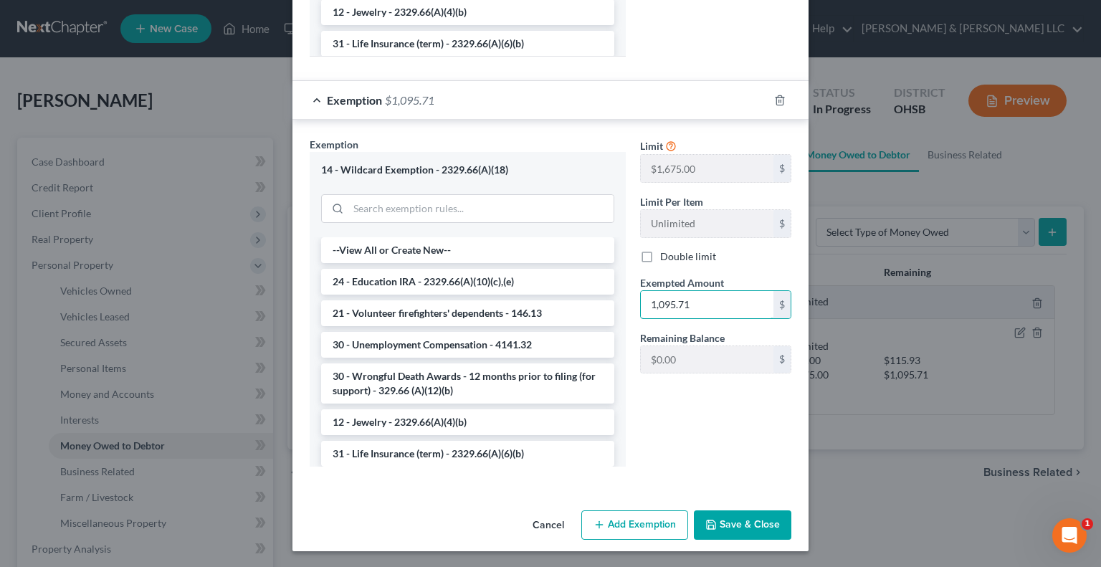
type input "1,095.71"
click at [745, 526] on button "Save & Close" at bounding box center [742, 525] width 97 height 30
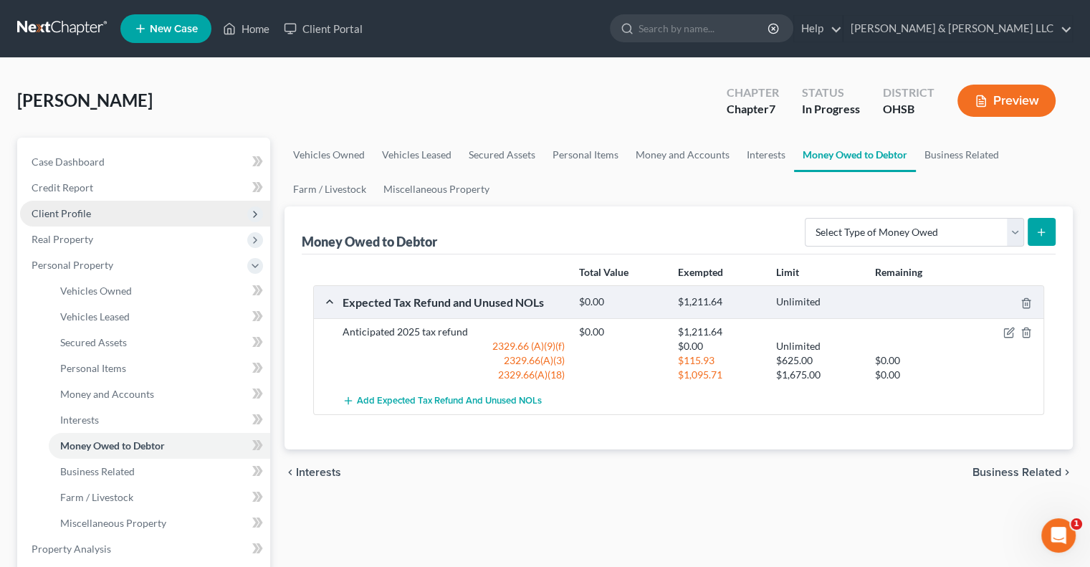
click at [116, 208] on span "Client Profile" at bounding box center [145, 214] width 250 height 26
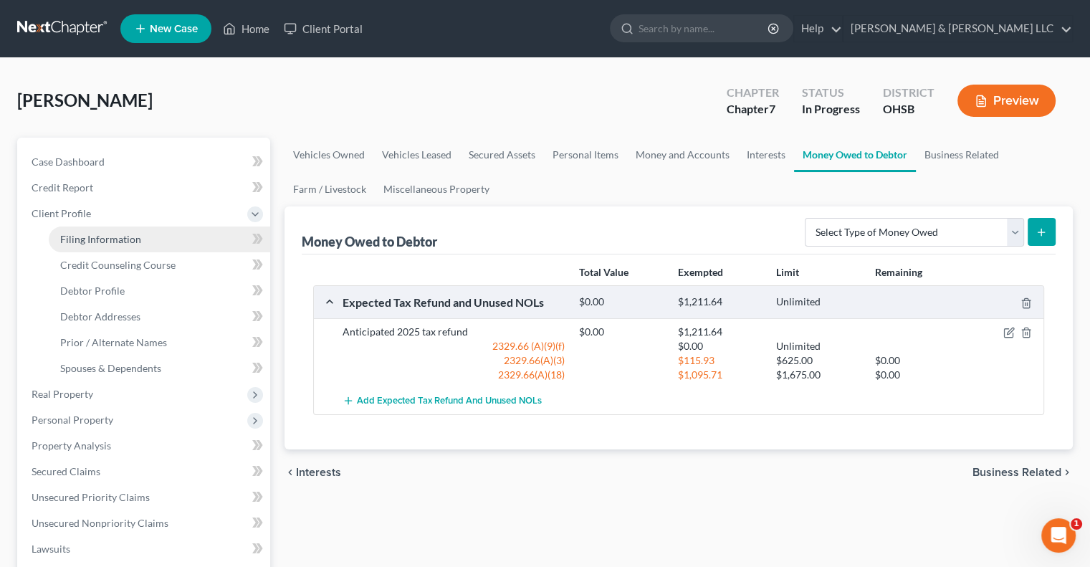
click at [120, 237] on span "Filing Information" at bounding box center [100, 239] width 81 height 12
select select "1"
select select "0"
select select "36"
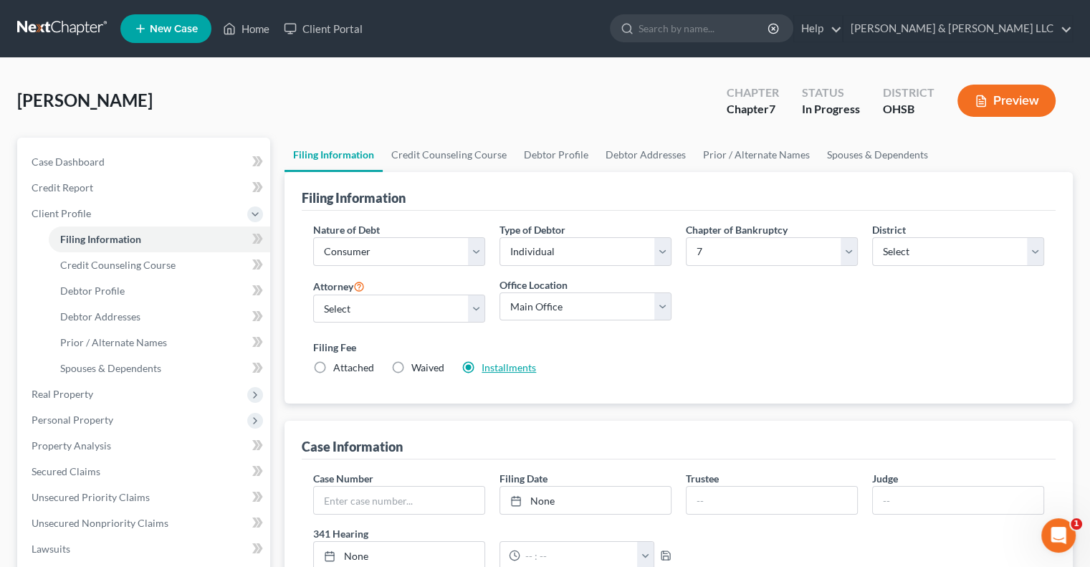
click at [516, 369] on link "Installments" at bounding box center [508, 367] width 54 height 12
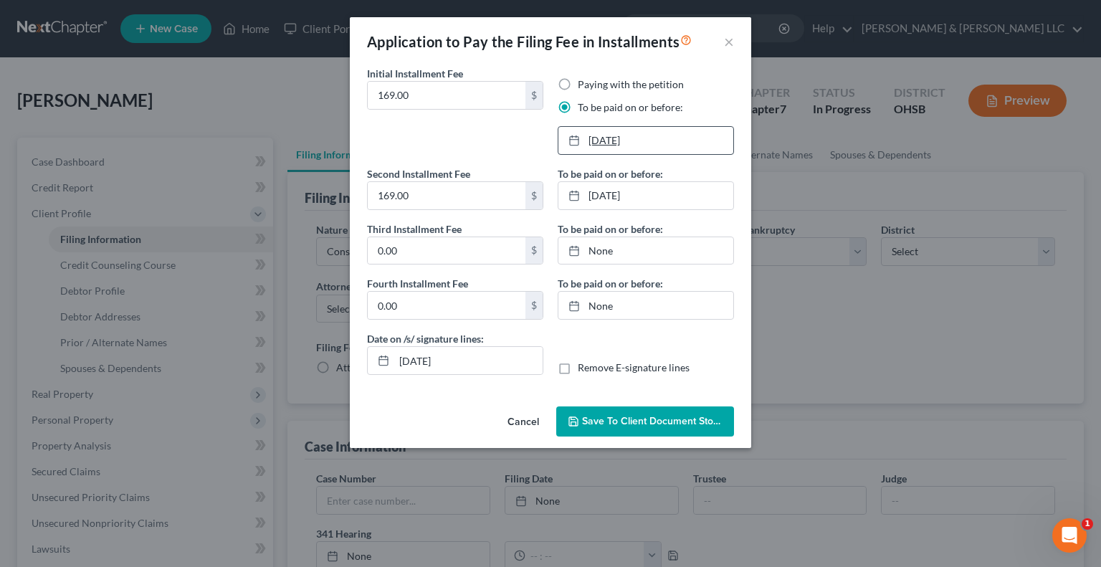
click at [603, 137] on link "9/30/2025" at bounding box center [645, 140] width 175 height 27
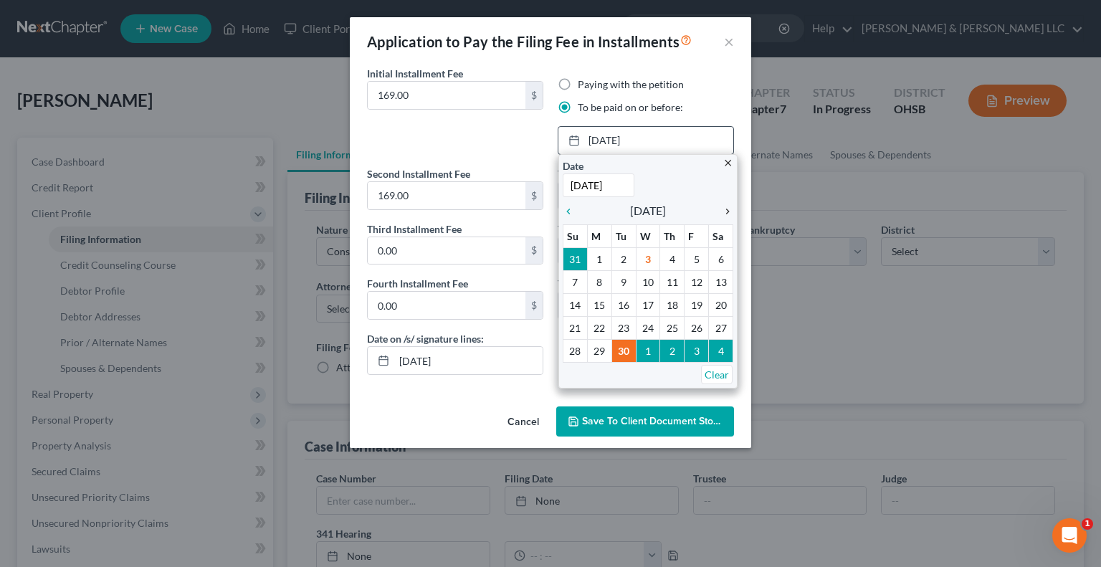
click at [728, 213] on icon "chevron_right" at bounding box center [723, 211] width 19 height 11
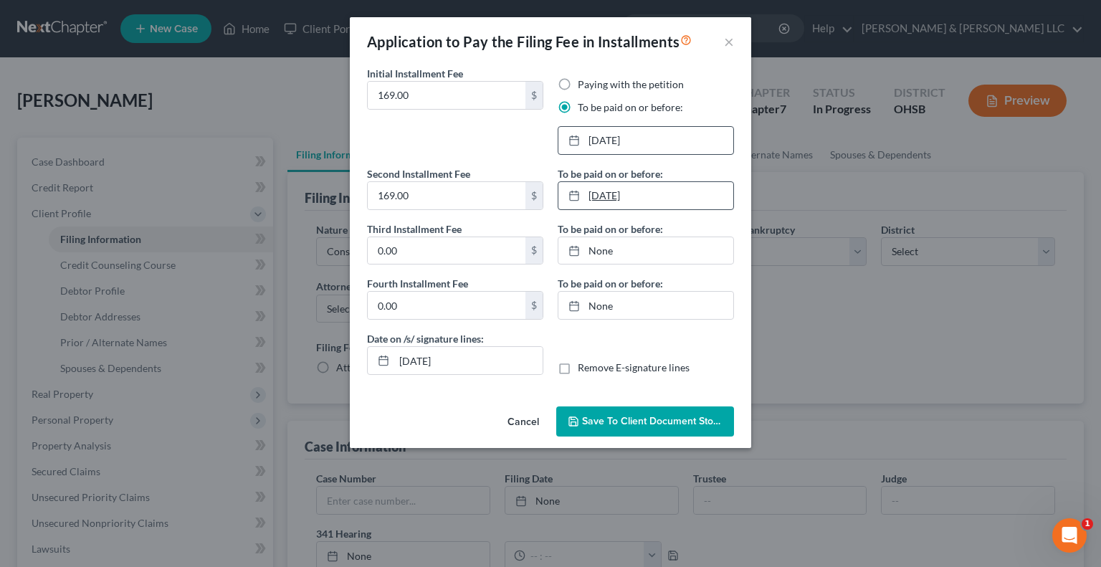
click at [607, 185] on link "10/31/2025" at bounding box center [645, 195] width 175 height 27
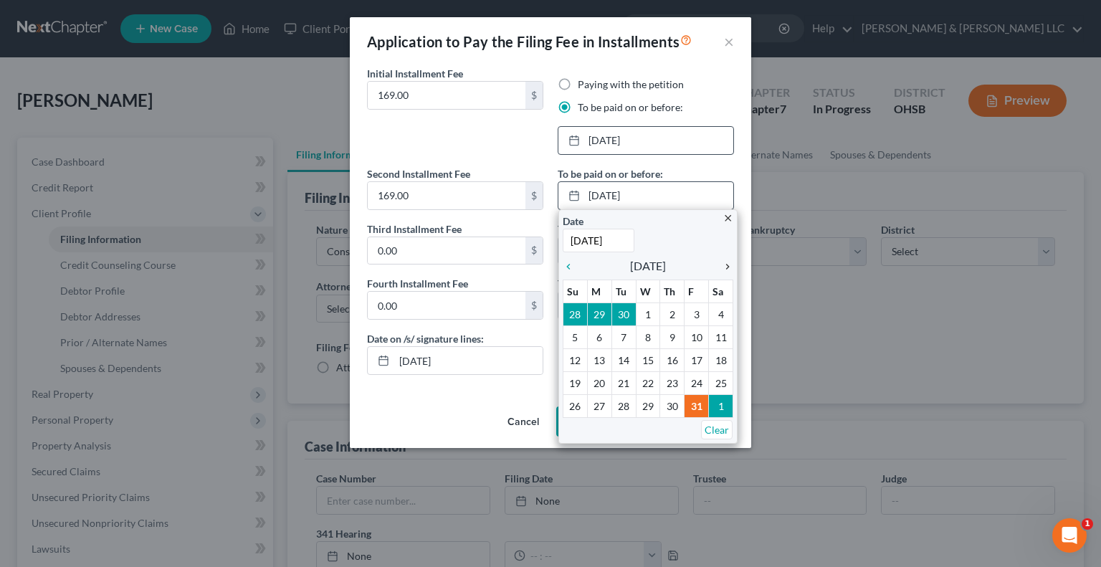
click at [725, 267] on icon "chevron_right" at bounding box center [723, 266] width 19 height 11
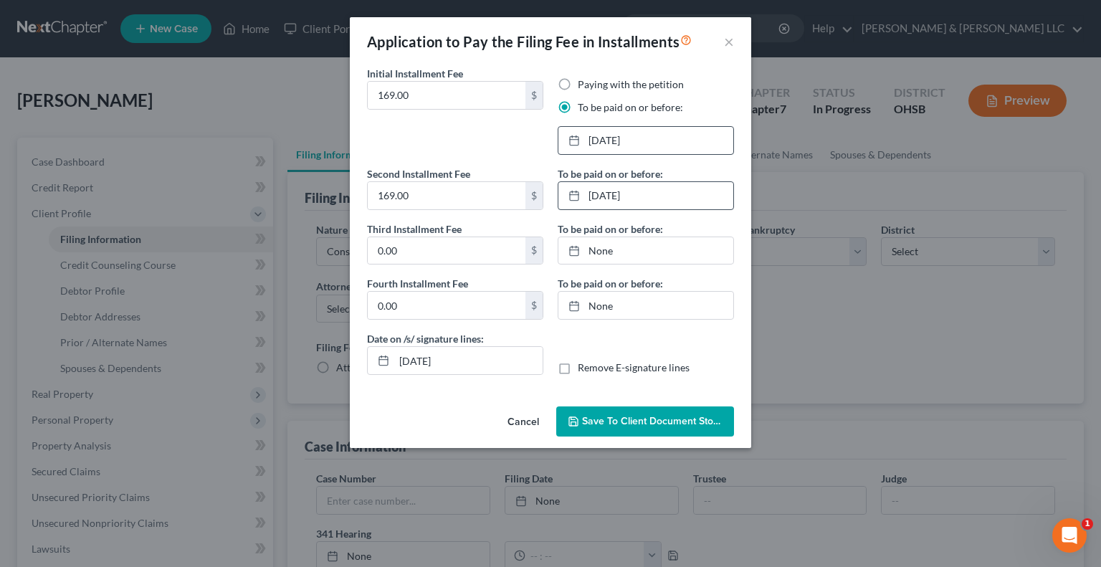
click at [593, 424] on span "Save to Client Document Storage" at bounding box center [658, 421] width 152 height 12
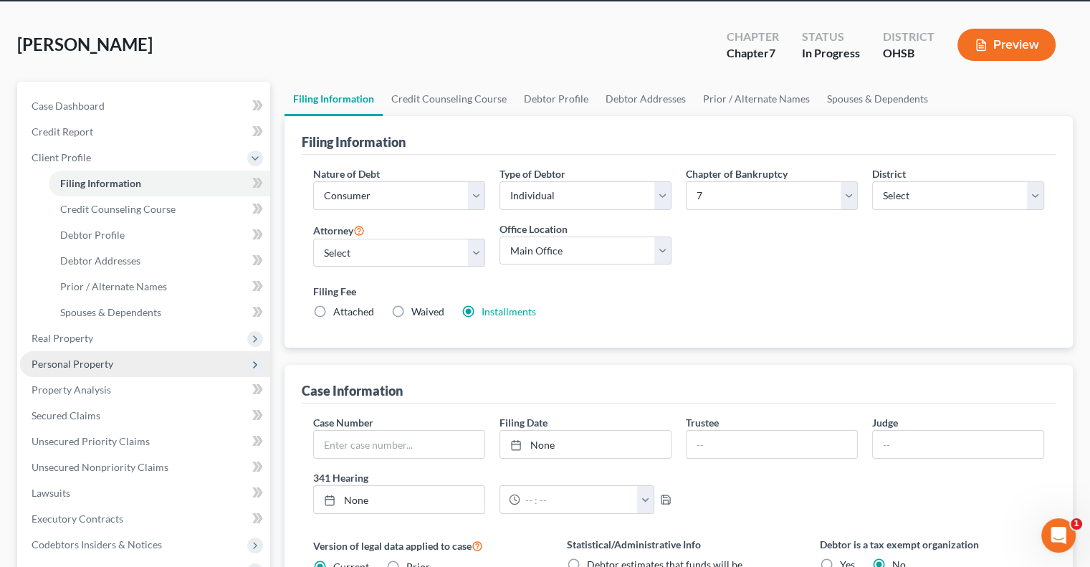
scroll to position [72, 0]
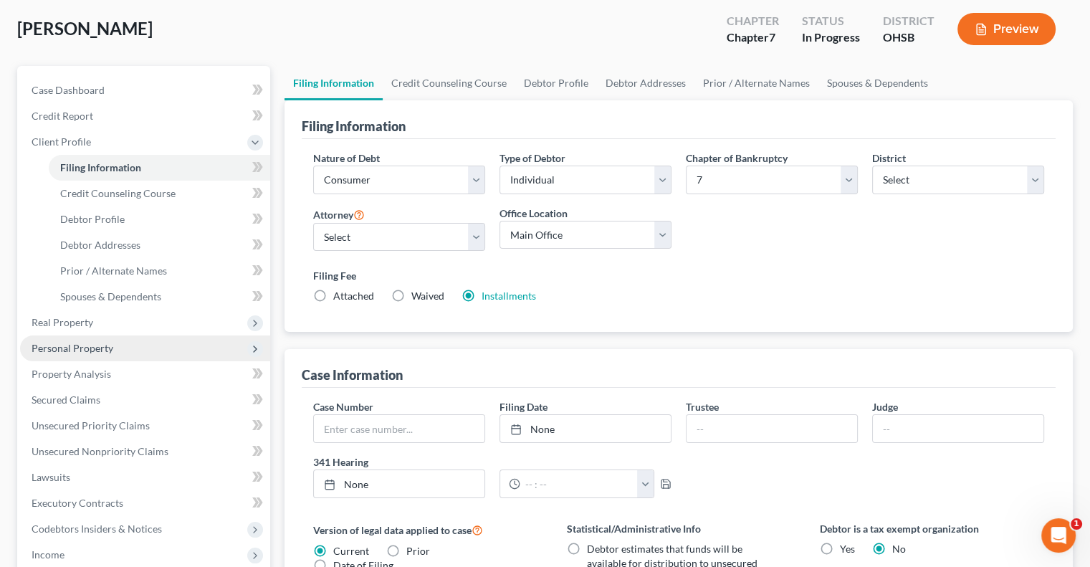
click at [125, 355] on span "Personal Property" at bounding box center [145, 348] width 250 height 26
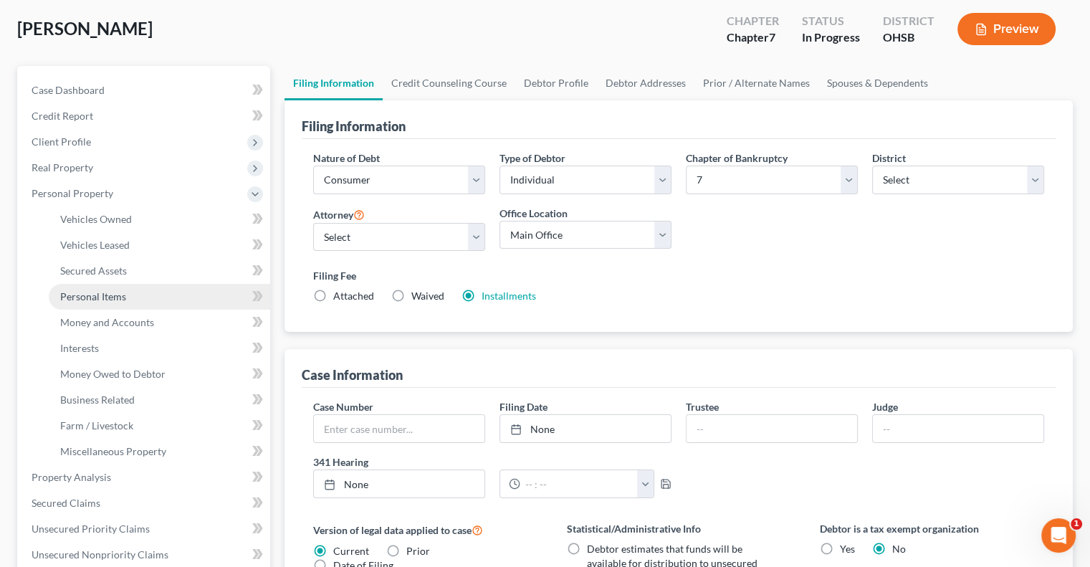
click at [123, 293] on span "Personal Items" at bounding box center [93, 296] width 66 height 12
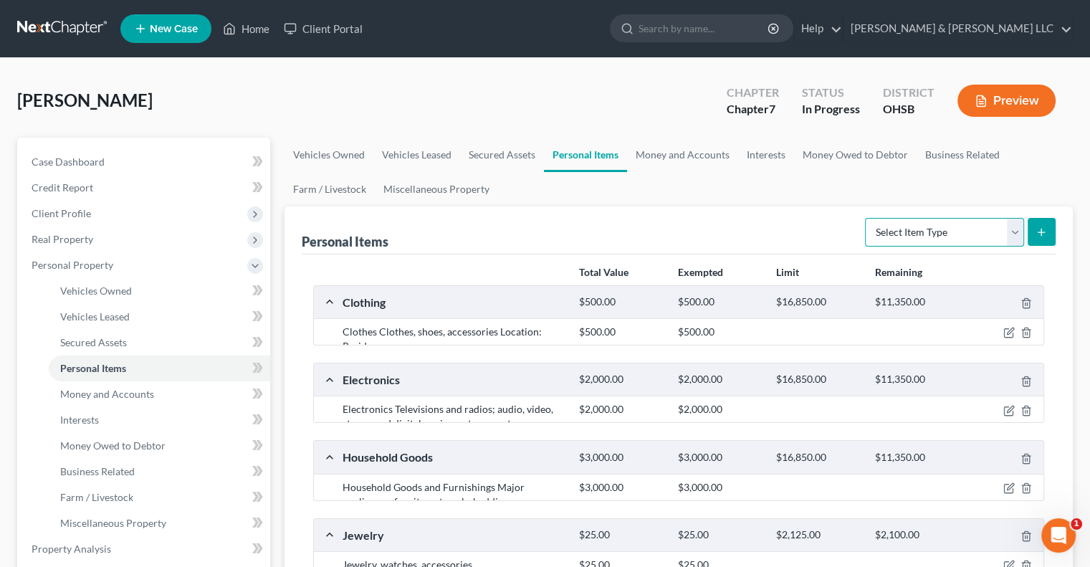
click at [1012, 237] on select "Select Item Type Clothing Collectibles Of Value Electronics Firearms Household …" at bounding box center [944, 232] width 159 height 29
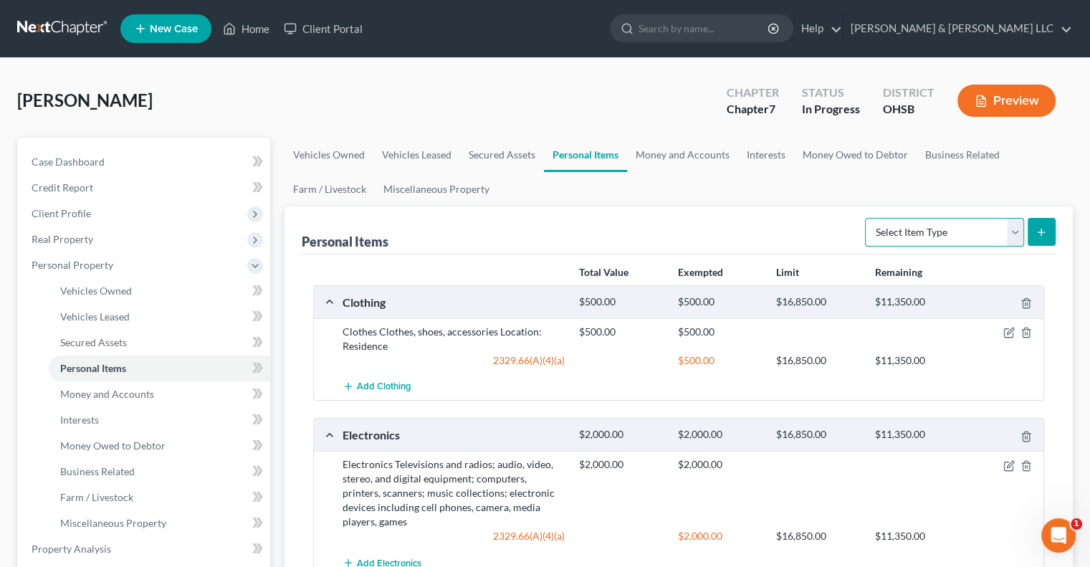
select select "pets"
click at [866, 218] on select "Select Item Type Clothing Collectibles Of Value Electronics Firearms Household …" at bounding box center [944, 232] width 159 height 29
click at [1048, 231] on button "submit" at bounding box center [1041, 232] width 28 height 28
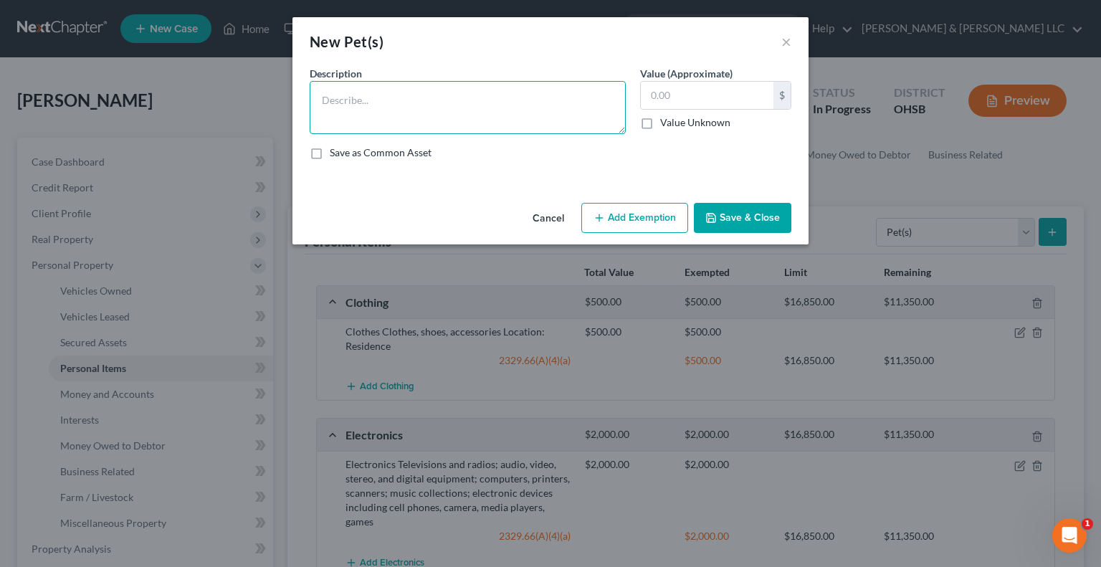
click at [474, 104] on textarea at bounding box center [468, 107] width 316 height 53
type textarea "PEt cat/dog"
type input "0"
click at [333, 102] on textarea "PEt cat/dog" at bounding box center [468, 107] width 316 height 53
type textarea "Pet cat/dog"
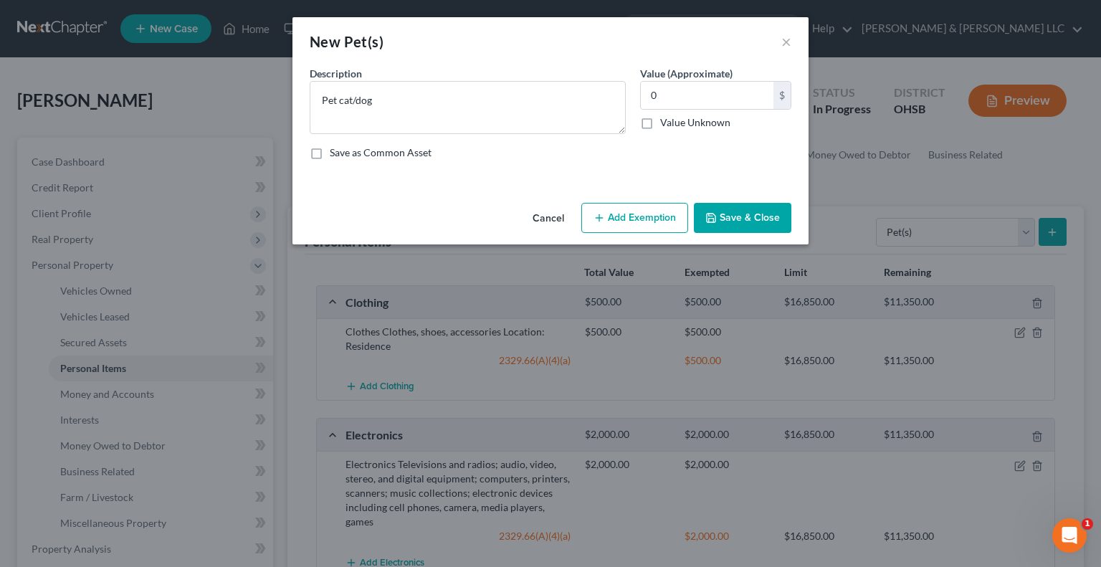
click at [742, 216] on button "Save & Close" at bounding box center [742, 218] width 97 height 30
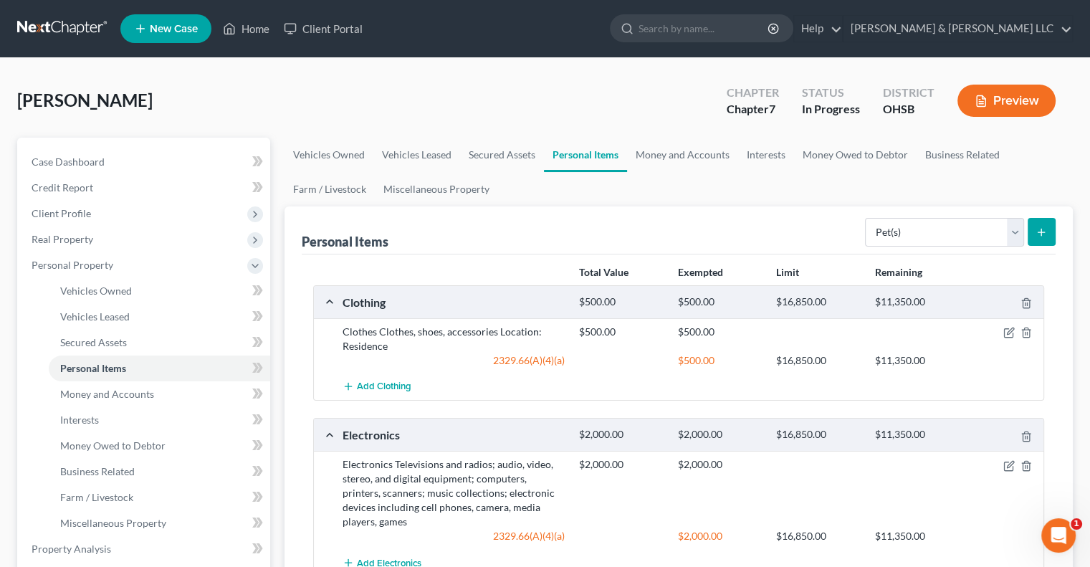
scroll to position [72, 0]
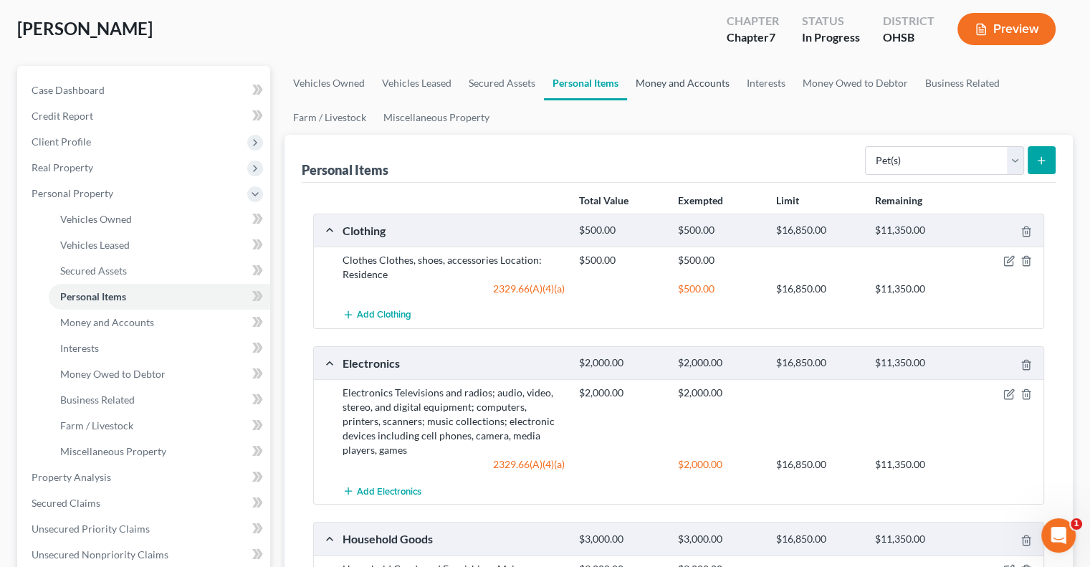
click at [679, 80] on link "Money and Accounts" at bounding box center [682, 83] width 111 height 34
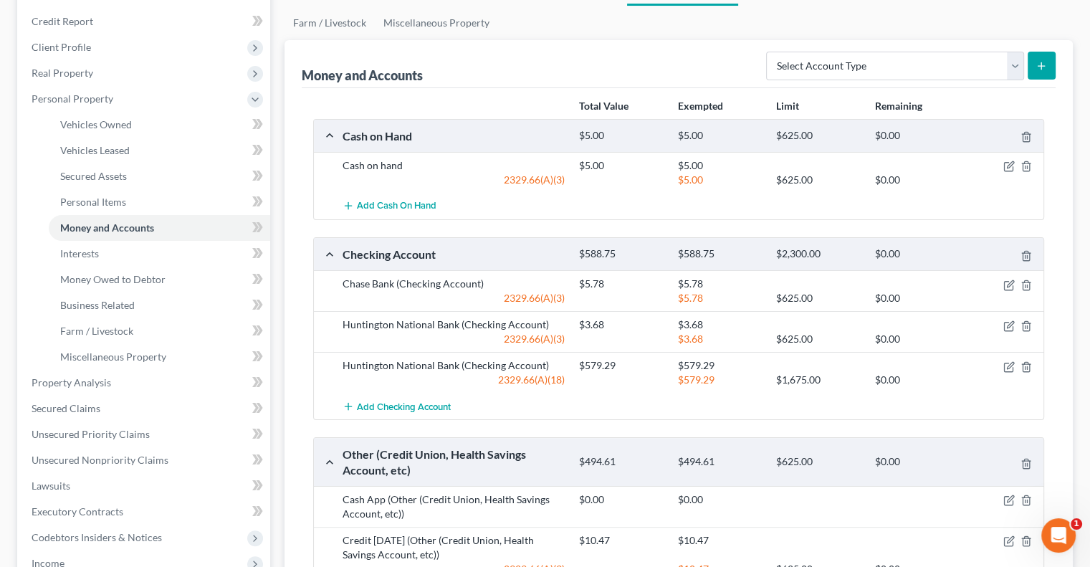
scroll to position [72, 0]
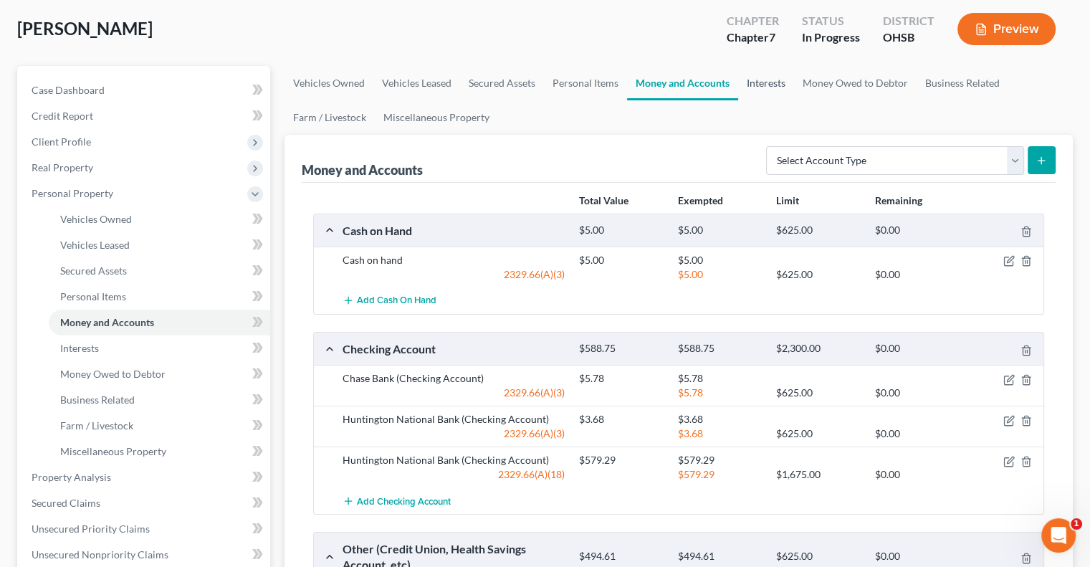
click at [774, 86] on link "Interests" at bounding box center [766, 83] width 56 height 34
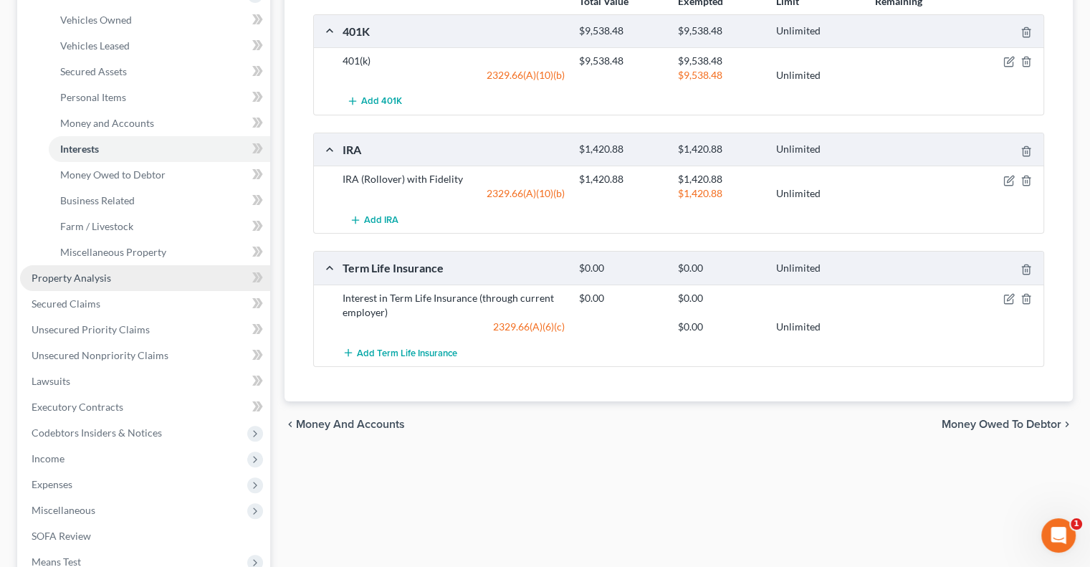
scroll to position [287, 0]
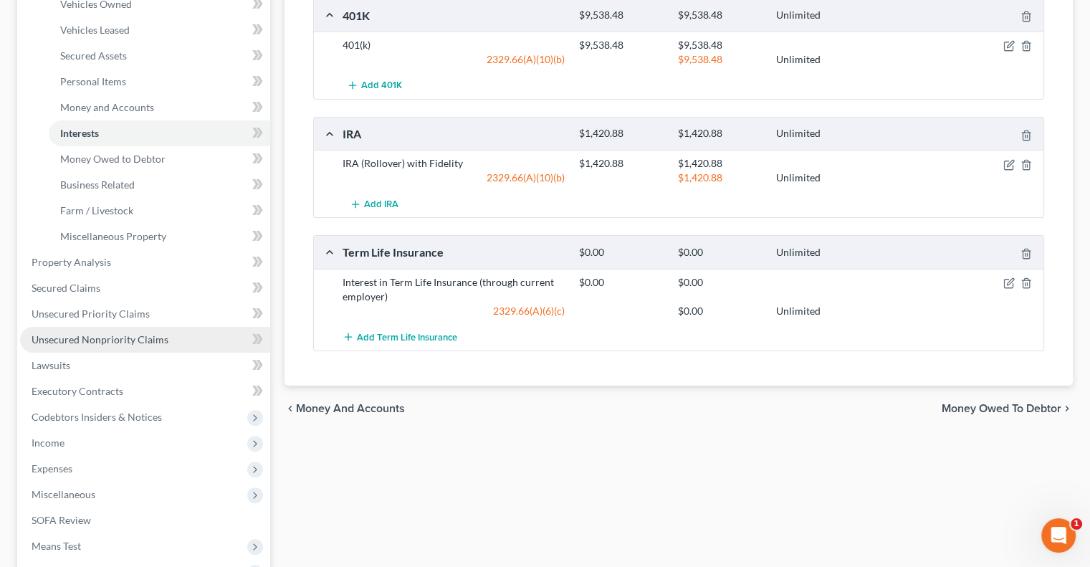
click at [112, 341] on span "Unsecured Nonpriority Claims" at bounding box center [100, 339] width 137 height 12
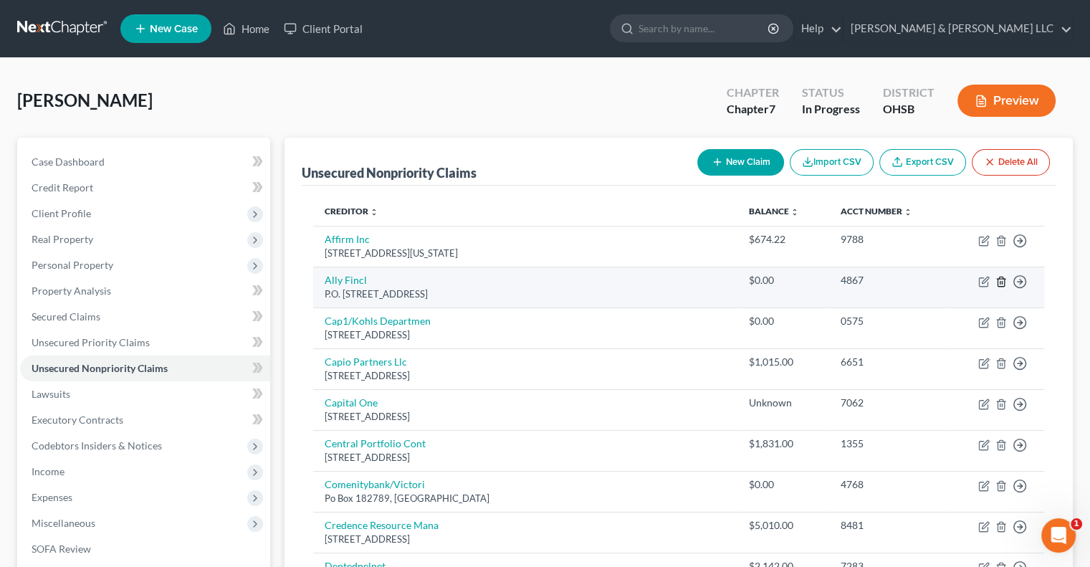
click at [1000, 281] on line "button" at bounding box center [1000, 282] width 0 height 3
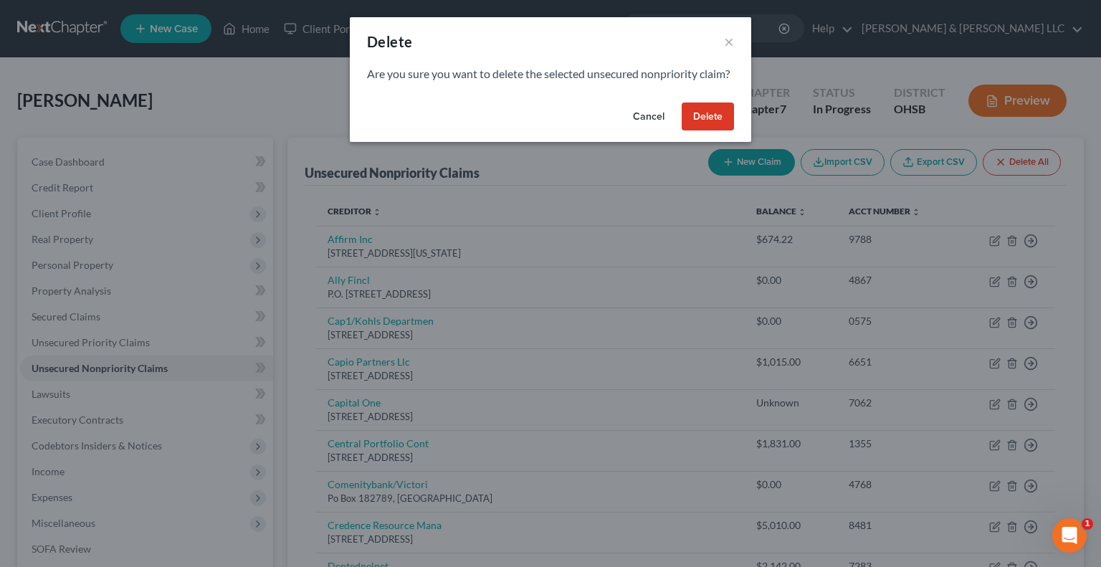
click at [714, 131] on button "Delete" at bounding box center [707, 116] width 52 height 29
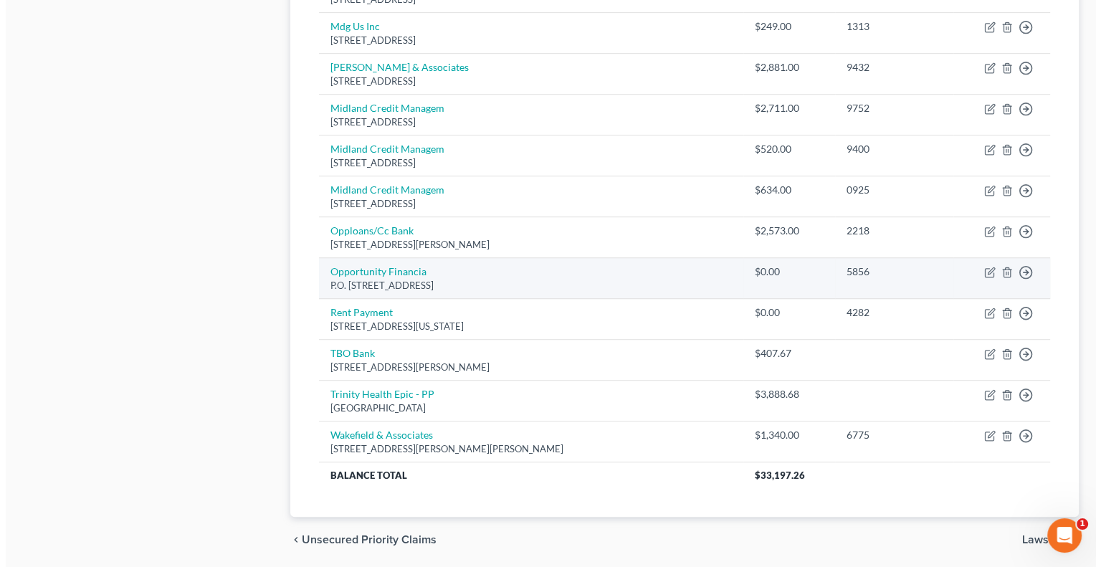
scroll to position [860, 0]
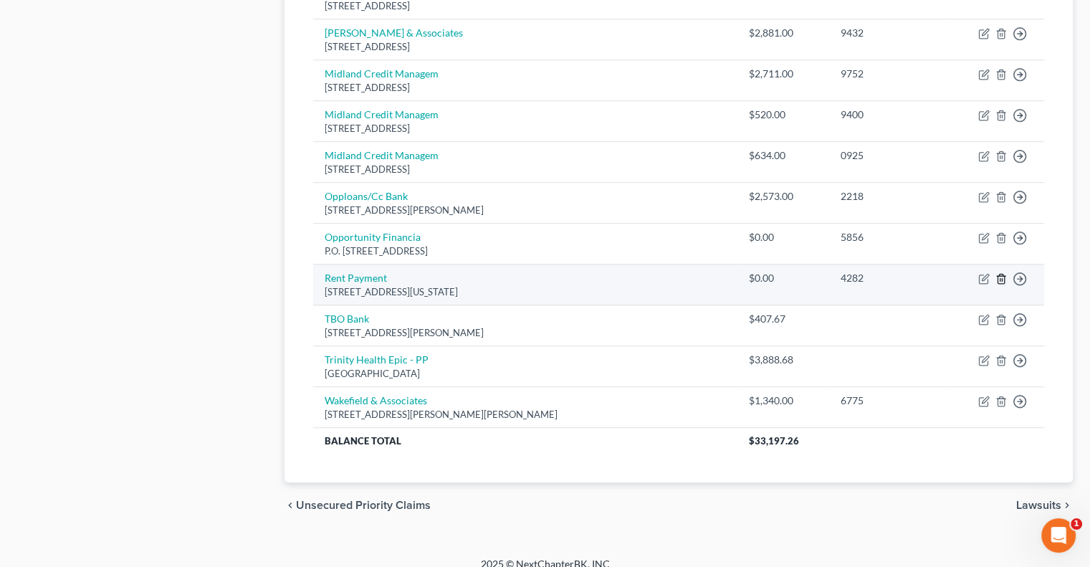
click at [1000, 279] on icon "button" at bounding box center [1000, 278] width 11 height 11
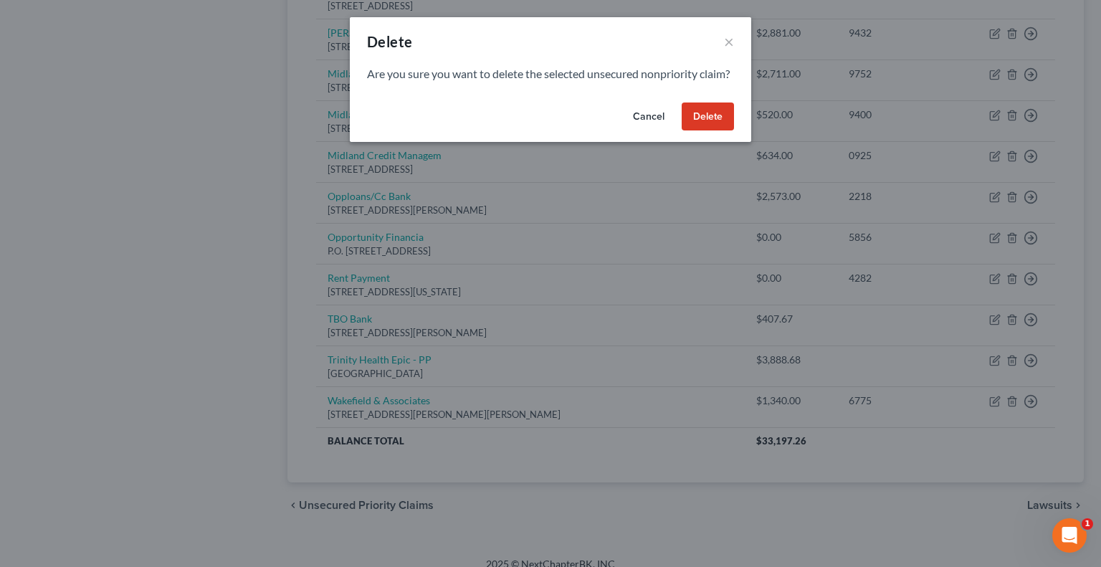
click at [713, 131] on button "Delete" at bounding box center [707, 116] width 52 height 29
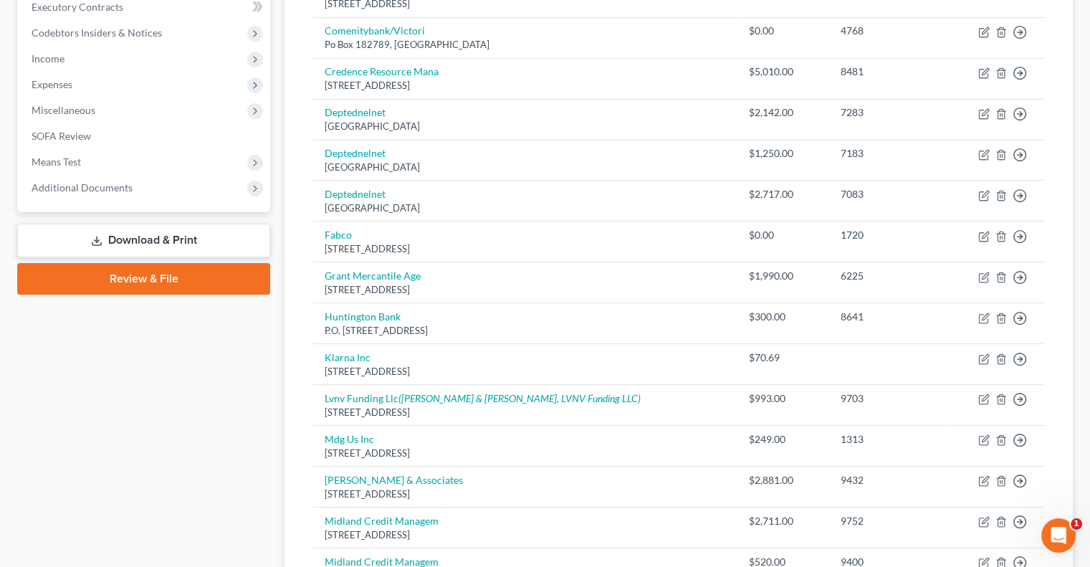
scroll to position [329, 0]
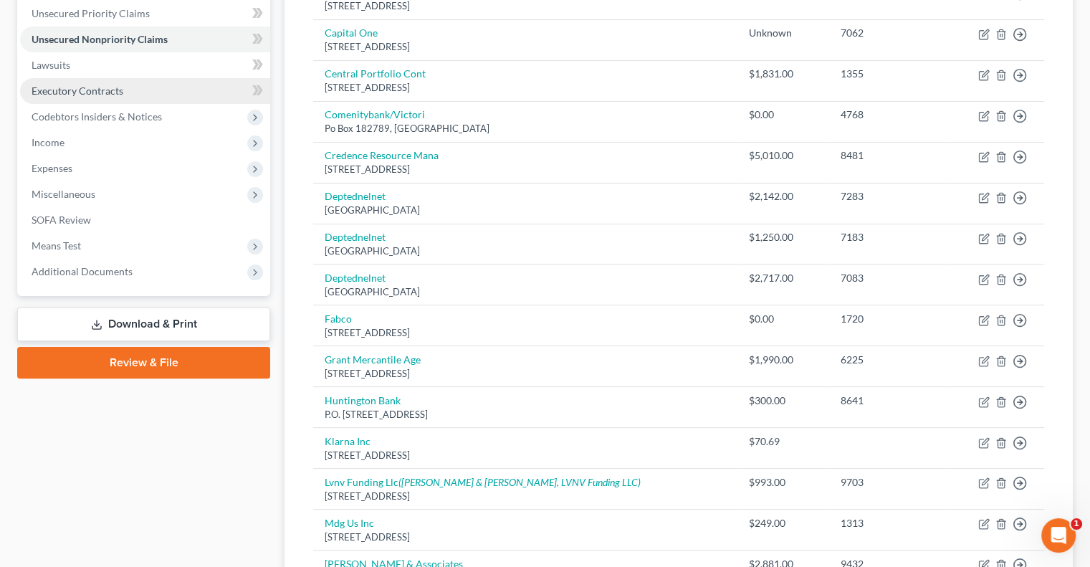
click at [69, 92] on span "Executory Contracts" at bounding box center [78, 91] width 92 height 12
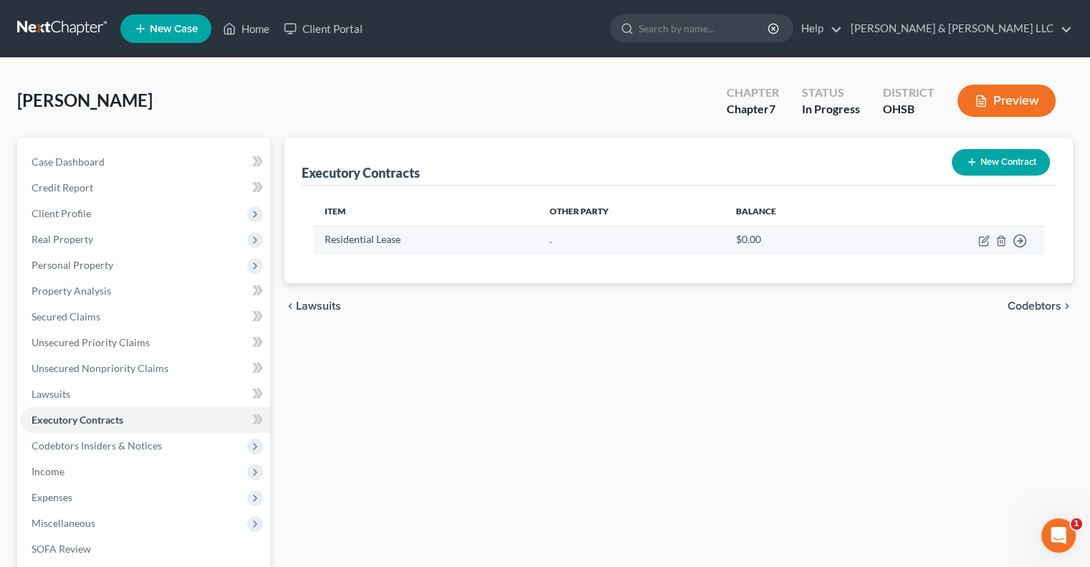
click at [1000, 246] on td "Move to D Move to E Move to F Move to Notice Only" at bounding box center [956, 240] width 176 height 28
click at [1002, 241] on line "button" at bounding box center [1002, 241] width 0 height 3
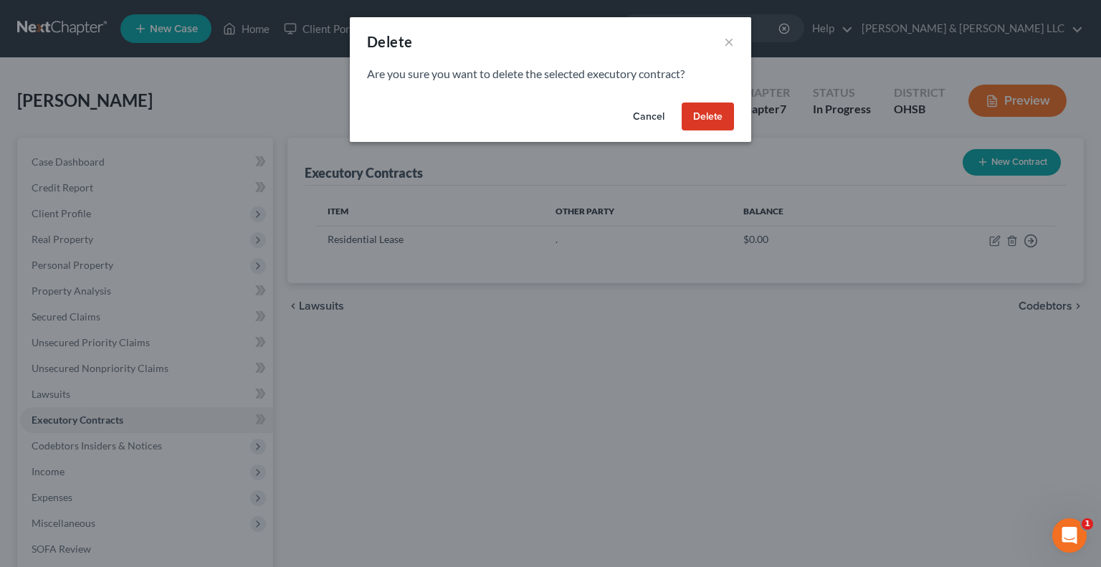
click at [701, 125] on button "Delete" at bounding box center [707, 116] width 52 height 29
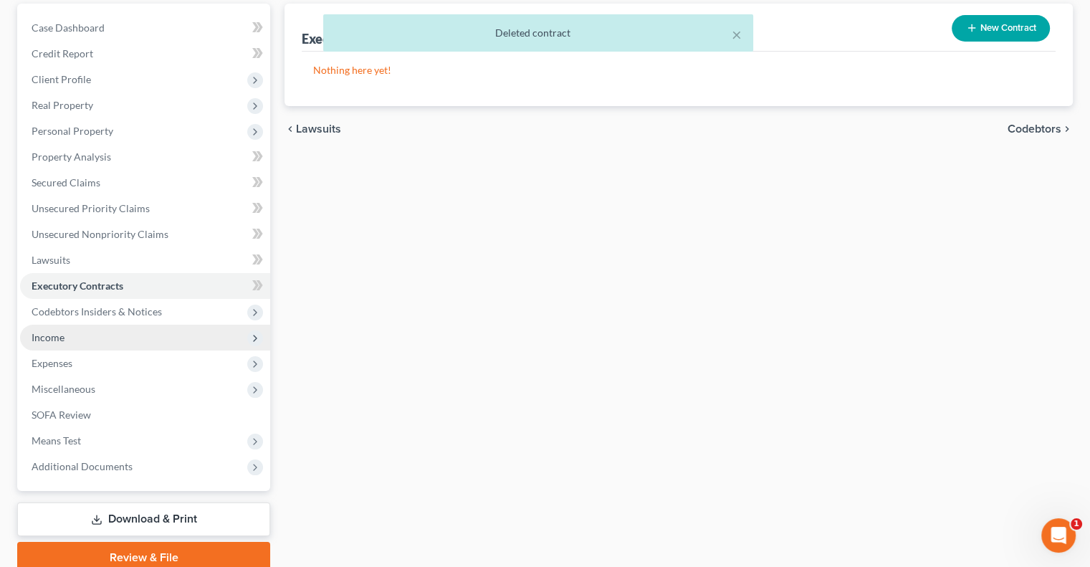
scroll to position [143, 0]
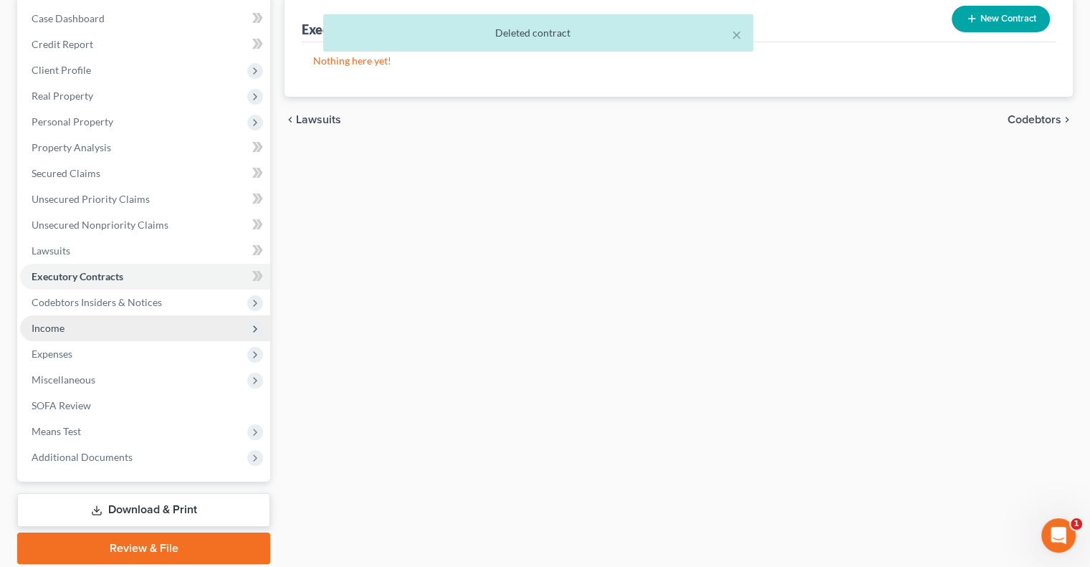
click at [74, 327] on span "Income" at bounding box center [145, 328] width 250 height 26
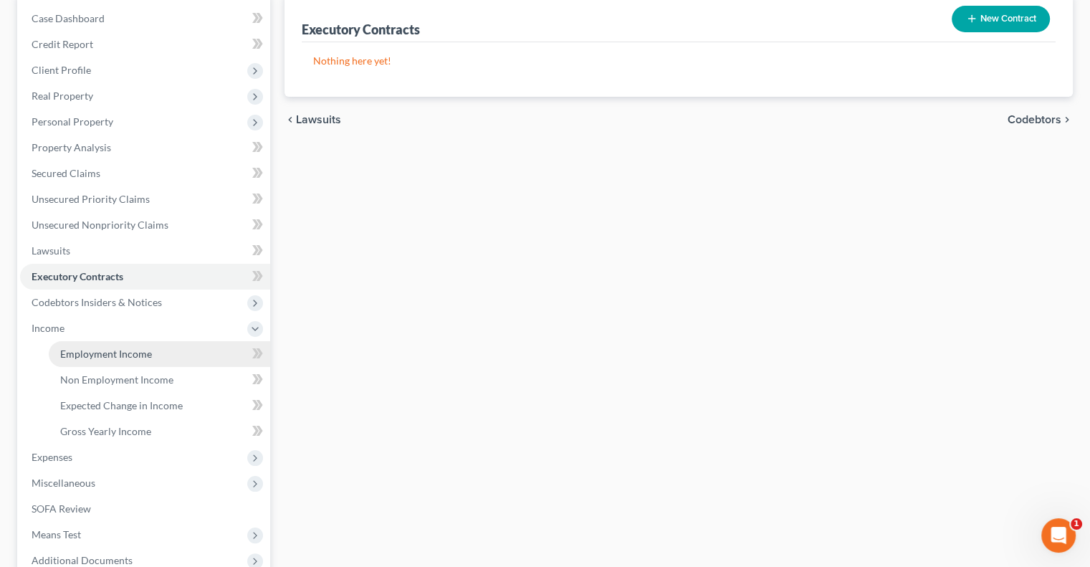
click at [95, 358] on span "Employment Income" at bounding box center [106, 353] width 92 height 12
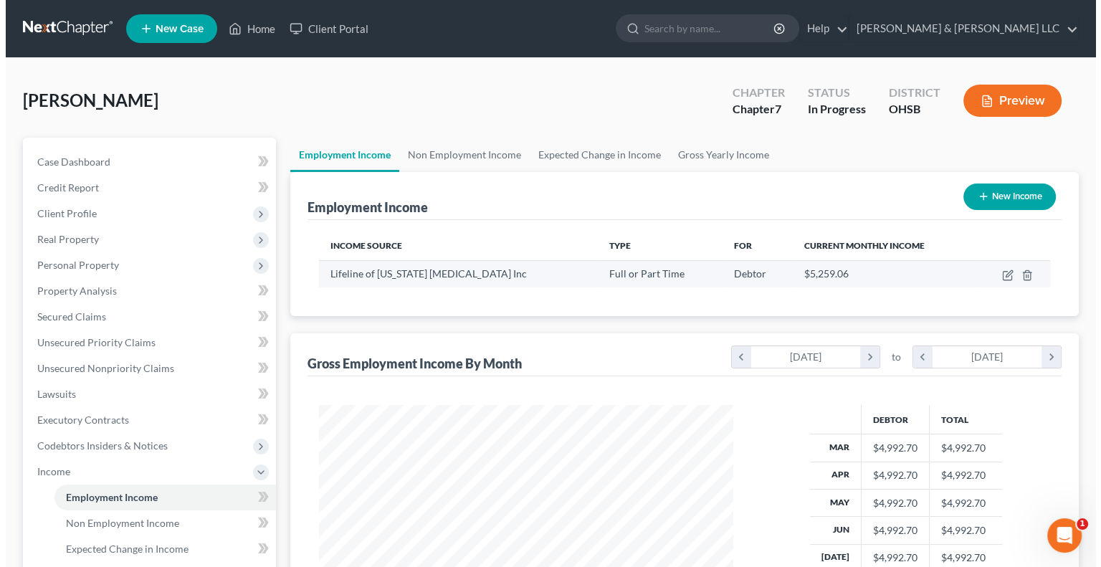
scroll to position [255, 442]
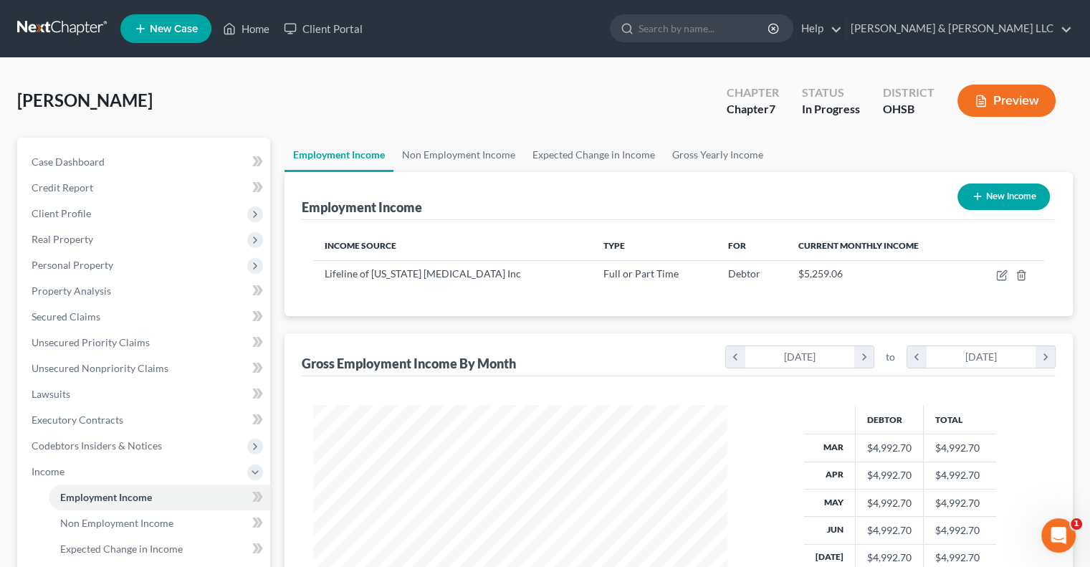
click at [979, 197] on icon "button" at bounding box center [977, 196] width 11 height 11
select select "0"
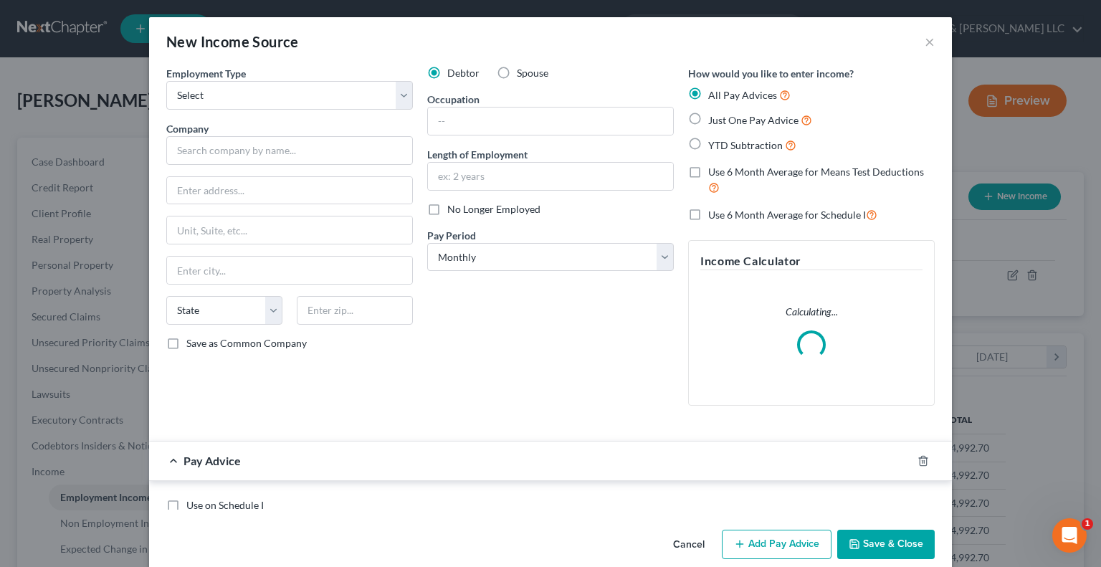
scroll to position [255, 447]
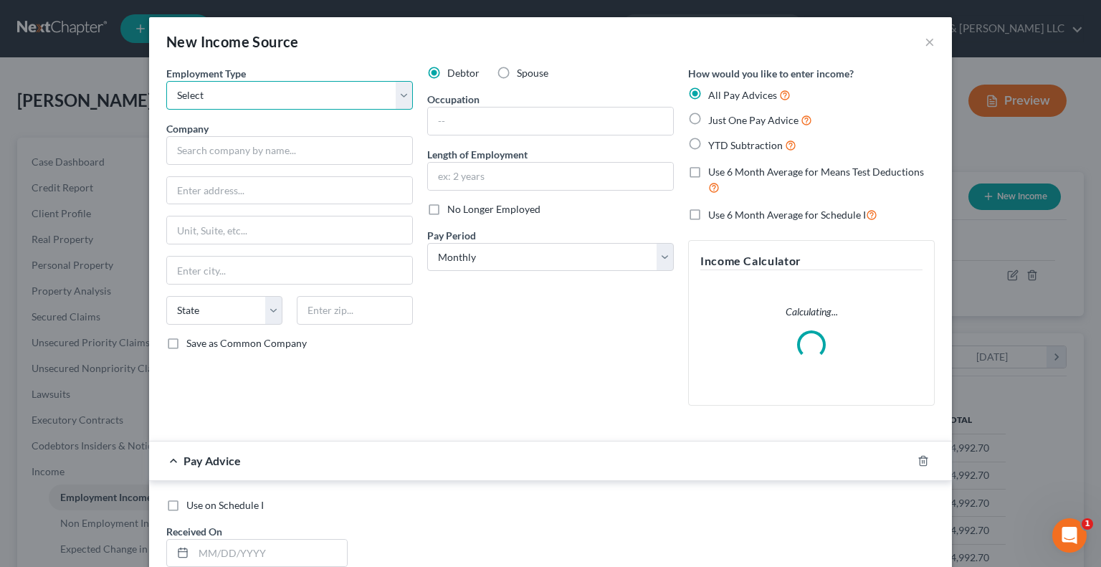
click at [307, 101] on select "Select Full or Part Time Employment Self Employment" at bounding box center [289, 95] width 246 height 29
select select "1"
click at [166, 81] on select "Select Full or Part Time Employment Self Employment" at bounding box center [289, 95] width 246 height 29
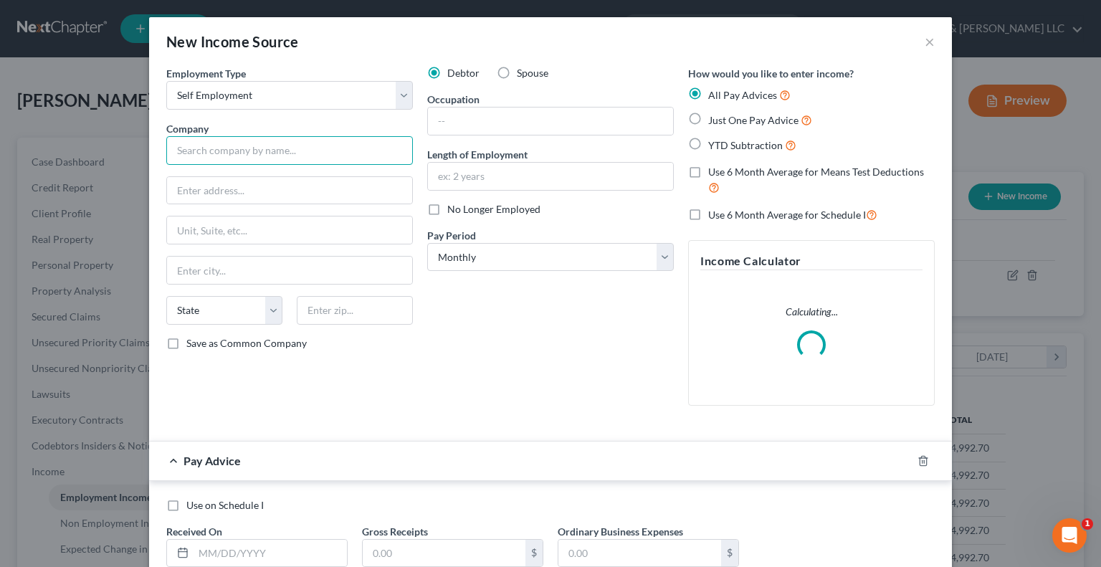
click at [285, 153] on input "text" at bounding box center [289, 150] width 246 height 29
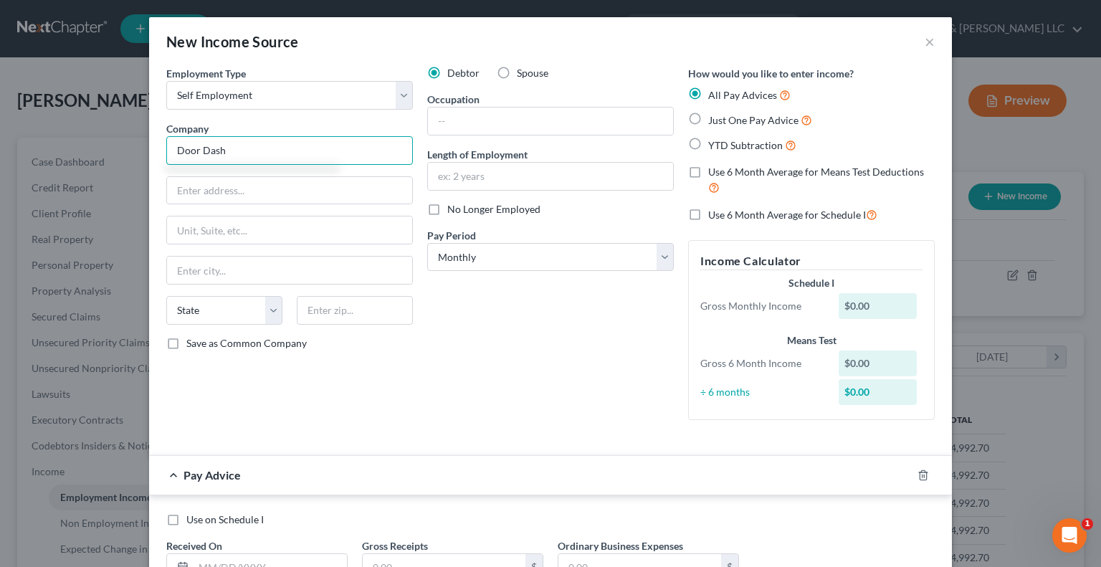
type input "Door Dash"
click at [447, 210] on label "No Longer Employed" at bounding box center [493, 209] width 93 height 14
click at [453, 210] on input "No Longer Employed" at bounding box center [457, 206] width 9 height 9
checkbox input "true"
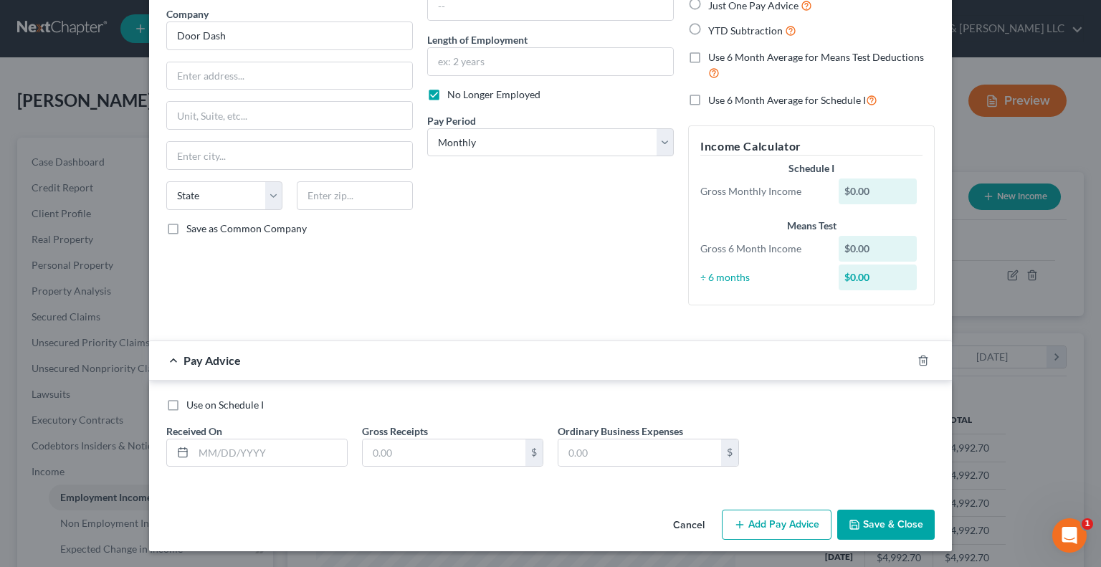
scroll to position [0, 0]
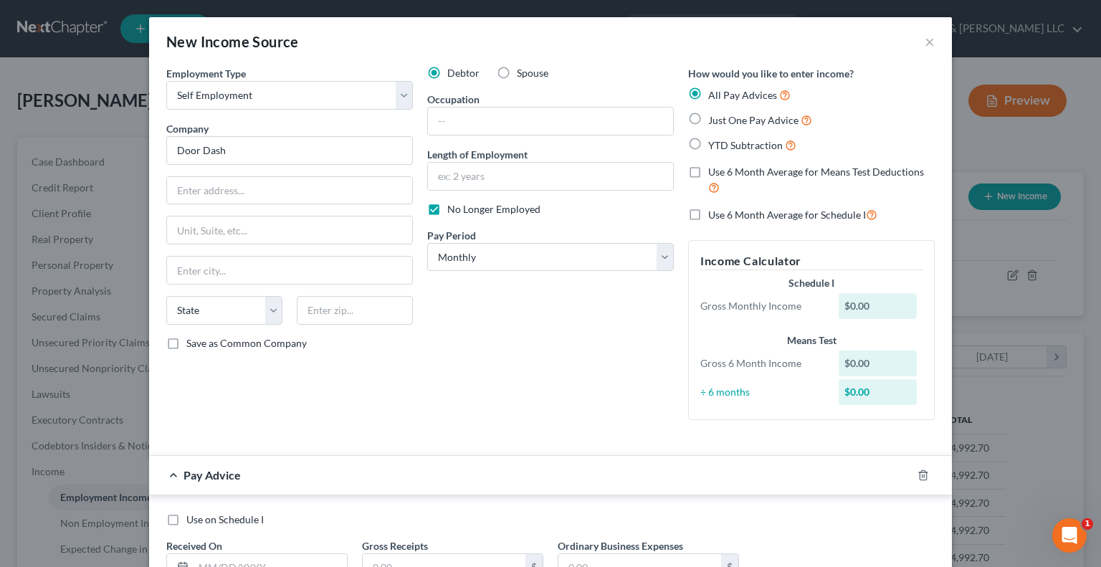
click at [708, 143] on label "YTD Subtraction" at bounding box center [752, 145] width 88 height 16
click at [714, 143] on input "YTD Subtraction" at bounding box center [718, 141] width 9 height 9
radio input "true"
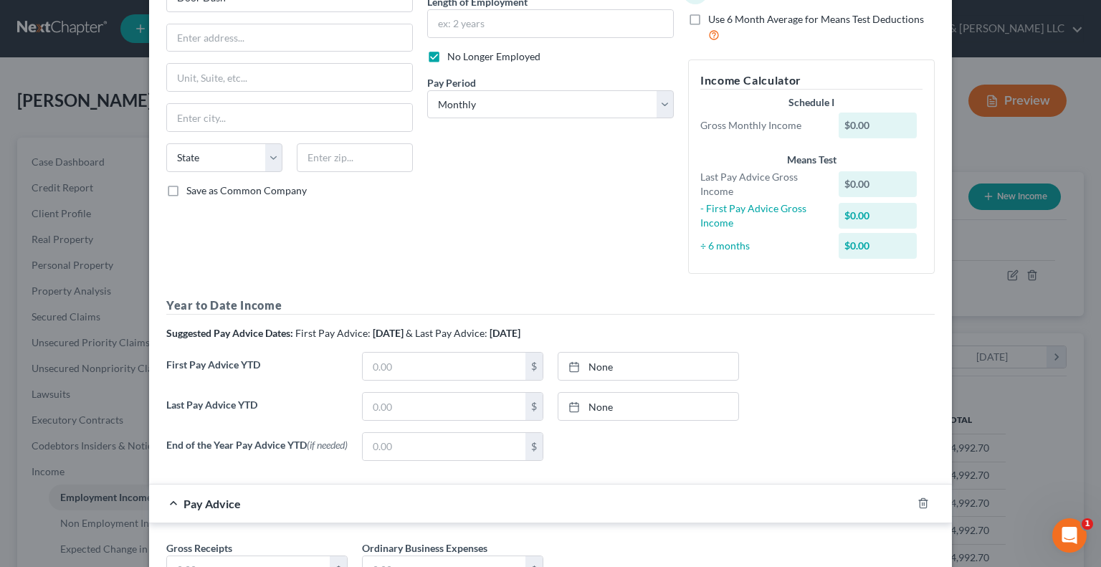
scroll to position [215, 0]
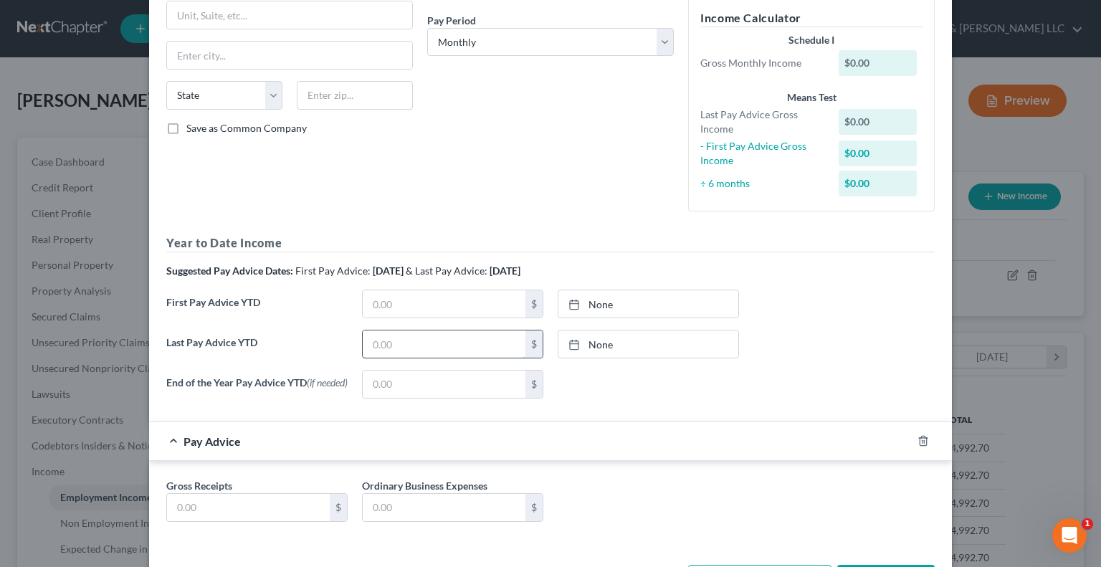
click at [461, 347] on input "text" at bounding box center [444, 343] width 163 height 27
type input "54.69"
click at [917, 446] on icon "button" at bounding box center [922, 440] width 11 height 11
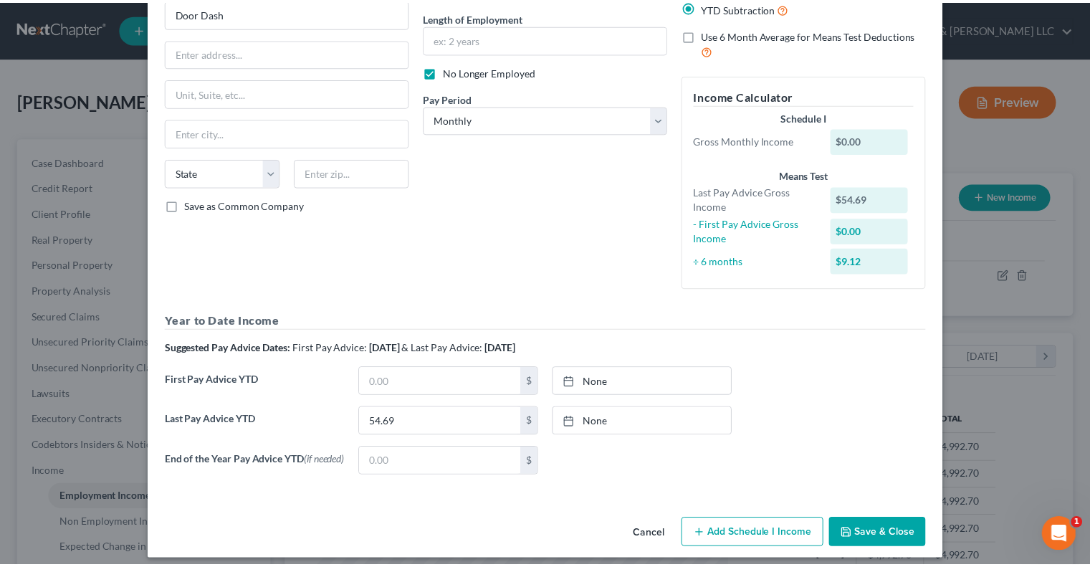
scroll to position [143, 0]
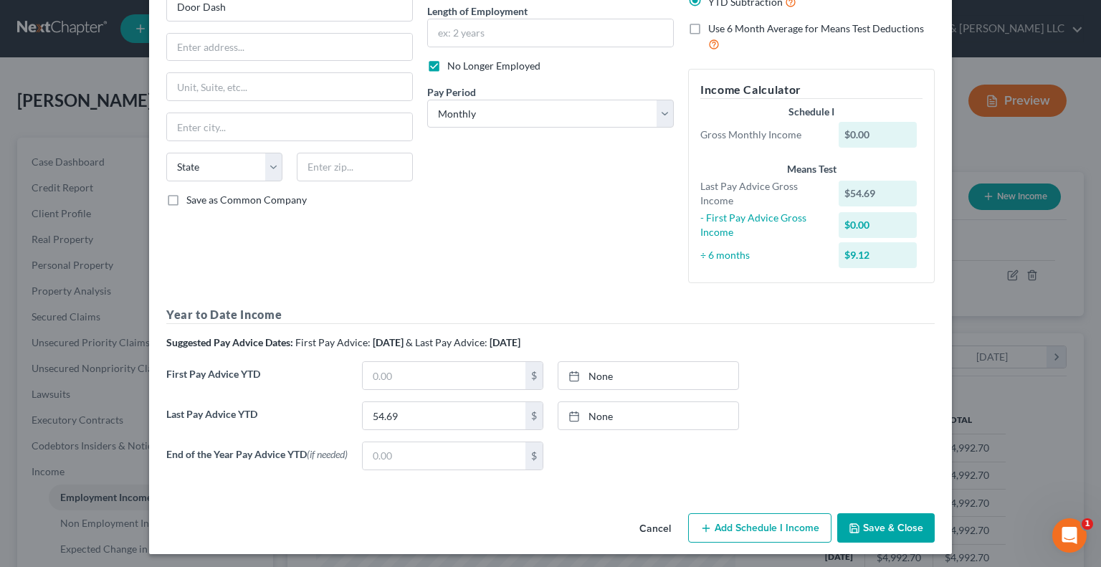
click at [868, 537] on button "Save & Close" at bounding box center [885, 528] width 97 height 30
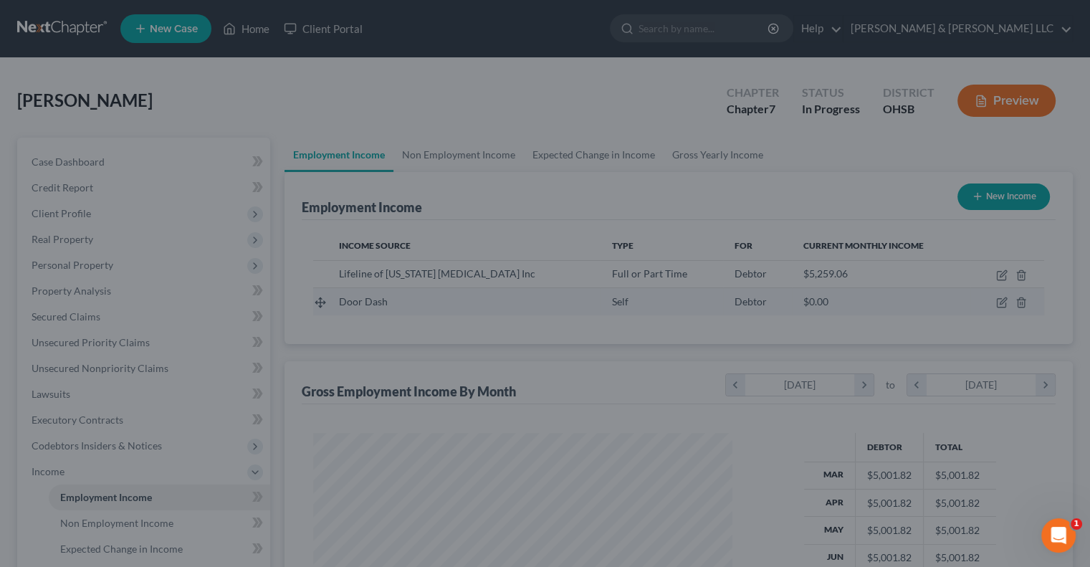
scroll to position [716232, 716044]
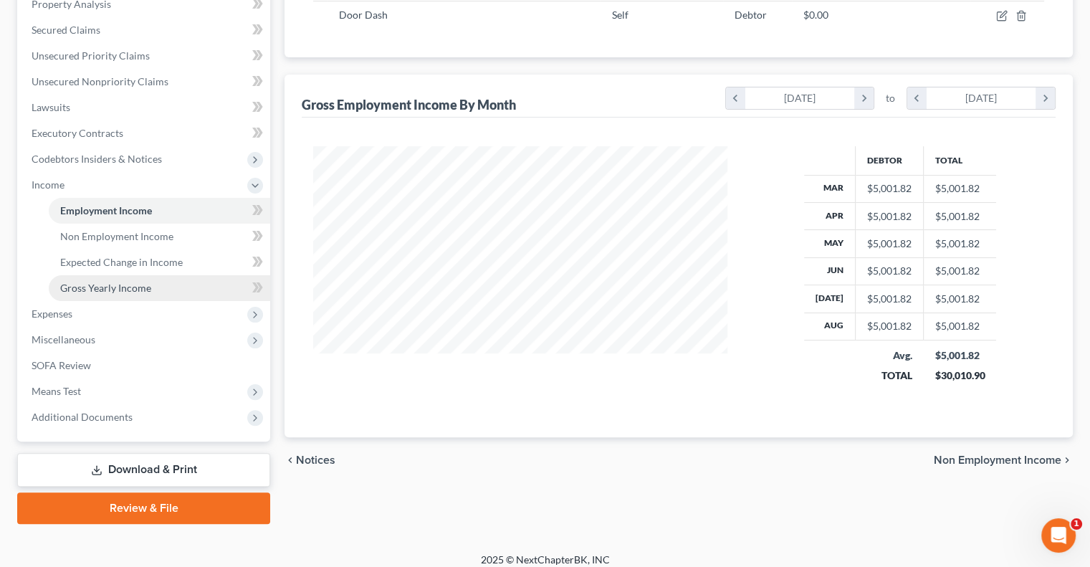
click at [133, 287] on span "Gross Yearly Income" at bounding box center [105, 288] width 91 height 12
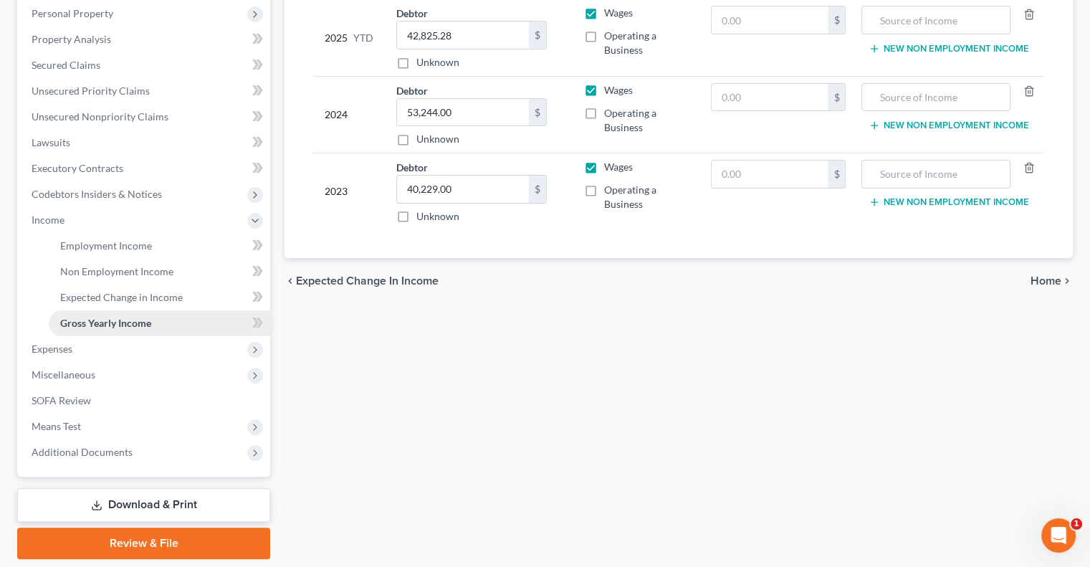
scroll to position [287, 0]
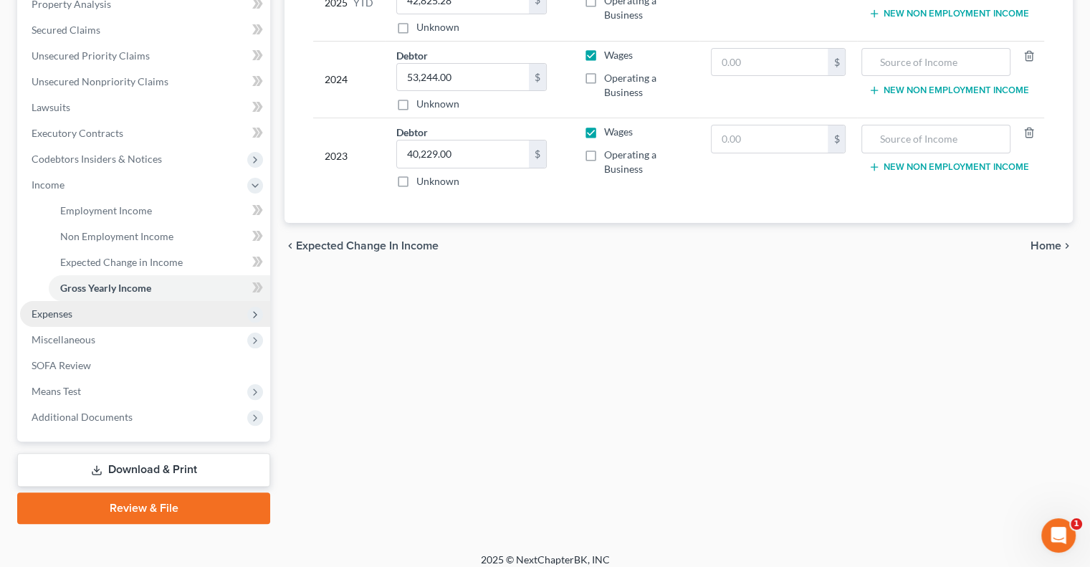
click at [76, 312] on span "Expenses" at bounding box center [145, 314] width 250 height 26
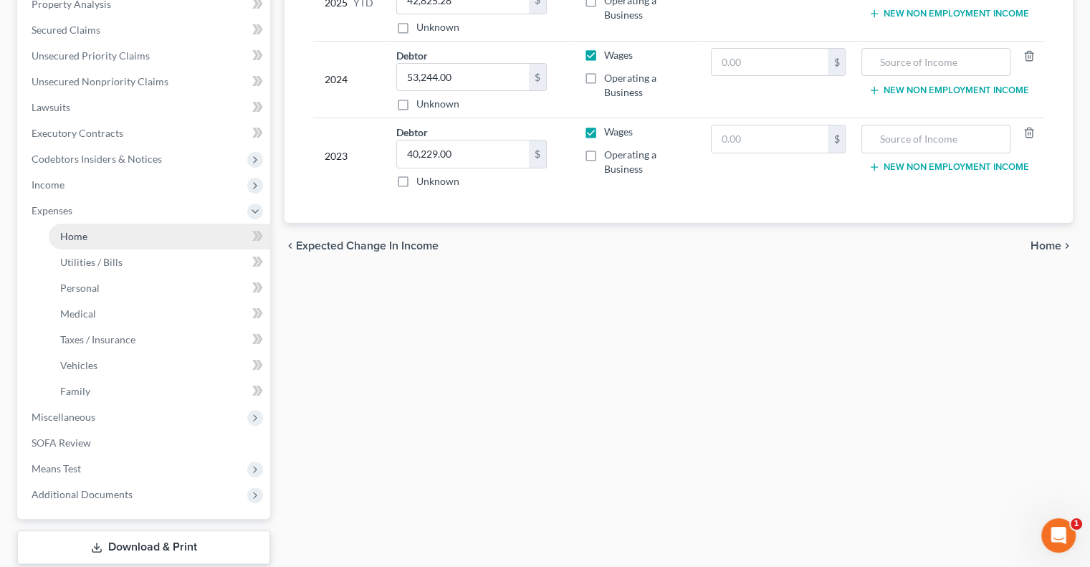
click at [79, 243] on link "Home" at bounding box center [159, 237] width 221 height 26
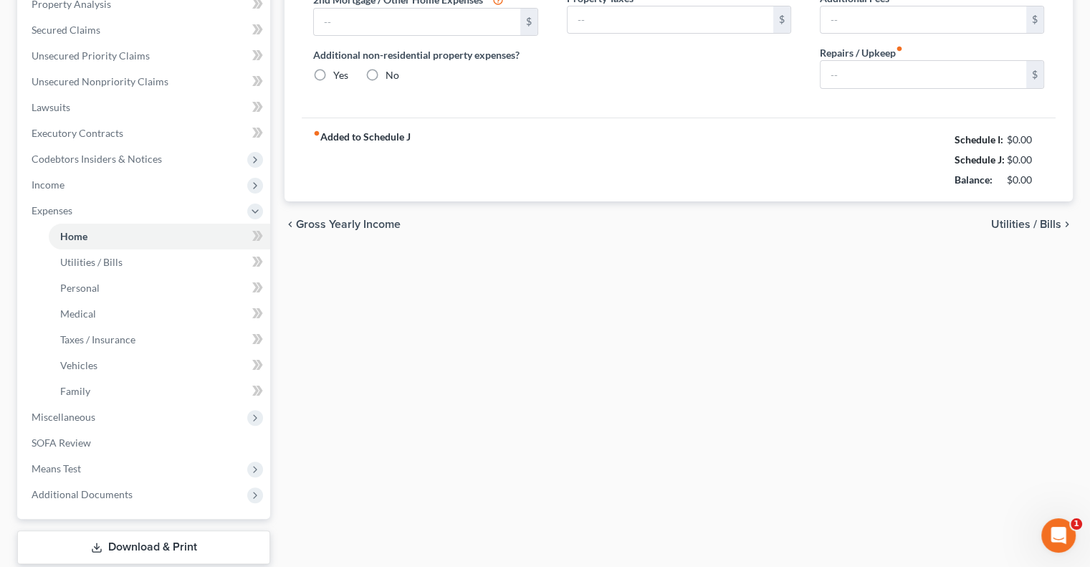
type input "1,300.00"
type input "0.00"
radio input "true"
type input "0.00"
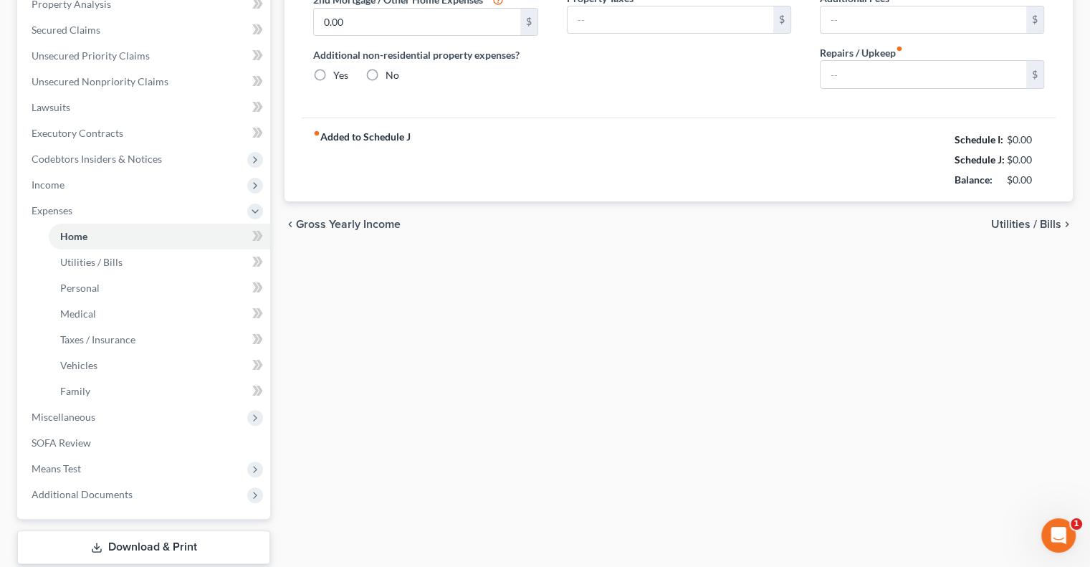
type input "0.00"
type input "75.00"
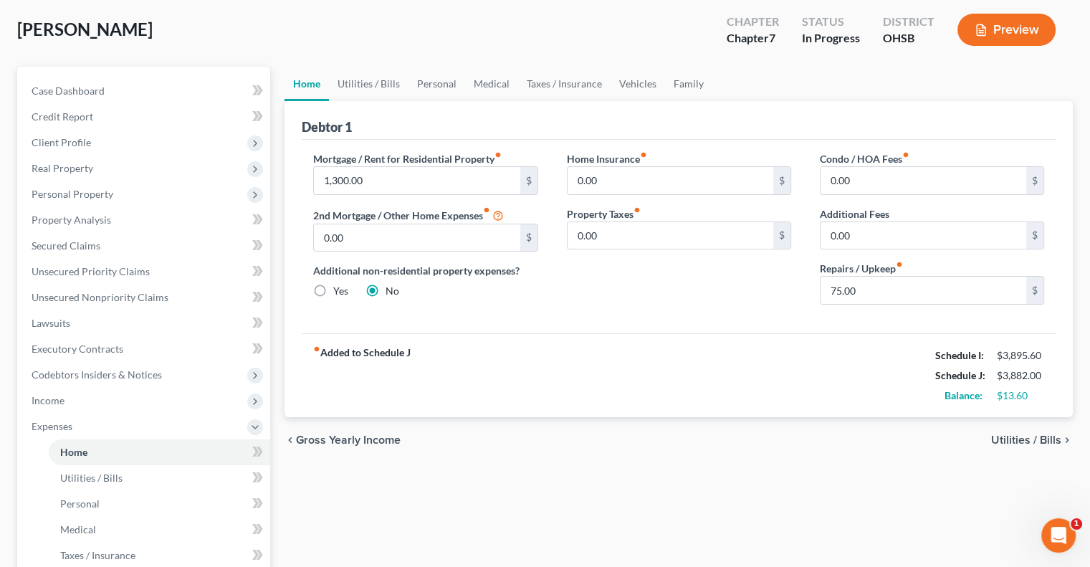
scroll to position [72, 0]
click at [383, 83] on link "Utilities / Bills" at bounding box center [369, 83] width 80 height 34
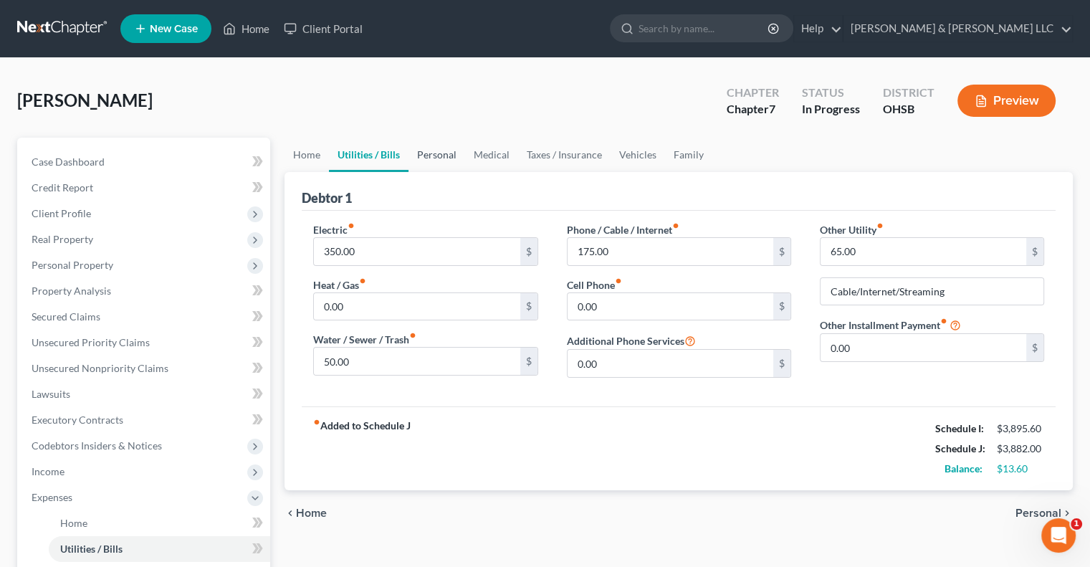
click at [439, 155] on link "Personal" at bounding box center [436, 155] width 57 height 34
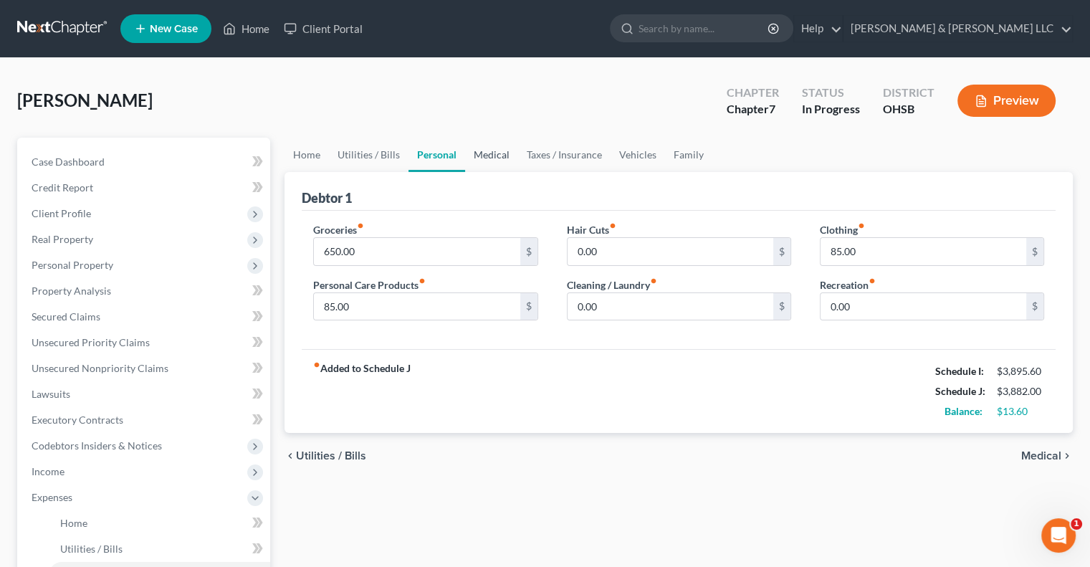
click at [485, 156] on link "Medical" at bounding box center [491, 155] width 53 height 34
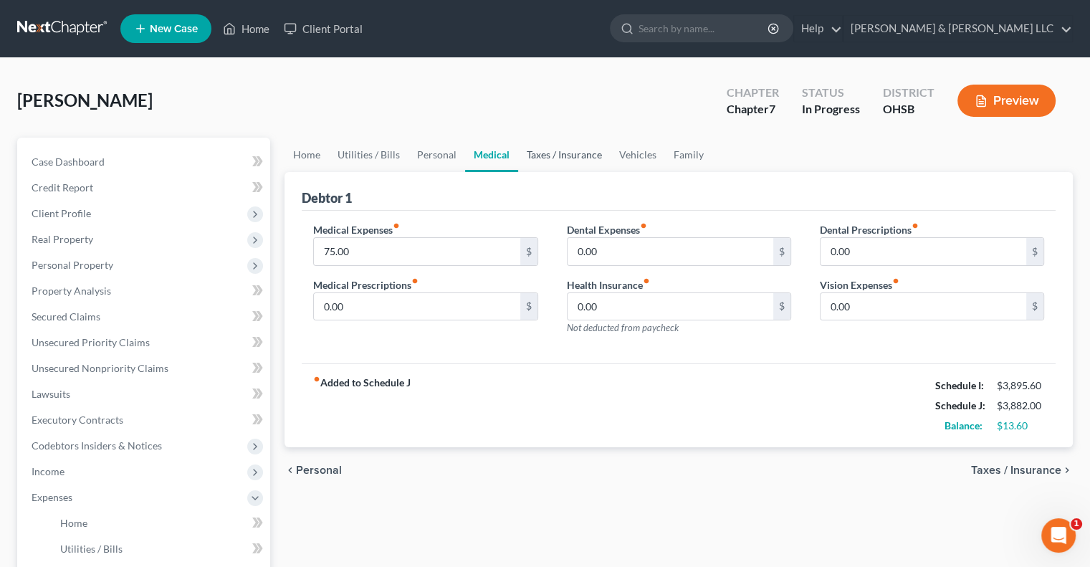
click at [572, 150] on link "Taxes / Insurance" at bounding box center [564, 155] width 92 height 34
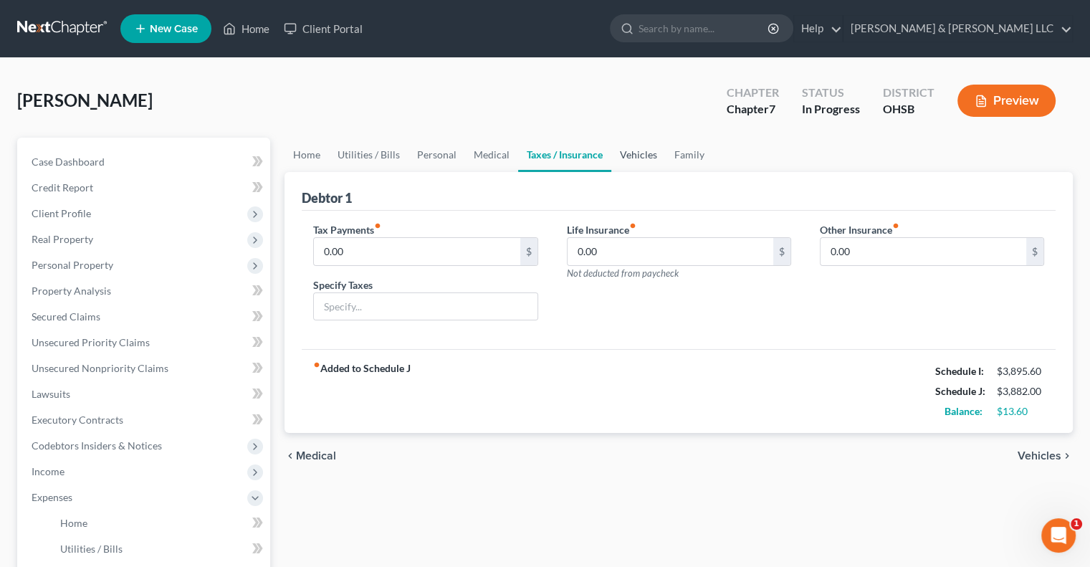
click at [634, 159] on link "Vehicles" at bounding box center [638, 155] width 54 height 34
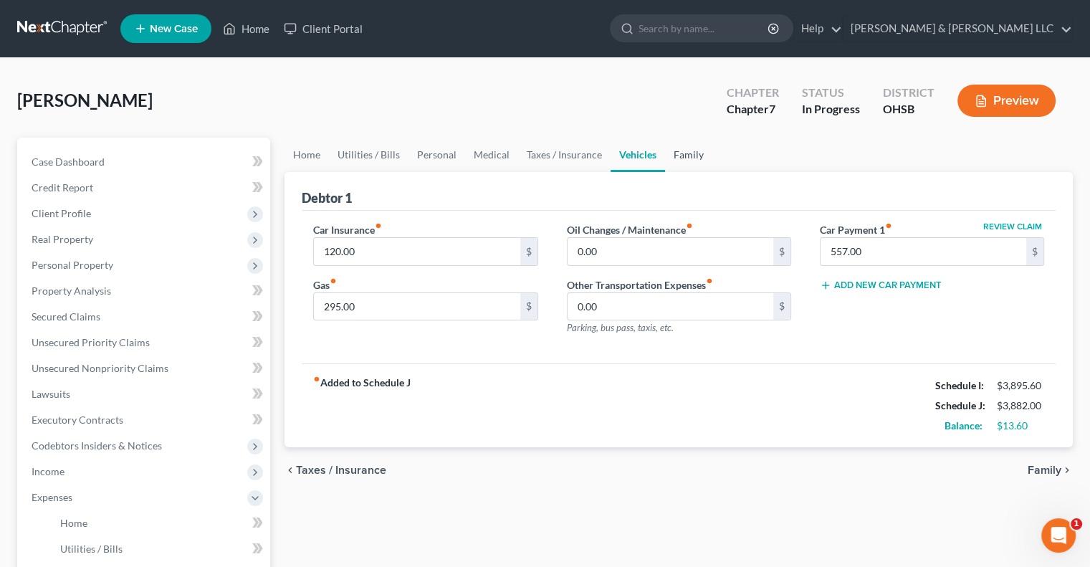
click at [690, 151] on link "Family" at bounding box center [688, 155] width 47 height 34
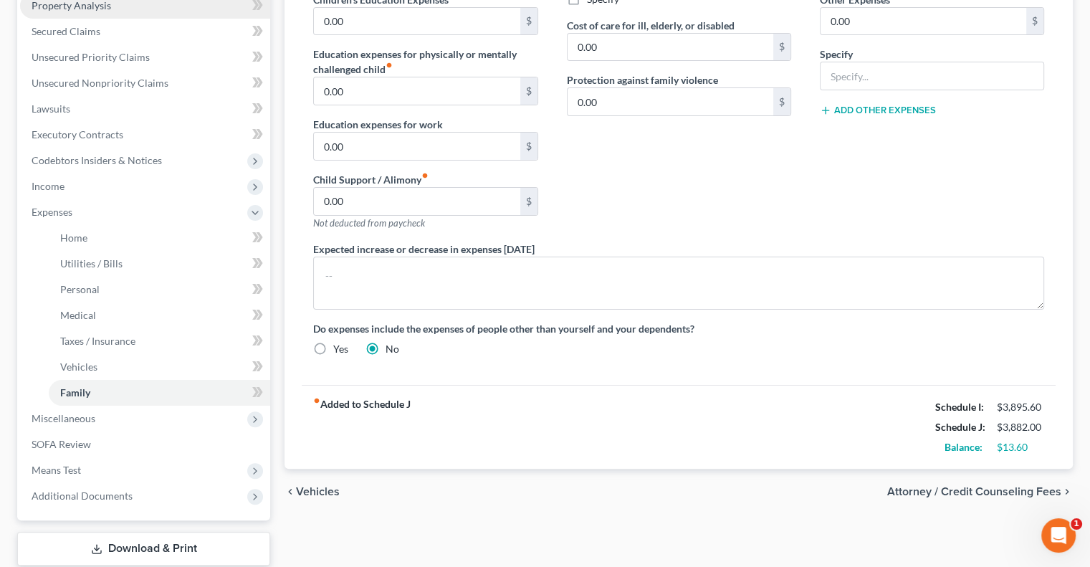
scroll to position [287, 0]
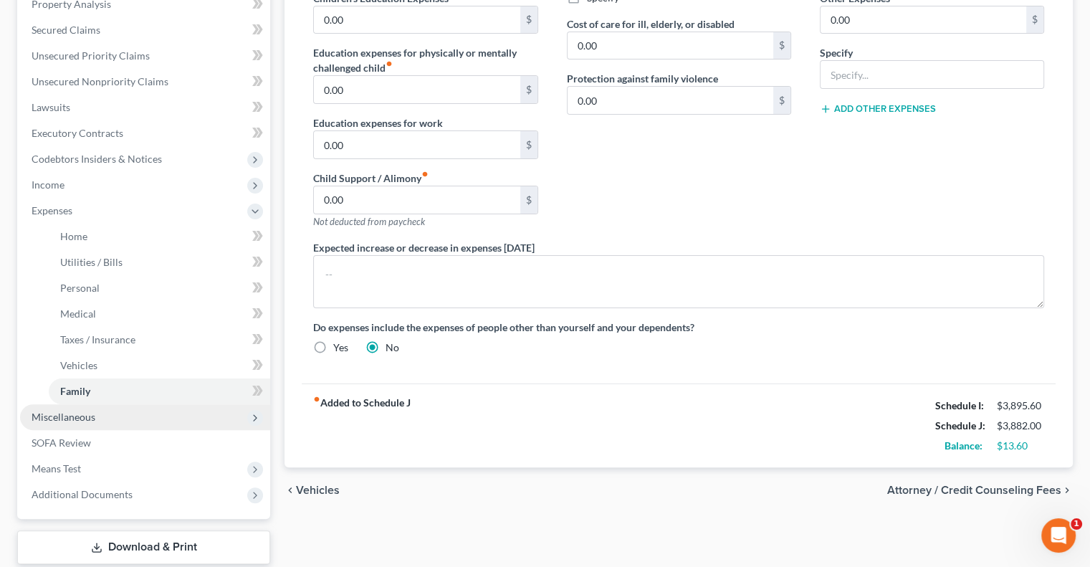
click at [102, 418] on span "Miscellaneous" at bounding box center [145, 417] width 250 height 26
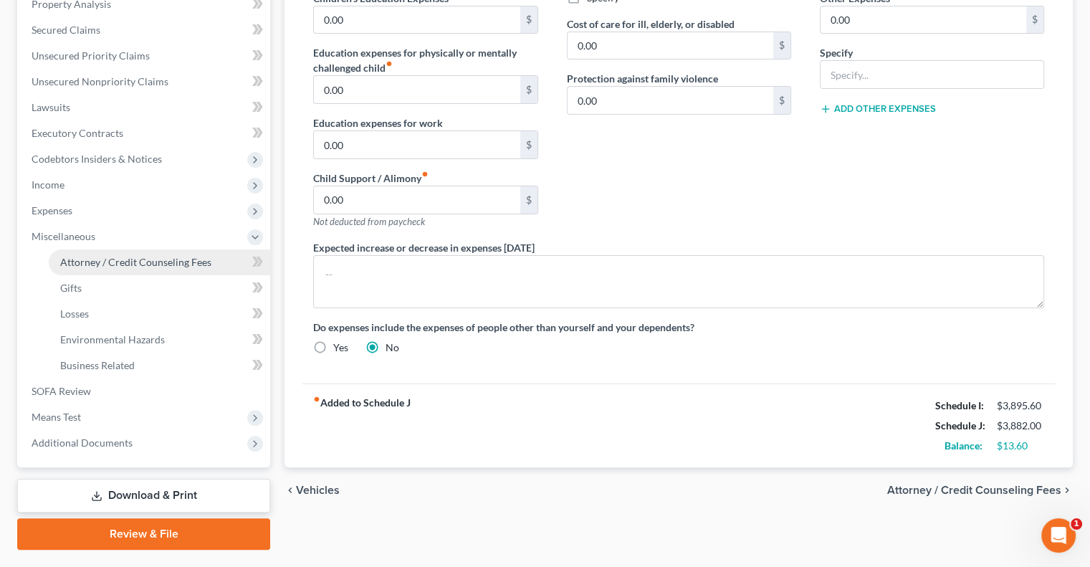
click at [130, 264] on span "Attorney / Credit Counseling Fees" at bounding box center [135, 262] width 151 height 12
select select "0"
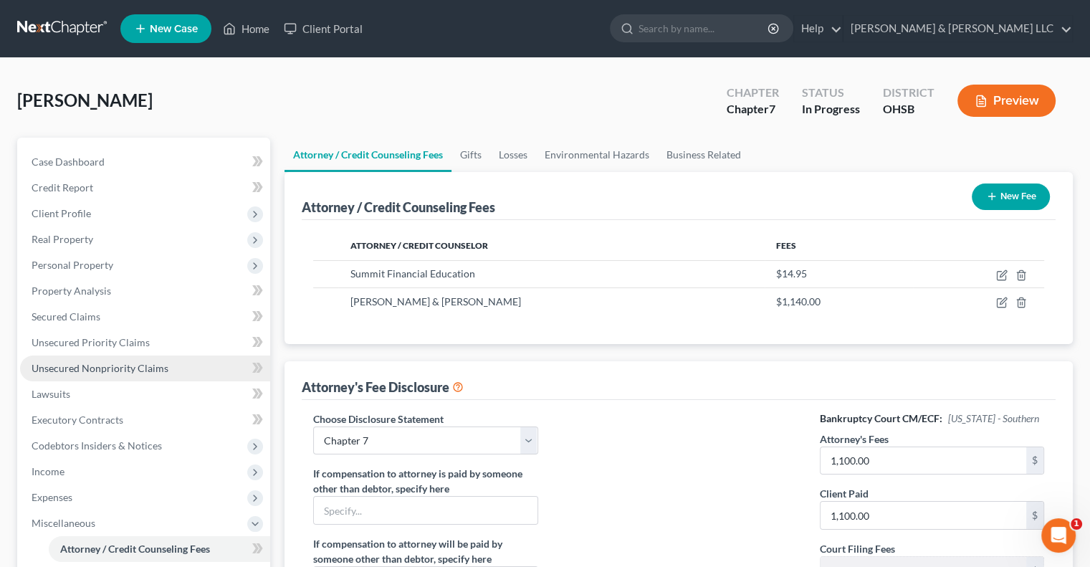
click at [75, 373] on span "Unsecured Nonpriority Claims" at bounding box center [100, 368] width 137 height 12
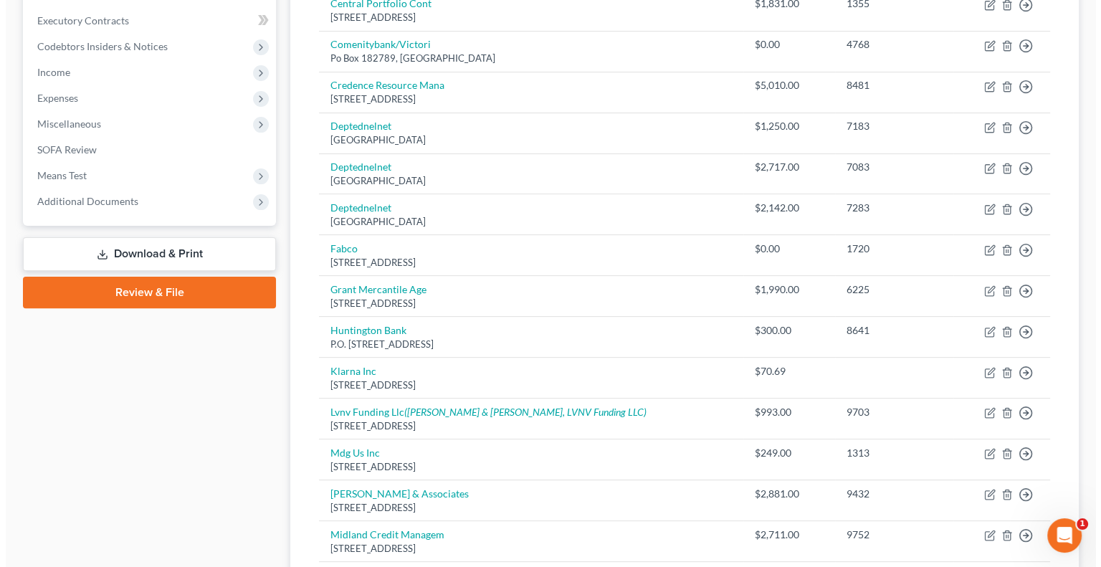
scroll to position [430, 0]
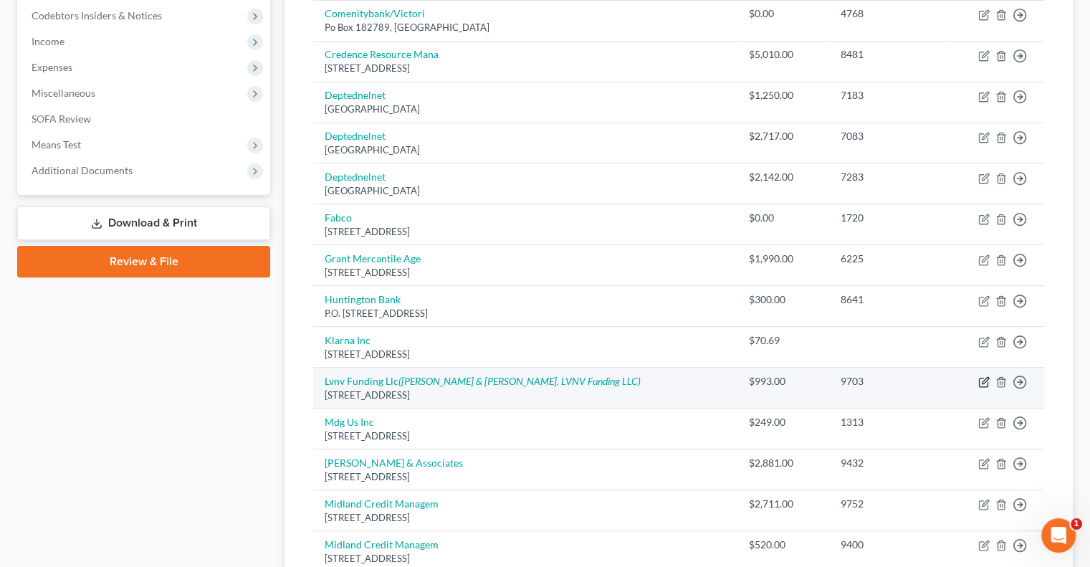
click at [979, 380] on icon "button" at bounding box center [983, 381] width 11 height 11
select select "42"
select select "14"
select select "0"
select select "1"
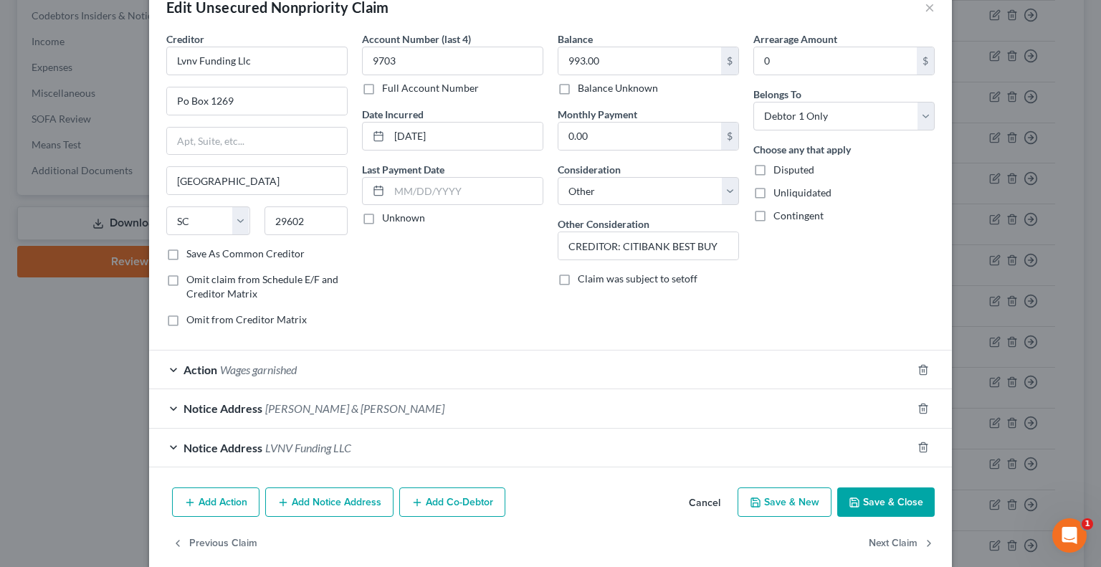
scroll to position [52, 0]
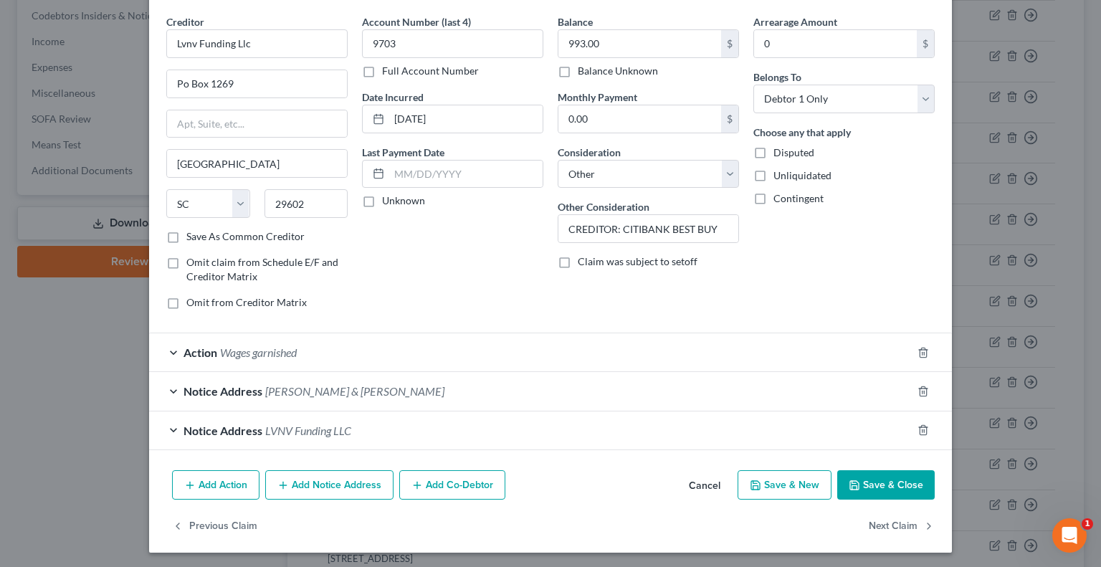
click at [163, 345] on div "Action Wages garnished" at bounding box center [530, 352] width 762 height 38
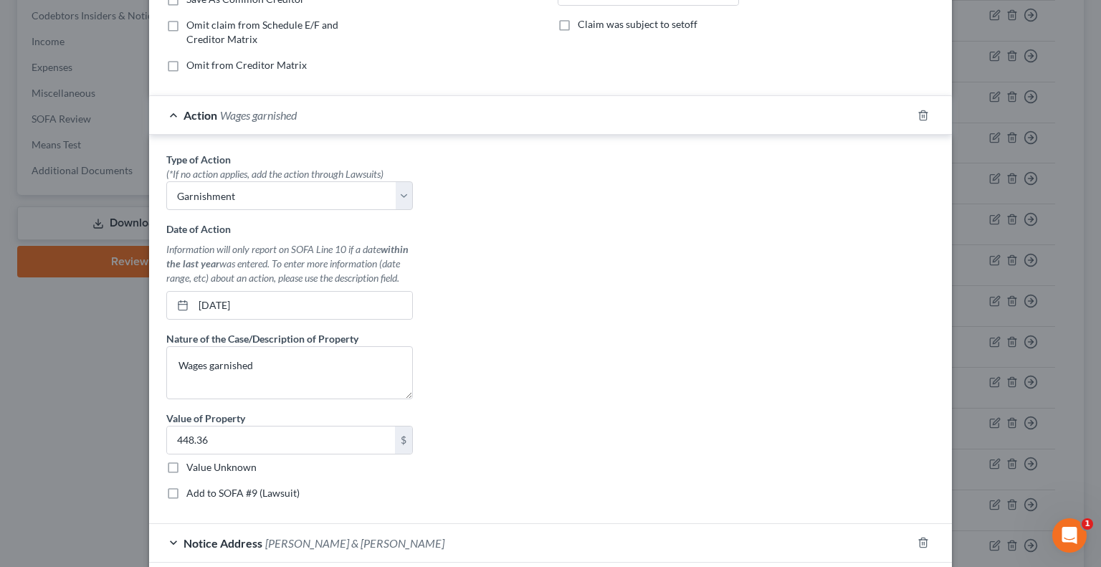
scroll to position [338, 0]
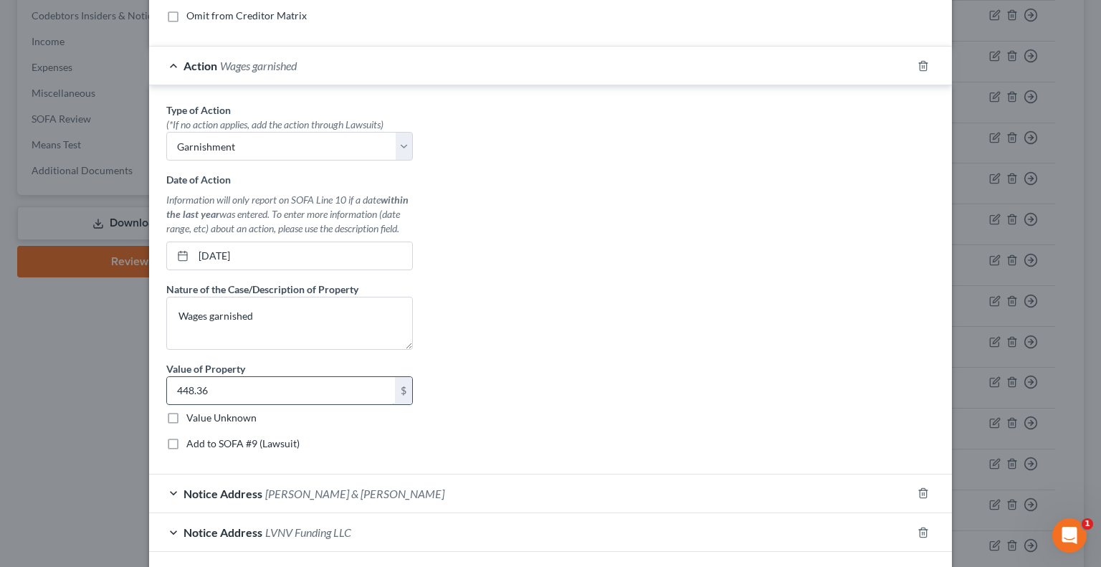
click at [218, 385] on input "448.36" at bounding box center [281, 390] width 228 height 27
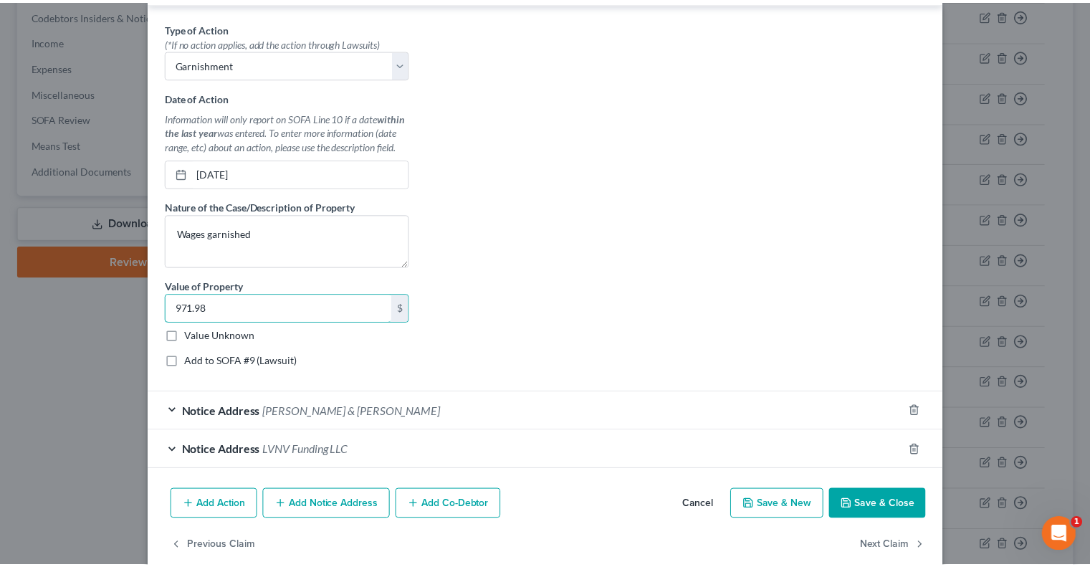
scroll to position [439, 0]
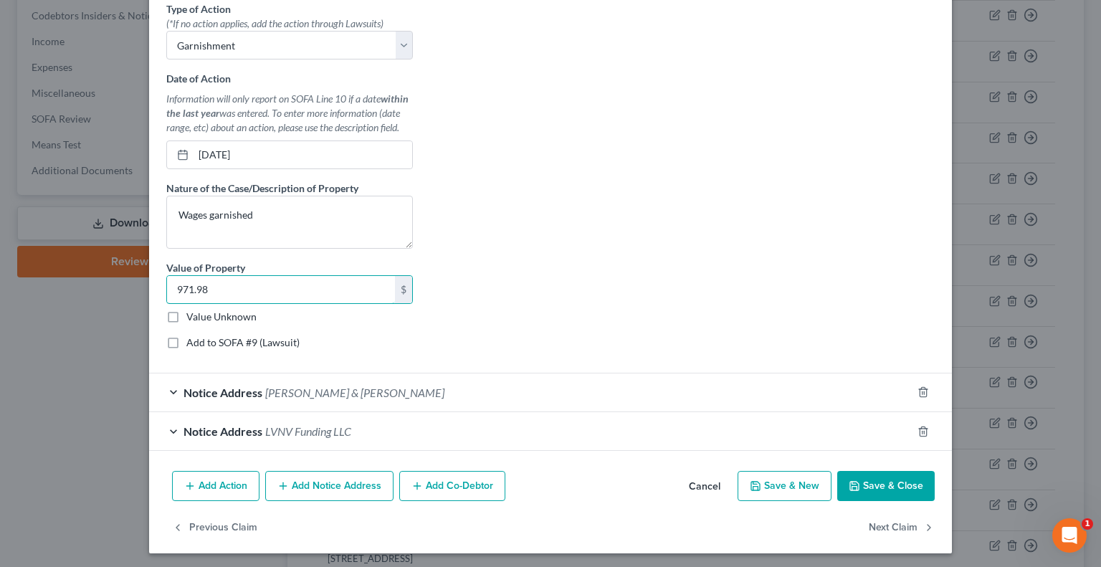
type input "971.98"
click at [874, 480] on button "Save & Close" at bounding box center [885, 486] width 97 height 30
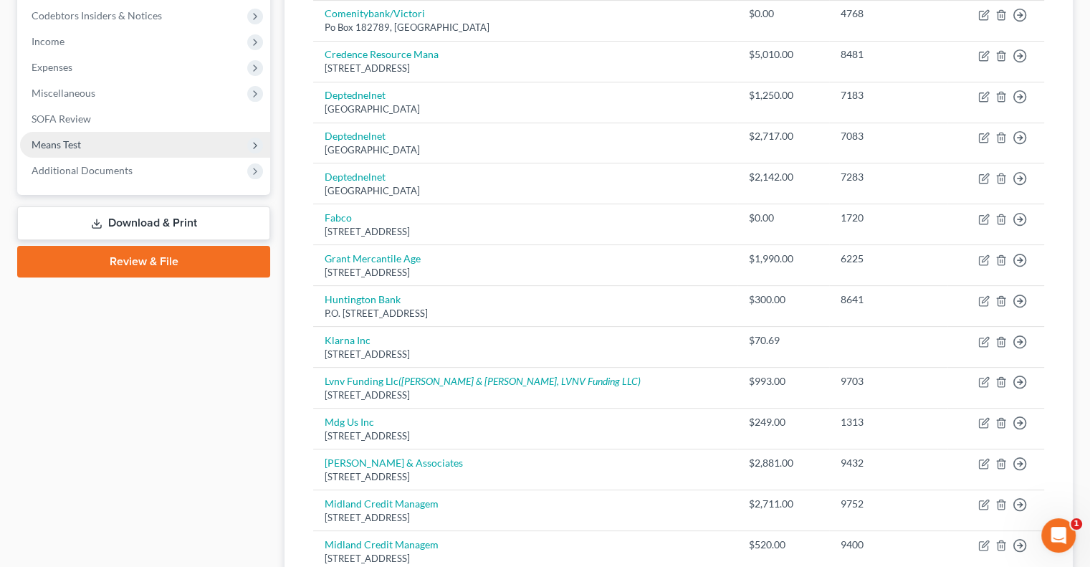
drag, startPoint x: 64, startPoint y: 137, endPoint x: 67, endPoint y: 153, distance: 16.6
click at [64, 137] on span "Means Test" at bounding box center [145, 145] width 250 height 26
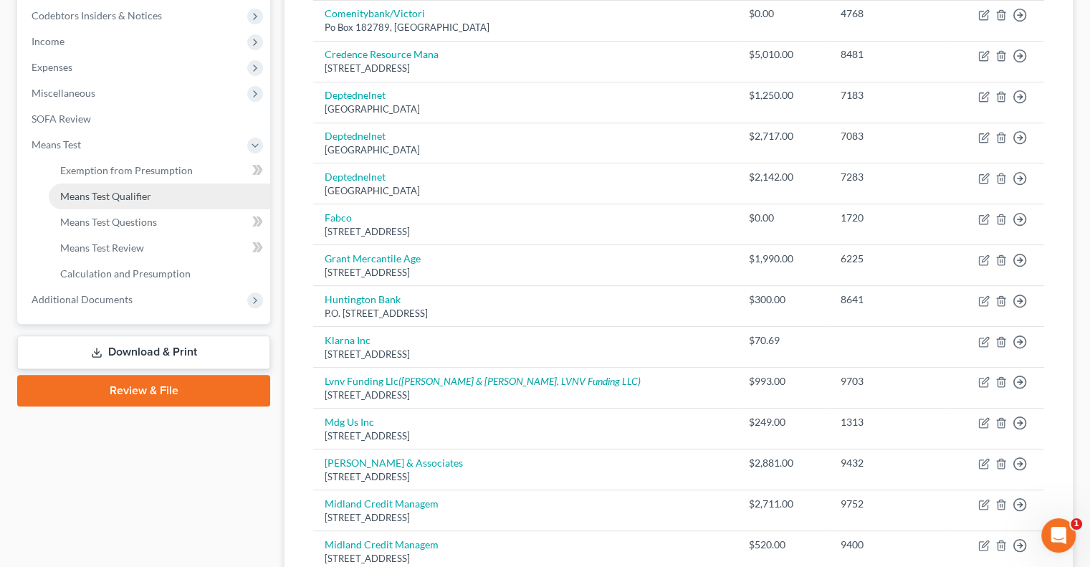
click at [78, 196] on span "Means Test Qualifier" at bounding box center [105, 196] width 91 height 12
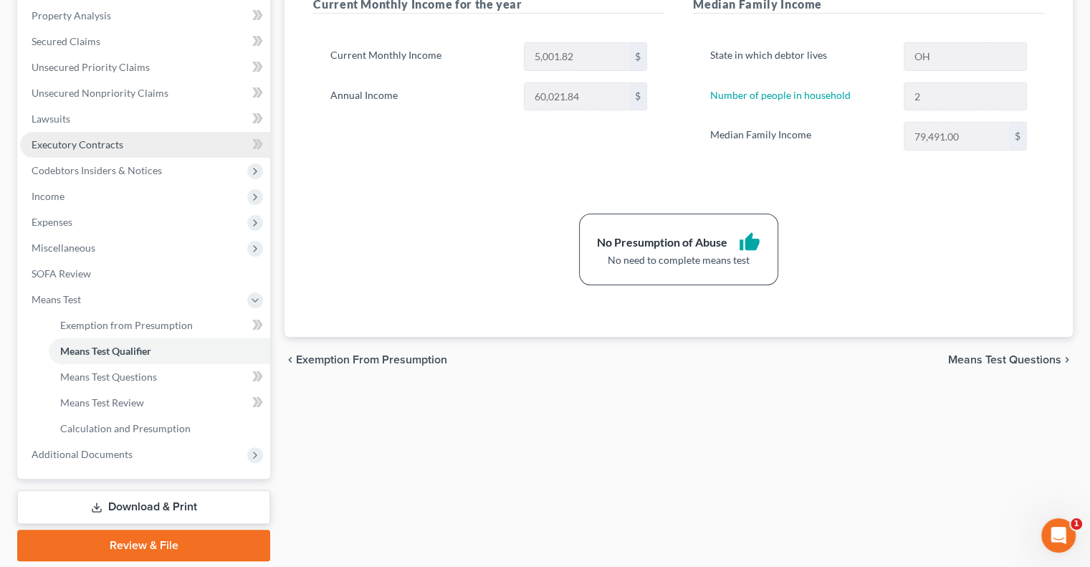
scroll to position [322, 0]
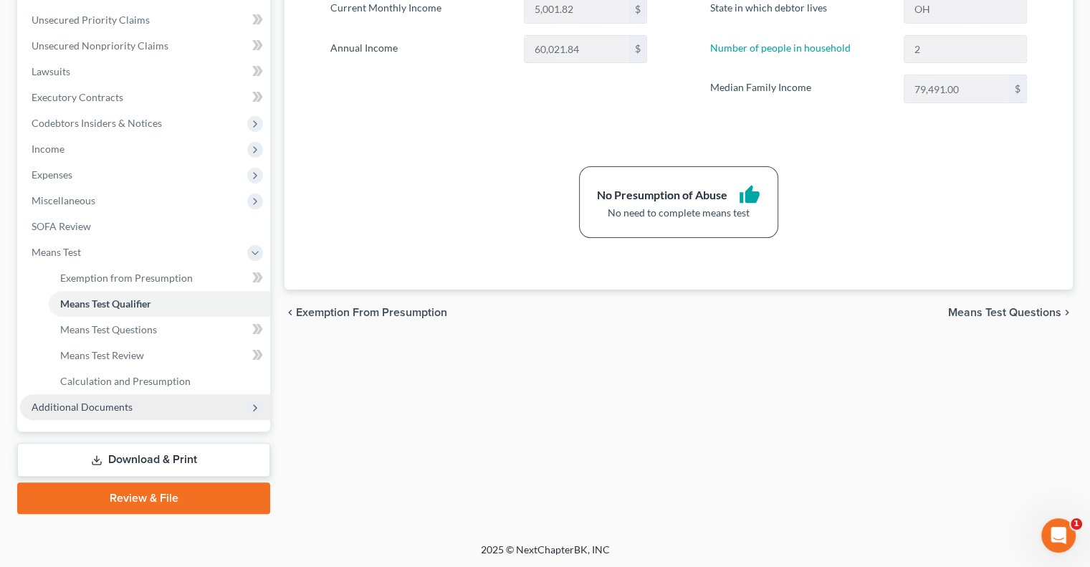
click at [108, 406] on span "Additional Documents" at bounding box center [82, 407] width 101 height 12
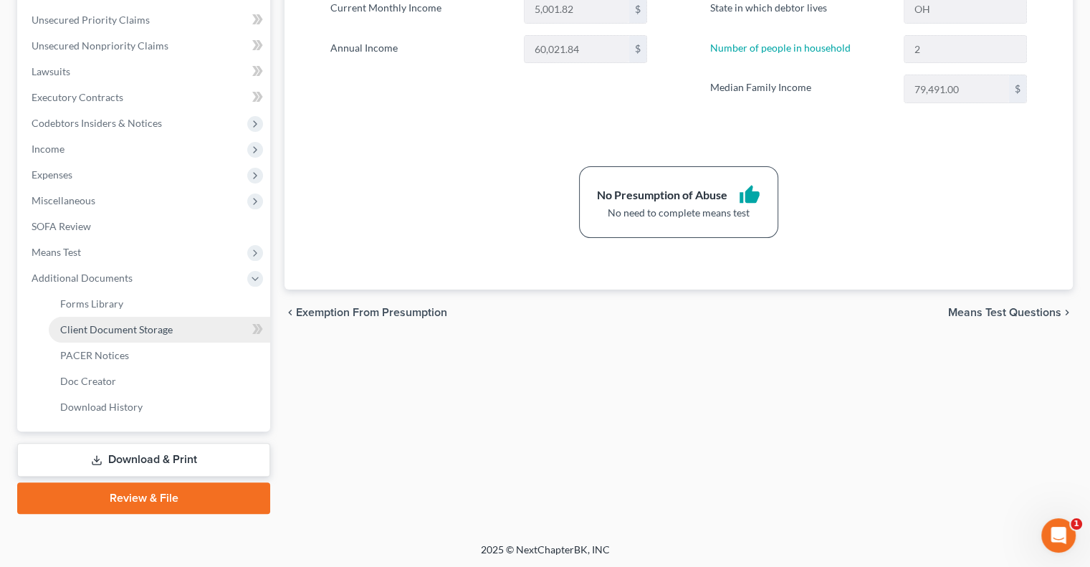
click at [107, 323] on span "Client Document Storage" at bounding box center [116, 329] width 112 height 12
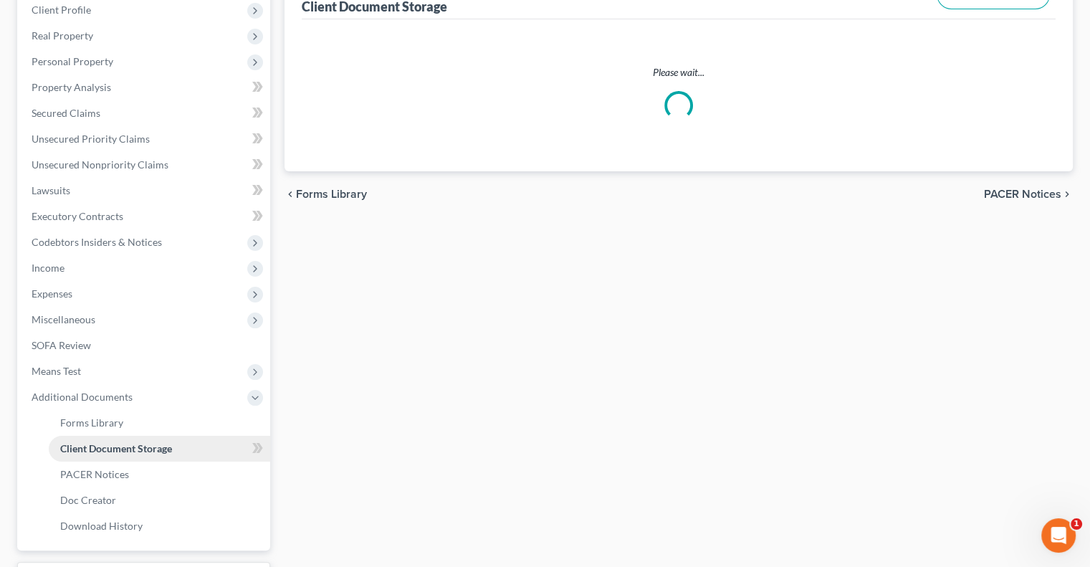
select select "7"
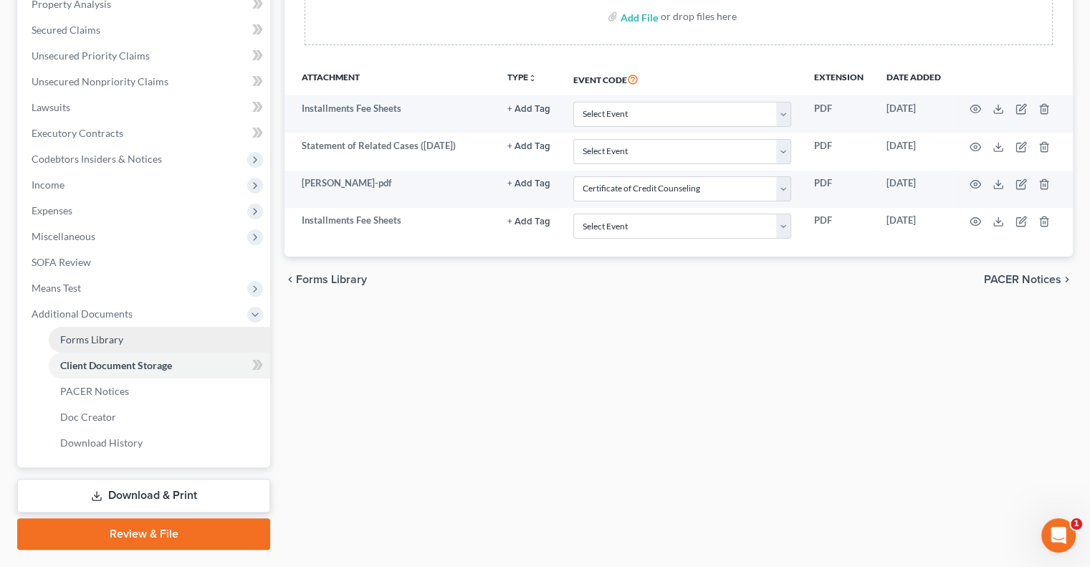
click at [105, 335] on span "Forms Library" at bounding box center [91, 339] width 63 height 12
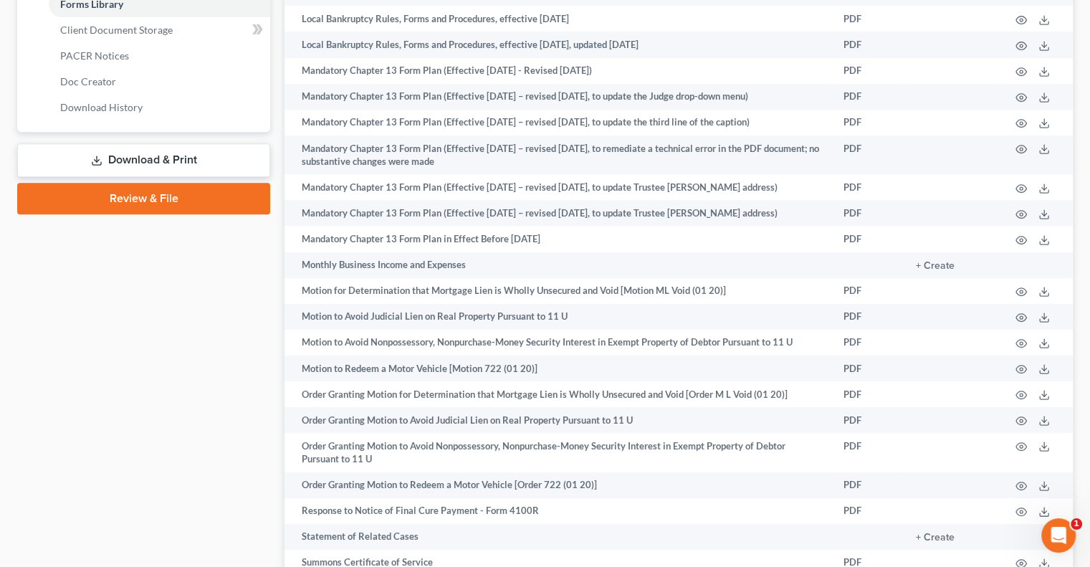
scroll to position [896, 0]
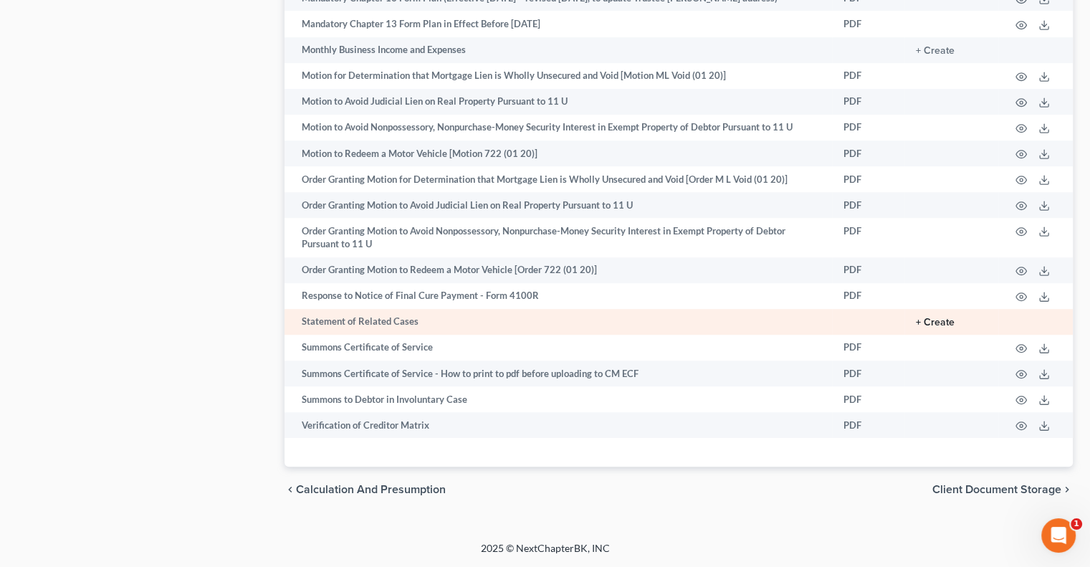
click at [929, 322] on button "+ Create" at bounding box center [935, 322] width 39 height 10
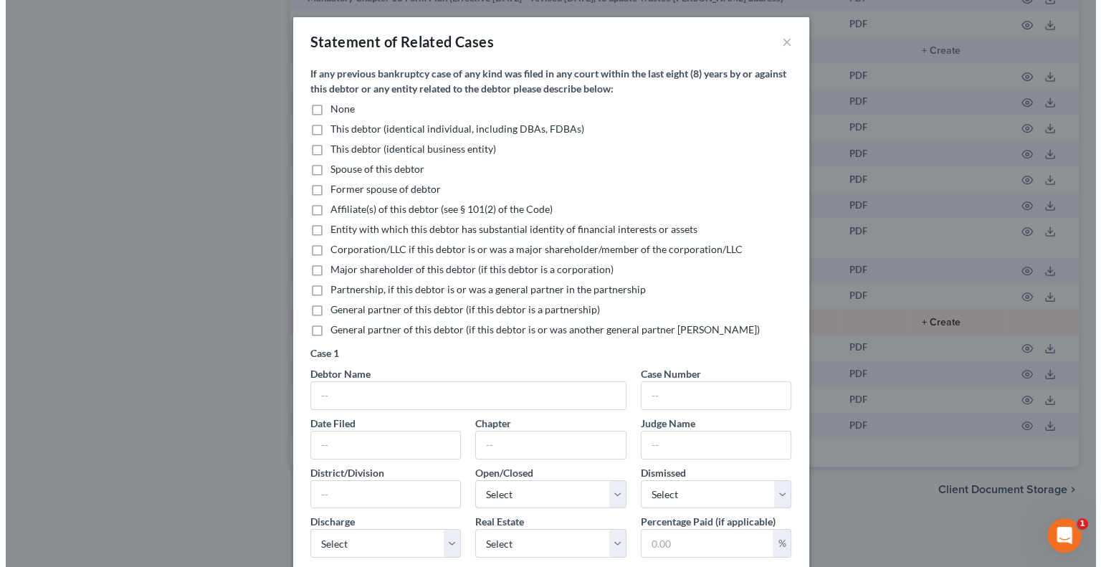
scroll to position [883, 0]
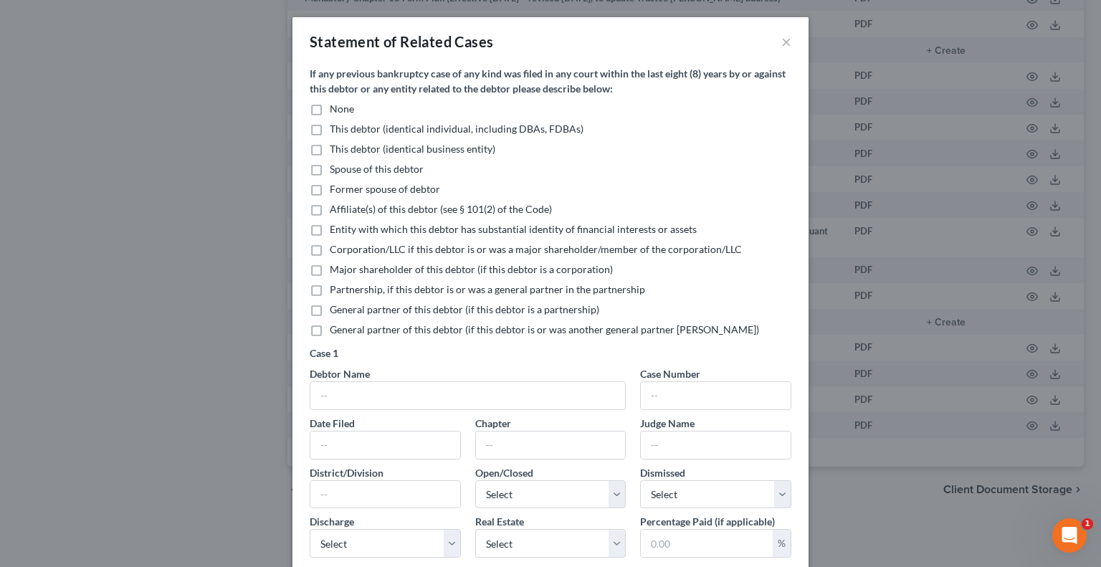
click at [330, 109] on label "None" at bounding box center [342, 109] width 24 height 14
click at [335, 109] on input "None" at bounding box center [339, 106] width 9 height 9
checkbox input "true"
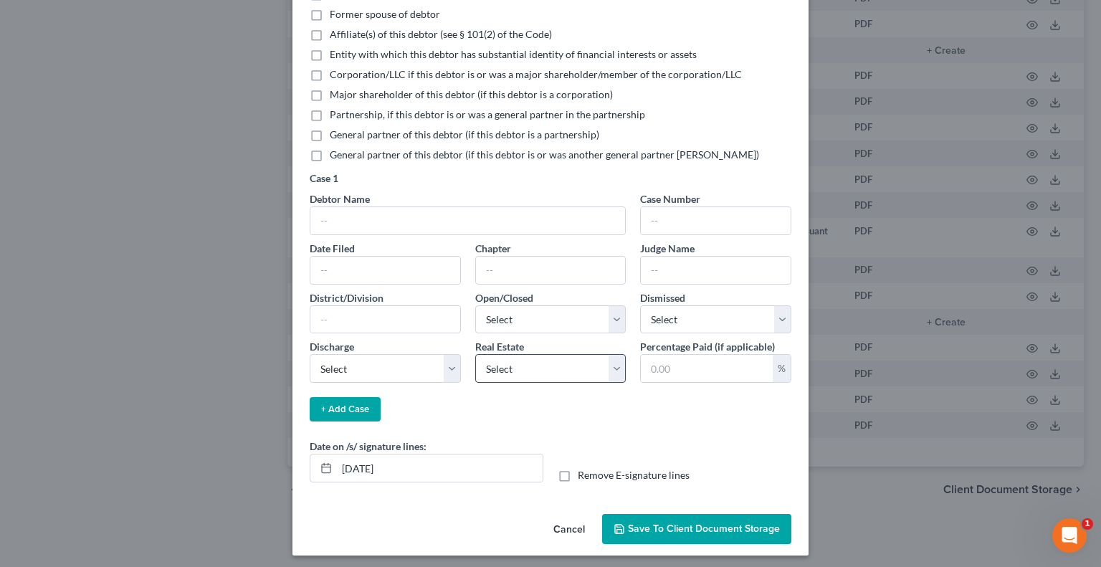
scroll to position [178, 0]
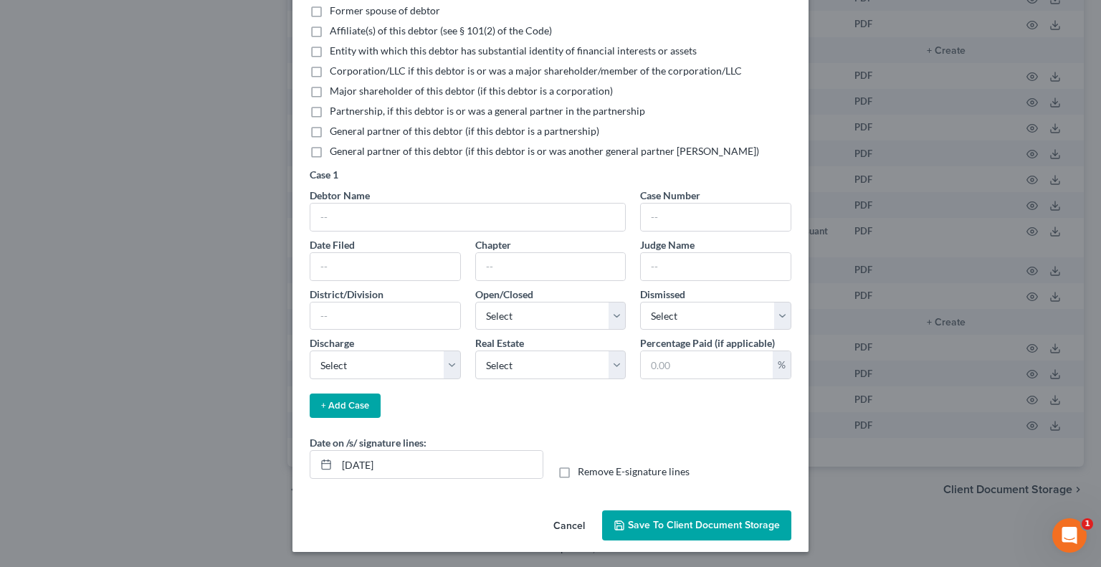
click at [643, 519] on span "Save to Client Document Storage" at bounding box center [704, 525] width 152 height 12
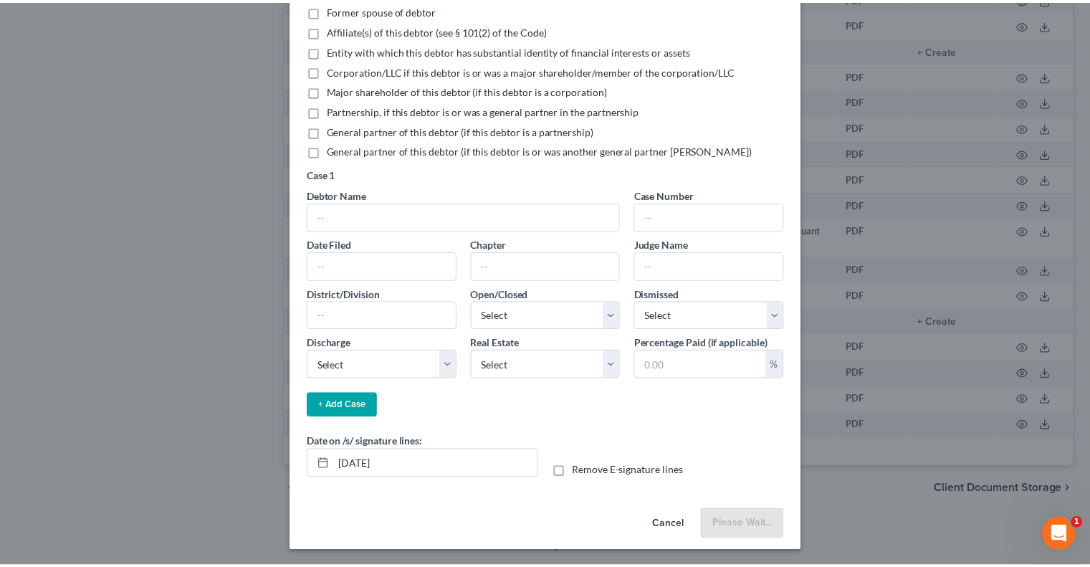
scroll to position [178, 0]
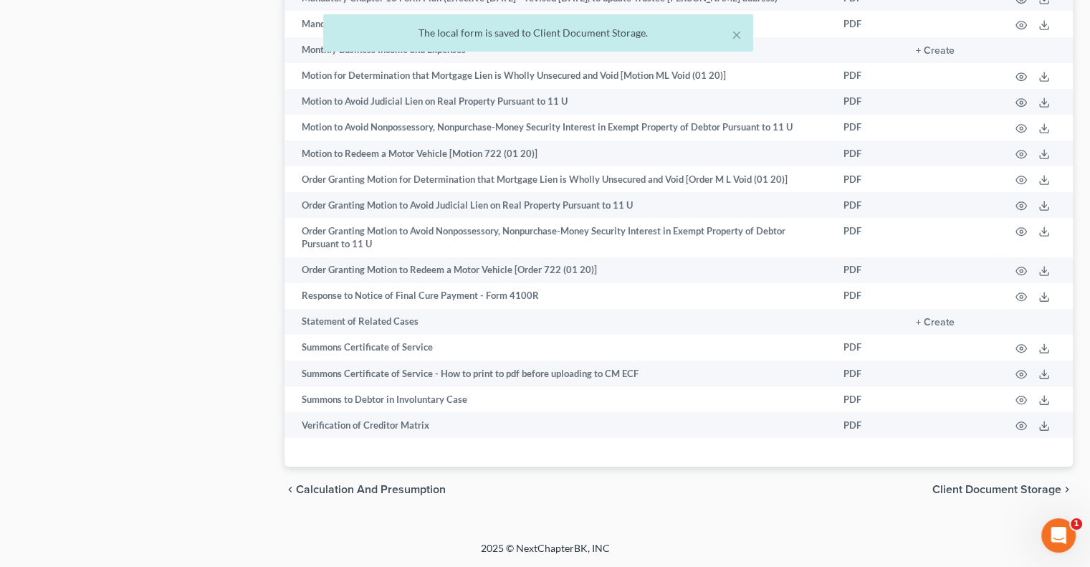
click at [945, 495] on span "Client Document Storage" at bounding box center [996, 489] width 129 height 11
select select "7"
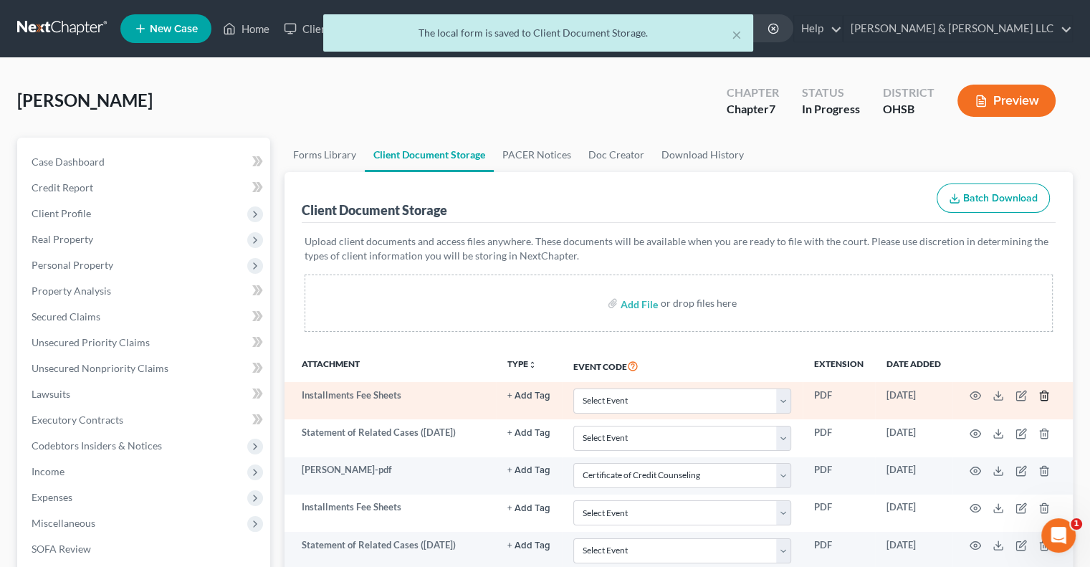
click at [1043, 393] on polyline "button" at bounding box center [1044, 393] width 9 height 0
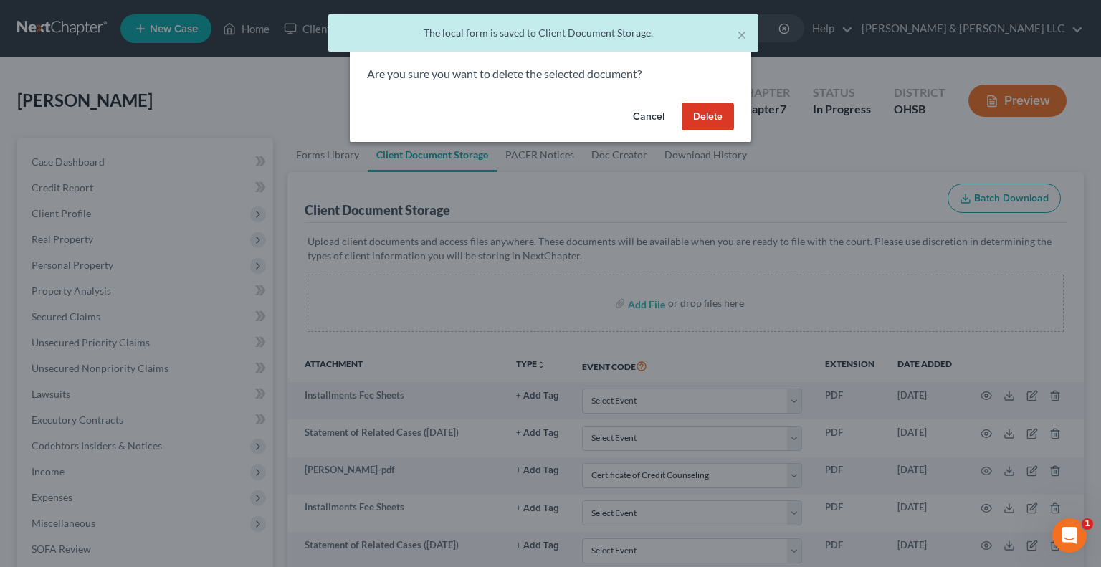
drag, startPoint x: 716, startPoint y: 128, endPoint x: 725, endPoint y: 133, distance: 10.0
click at [716, 128] on button "Delete" at bounding box center [707, 116] width 52 height 29
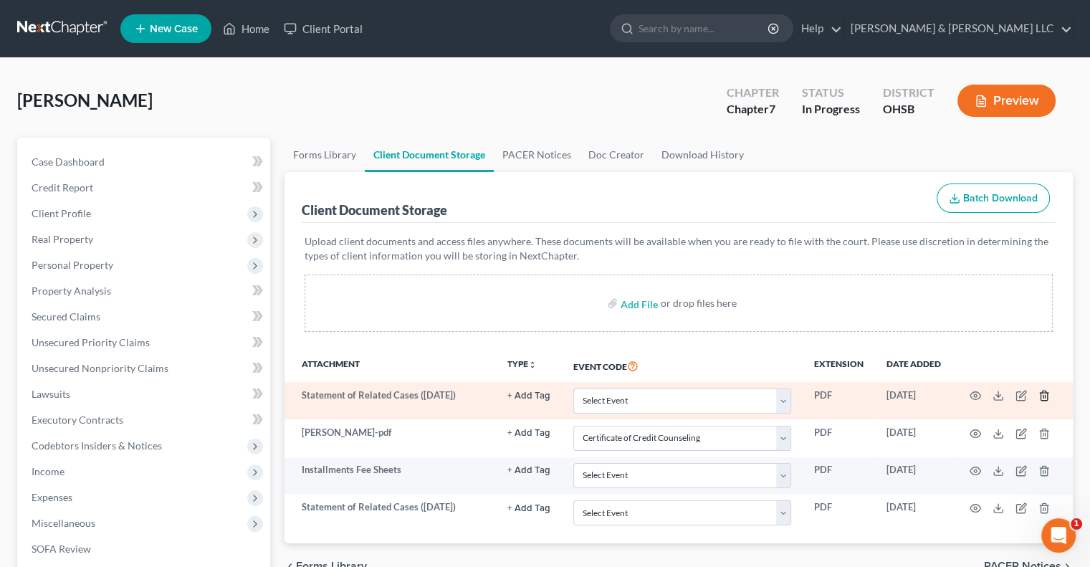
click at [1042, 398] on icon "button" at bounding box center [1043, 395] width 11 height 11
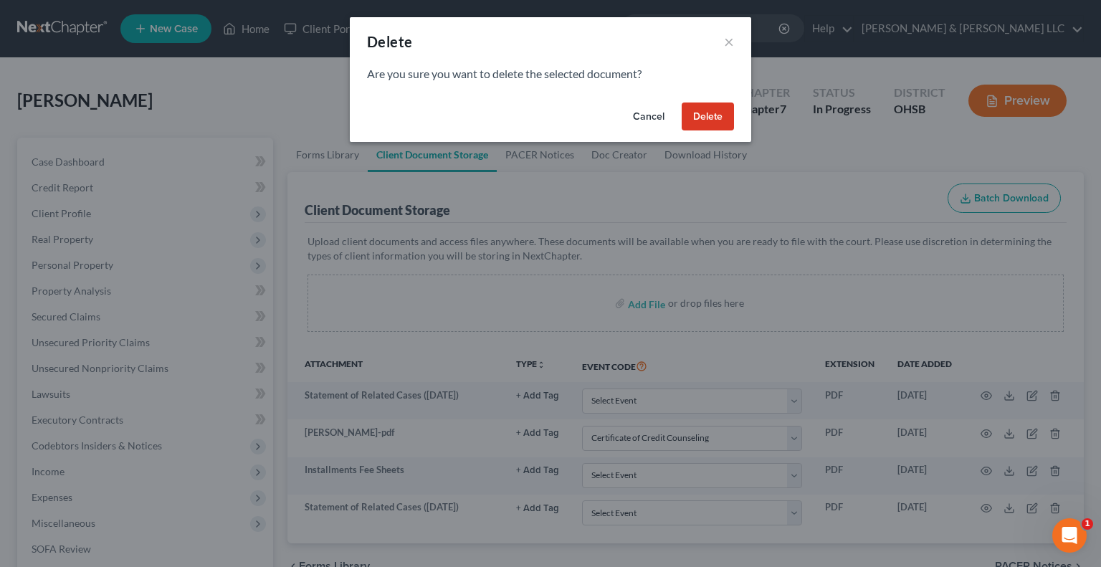
click at [708, 128] on button "Delete" at bounding box center [707, 116] width 52 height 29
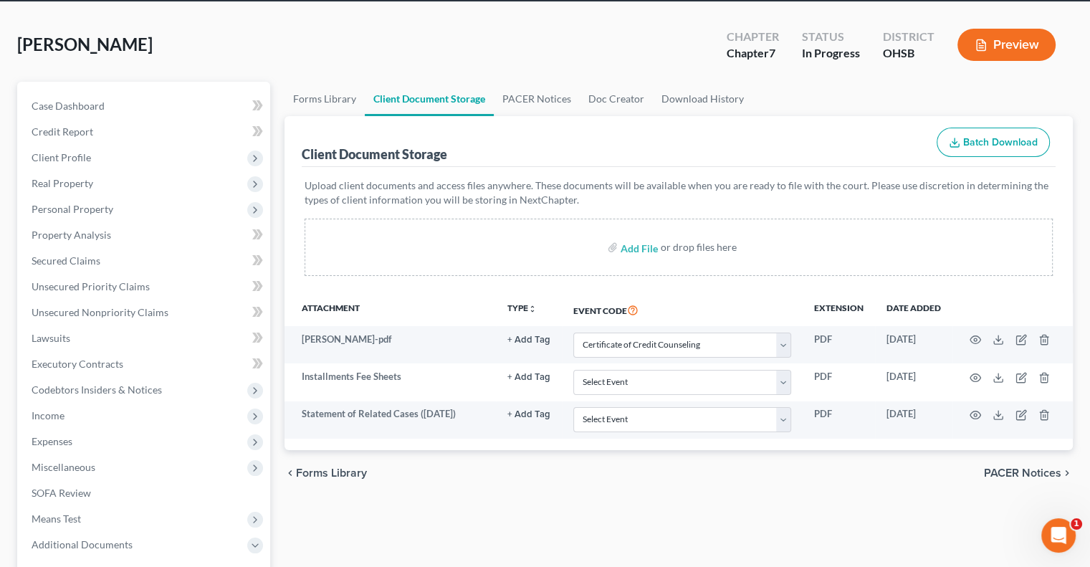
scroll to position [143, 0]
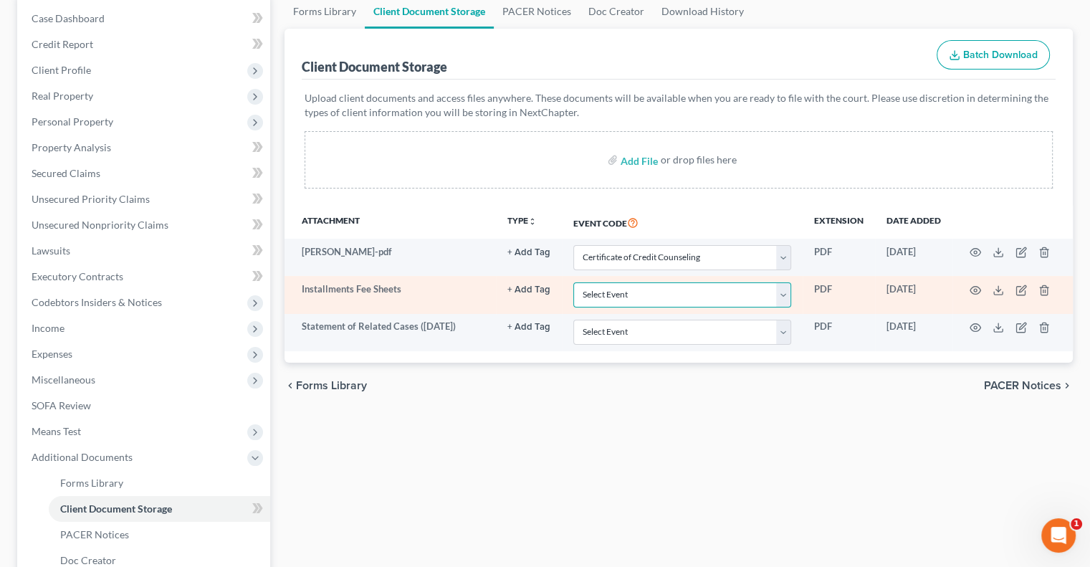
click at [785, 292] on select "Select Event 20 Largest Unsecured Creditors Amended Document Amended List of Cr…" at bounding box center [682, 294] width 218 height 25
select select "37"
click at [573, 282] on select "Select Event 20 Largest Unsecured Creditors Amended Document Amended List of Cr…" at bounding box center [682, 294] width 218 height 25
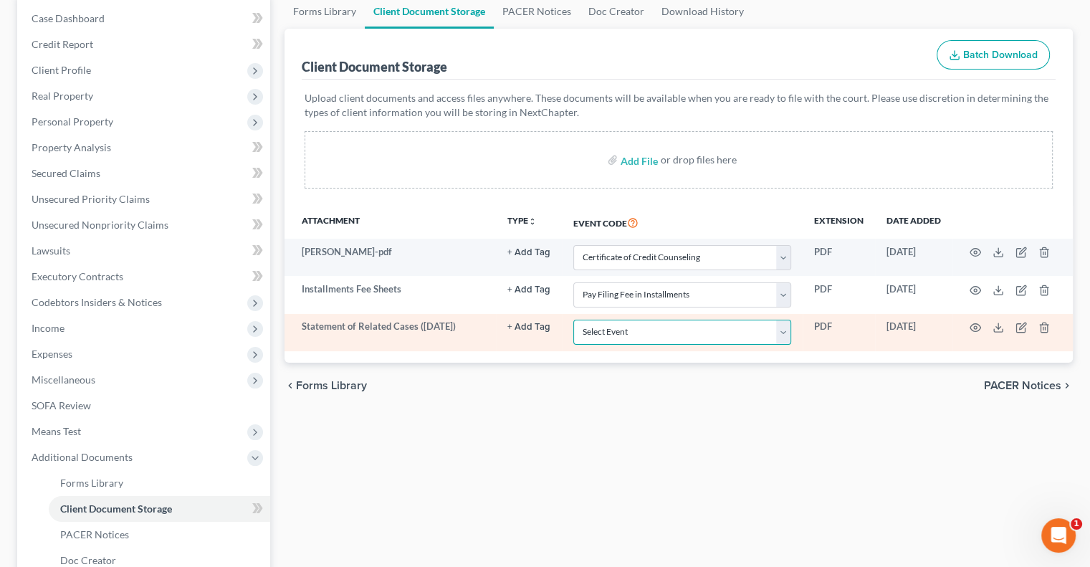
click at [787, 330] on select "Select Event 20 Largest Unsecured Creditors Amended Document Amended List of Cr…" at bounding box center [682, 332] width 218 height 25
select select "52"
click at [573, 320] on select "Select Event 20 Largest Unsecured Creditors Amended Document Amended List of Cr…" at bounding box center [682, 332] width 218 height 25
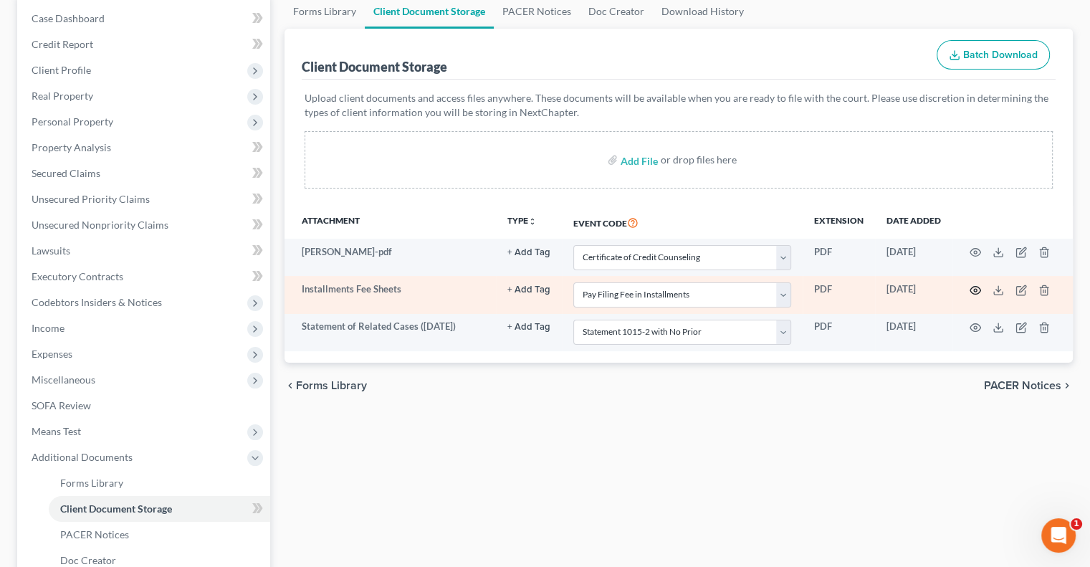
click at [975, 289] on circle "button" at bounding box center [975, 290] width 3 height 3
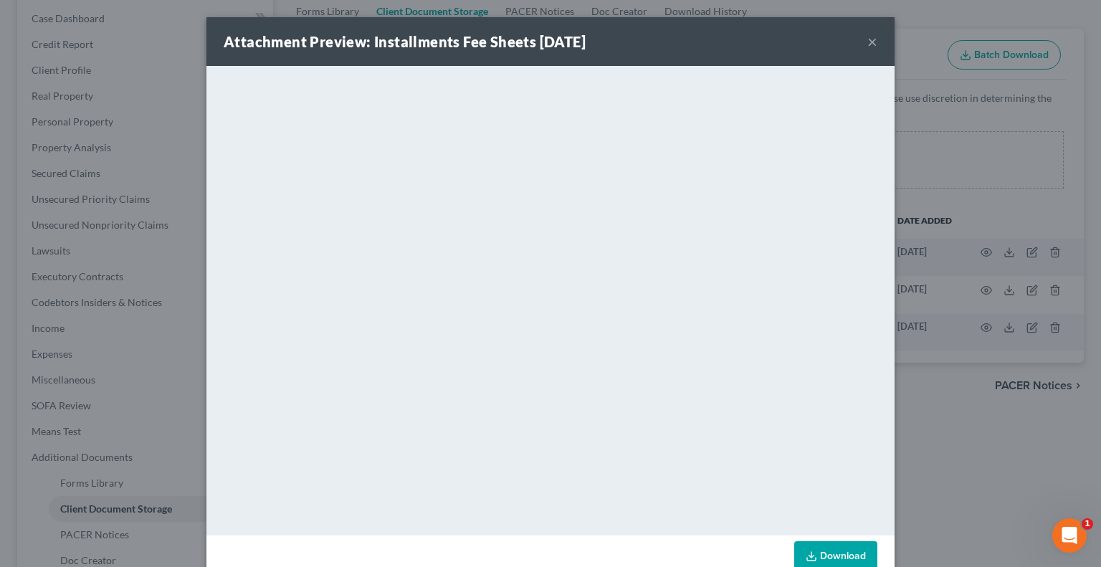
click at [868, 39] on button "×" at bounding box center [872, 41] width 10 height 17
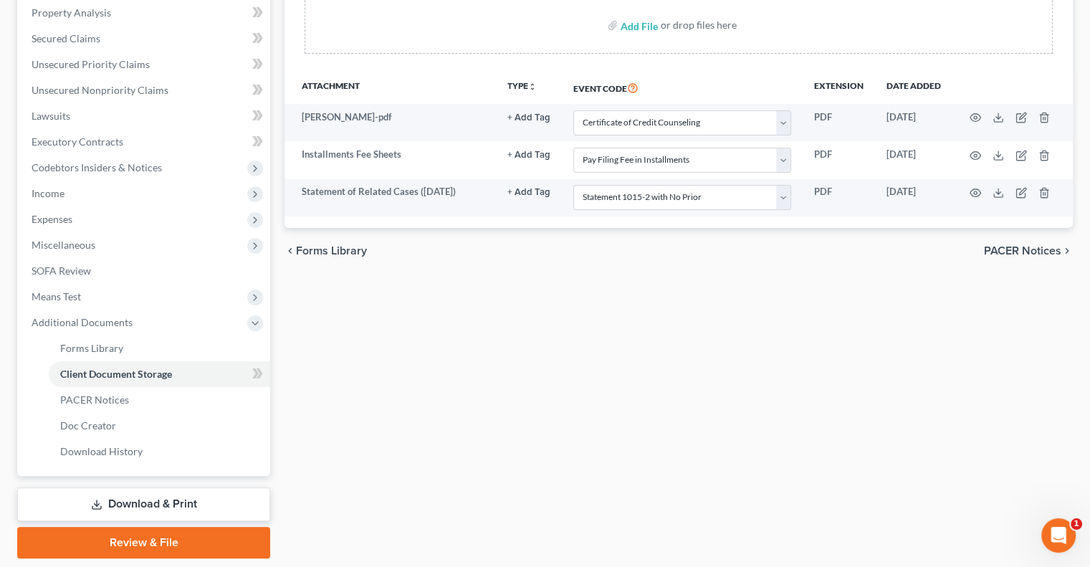
scroll to position [322, 0]
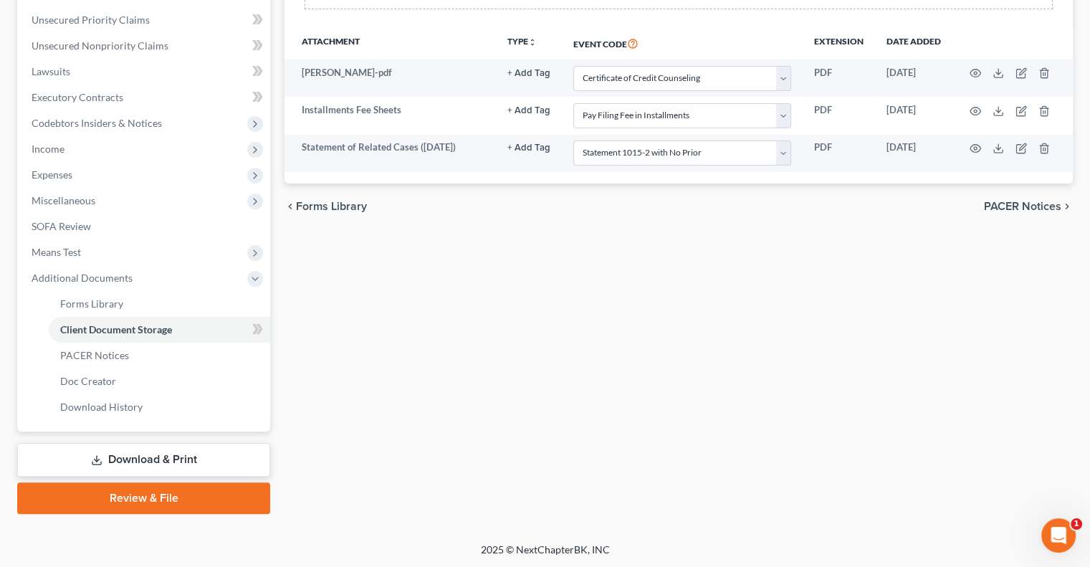
click at [140, 466] on link "Download & Print" at bounding box center [143, 460] width 253 height 34
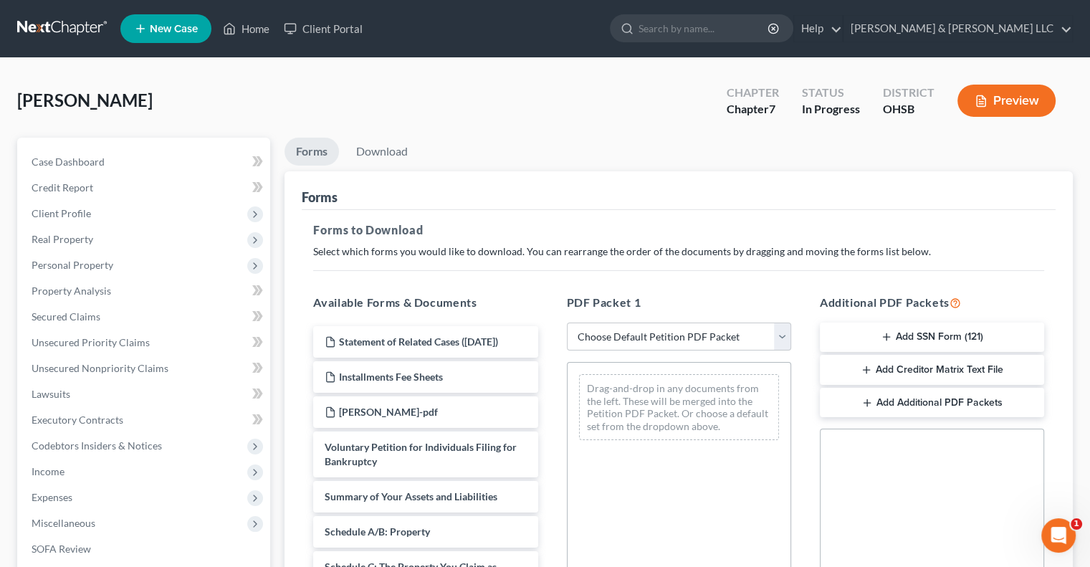
click at [888, 341] on icon "button" at bounding box center [886, 336] width 11 height 11
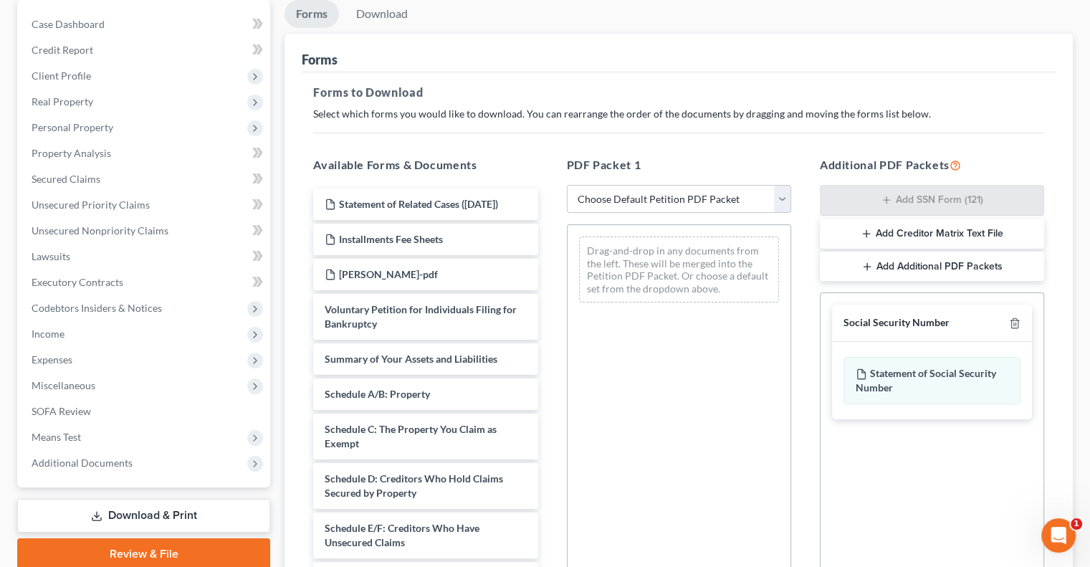
scroll to position [317, 0]
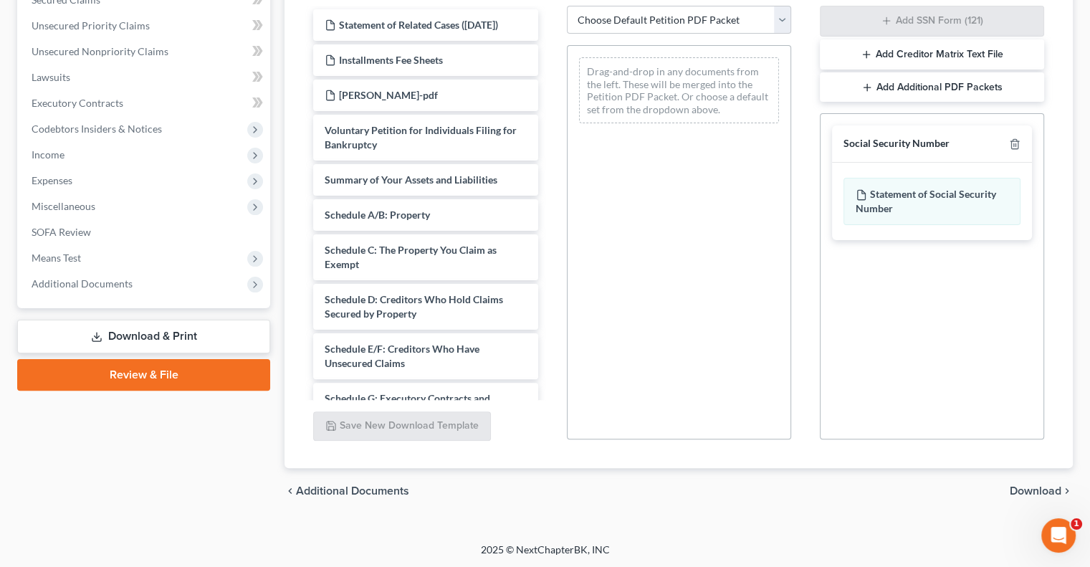
click at [1020, 491] on span "Download" at bounding box center [1036, 490] width 52 height 11
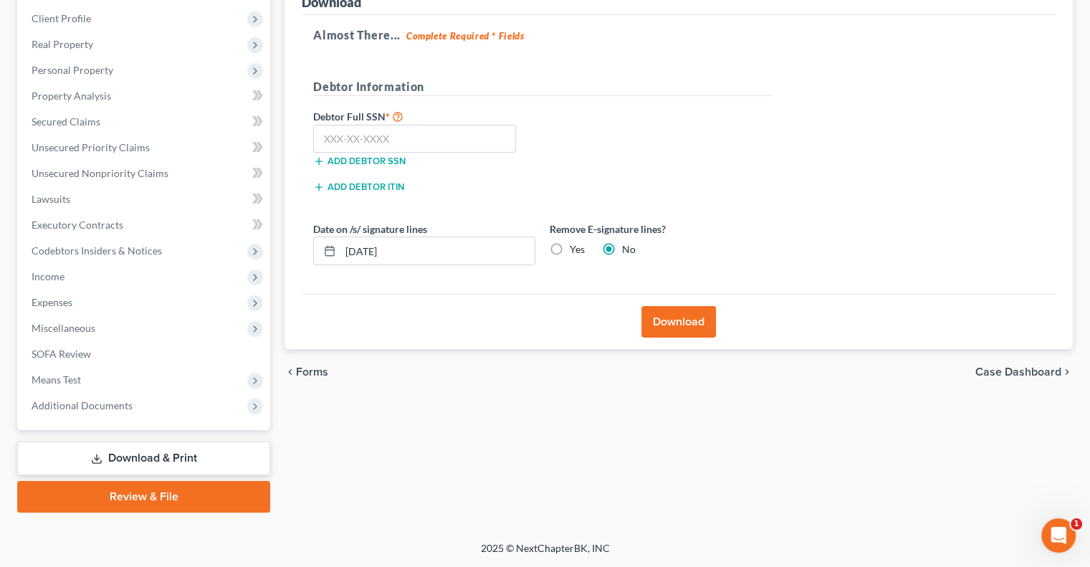
scroll to position [193, 0]
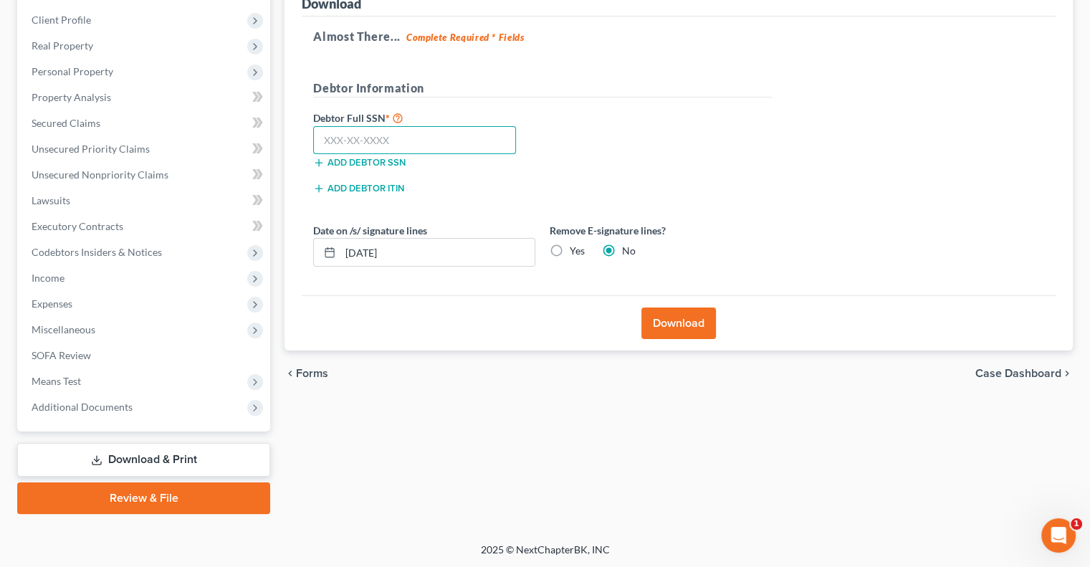
click at [421, 143] on input "text" at bounding box center [414, 140] width 203 height 29
drag, startPoint x: 420, startPoint y: 143, endPoint x: 293, endPoint y: 150, distance: 127.0
click at [293, 150] on div "Download Almost There... Complete Required * Fields Debtor Information Debtor F…" at bounding box center [678, 164] width 788 height 373
type input "283-94-1881"
click at [674, 317] on button "Download" at bounding box center [678, 323] width 75 height 32
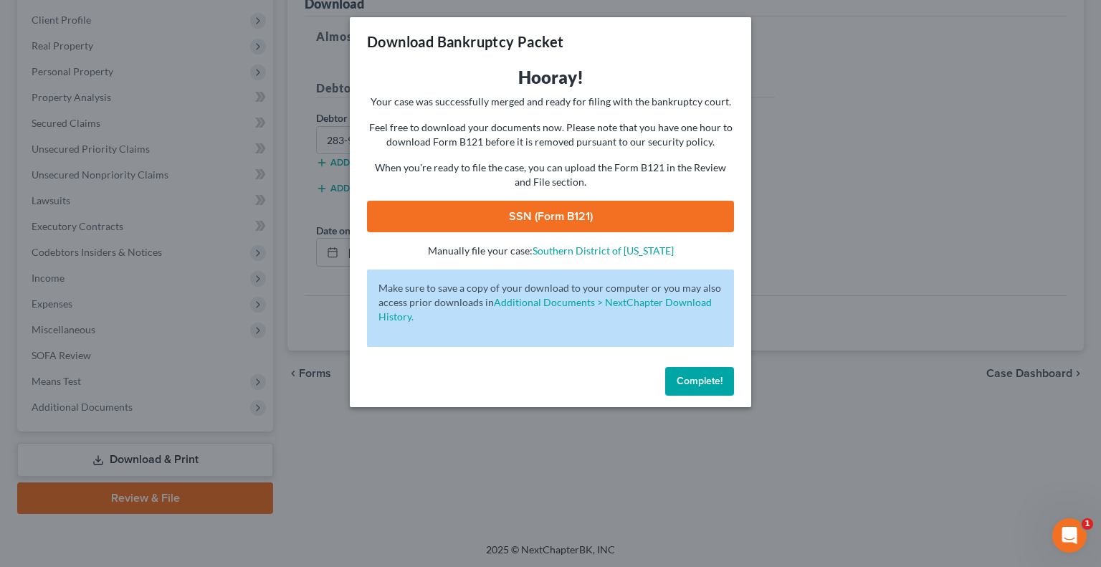
click at [532, 223] on link "SSN (Form B121)" at bounding box center [550, 217] width 367 height 32
click at [684, 390] on button "Complete!" at bounding box center [699, 381] width 69 height 29
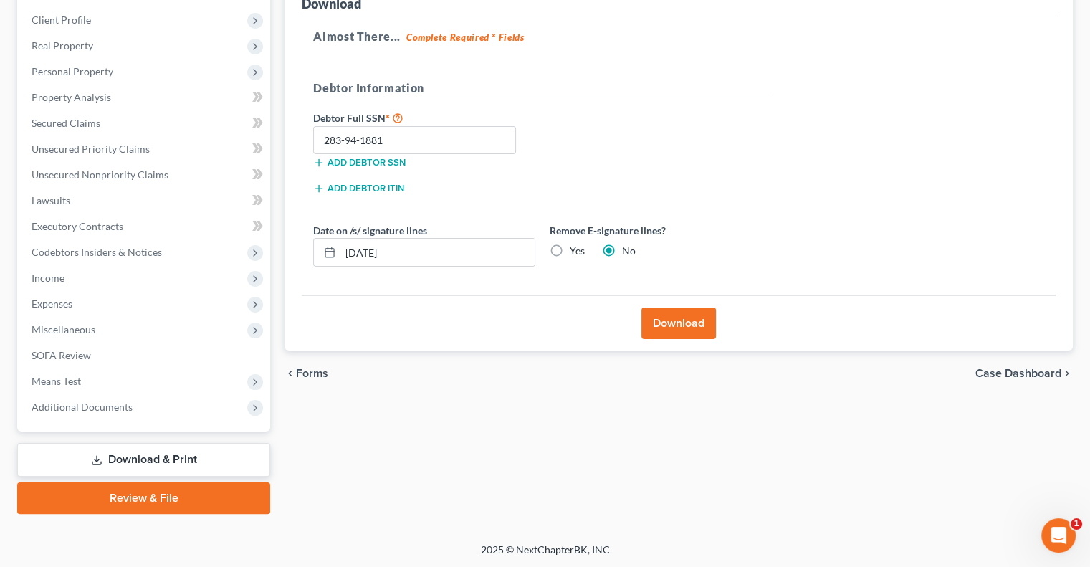
click at [183, 502] on link "Review & File" at bounding box center [143, 498] width 253 height 32
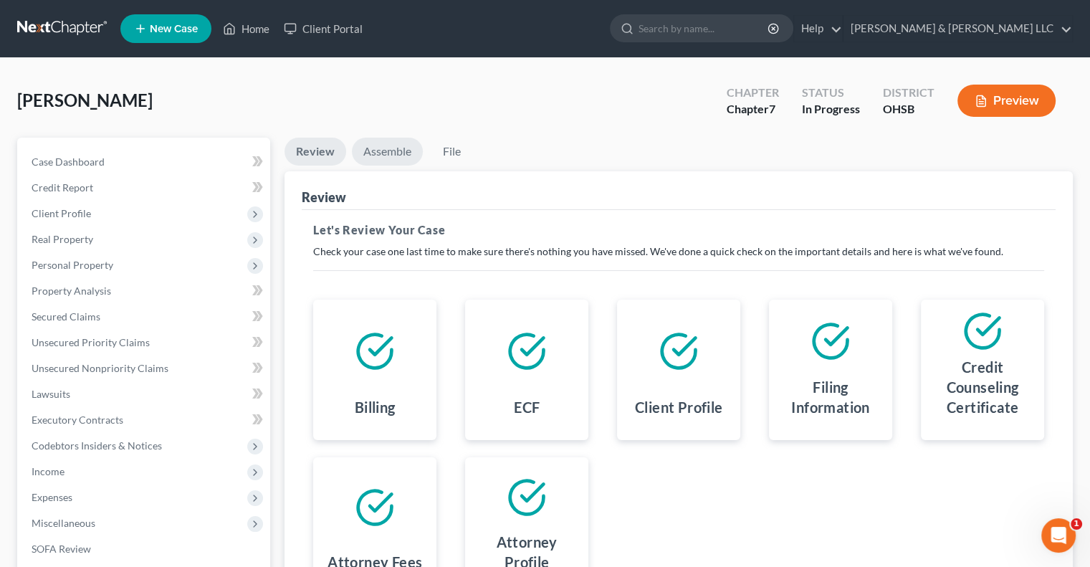
click at [401, 154] on link "Assemble" at bounding box center [387, 152] width 71 height 28
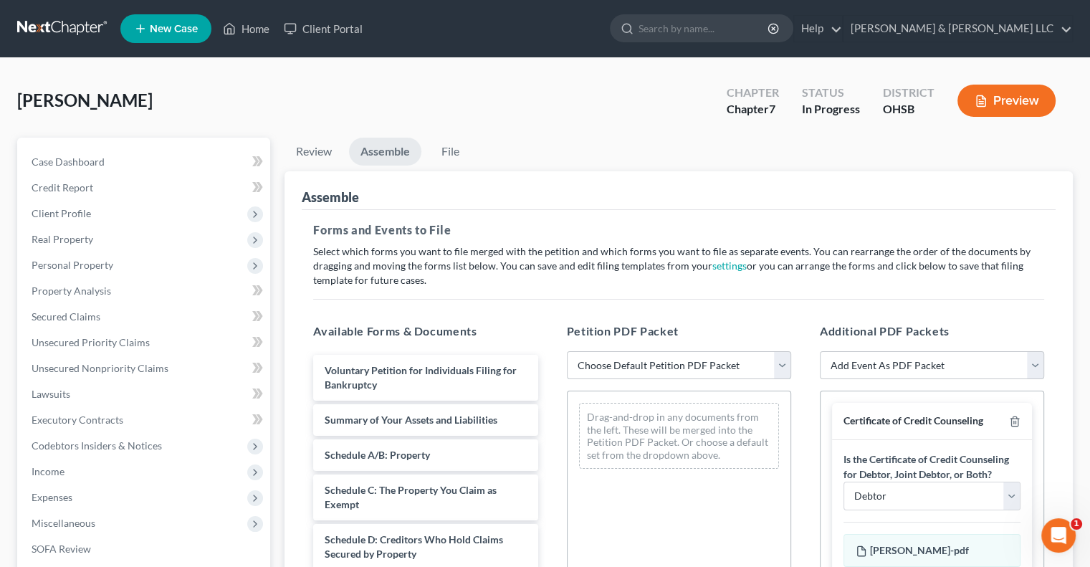
click at [781, 365] on select "Choose Default Petition PDF Packet Emergency Filing (Voluntary Petition and Cre…" at bounding box center [679, 365] width 224 height 29
select select "2"
click at [567, 351] on select "Choose Default Petition PDF Packet Emergency Filing (Voluntary Petition and Cre…" at bounding box center [679, 365] width 224 height 29
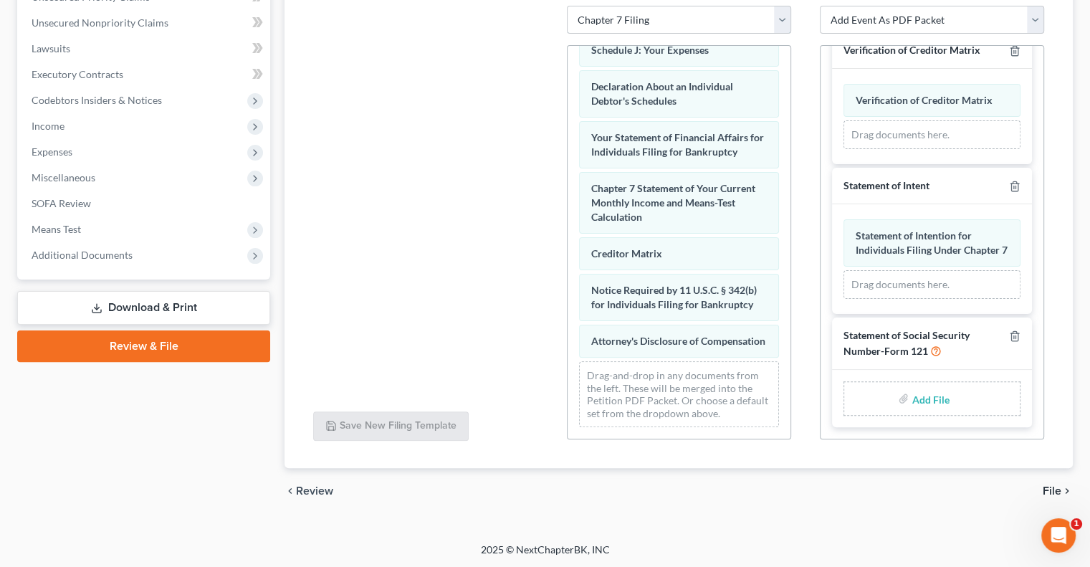
scroll to position [550, 0]
click at [924, 396] on input "file" at bounding box center [928, 398] width 34 height 26
type input "C:\fakepath\SSN - Conkle Christina.pdf"
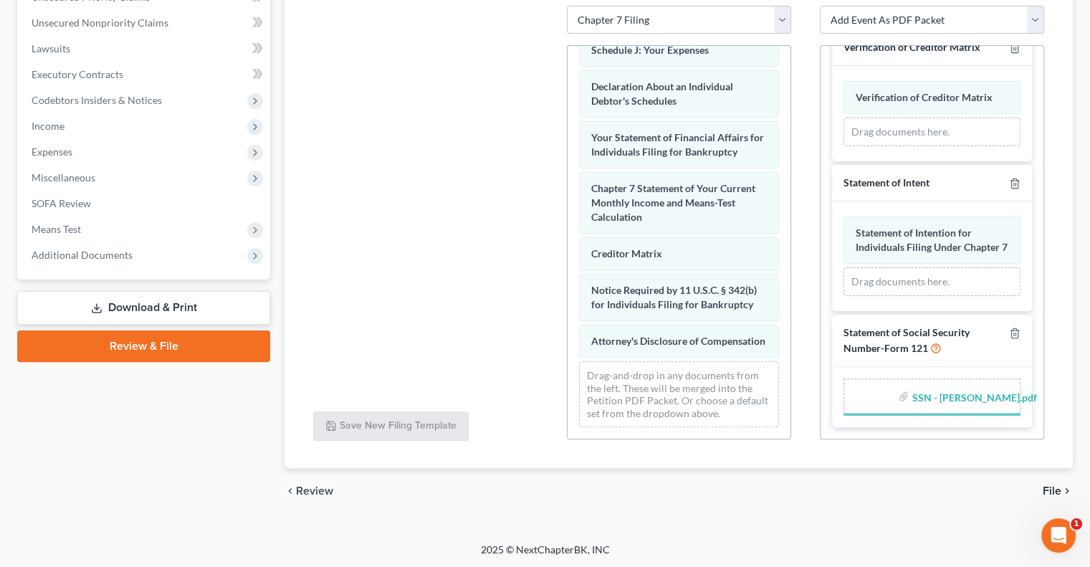
scroll to position [529, 0]
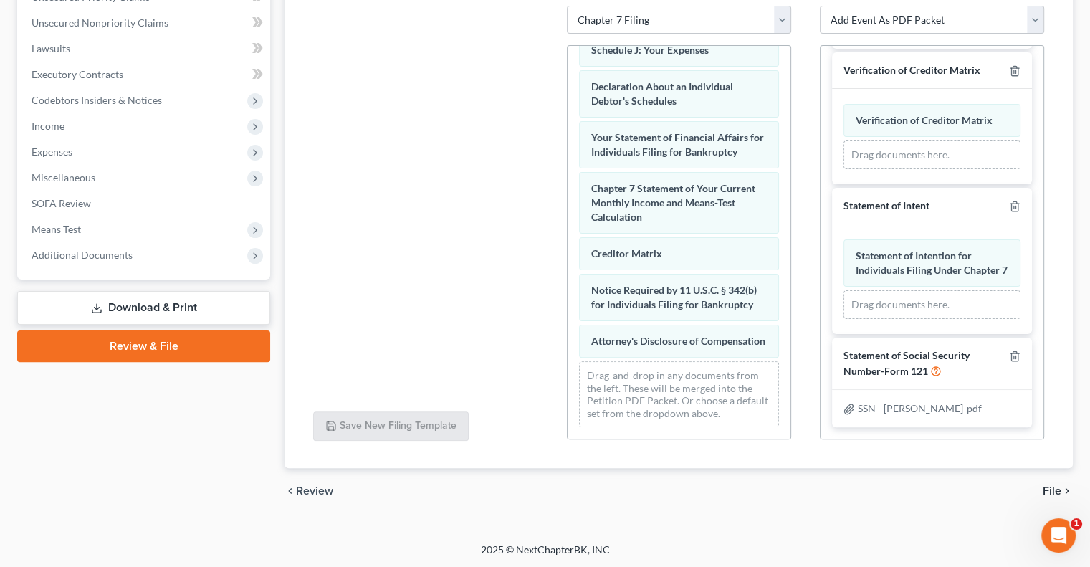
click at [1055, 489] on span "File" at bounding box center [1051, 490] width 19 height 11
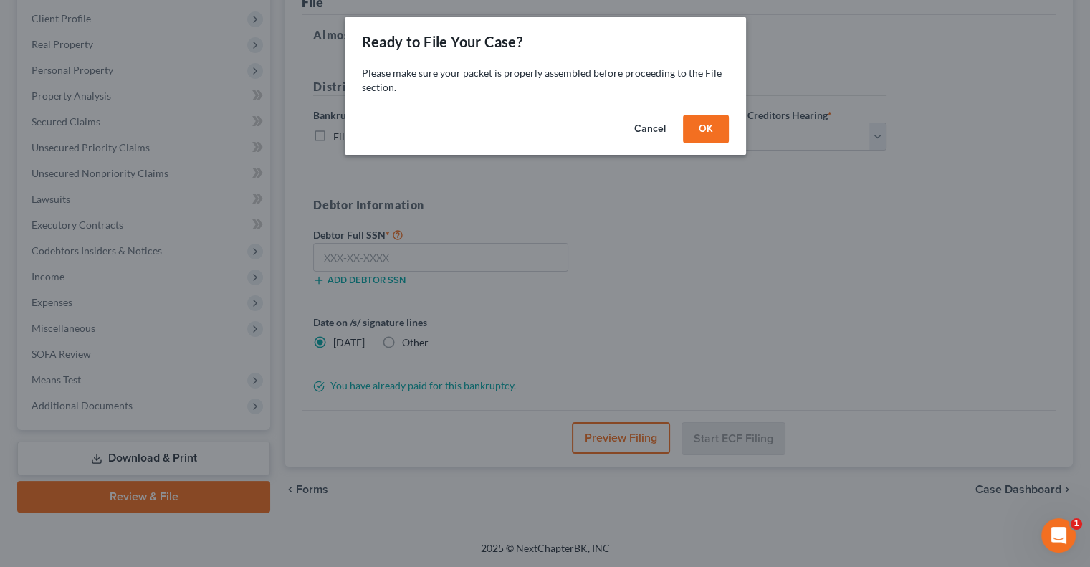
scroll to position [193, 0]
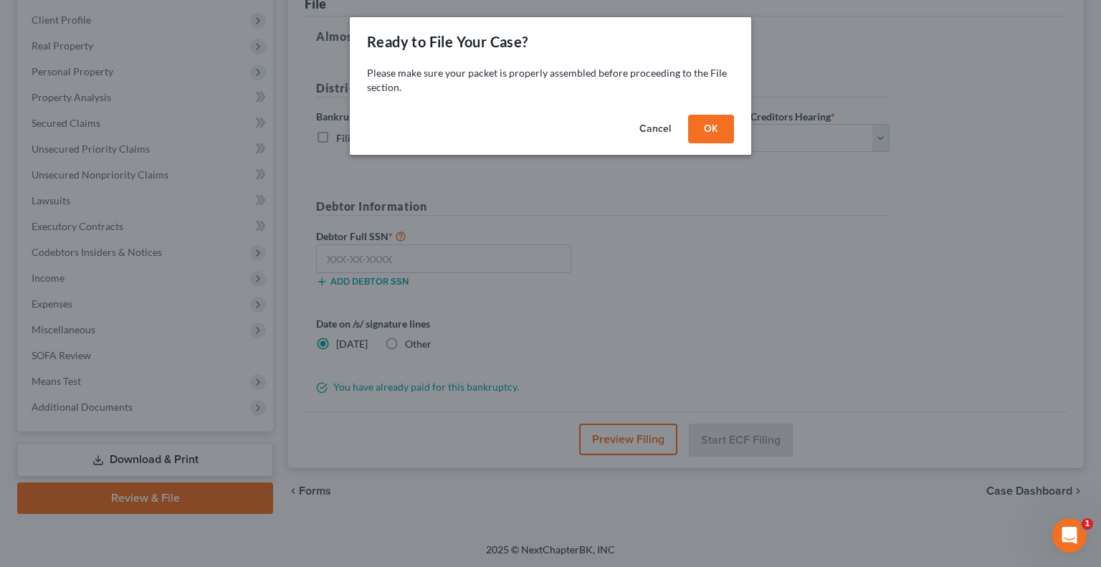
click at [699, 134] on button "OK" at bounding box center [711, 129] width 46 height 29
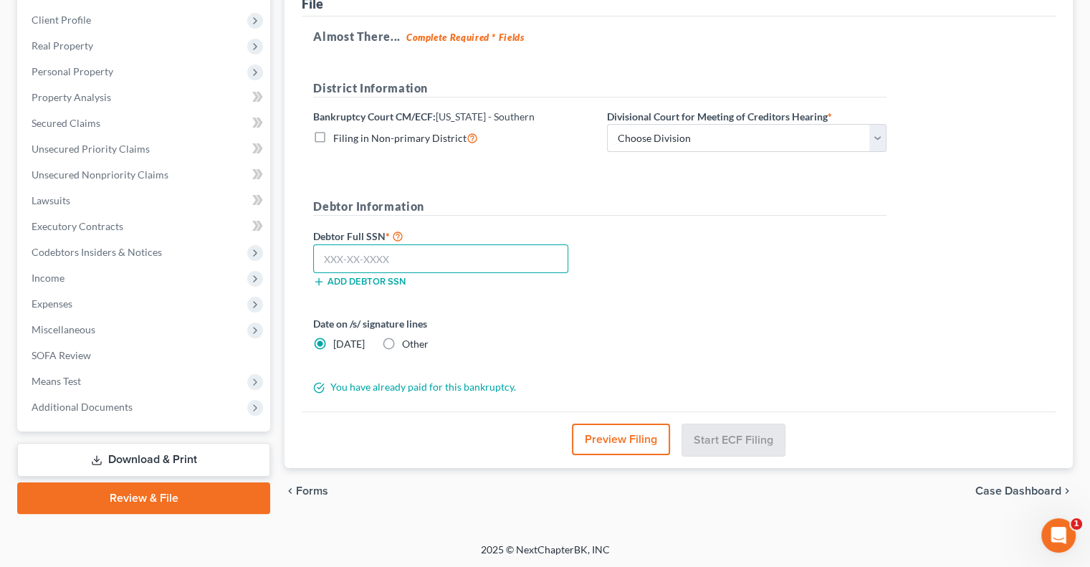
click at [427, 255] on input "text" at bounding box center [440, 258] width 255 height 29
paste input "283-94-1881"
type input "283-94-1881"
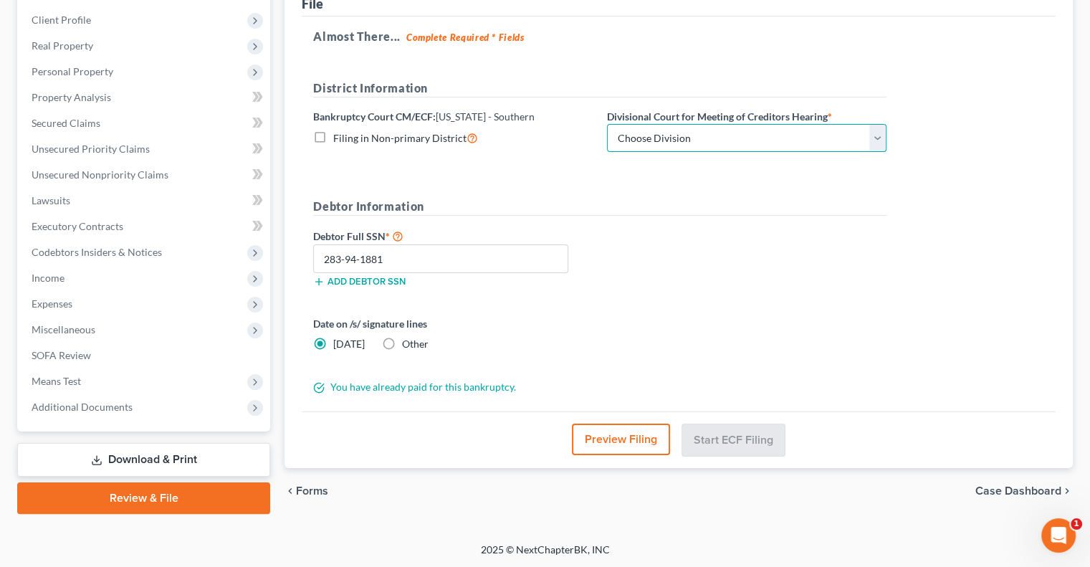
click at [680, 145] on select "Choose Division Cincinnati Columbus Dayton" at bounding box center [746, 138] width 279 height 29
select select "1"
click at [607, 124] on select "Choose Division Cincinnati Columbus Dayton" at bounding box center [746, 138] width 279 height 29
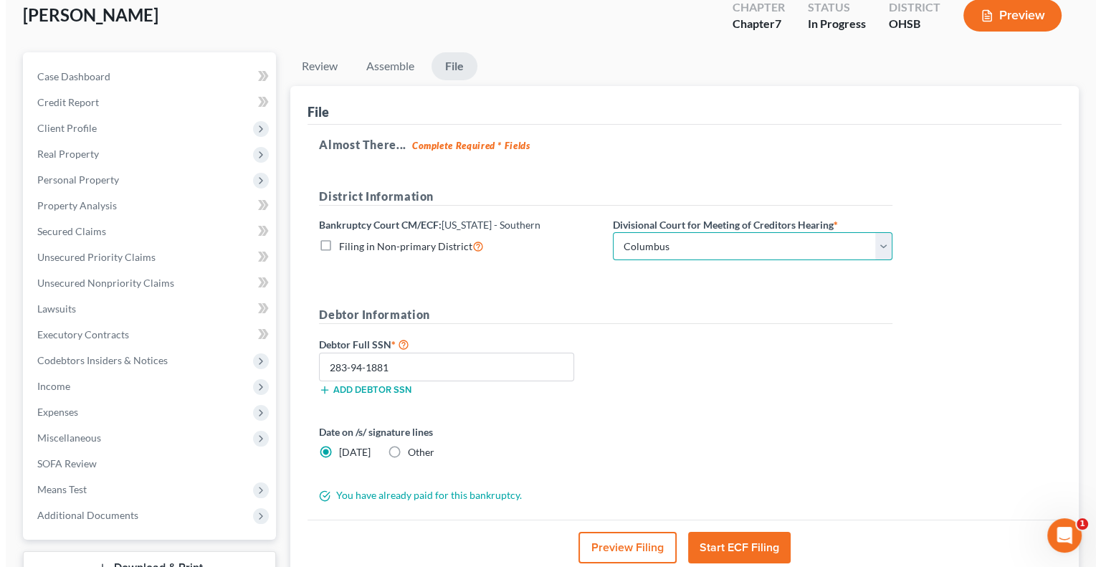
scroll to position [143, 0]
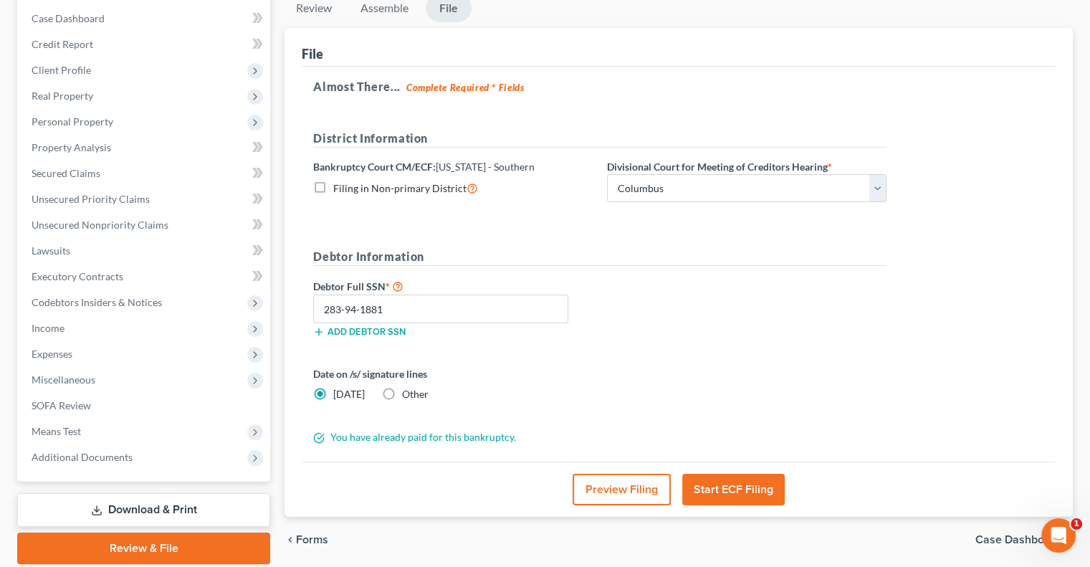
click at [719, 485] on button "Start ECF Filing" at bounding box center [733, 490] width 102 height 32
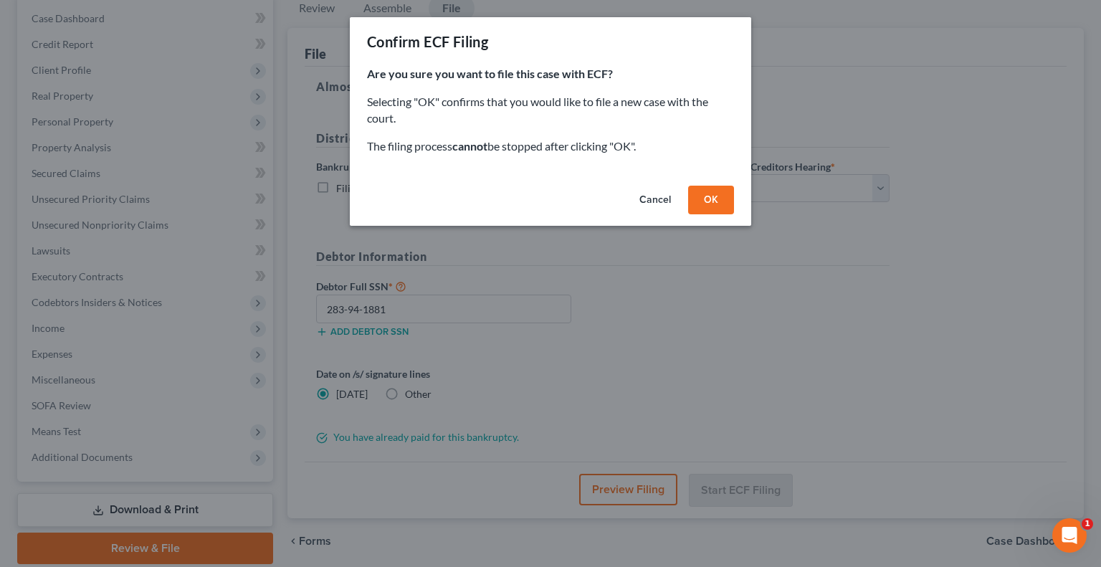
click at [706, 205] on button "OK" at bounding box center [711, 200] width 46 height 29
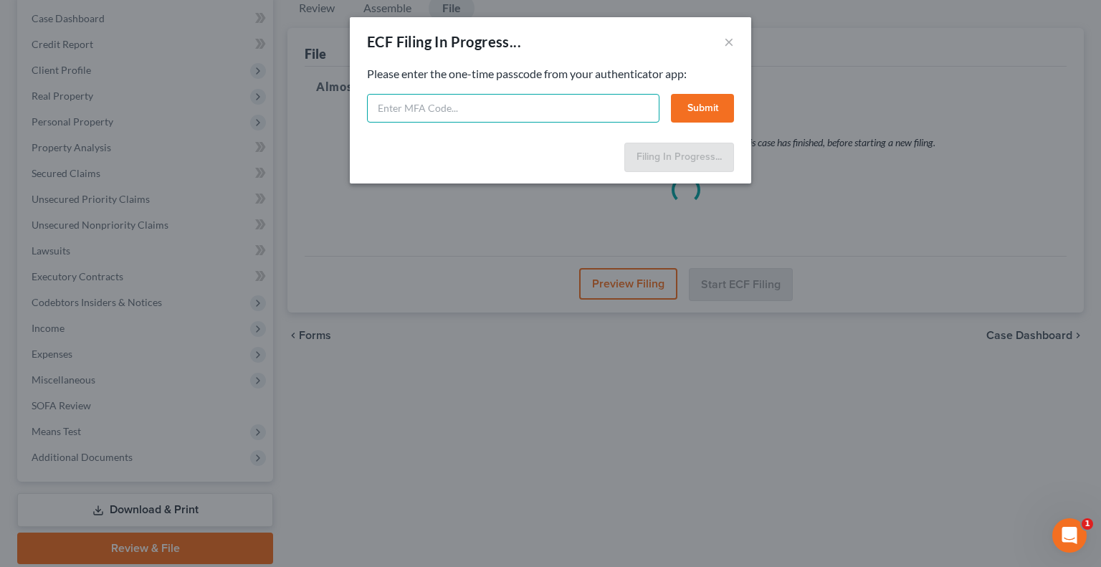
click at [579, 108] on input "text" at bounding box center [513, 108] width 292 height 29
type input "062459"
click at [700, 99] on button "Submit" at bounding box center [702, 108] width 63 height 29
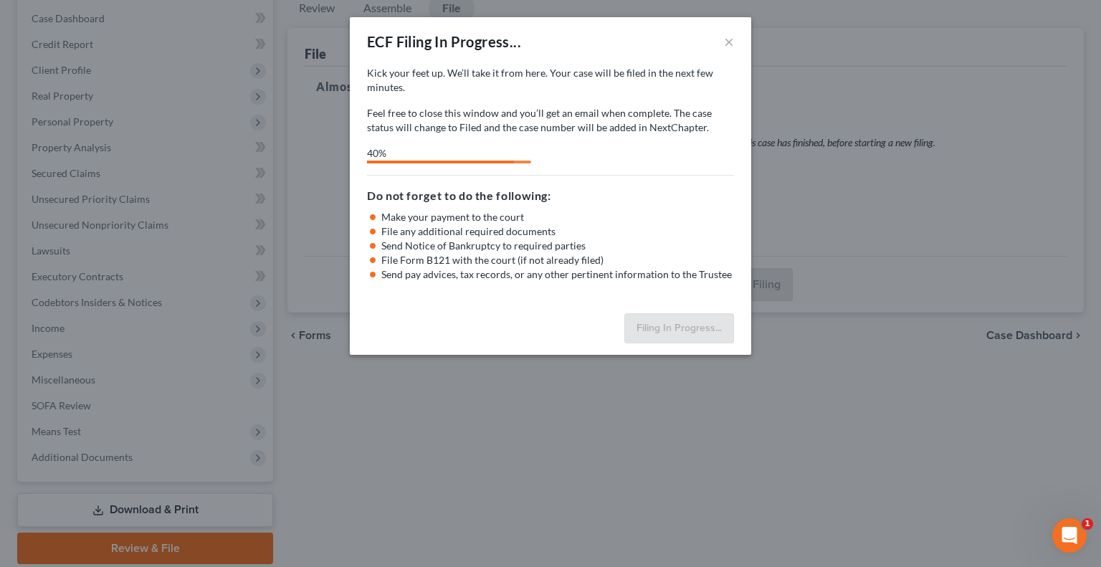
select select "1"
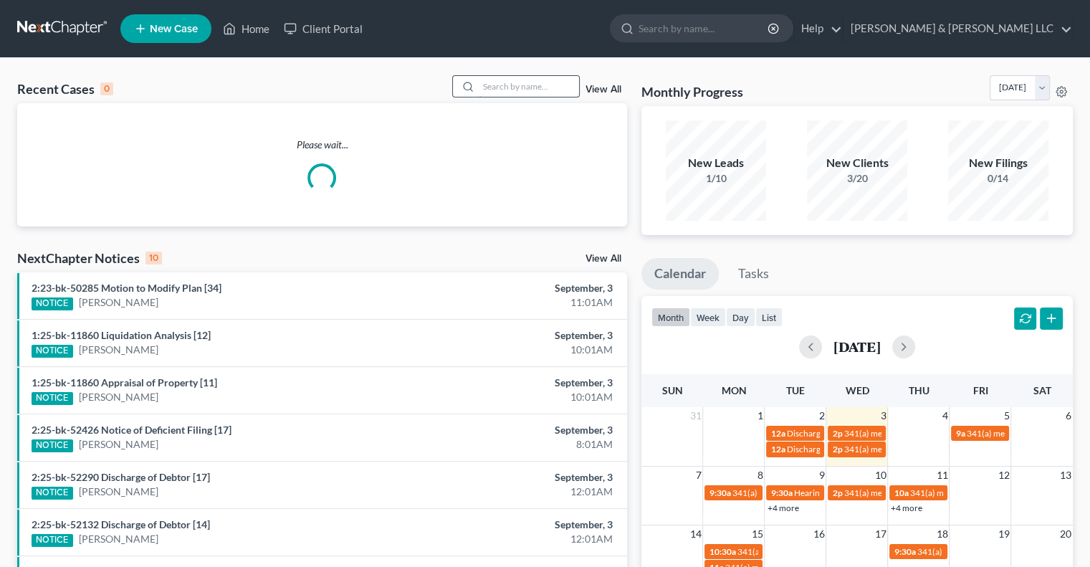
click at [547, 85] on input "search" at bounding box center [529, 86] width 100 height 21
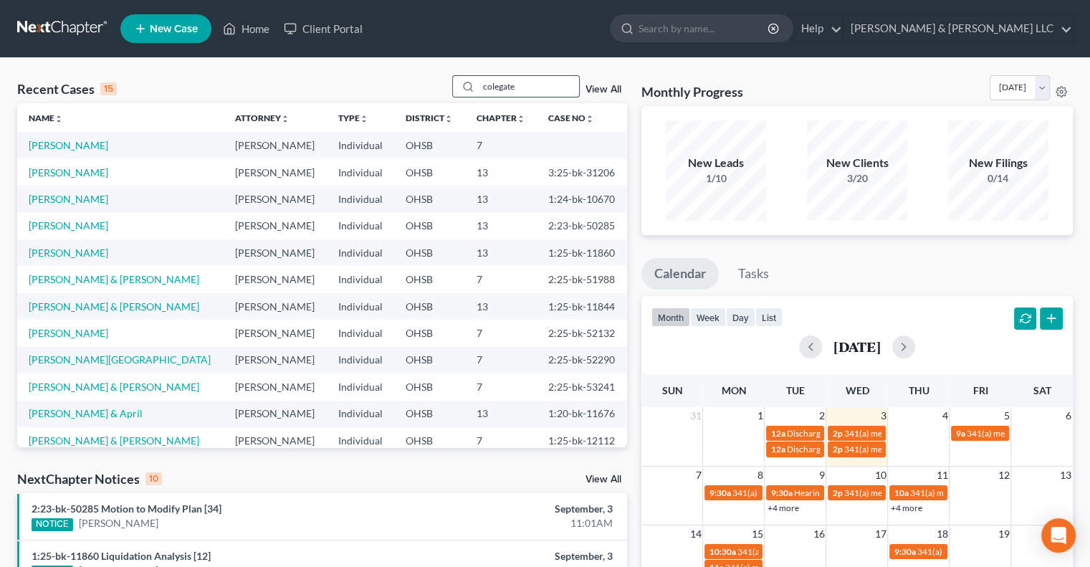
type input "colegate"
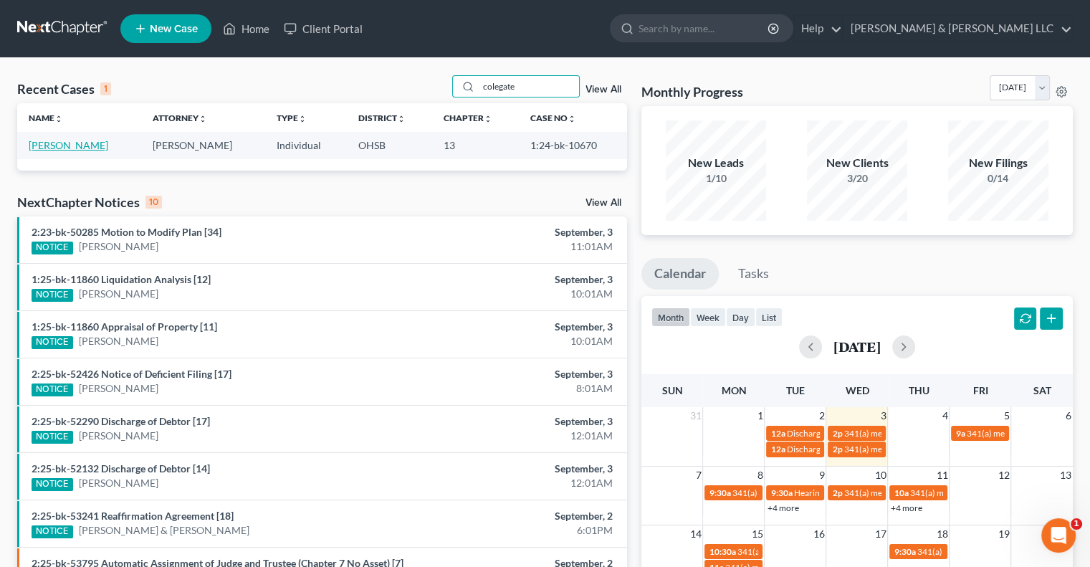
click at [51, 145] on link "[PERSON_NAME]" at bounding box center [69, 145] width 80 height 12
select select "0"
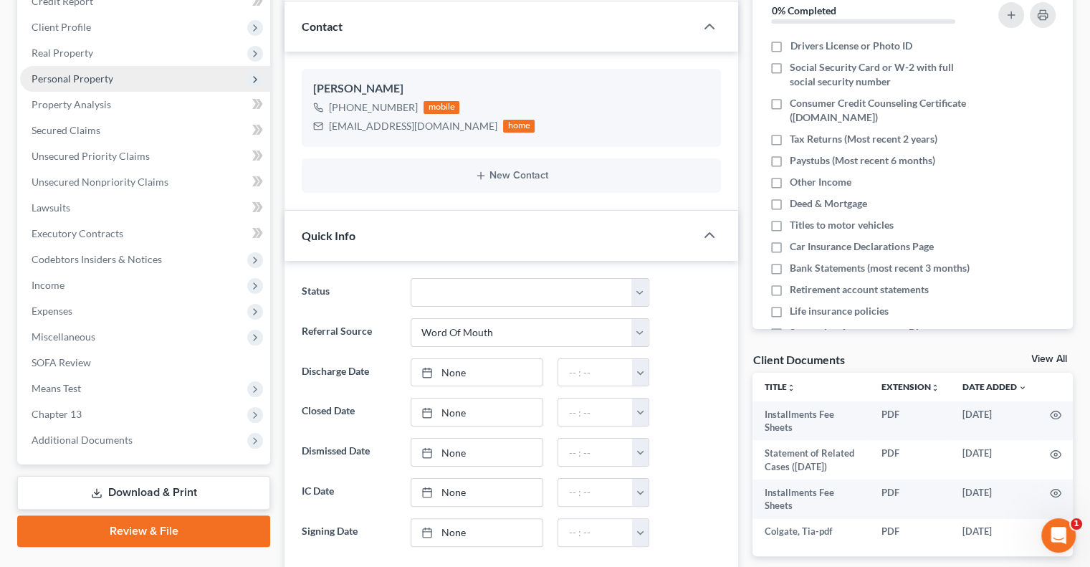
scroll to position [502, 0]
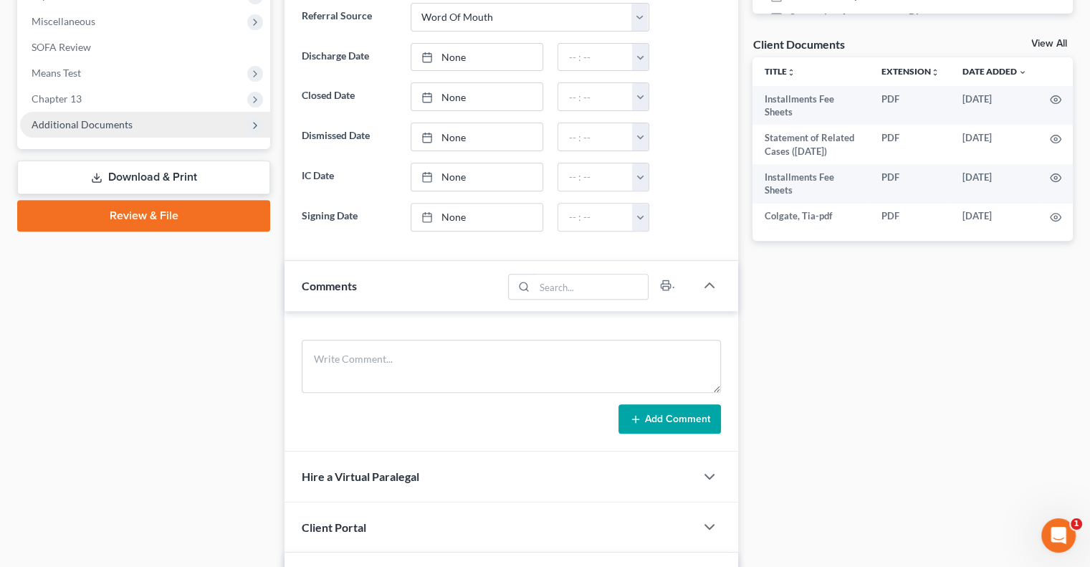
click at [86, 126] on span "Additional Documents" at bounding box center [82, 124] width 101 height 12
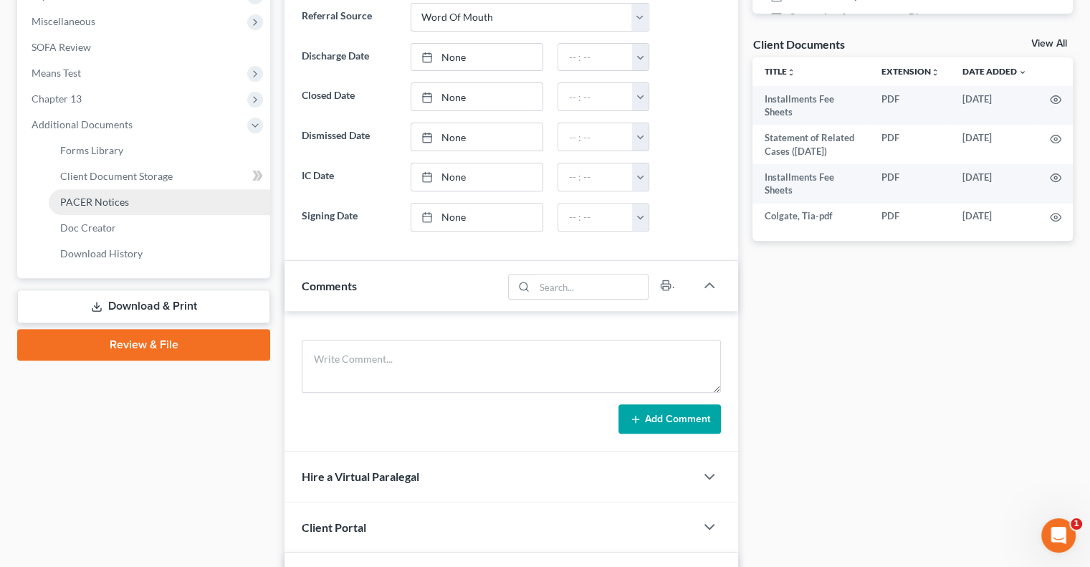
click at [99, 197] on span "PACER Notices" at bounding box center [94, 202] width 69 height 12
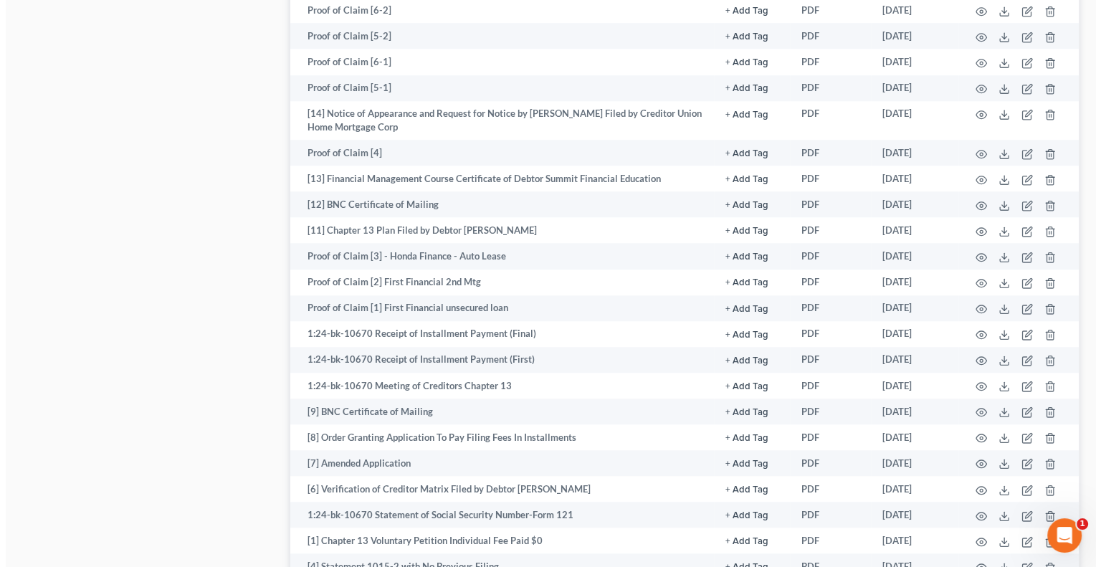
scroll to position [1569, 0]
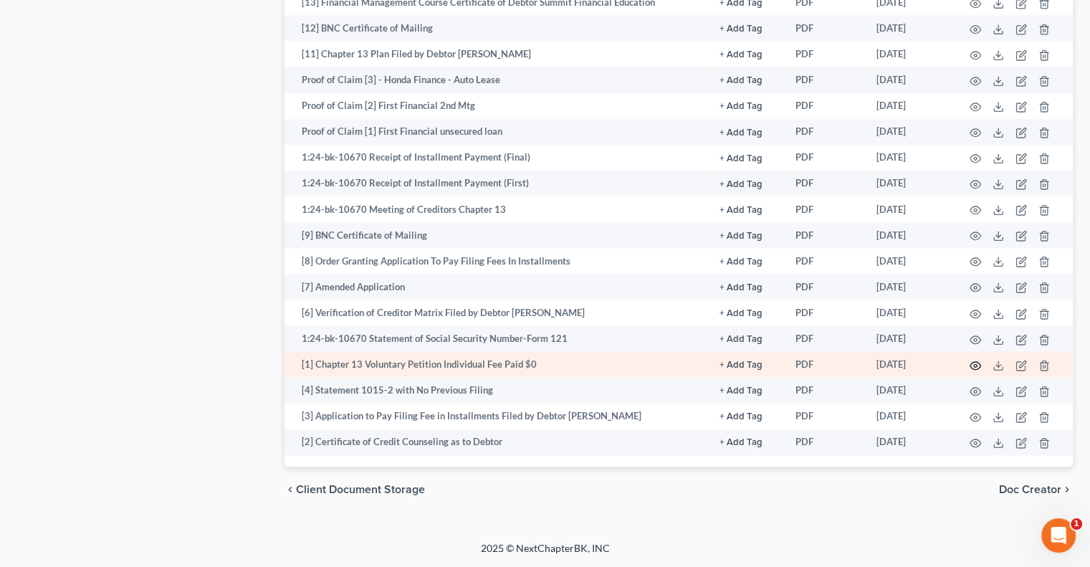
click at [973, 363] on icon "button" at bounding box center [974, 365] width 11 height 11
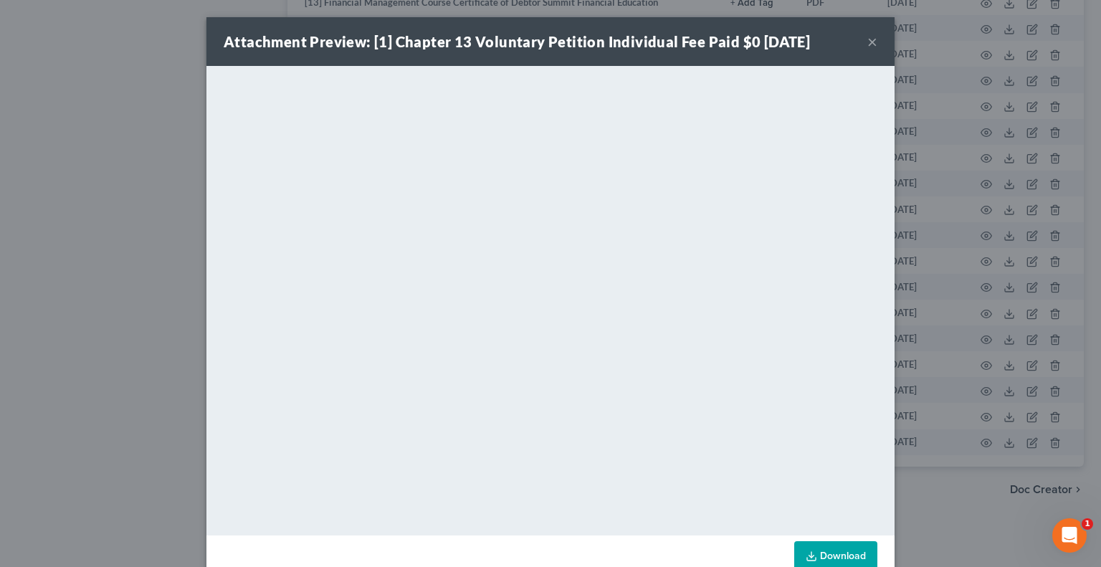
click at [867, 45] on button "×" at bounding box center [872, 41] width 10 height 17
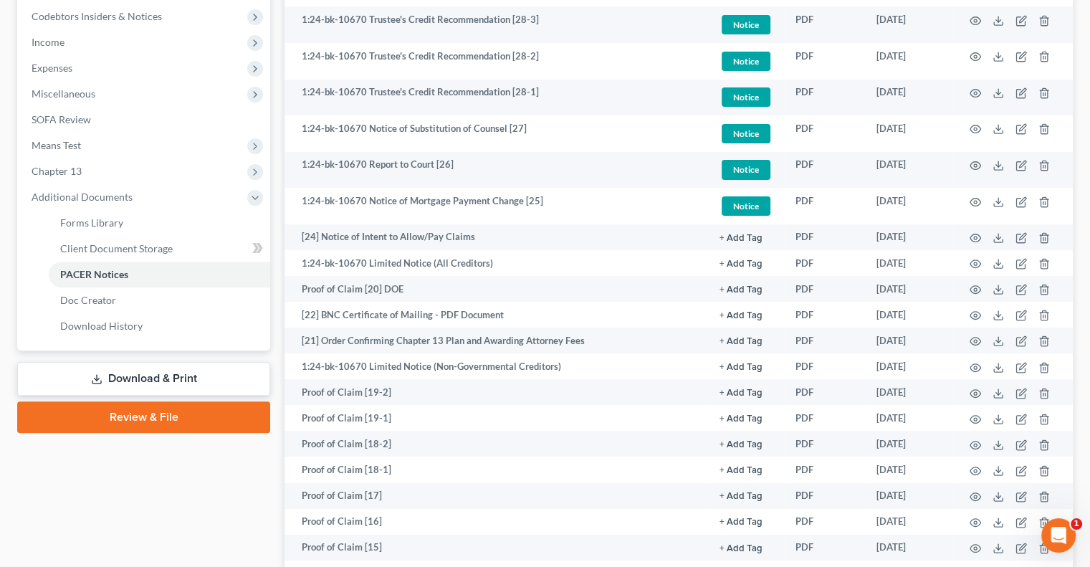
scroll to position [351, 0]
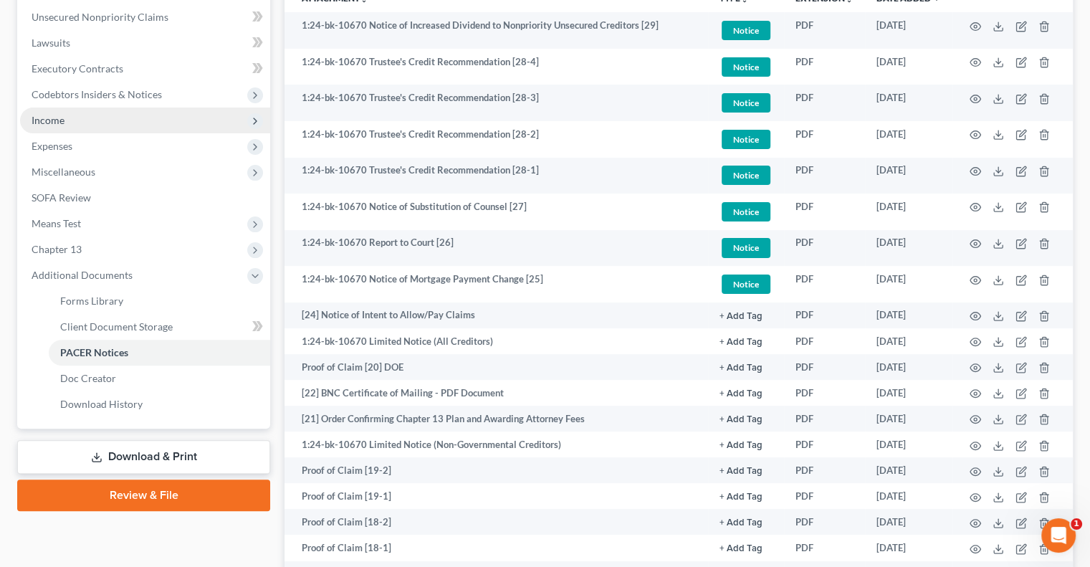
click at [51, 118] on span "Income" at bounding box center [48, 120] width 33 height 12
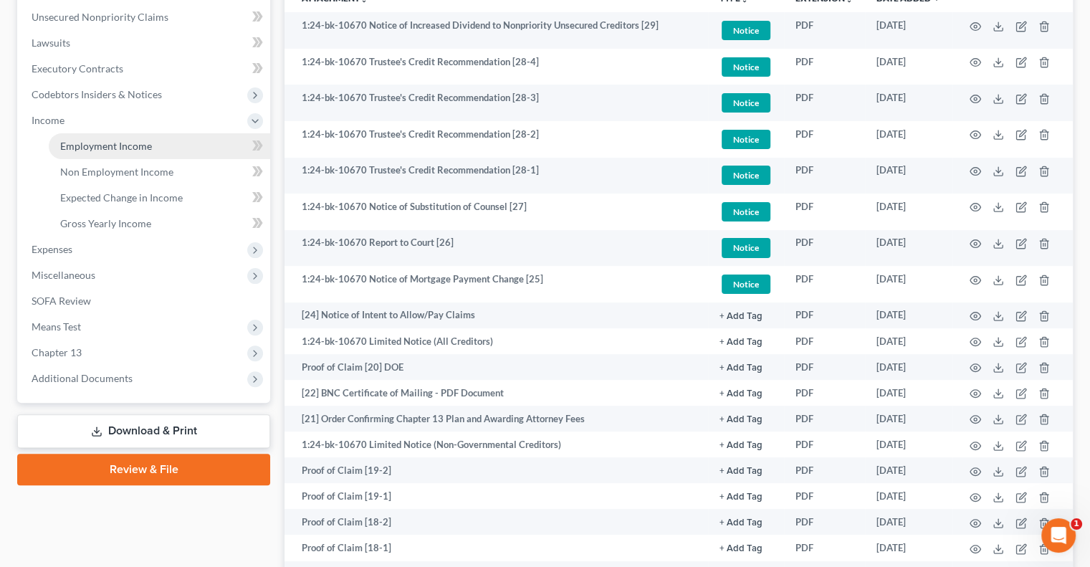
click at [62, 143] on span "Employment Income" at bounding box center [106, 146] width 92 height 12
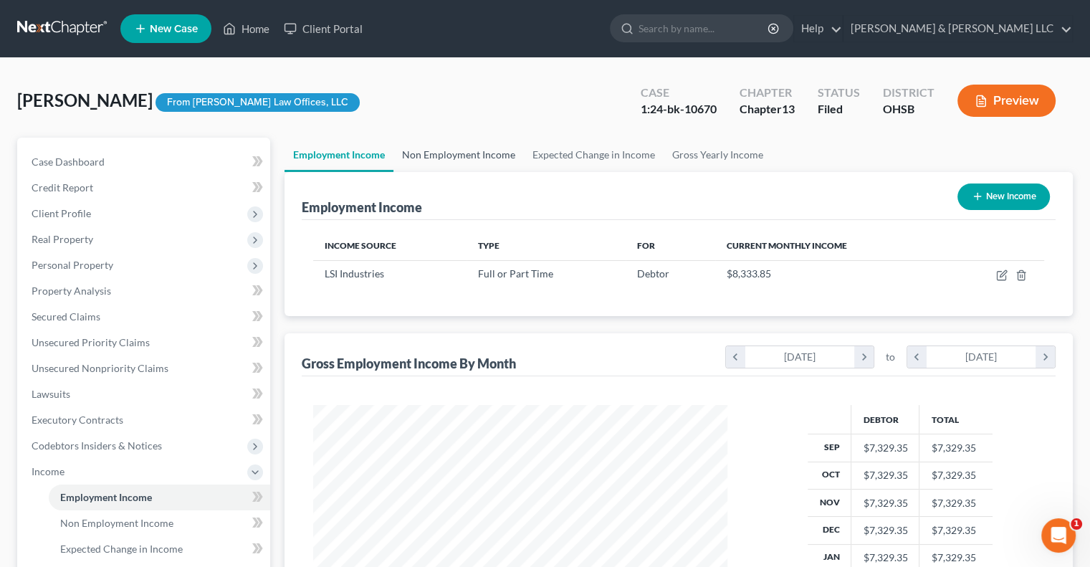
click at [459, 155] on link "Non Employment Income" at bounding box center [458, 155] width 130 height 34
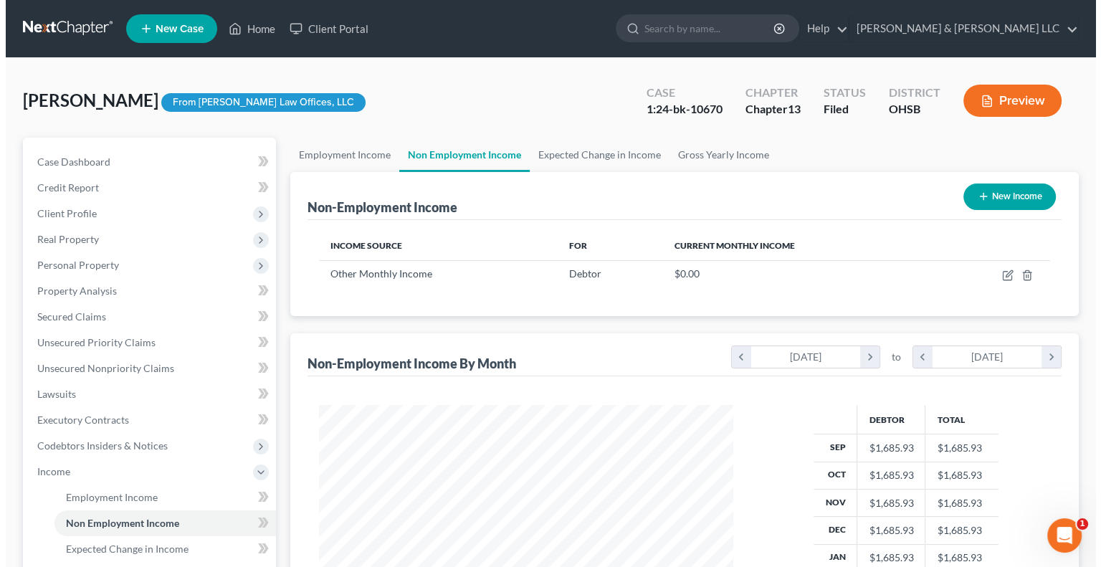
scroll to position [255, 442]
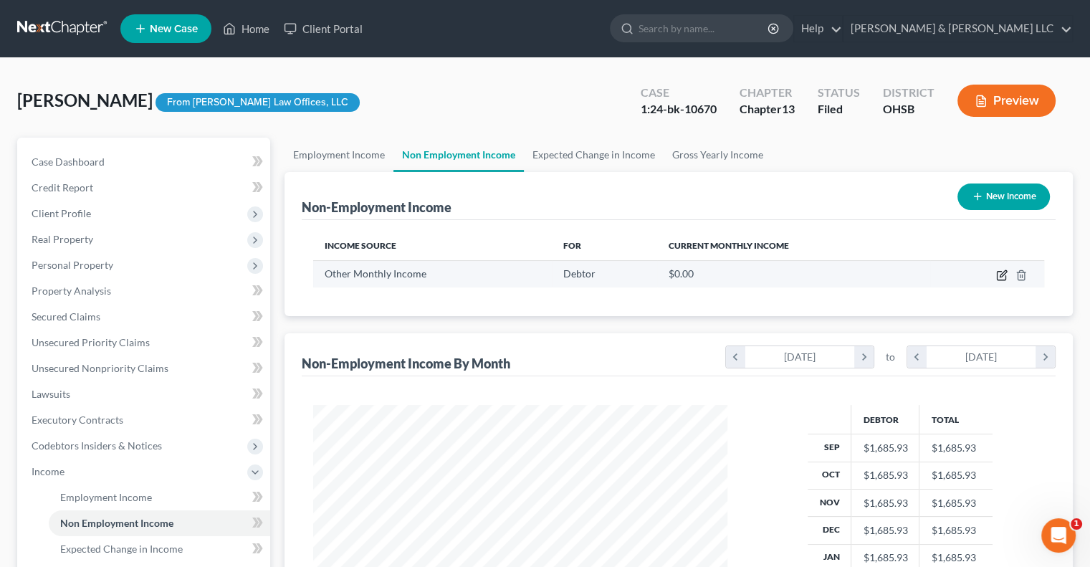
click at [1004, 274] on icon "button" at bounding box center [1001, 274] width 11 height 11
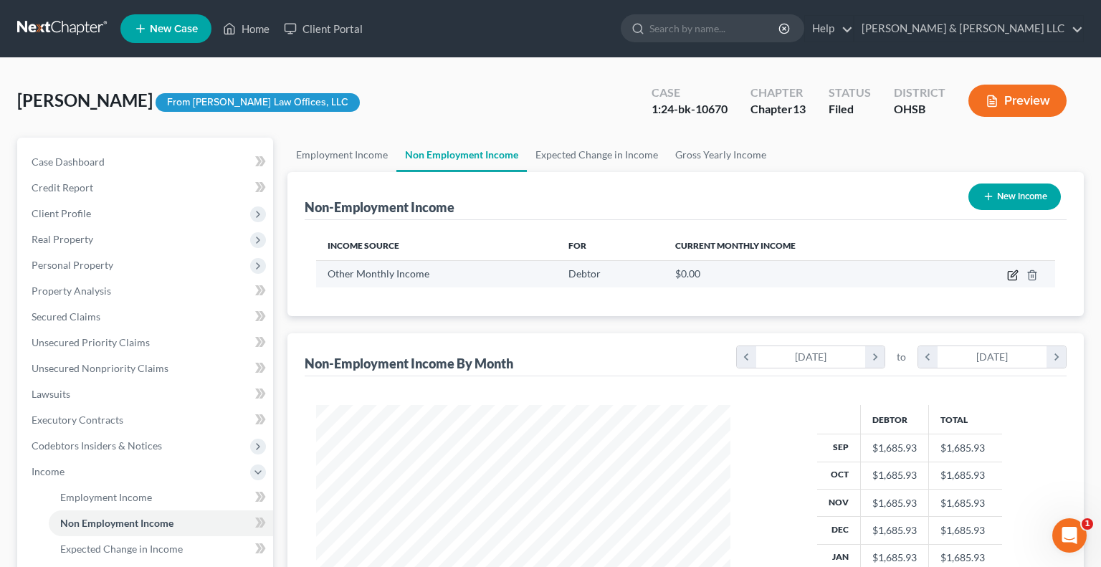
select select "13"
select select "0"
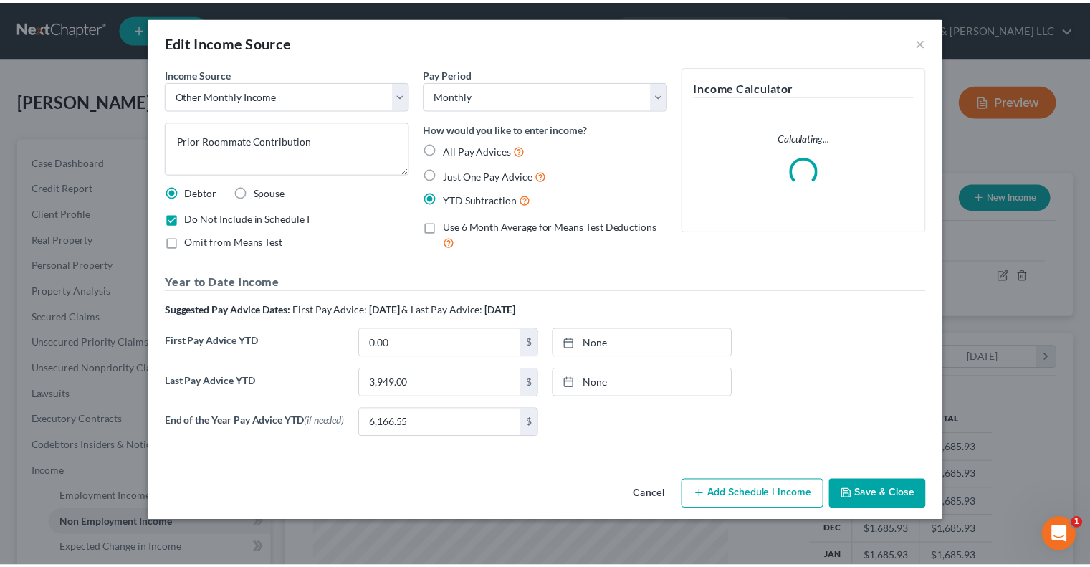
scroll to position [255, 447]
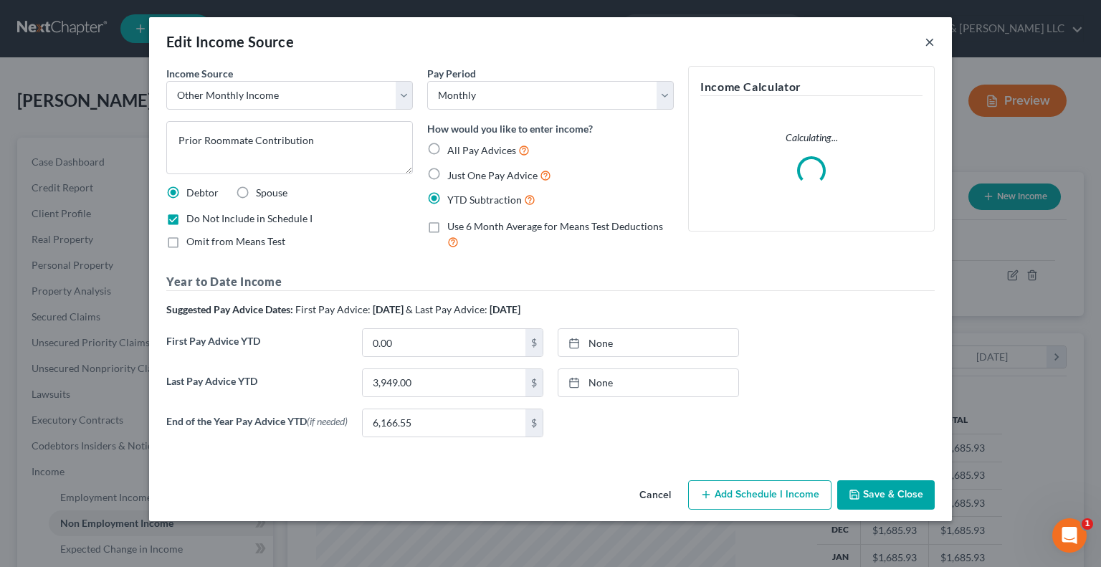
click at [926, 43] on button "×" at bounding box center [929, 41] width 10 height 17
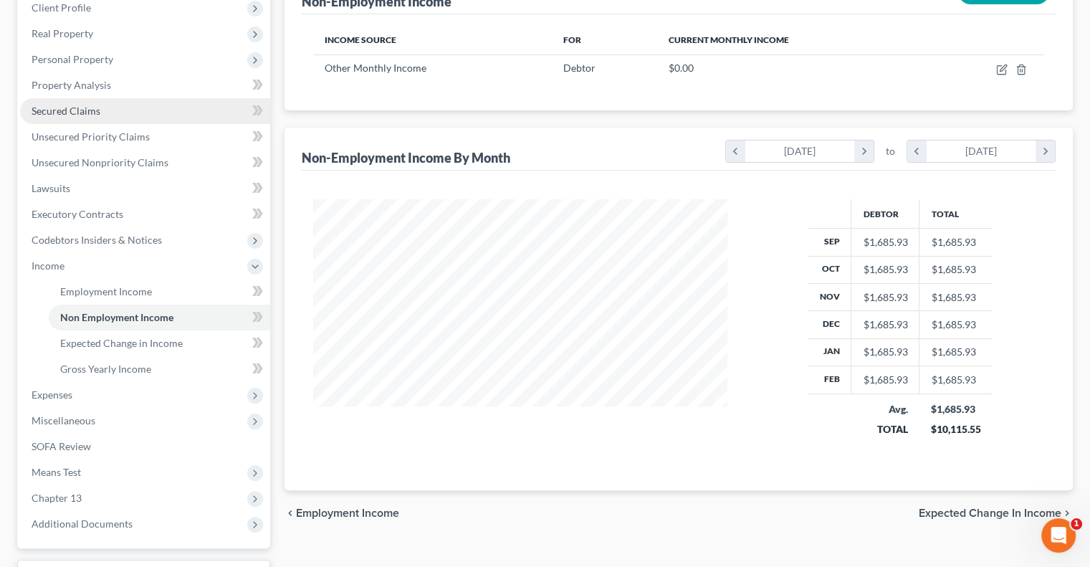
scroll to position [215, 0]
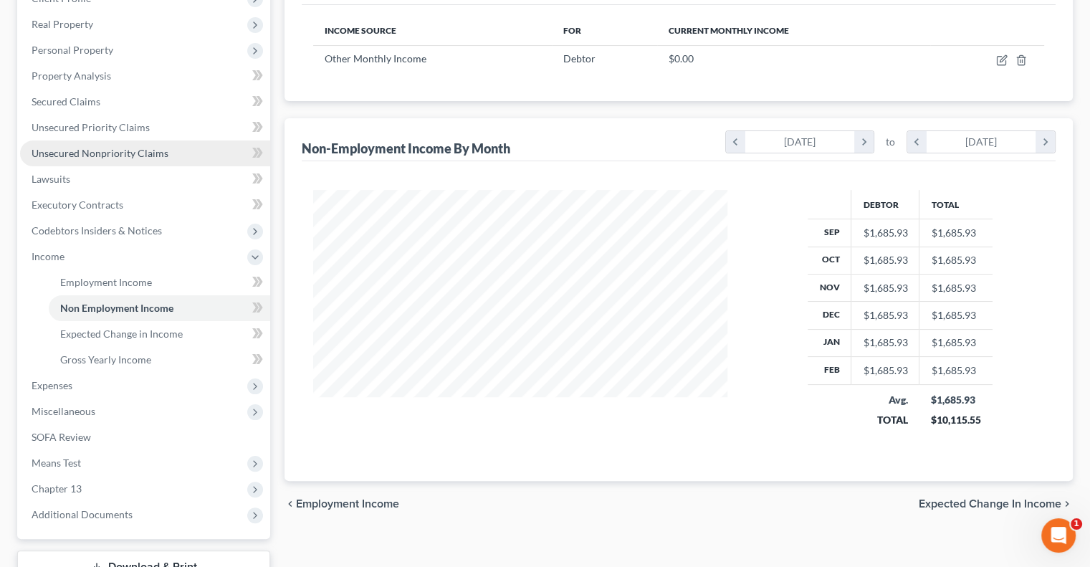
click at [65, 160] on link "Unsecured Nonpriority Claims" at bounding box center [145, 153] width 250 height 26
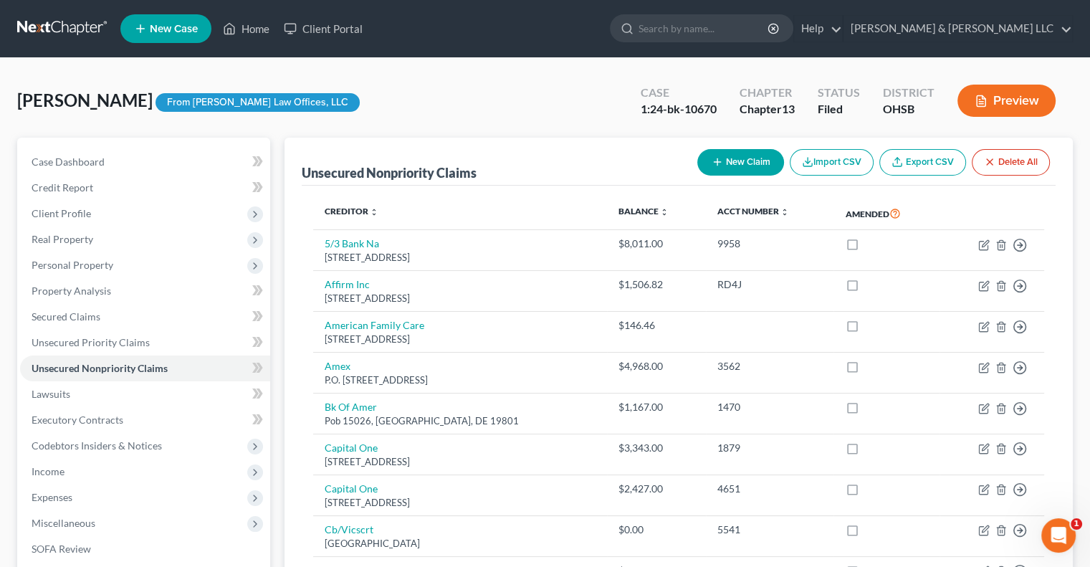
click at [1000, 105] on button "Preview" at bounding box center [1006, 101] width 98 height 32
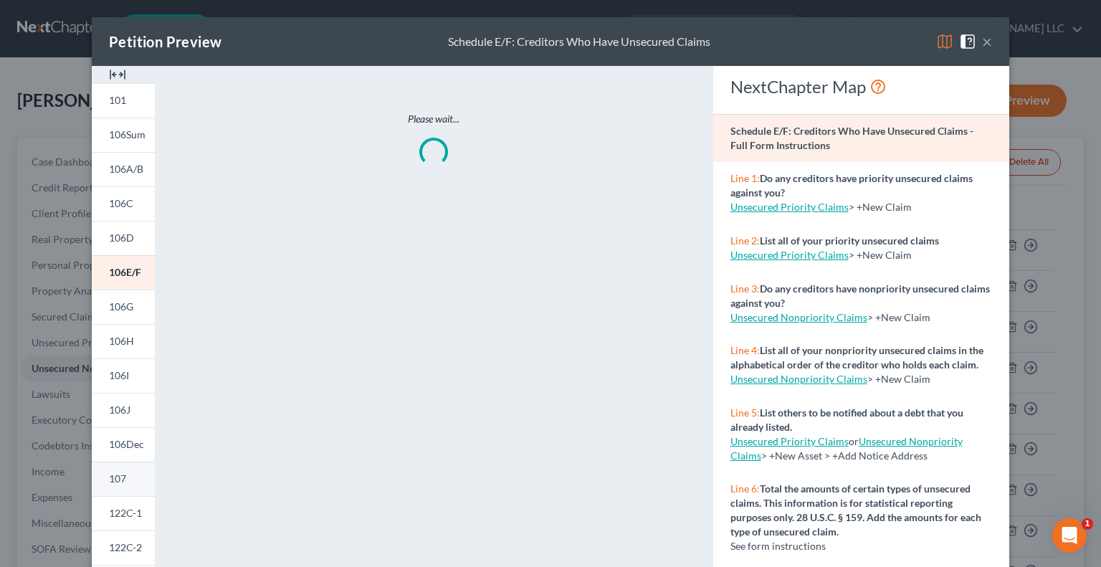
click at [115, 475] on span "107" at bounding box center [117, 478] width 17 height 12
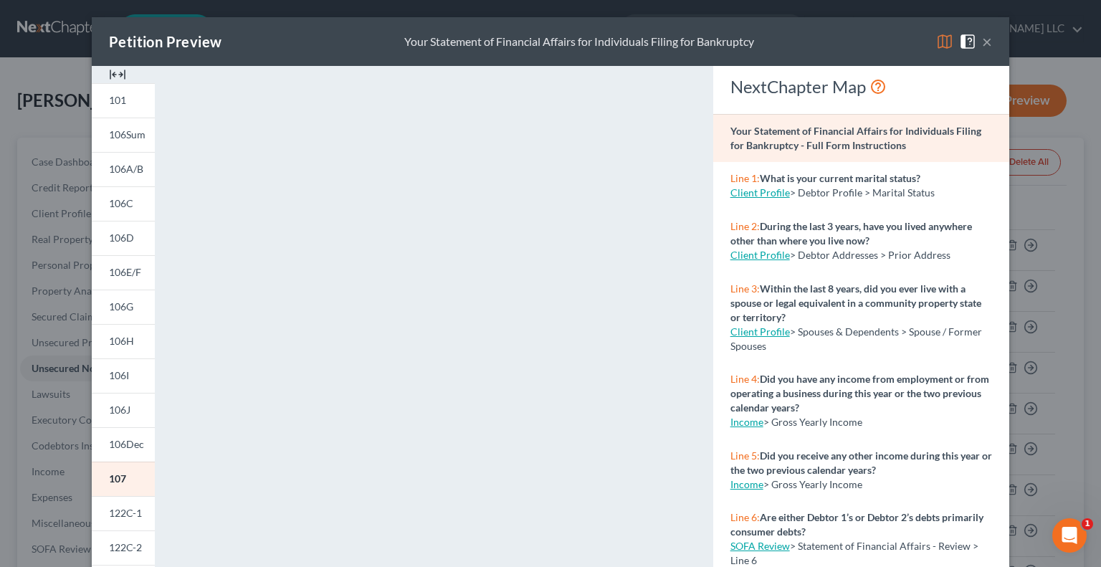
click at [982, 39] on button "×" at bounding box center [987, 41] width 10 height 17
